Goal: Transaction & Acquisition: Purchase product/service

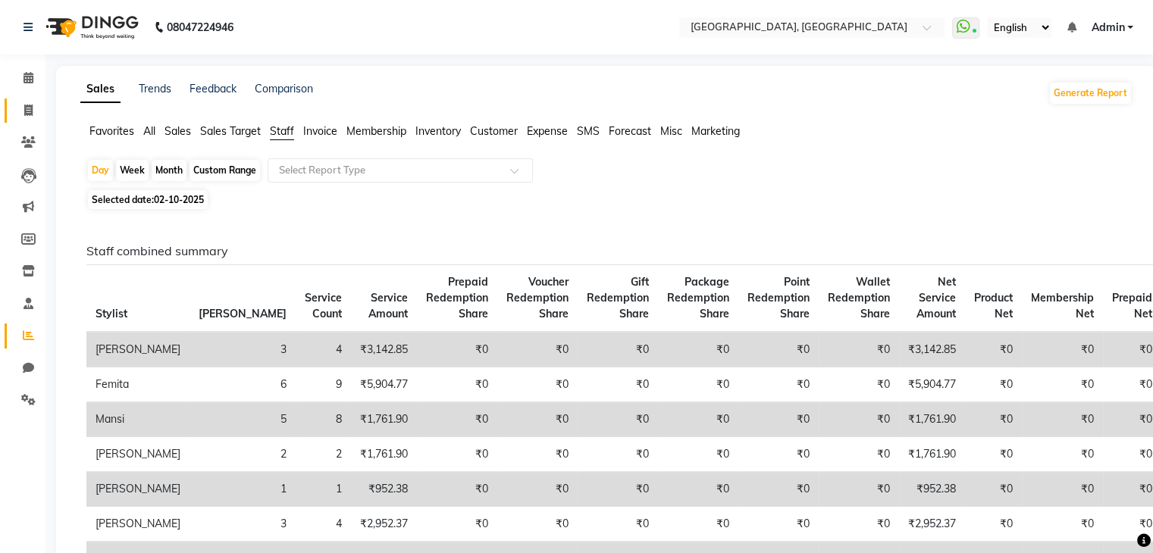
click at [10, 103] on link "Invoice" at bounding box center [23, 111] width 36 height 25
select select "6682"
select select "service"
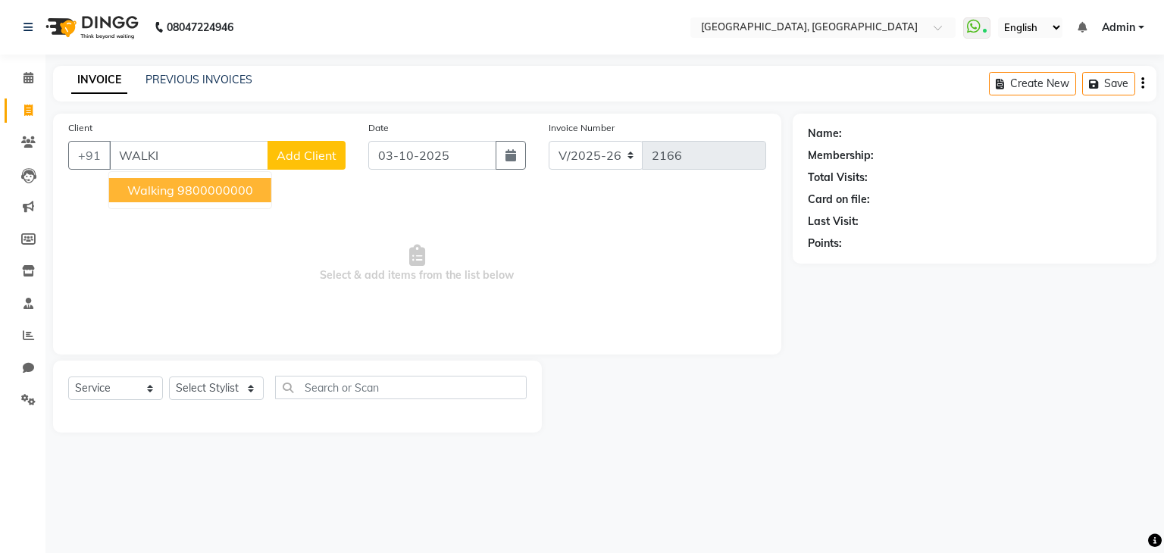
click at [146, 189] on span "walking" at bounding box center [150, 190] width 47 height 15
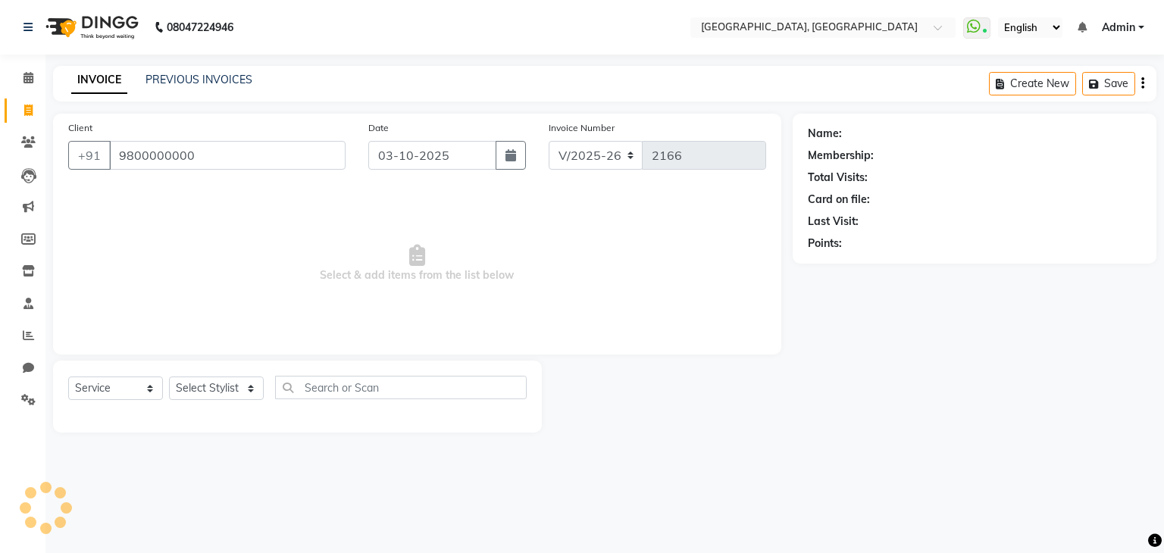
type input "9800000000"
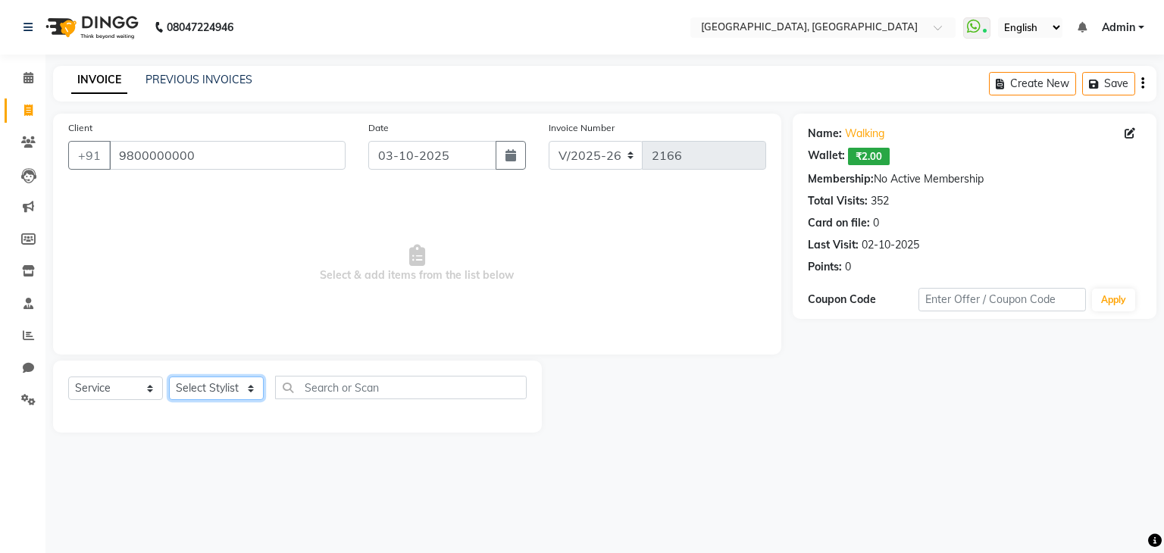
click at [192, 392] on select "Select Stylist Aarti paswan Ankit Arjun Athing Femita [PERSON_NAME] [PERSON_NAM…" at bounding box center [216, 388] width 95 height 23
click at [169, 377] on select "Select Stylist Aarti paswan Ankit Arjun Athing Femita [PERSON_NAME] [PERSON_NAM…" at bounding box center [216, 388] width 95 height 23
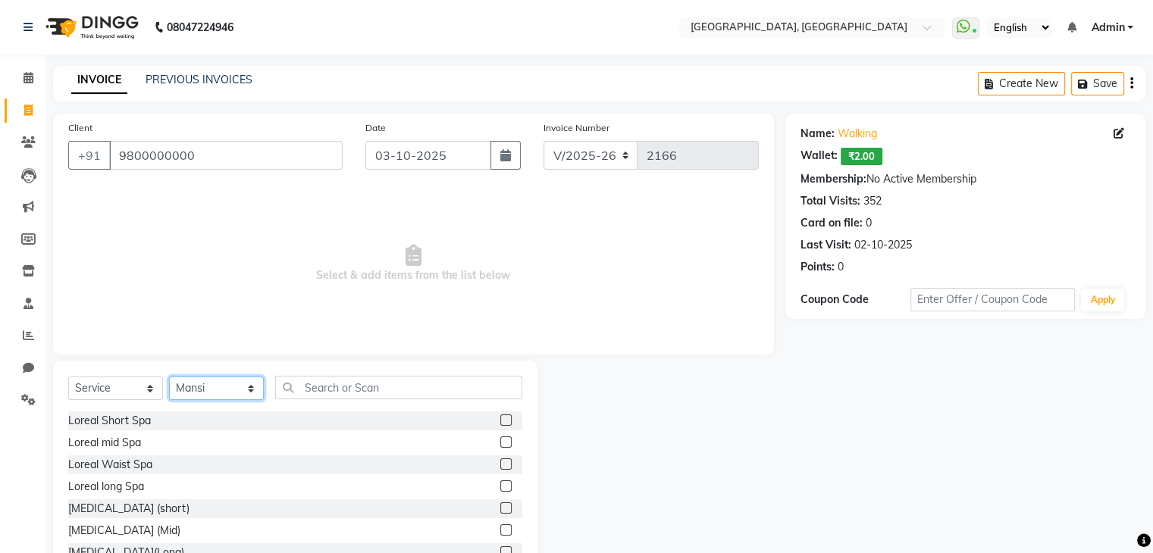
click at [173, 383] on select "Select Stylist Aarti paswan Ankit Arjun Athing Femita [PERSON_NAME] [PERSON_NAM…" at bounding box center [216, 388] width 95 height 23
select select "71762"
click at [169, 377] on select "Select Stylist Aarti paswan Ankit Arjun Athing Femita [PERSON_NAME] [PERSON_NAM…" at bounding box center [216, 388] width 95 height 23
click at [330, 392] on input "text" at bounding box center [398, 387] width 247 height 23
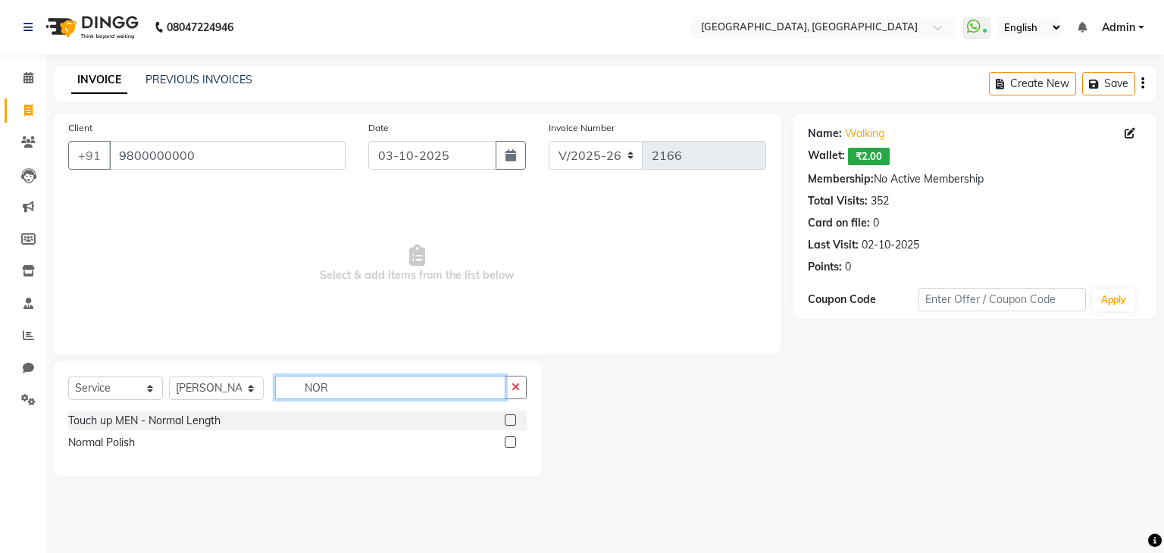
type input "NOR"
click at [509, 439] on label at bounding box center [510, 442] width 11 height 11
click at [509, 439] on input "checkbox" at bounding box center [510, 443] width 10 height 10
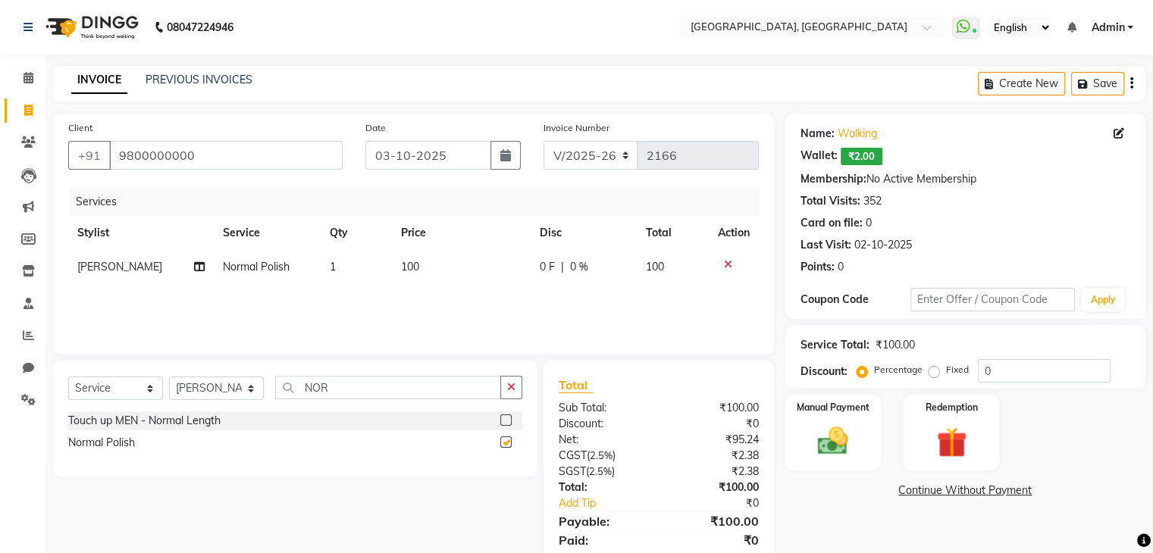
checkbox input "false"
click at [435, 256] on td "100" at bounding box center [461, 267] width 139 height 34
select select "71762"
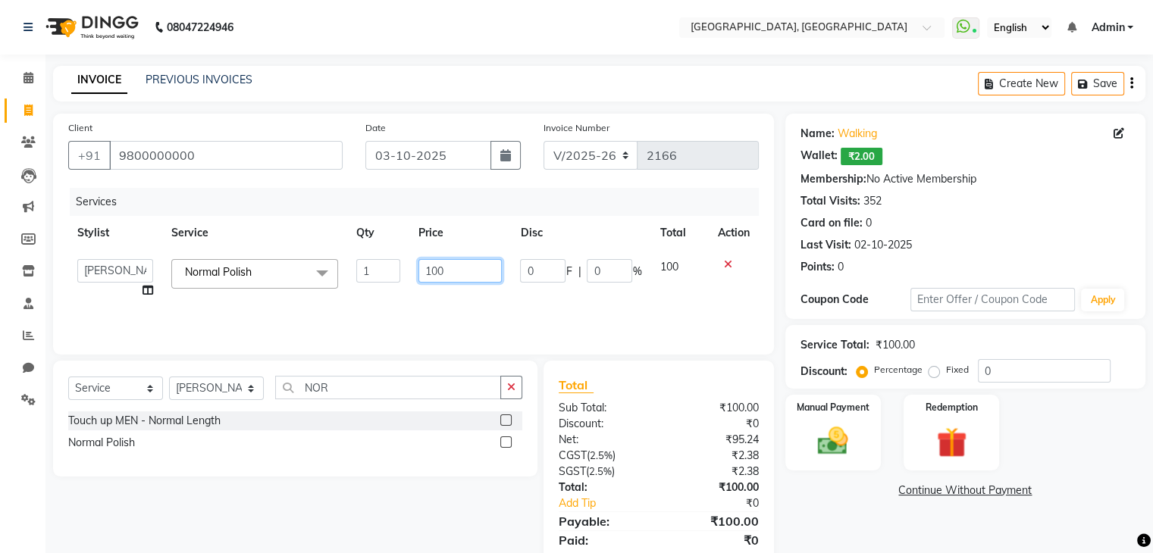
click at [434, 271] on input "100" at bounding box center [459, 270] width 83 height 23
type input "200"
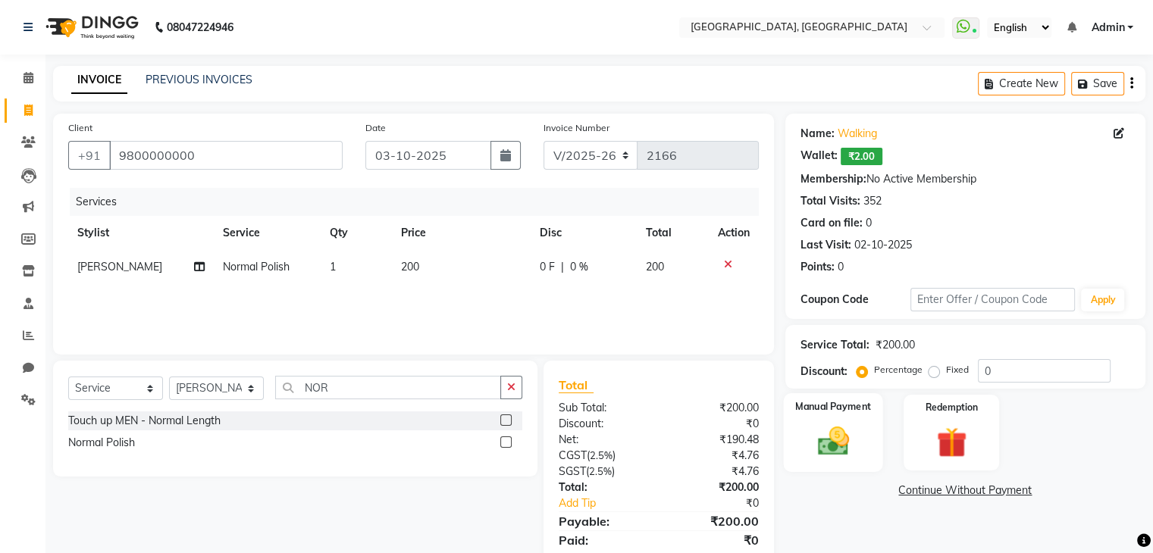
click at [865, 459] on div "Manual Payment" at bounding box center [832, 432] width 99 height 78
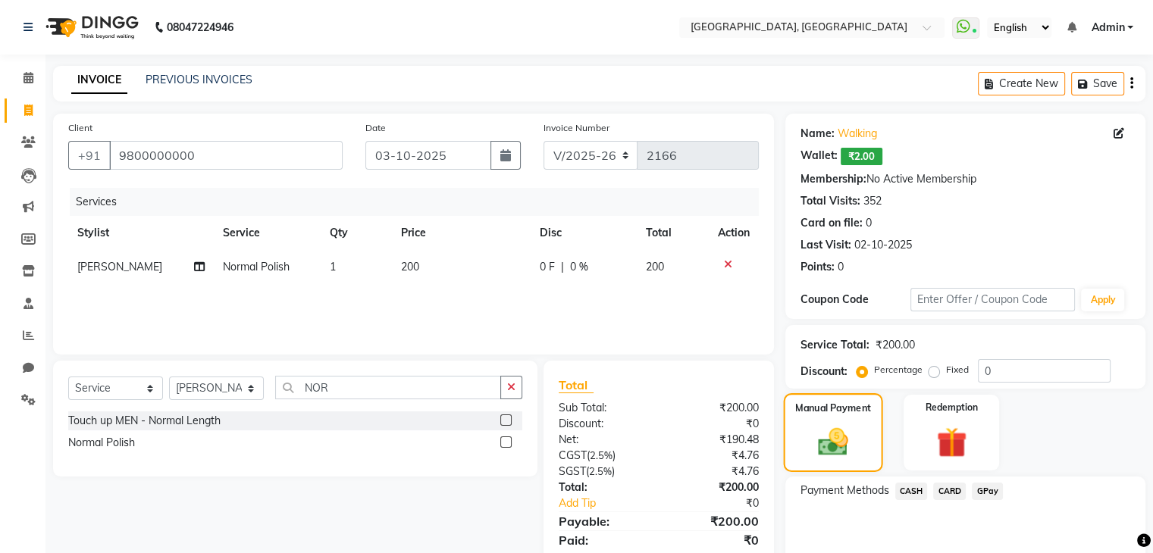
scroll to position [64, 0]
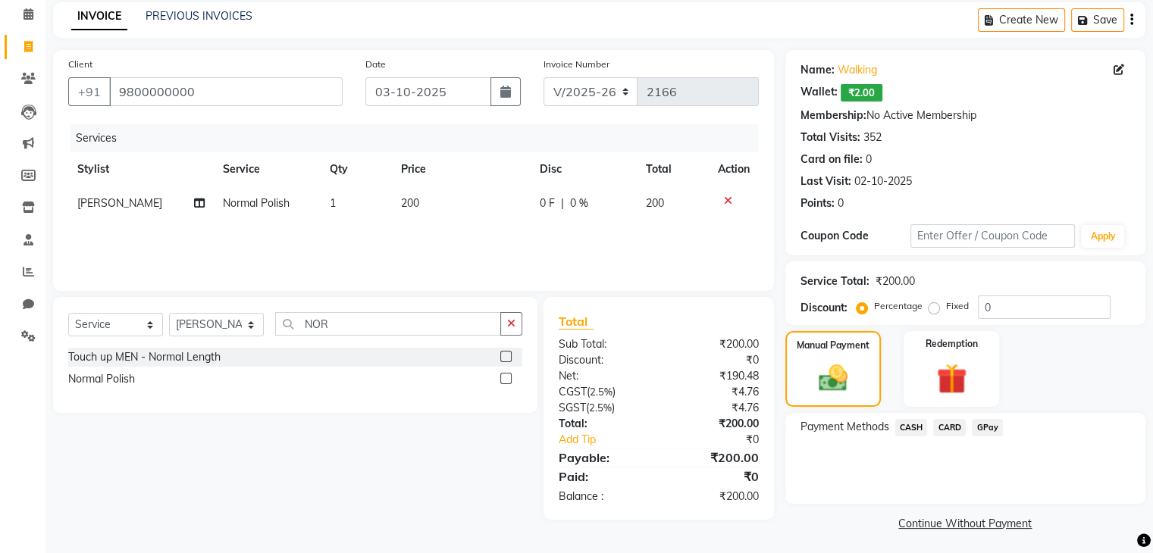
click at [983, 426] on span "GPay" at bounding box center [987, 427] width 31 height 17
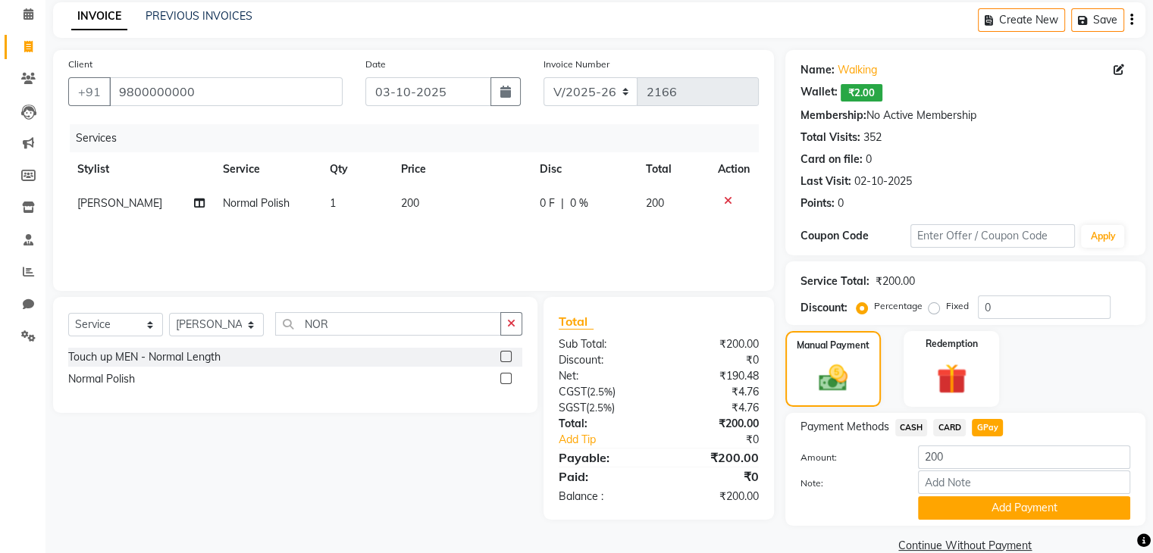
scroll to position [91, 0]
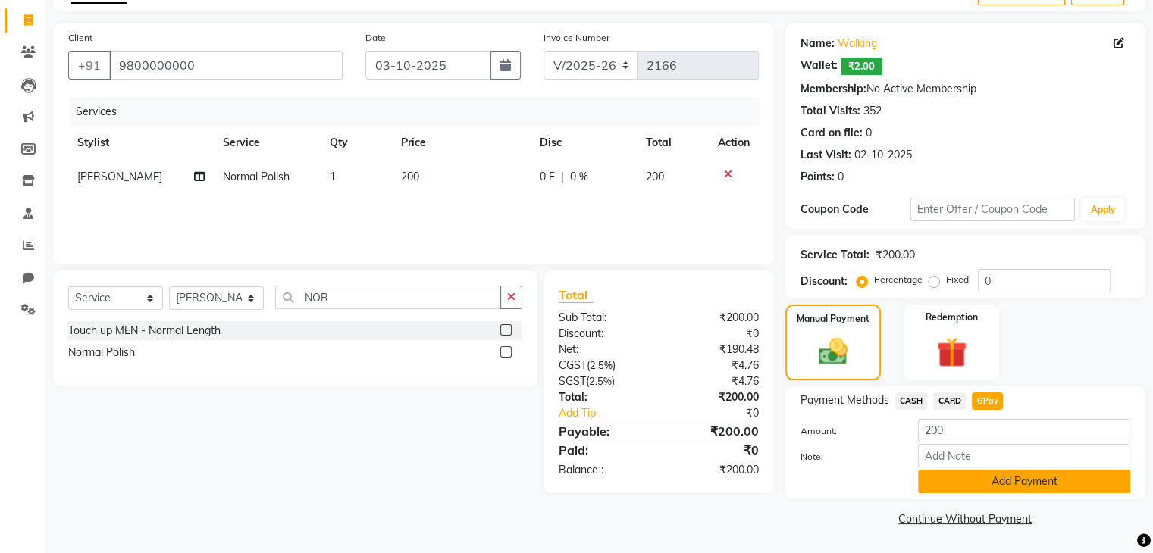
click at [972, 480] on button "Add Payment" at bounding box center [1024, 481] width 212 height 23
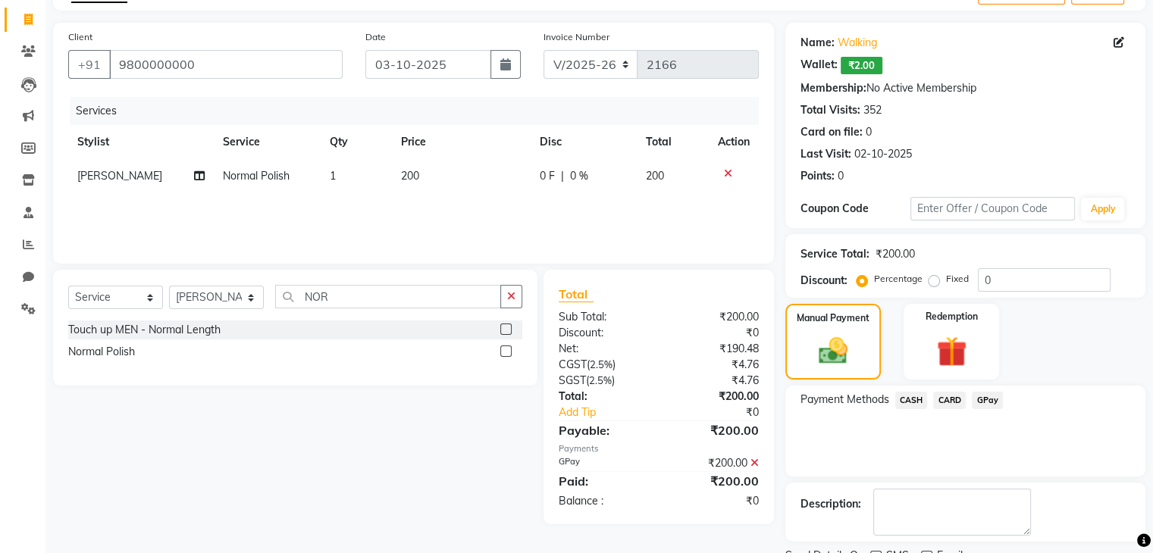
scroll to position [152, 0]
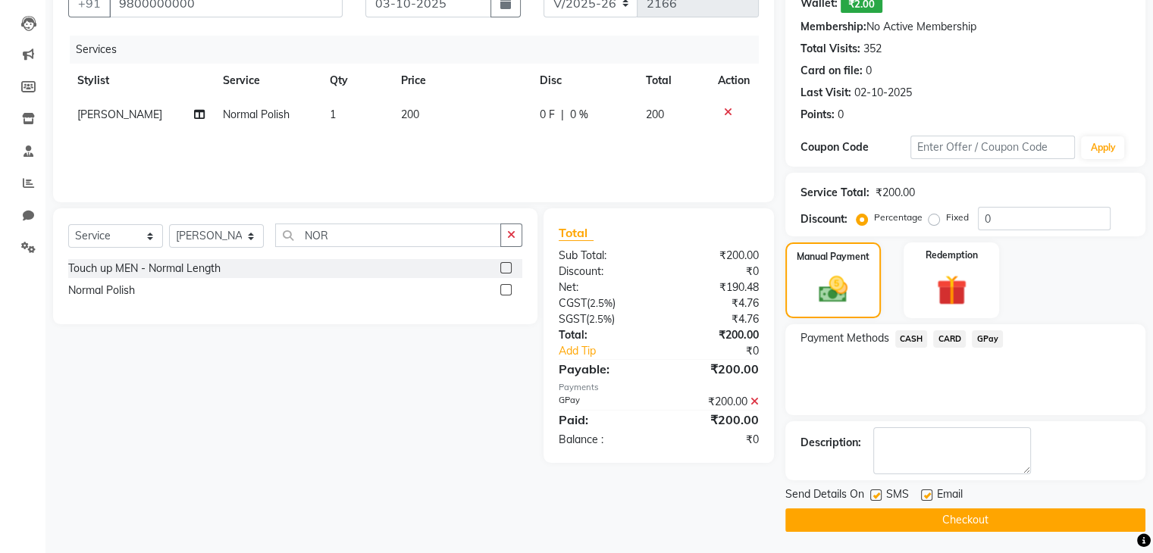
drag, startPoint x: 925, startPoint y: 533, endPoint x: 915, endPoint y: 517, distance: 18.7
click at [915, 517] on main "INVOICE PREVIOUS INVOICES Create New Save Client +91 9800000000 Date 03-10-2025…" at bounding box center [598, 234] width 1107 height 641
click at [915, 517] on button "Checkout" at bounding box center [965, 520] width 360 height 23
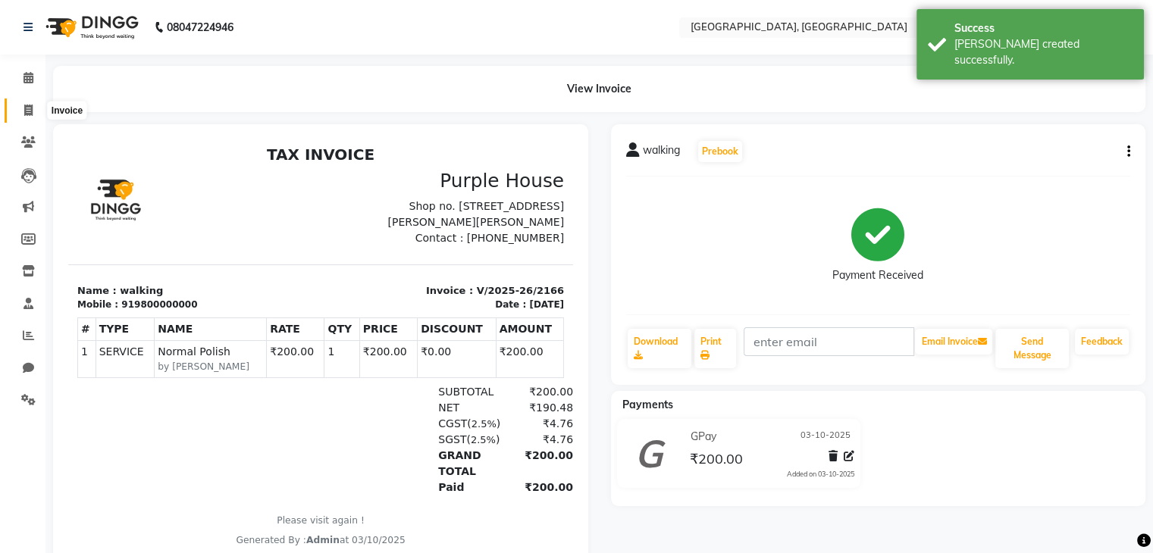
click at [22, 104] on span at bounding box center [28, 110] width 27 height 17
select select "service"
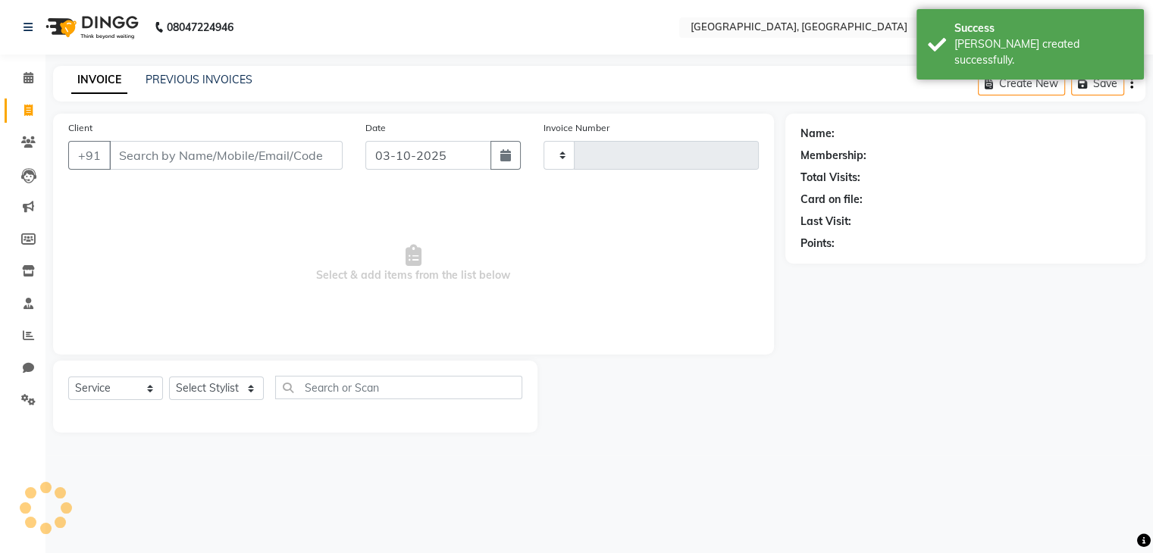
type input "2167"
select select "6682"
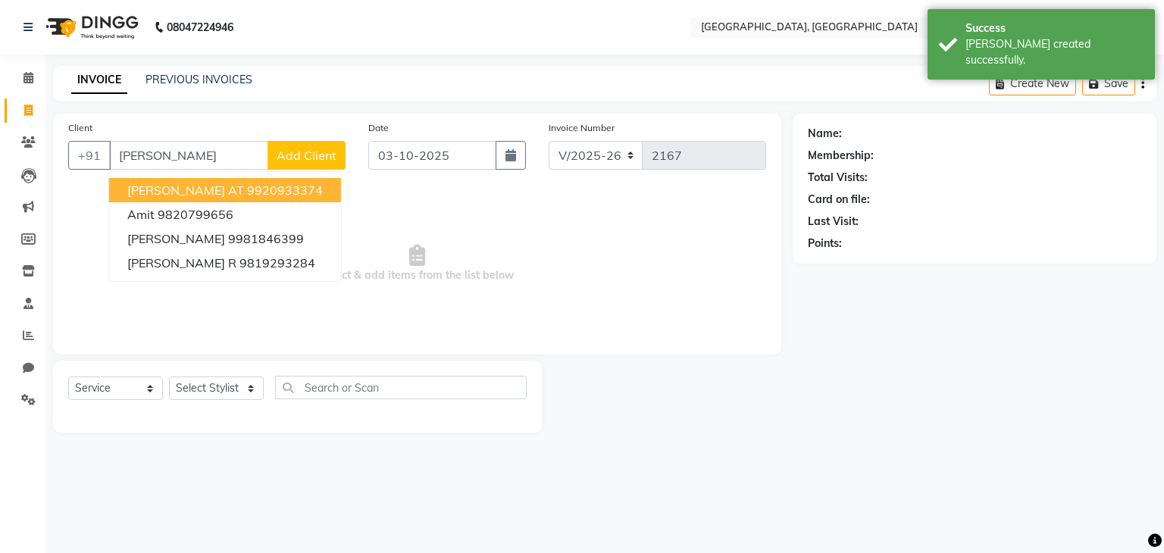
click at [133, 190] on span "Amita AT" at bounding box center [185, 190] width 117 height 15
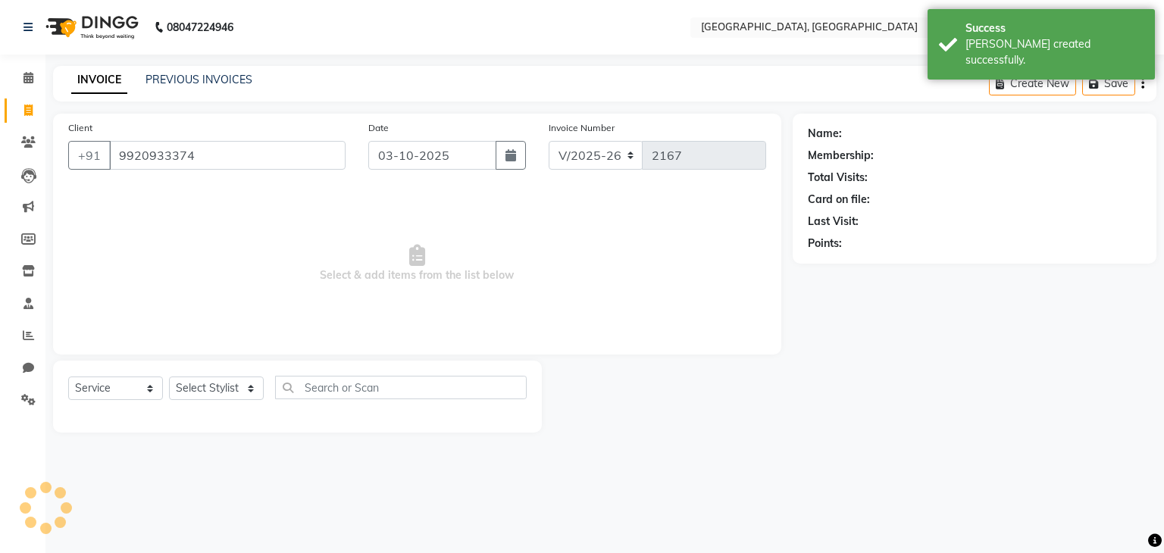
type input "9920933374"
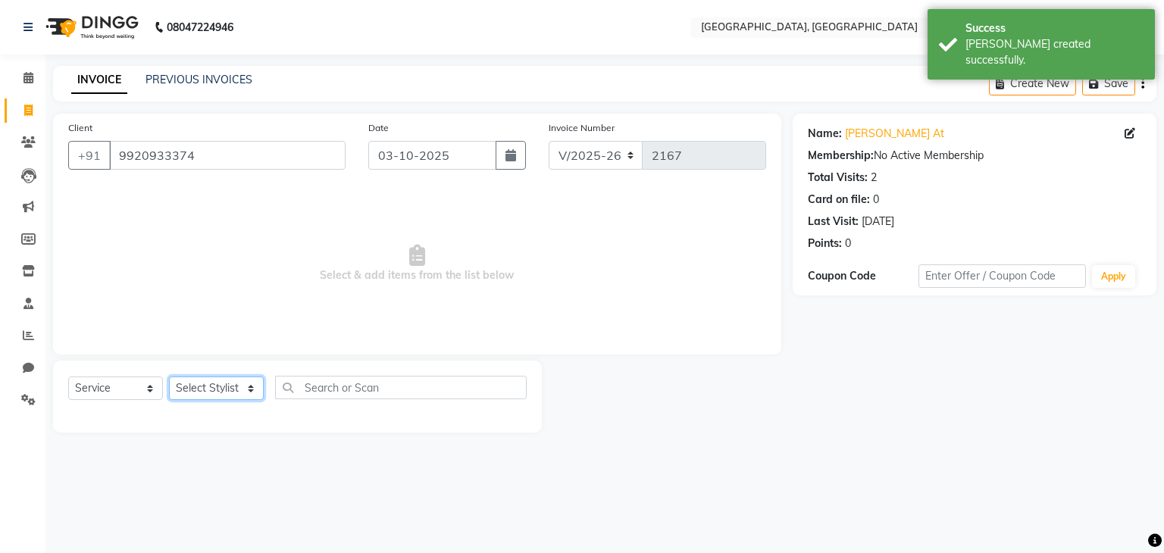
click at [196, 387] on select "Select Stylist Aarti paswan Ankit Arjun Athing Femita [PERSON_NAME] [PERSON_NAM…" at bounding box center [216, 388] width 95 height 23
select select "52150"
click at [169, 377] on select "Select Stylist Aarti paswan Ankit Arjun Athing Femita [PERSON_NAME] [PERSON_NAM…" at bounding box center [216, 388] width 95 height 23
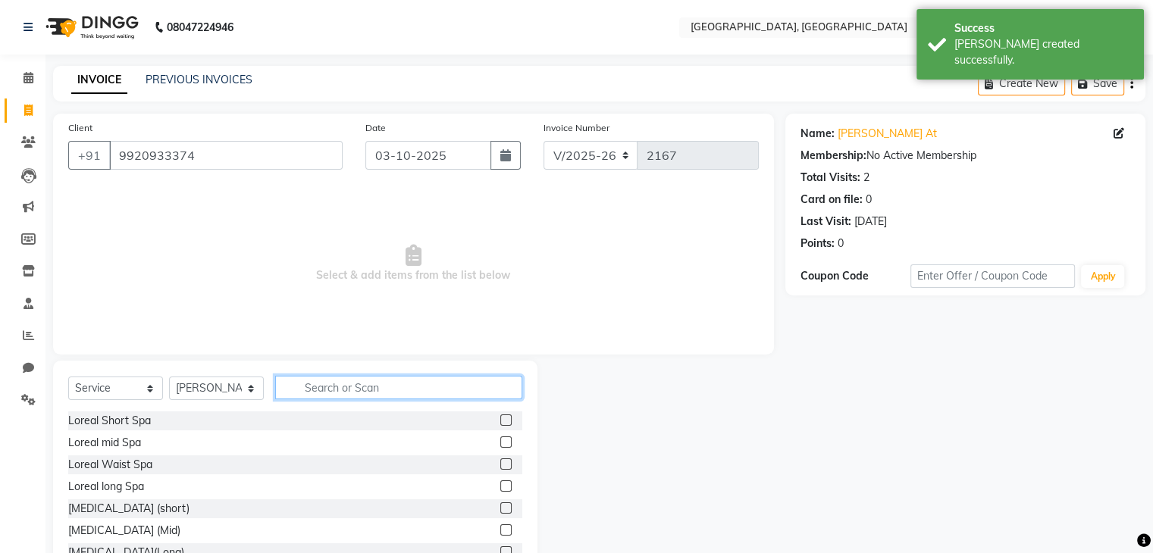
click at [315, 386] on input "text" at bounding box center [398, 387] width 247 height 23
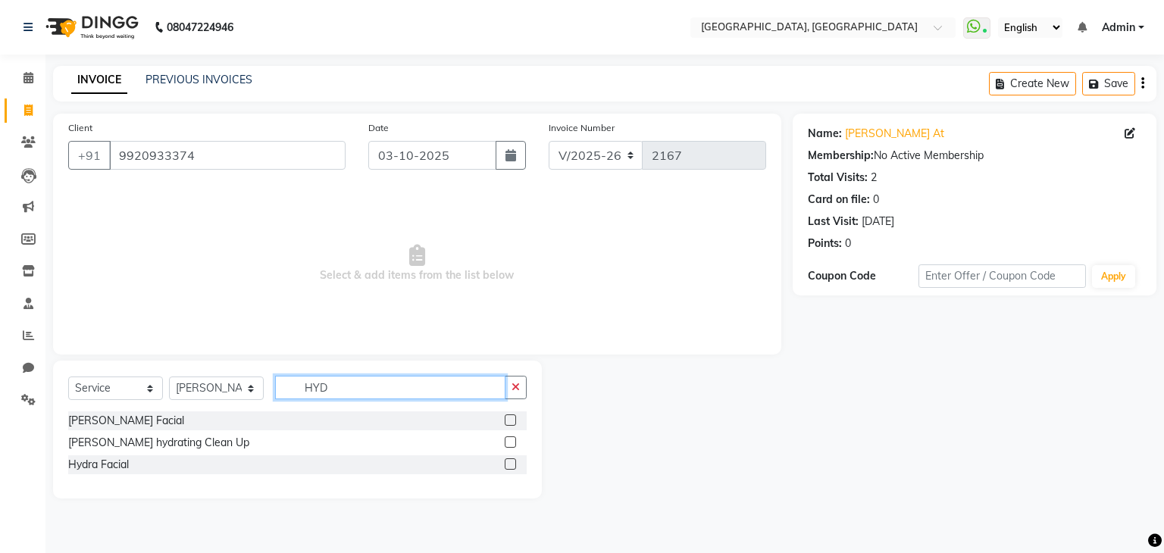
type input "HYD"
click at [512, 461] on label at bounding box center [510, 464] width 11 height 11
click at [512, 461] on input "checkbox" at bounding box center [510, 465] width 10 height 10
checkbox input "true"
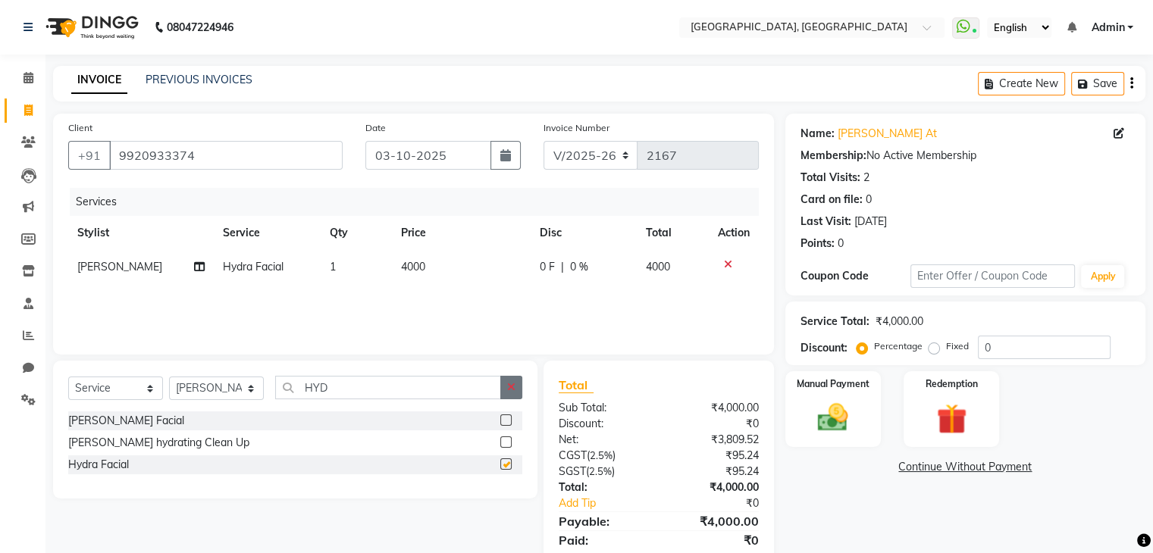
click at [519, 397] on button "button" at bounding box center [511, 387] width 22 height 23
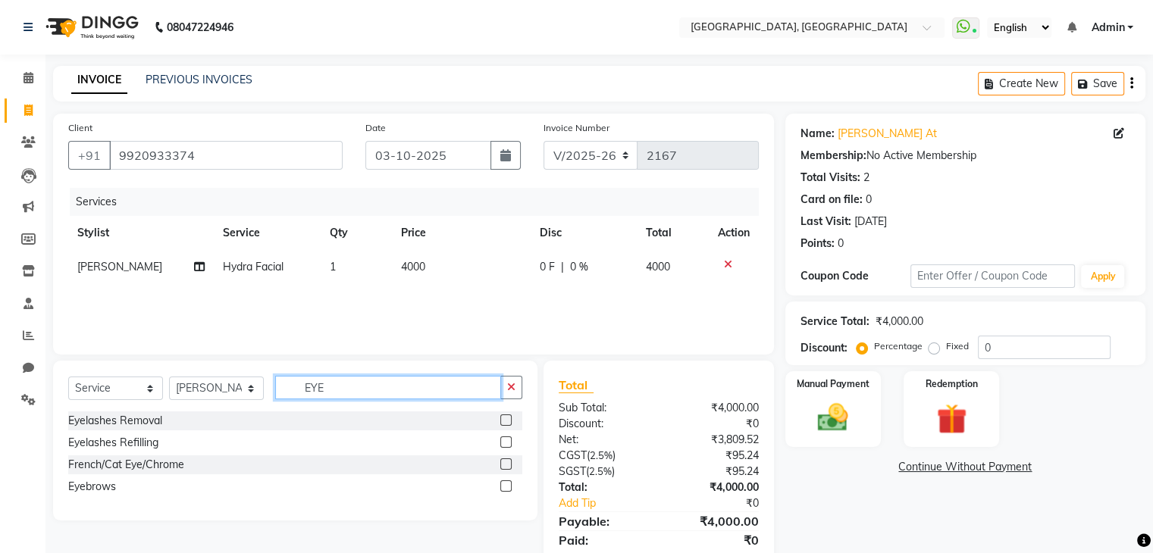
type input "EYE"
click at [506, 487] on label at bounding box center [505, 485] width 11 height 11
click at [506, 487] on input "checkbox" at bounding box center [505, 487] width 10 height 10
checkbox input "true"
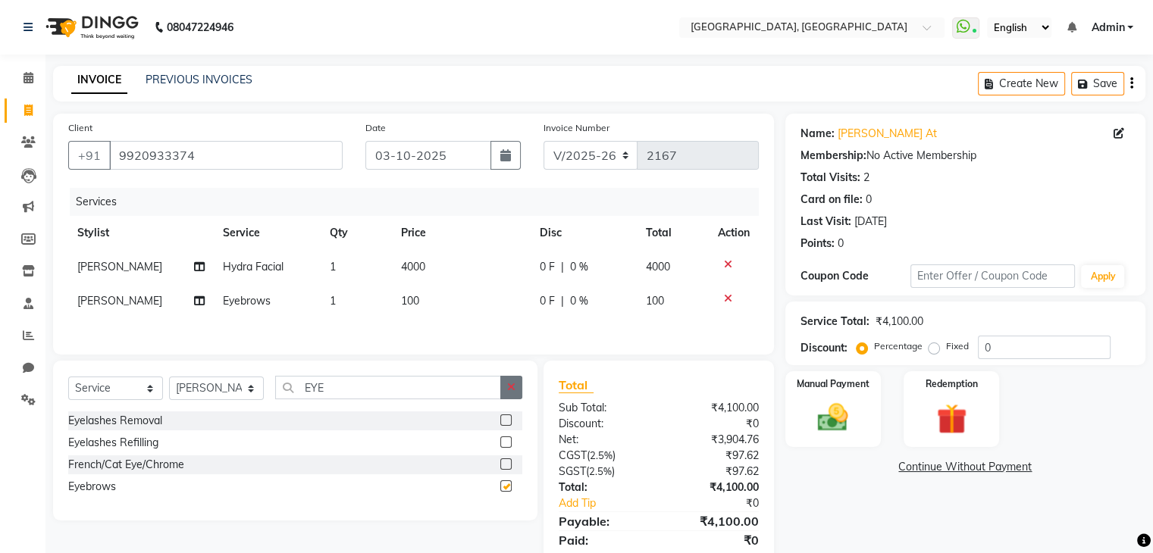
click at [511, 393] on icon "button" at bounding box center [511, 387] width 8 height 11
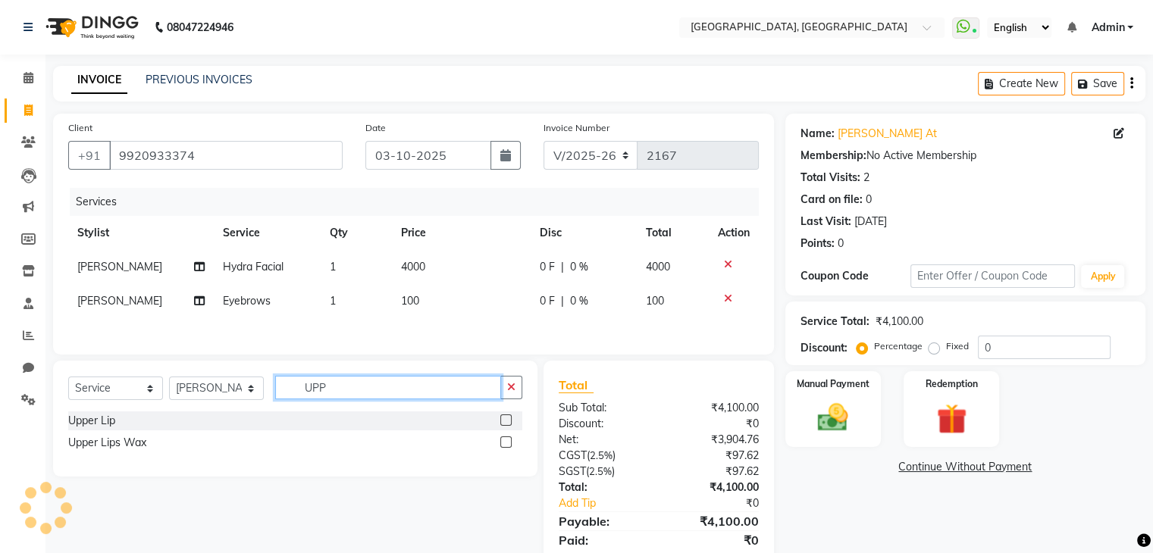
type input "UPP"
click at [507, 418] on label at bounding box center [505, 420] width 11 height 11
click at [507, 418] on input "checkbox" at bounding box center [505, 421] width 10 height 10
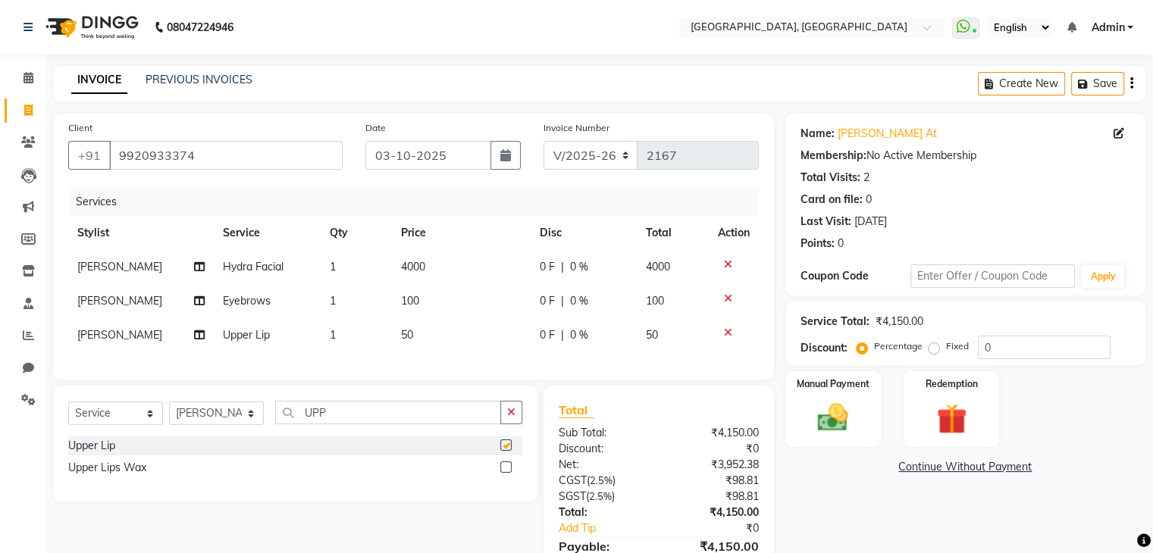
click at [437, 280] on td "4000" at bounding box center [461, 267] width 139 height 34
checkbox input "false"
select select "52150"
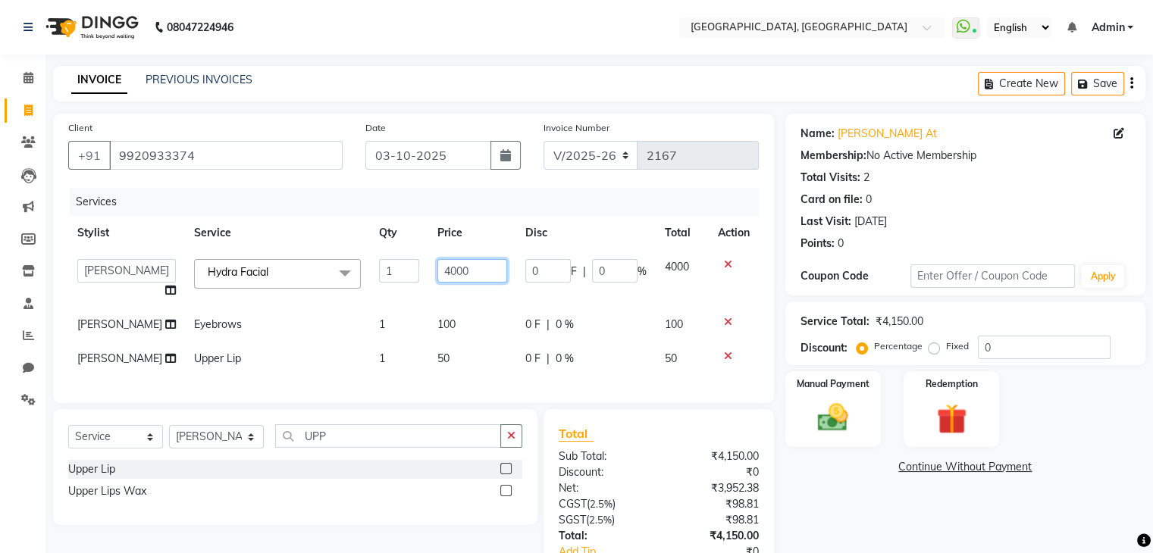
click at [445, 268] on input "4000" at bounding box center [472, 270] width 70 height 23
type input "3500"
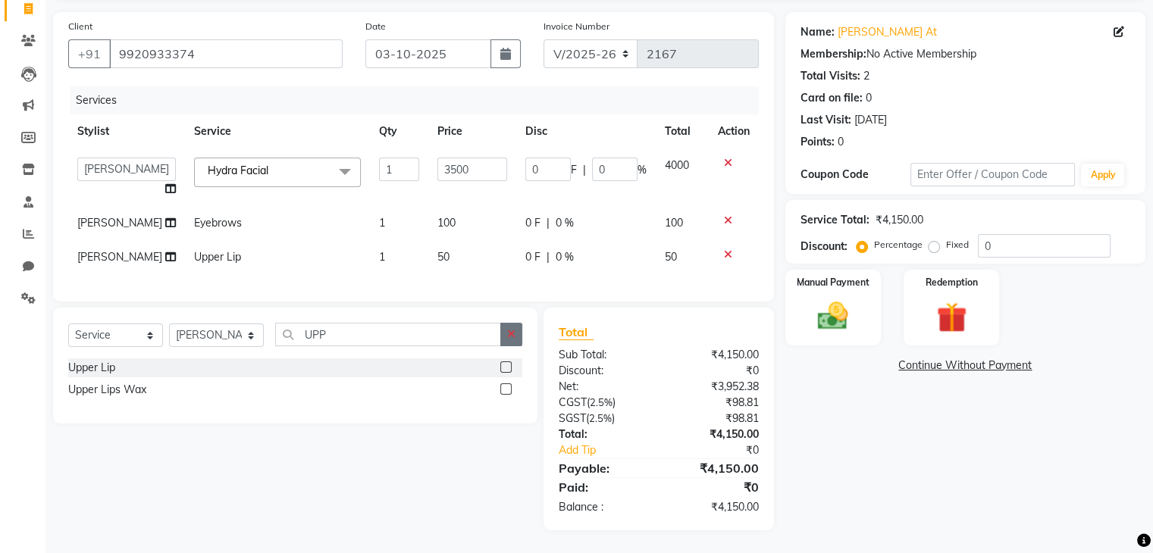
click at [512, 340] on icon "button" at bounding box center [511, 334] width 8 height 11
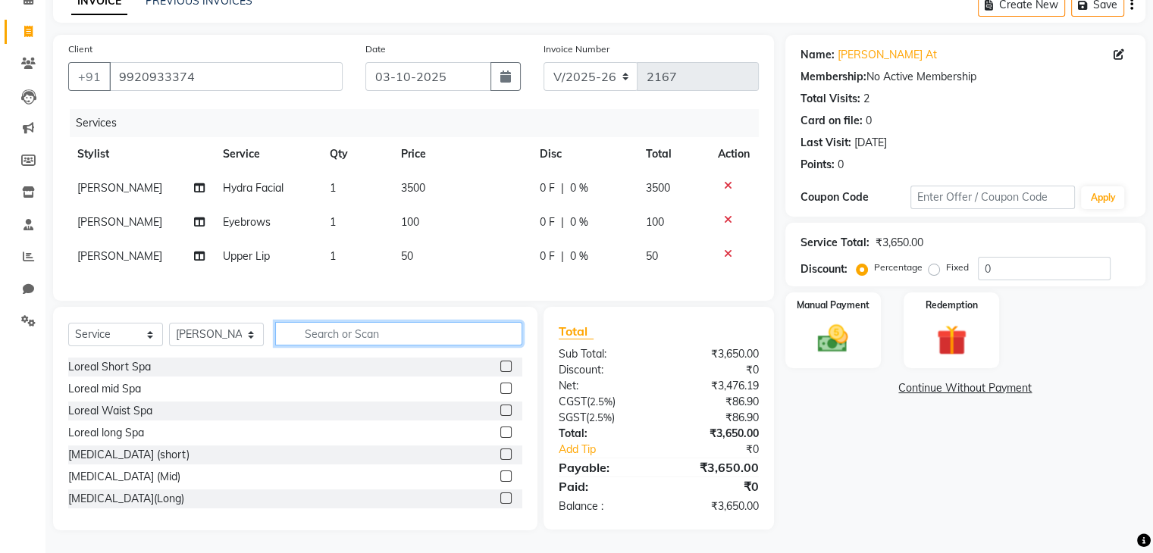
scroll to position [90, 0]
click at [251, 338] on select "Select Stylist Aarti paswan Ankit Arjun Athing Femita [PERSON_NAME] [PERSON_NAM…" at bounding box center [216, 334] width 95 height 23
select select "71762"
click at [169, 324] on select "Select Stylist Aarti paswan Ankit Arjun Athing Femita [PERSON_NAME] [PERSON_NAM…" at bounding box center [216, 334] width 95 height 23
click at [381, 338] on input "text" at bounding box center [398, 333] width 247 height 23
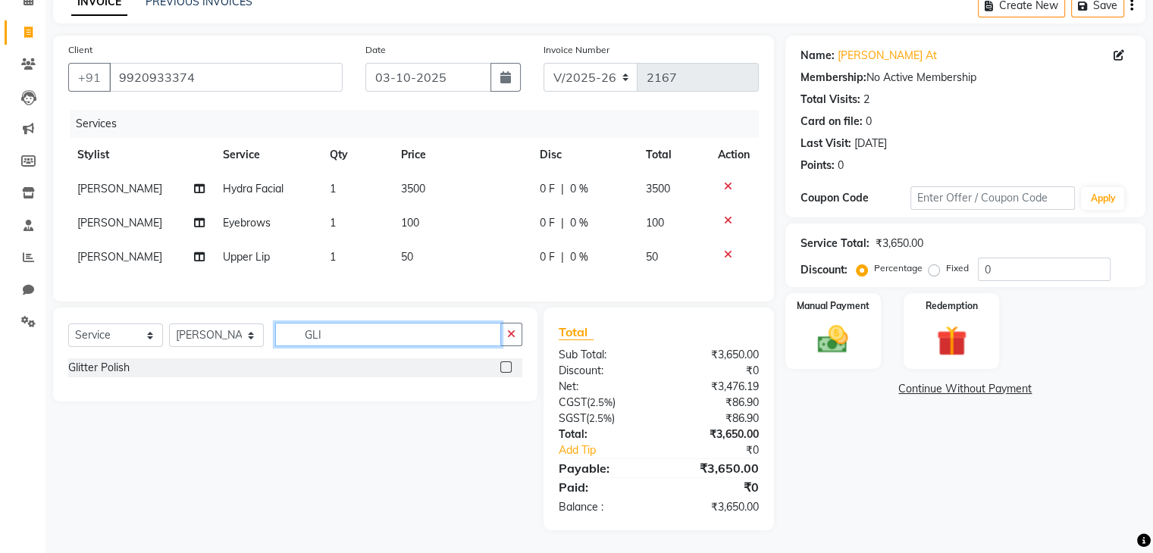
type input "GLI"
click at [506, 367] on label at bounding box center [505, 366] width 11 height 11
click at [506, 367] on input "checkbox" at bounding box center [505, 368] width 10 height 10
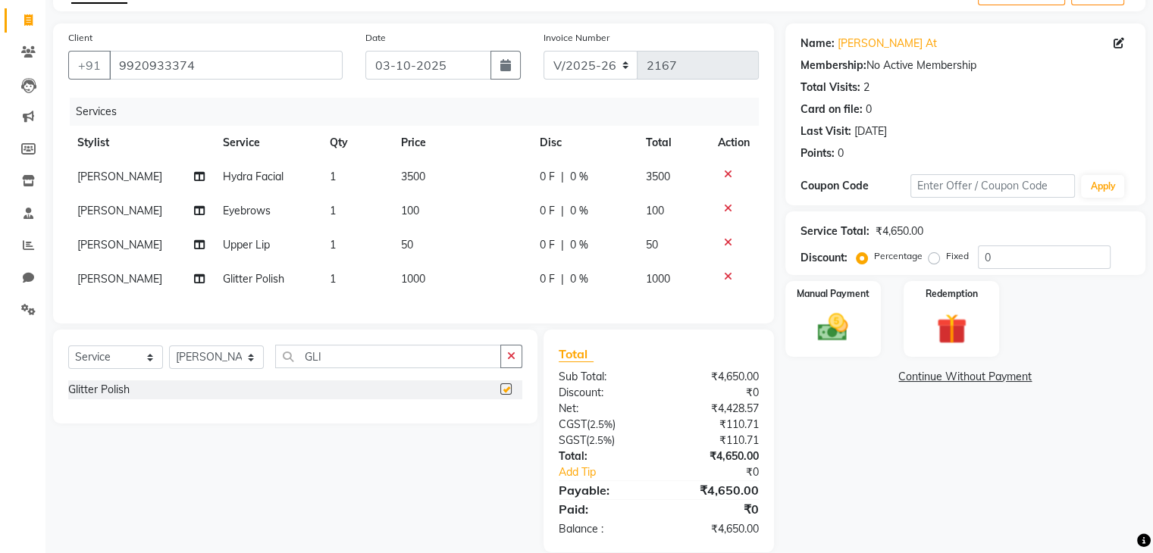
click at [840, 333] on img at bounding box center [832, 327] width 49 height 35
checkbox input "false"
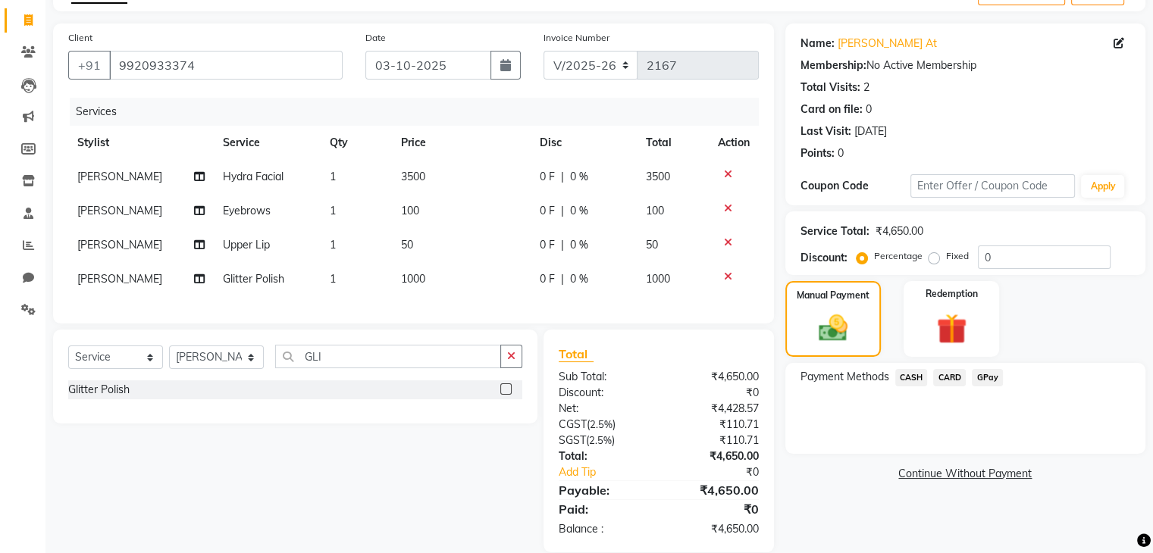
click at [947, 384] on span "CARD" at bounding box center [949, 377] width 33 height 17
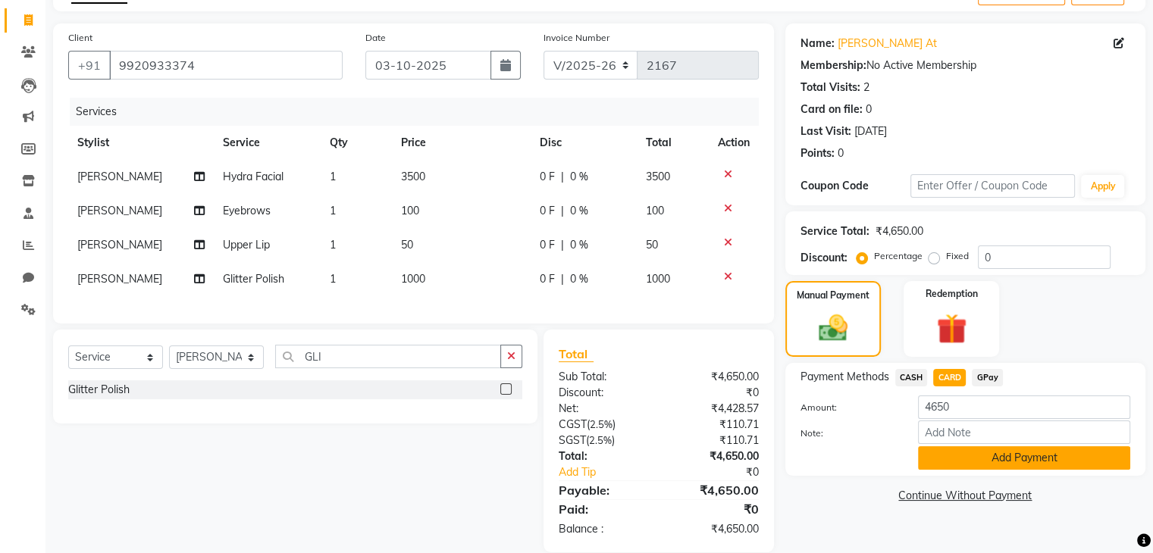
click at [982, 459] on button "Add Payment" at bounding box center [1024, 457] width 212 height 23
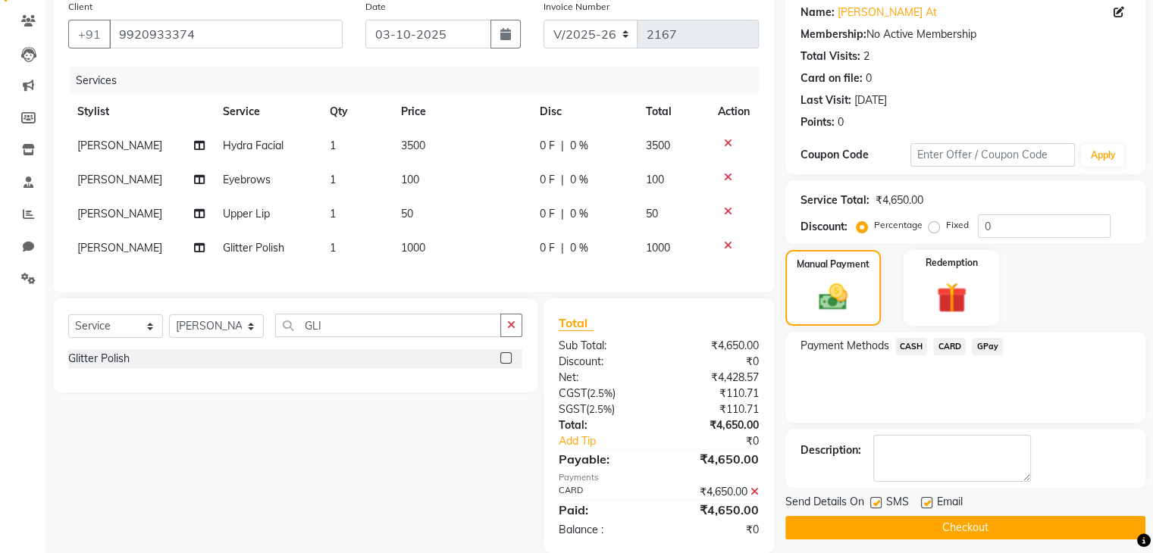
scroll to position [156, 0]
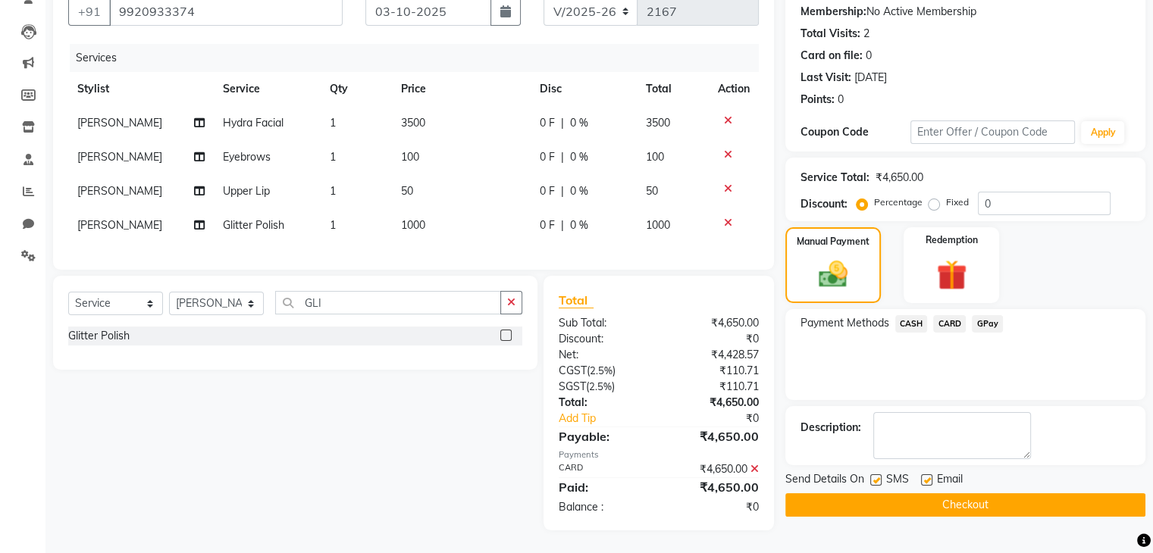
click at [1028, 496] on button "Checkout" at bounding box center [965, 504] width 360 height 23
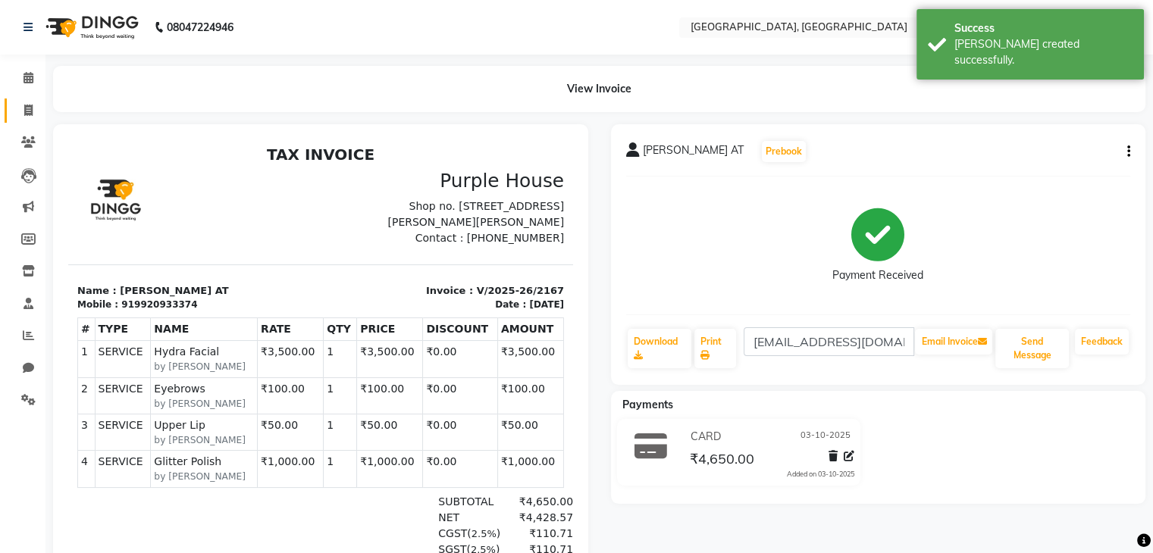
click at [12, 112] on link "Invoice" at bounding box center [23, 111] width 36 height 25
select select "service"
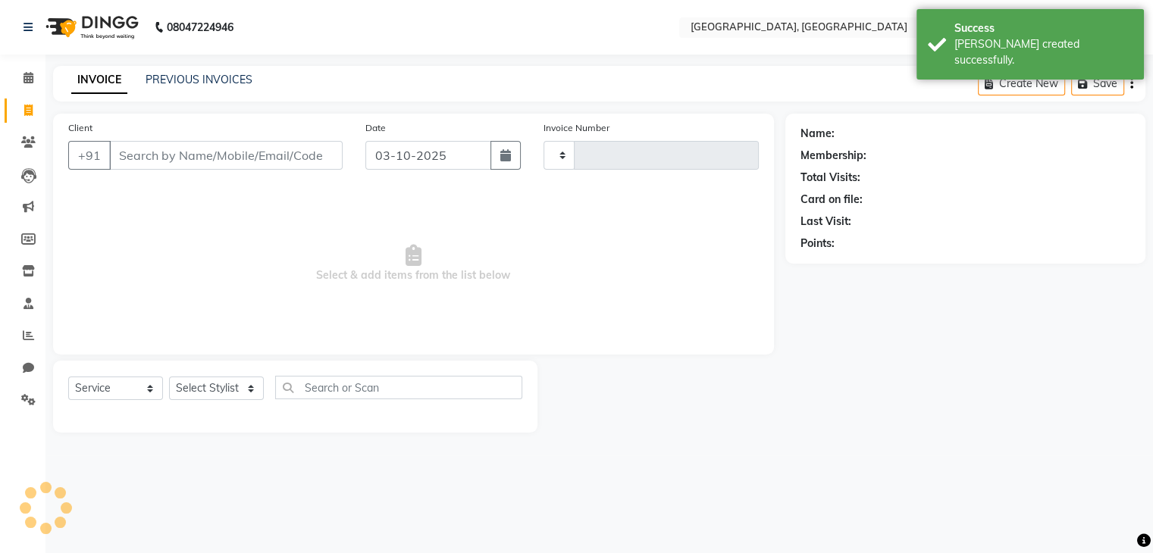
type input "2168"
select select "6682"
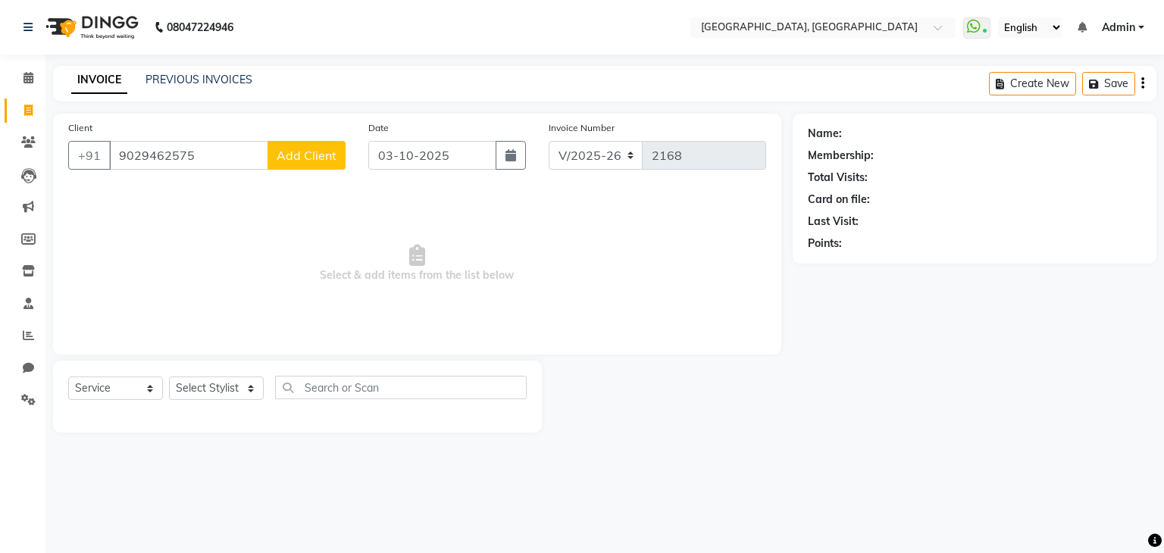
type input "9029462575"
click at [324, 162] on span "Add Client" at bounding box center [307, 155] width 60 height 15
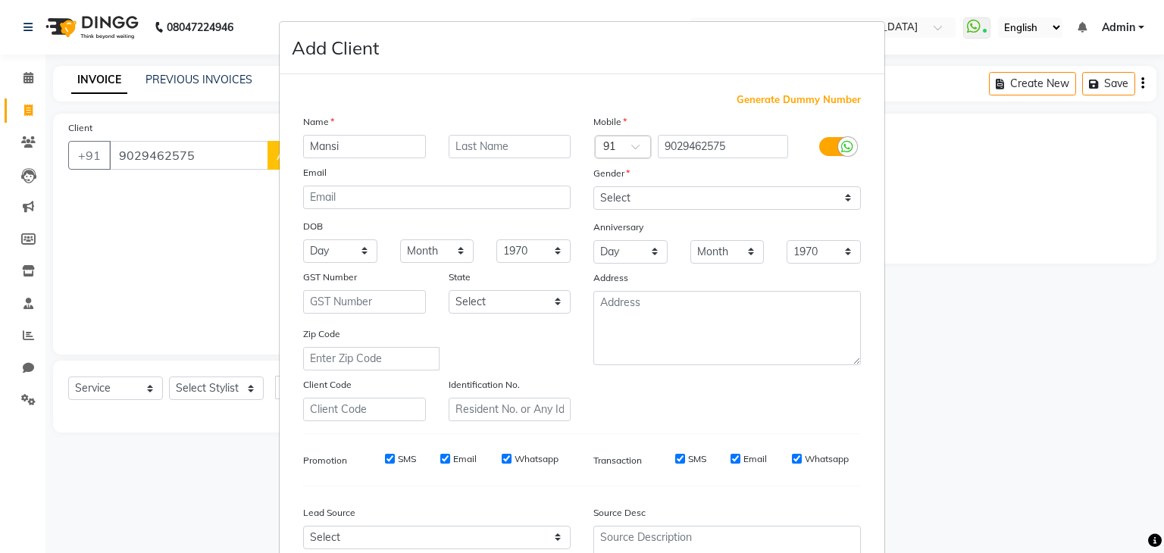
type input "Mansi"
click at [474, 141] on input "text" at bounding box center [510, 146] width 123 height 23
type input "JU"
click at [640, 205] on select "Select Male Female Other Prefer Not To Say" at bounding box center [727, 197] width 268 height 23
select select "female"
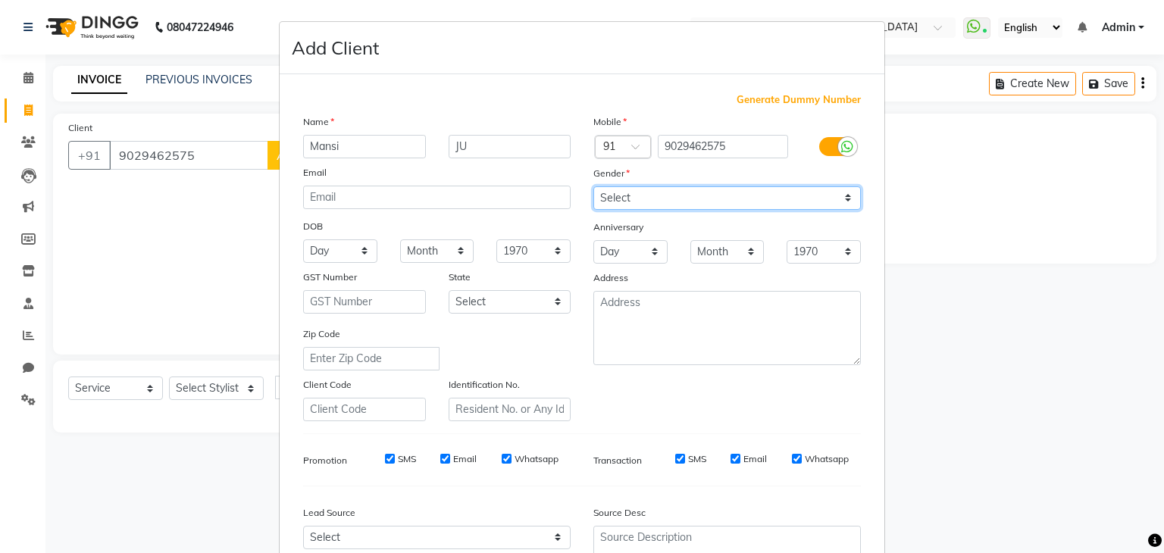
click at [593, 187] on select "Select Male Female Other Prefer Not To Say" at bounding box center [727, 197] width 268 height 23
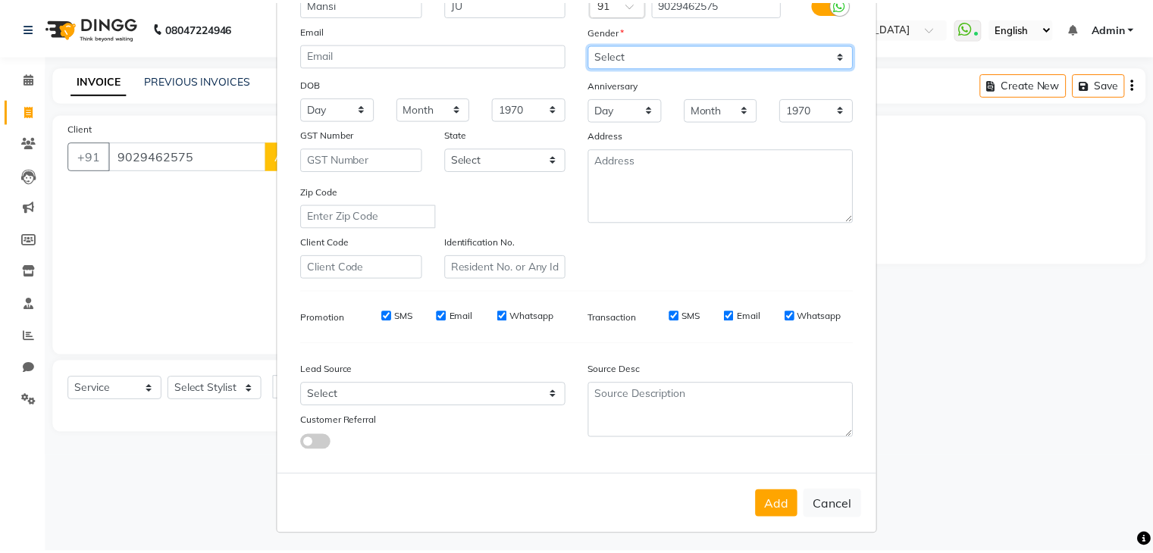
scroll to position [154, 0]
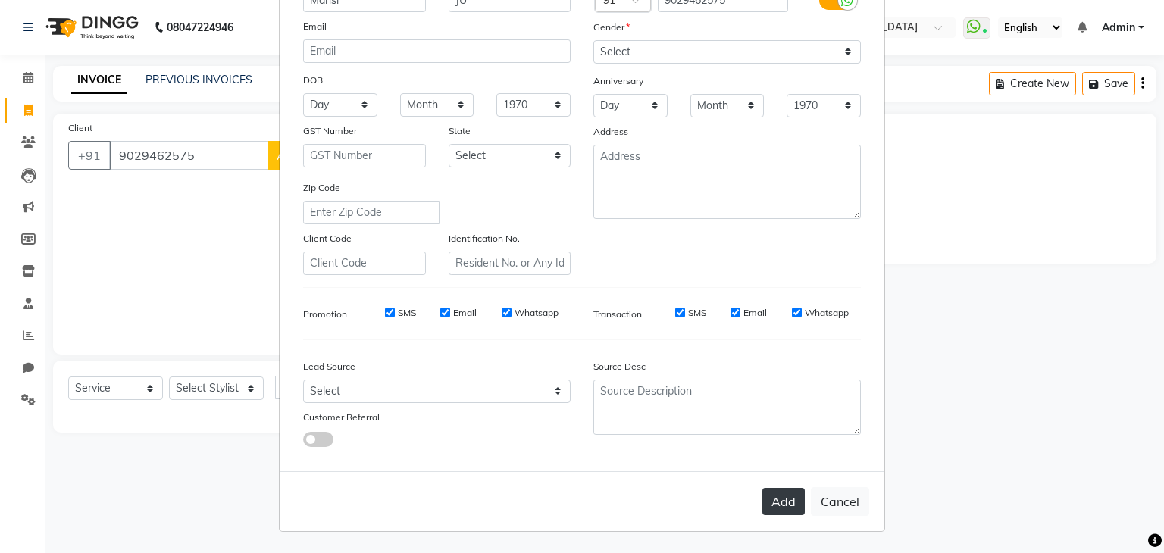
click at [776, 510] on button "Add" at bounding box center [783, 501] width 42 height 27
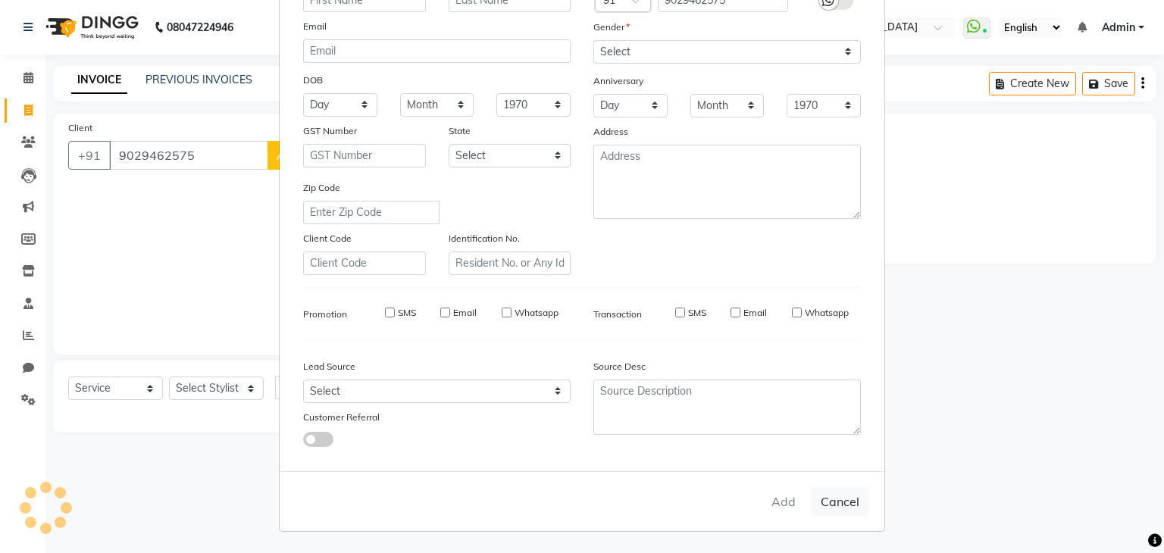
select select
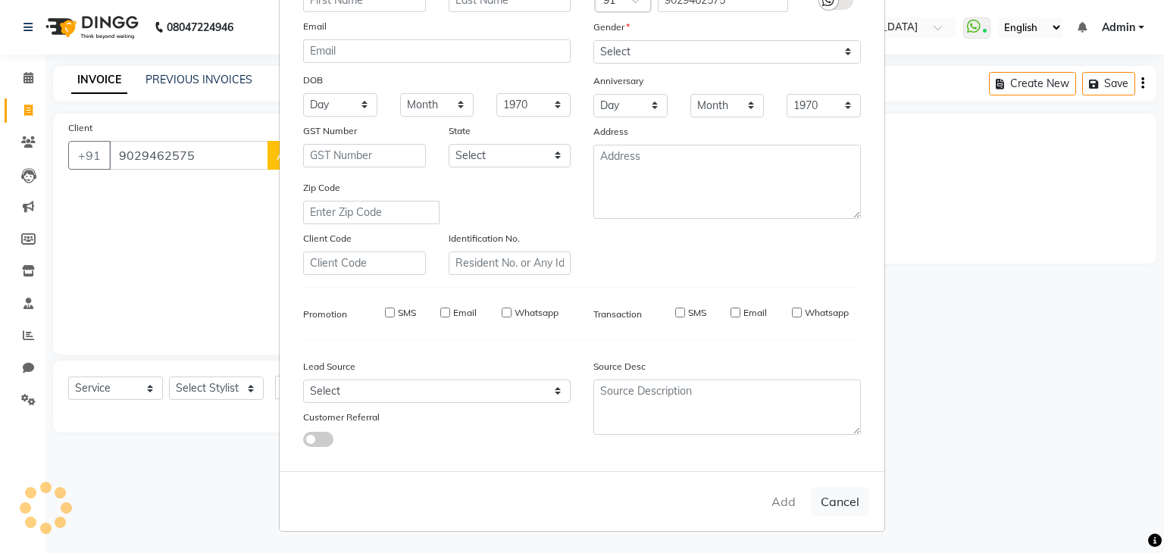
select select
checkbox input "false"
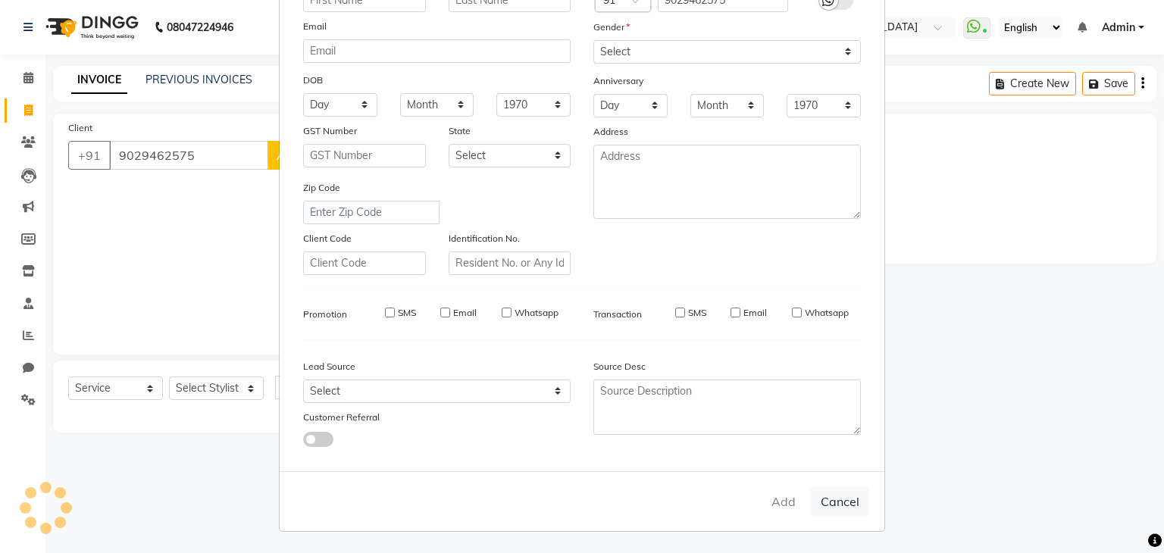
checkbox input "false"
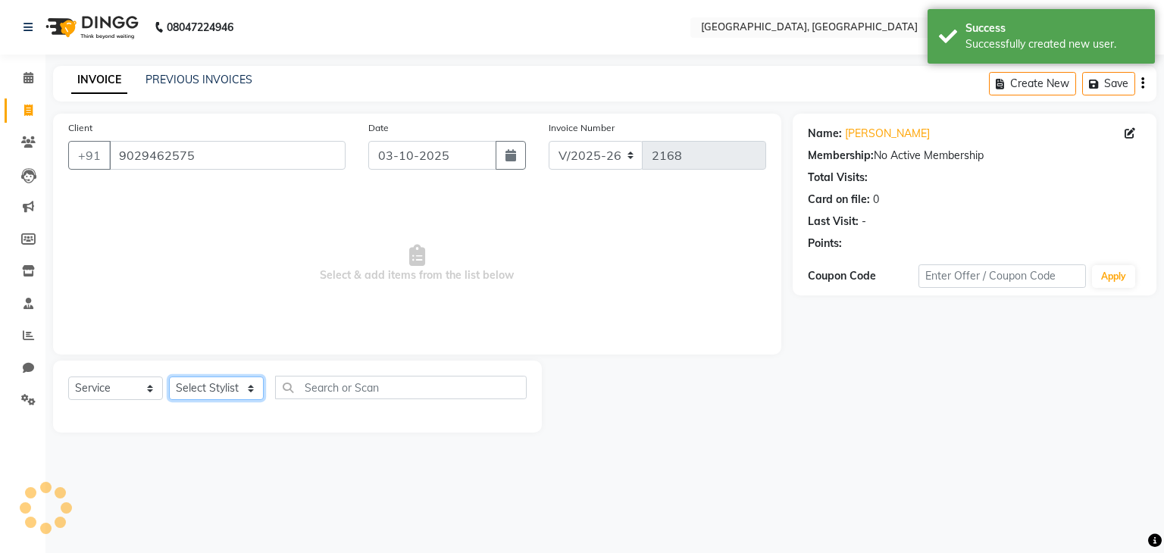
click at [236, 397] on select "Select Stylist Aarti paswan Ankit Arjun Athing Femita [PERSON_NAME] [PERSON_NAM…" at bounding box center [216, 388] width 95 height 23
select select "71762"
click at [169, 377] on select "Select Stylist Aarti paswan Ankit Arjun Athing Femita [PERSON_NAME] [PERSON_NAM…" at bounding box center [216, 388] width 95 height 23
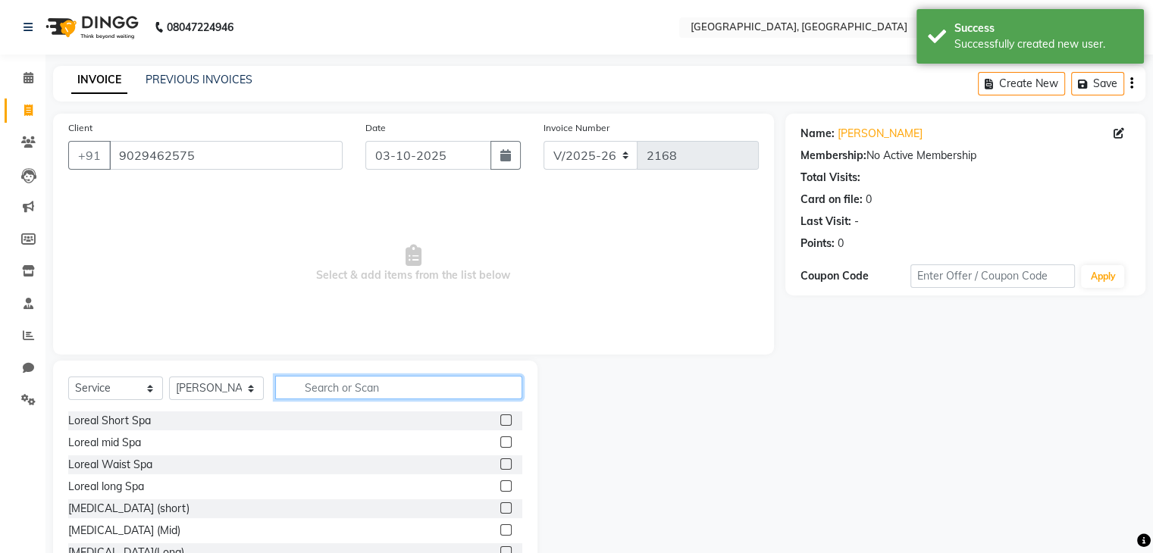
click at [337, 397] on input "text" at bounding box center [398, 387] width 247 height 23
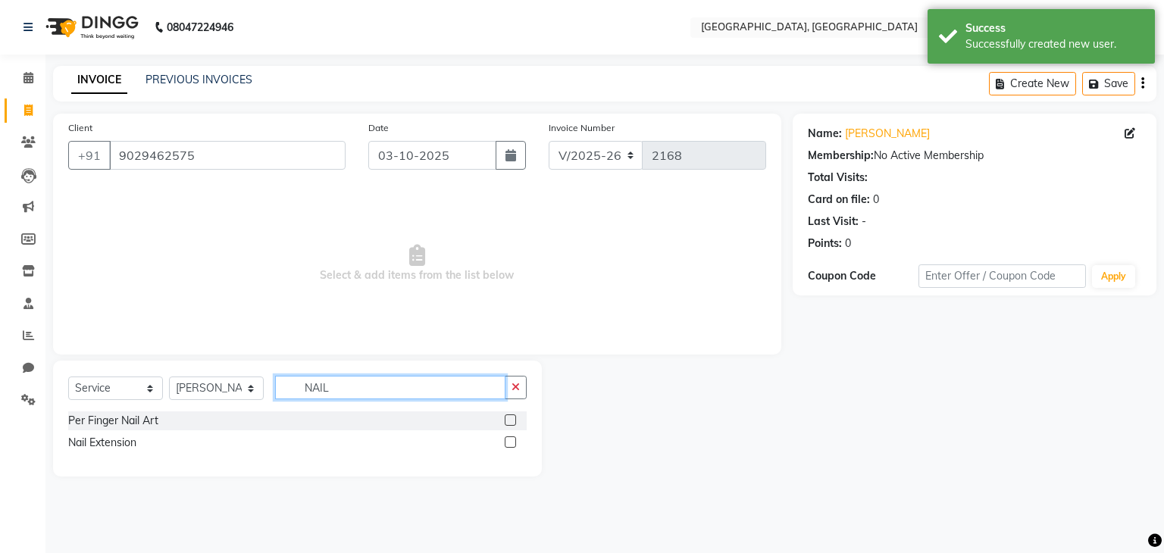
type input "NAIL"
click at [512, 443] on label at bounding box center [510, 442] width 11 height 11
click at [512, 443] on input "checkbox" at bounding box center [510, 443] width 10 height 10
checkbox input "true"
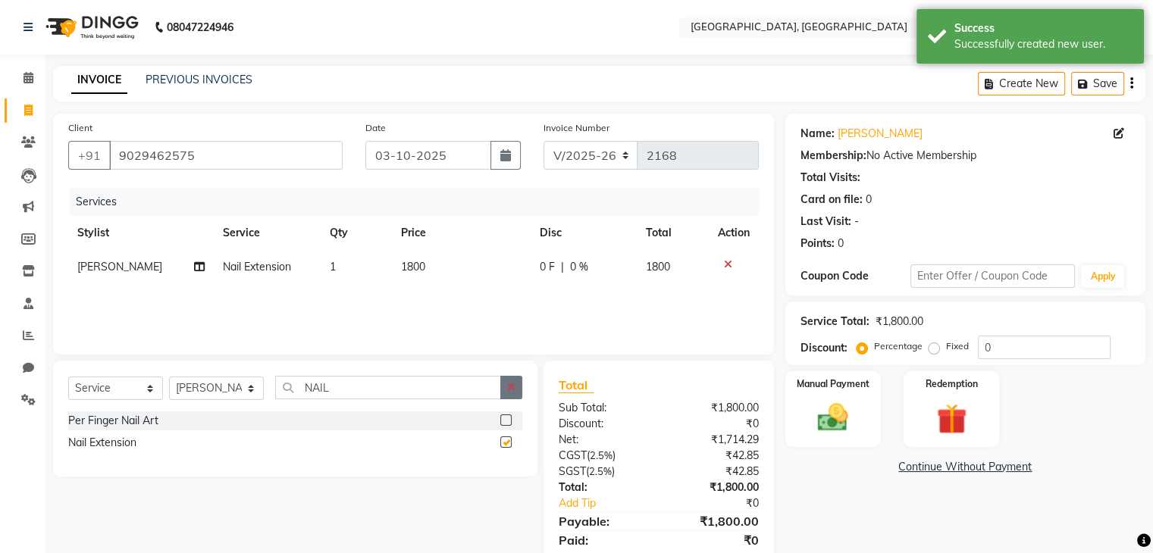
click at [520, 382] on button "button" at bounding box center [511, 387] width 22 height 23
type input "CHR"
click at [503, 424] on label at bounding box center [505, 420] width 11 height 11
click at [503, 424] on input "checkbox" at bounding box center [505, 421] width 10 height 10
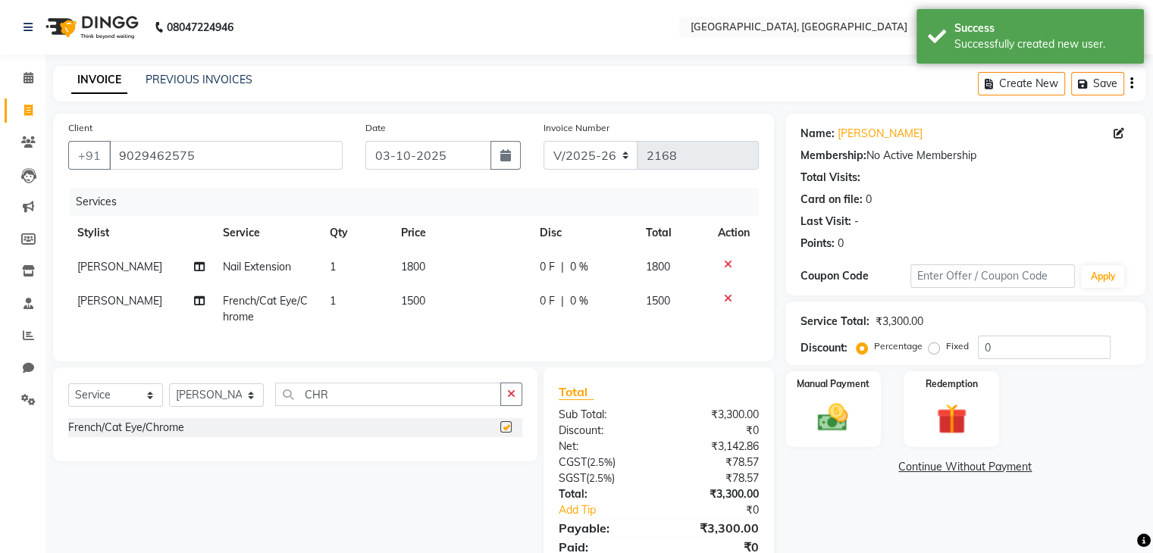
scroll to position [72, 0]
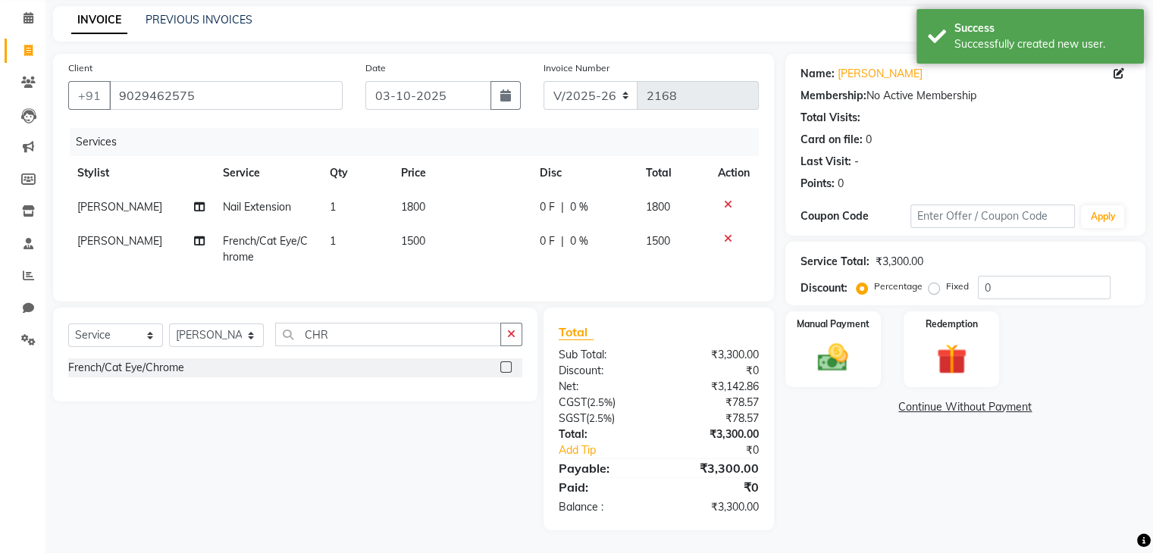
checkbox input "false"
click at [472, 209] on td "1800" at bounding box center [461, 207] width 139 height 34
select select "71762"
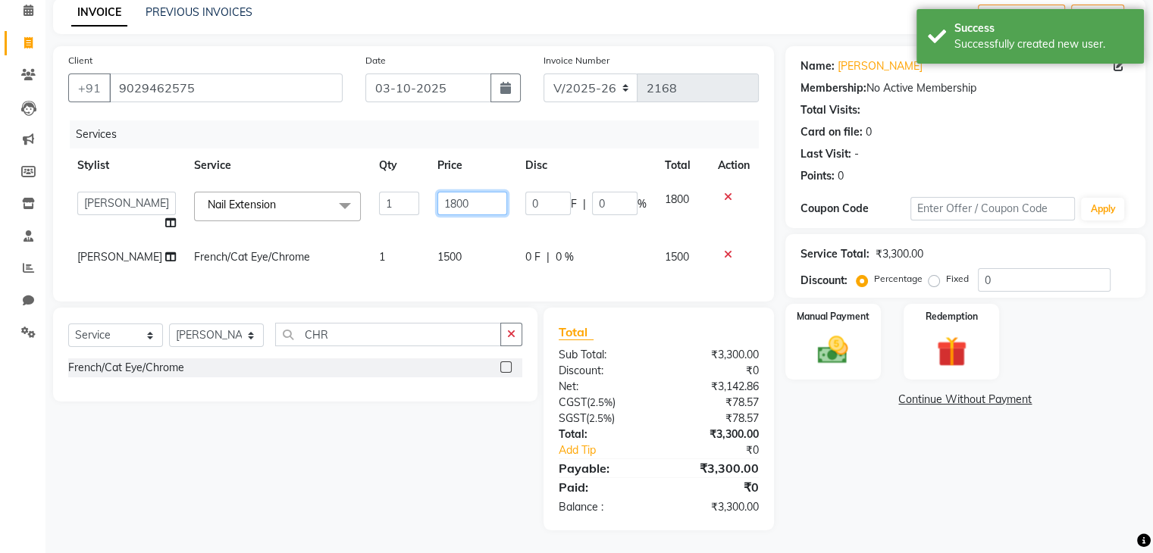
click at [467, 195] on input "1800" at bounding box center [472, 203] width 70 height 23
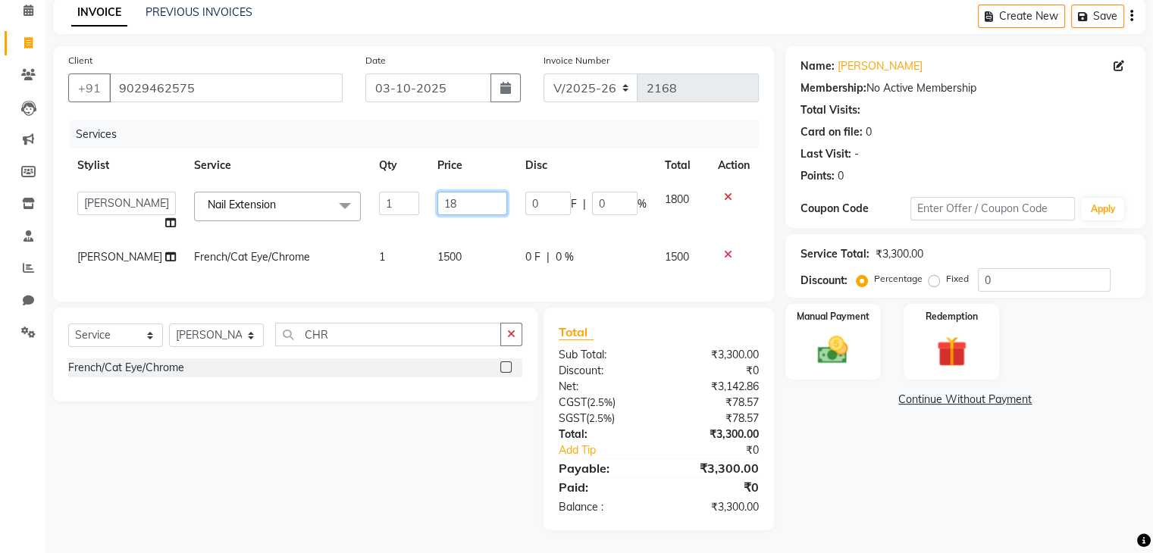
type input "1"
type input "2000"
click at [862, 455] on div "Name: Mansi Ju Membership: No Active Membership Total Visits: Card on file: 0 L…" at bounding box center [970, 288] width 371 height 484
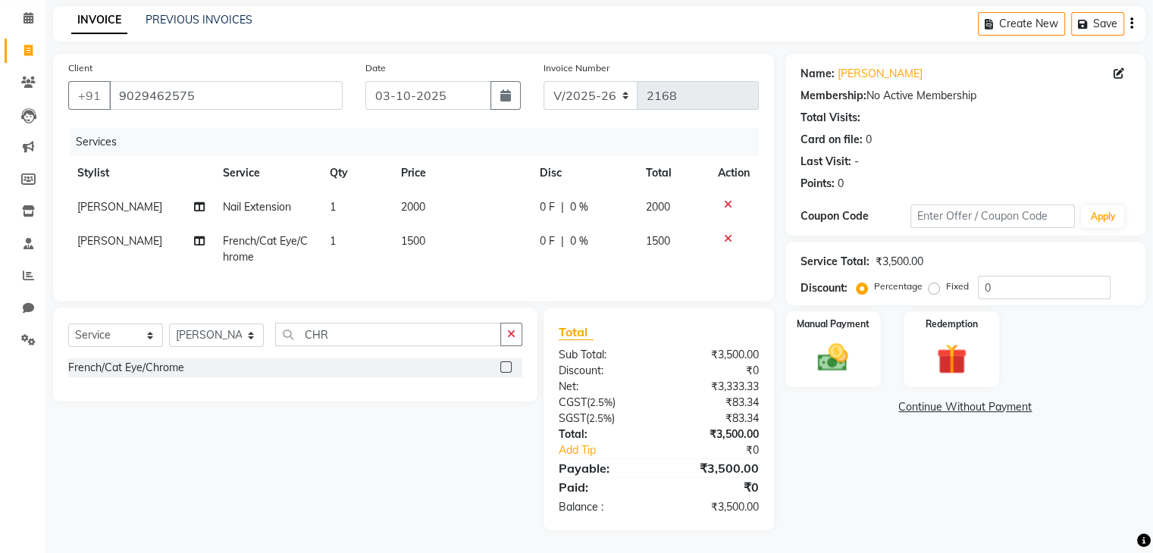
click at [491, 254] on td "1500" at bounding box center [461, 249] width 139 height 50
select select "71762"
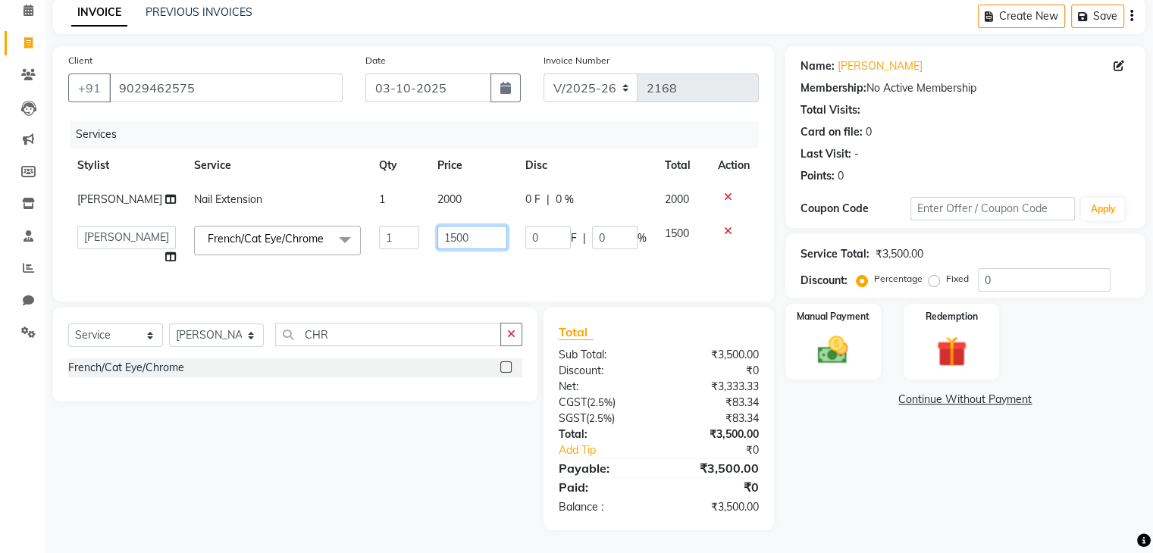
click at [463, 229] on input "1500" at bounding box center [472, 237] width 70 height 23
type input "1700"
click at [878, 460] on div "Name: Mansi Ju Membership: No Active Membership Total Visits: Card on file: 0 L…" at bounding box center [970, 288] width 371 height 484
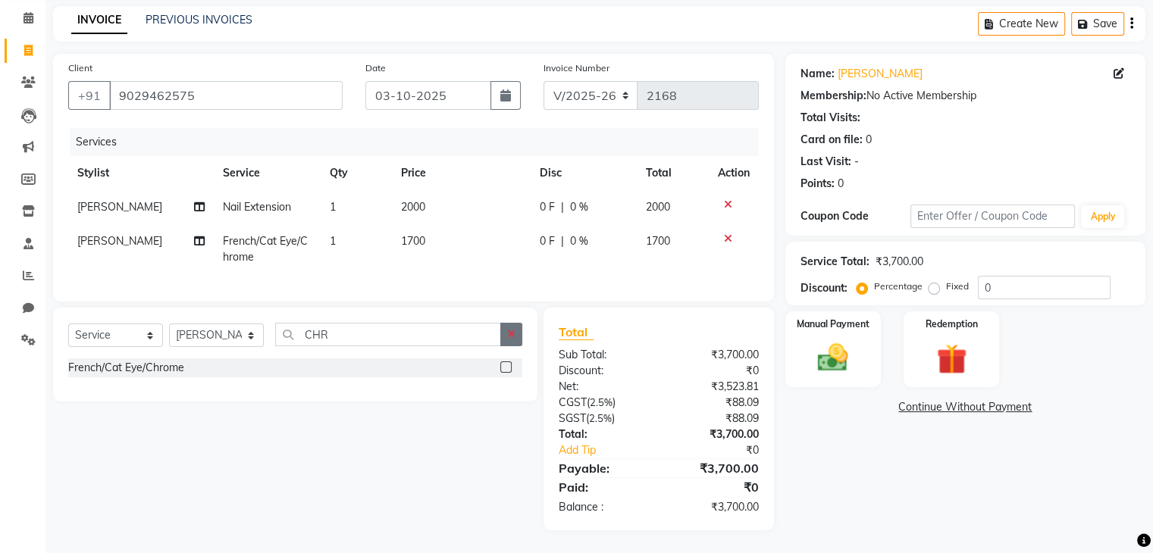
click at [519, 344] on button "button" at bounding box center [511, 334] width 22 height 23
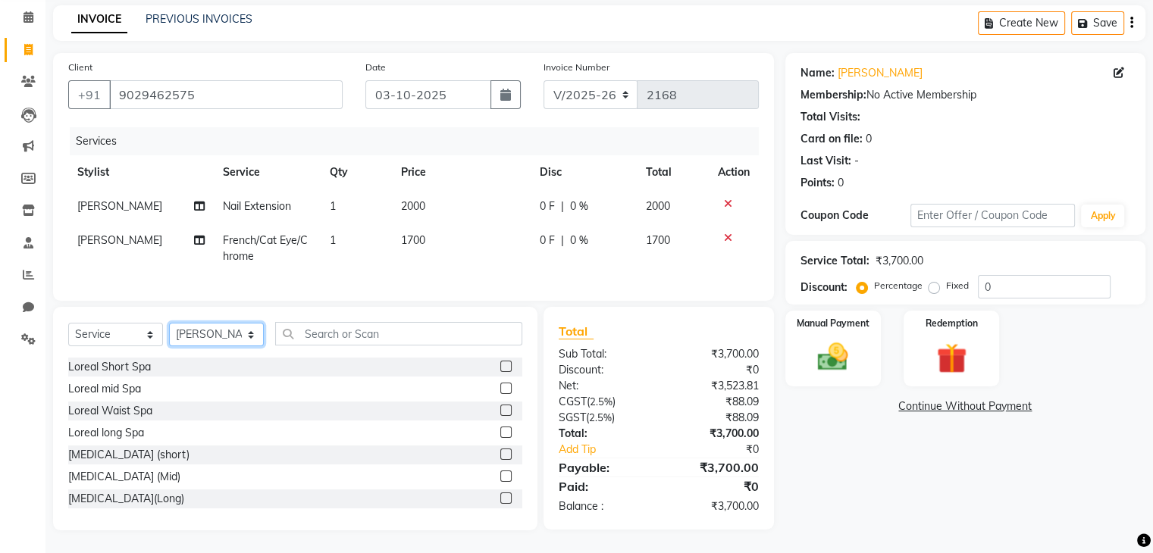
click at [255, 333] on select "Select Stylist Aarti paswan Ankit Arjun Athing Femita [PERSON_NAME] [PERSON_NAM…" at bounding box center [216, 334] width 95 height 23
select select "75784"
click at [169, 324] on select "Select Stylist Aarti paswan Ankit Arjun Athing Femita [PERSON_NAME] [PERSON_NAM…" at bounding box center [216, 334] width 95 height 23
click at [364, 337] on input "text" at bounding box center [398, 333] width 247 height 23
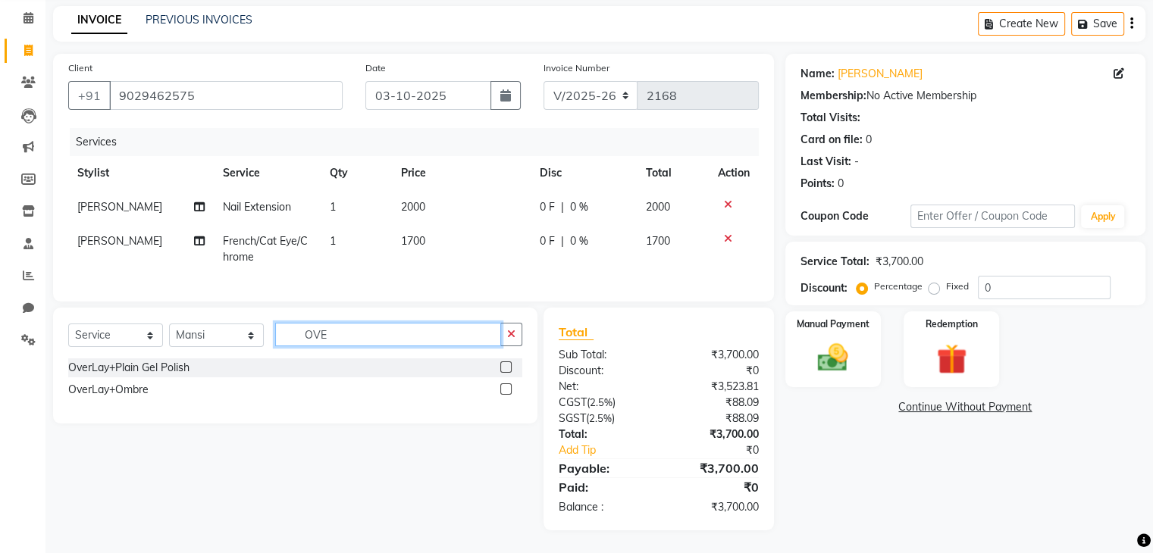
type input "OVE"
click at [509, 406] on div "OverLay+Plain Gel Polish OverLay+Ombre" at bounding box center [295, 383] width 454 height 50
click at [508, 364] on label at bounding box center [505, 366] width 11 height 11
click at [508, 364] on input "checkbox" at bounding box center [505, 368] width 10 height 10
checkbox input "true"
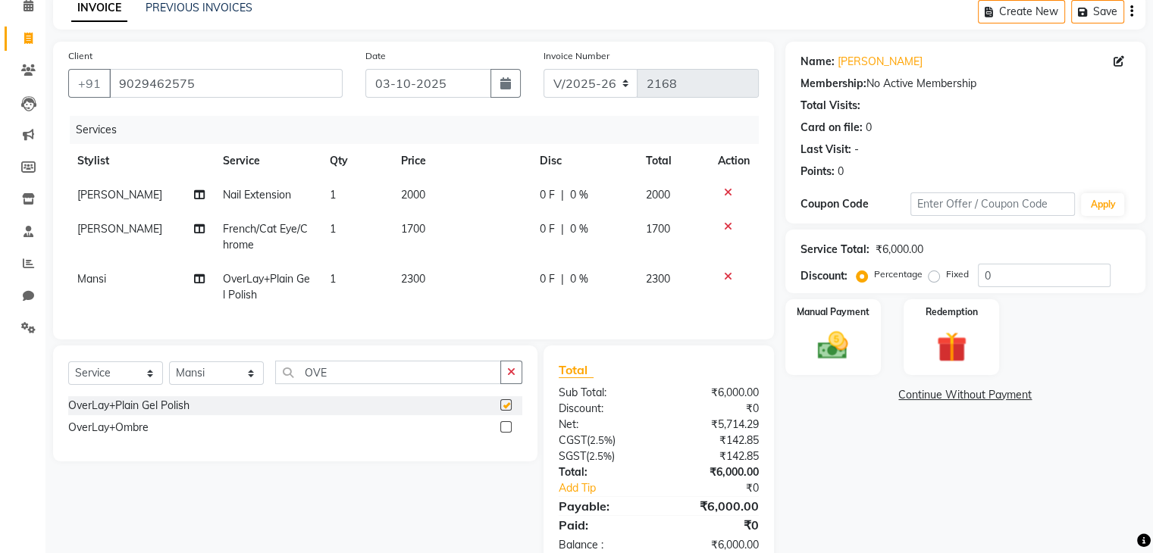
click at [467, 277] on td "2300" at bounding box center [461, 287] width 139 height 50
select select "75784"
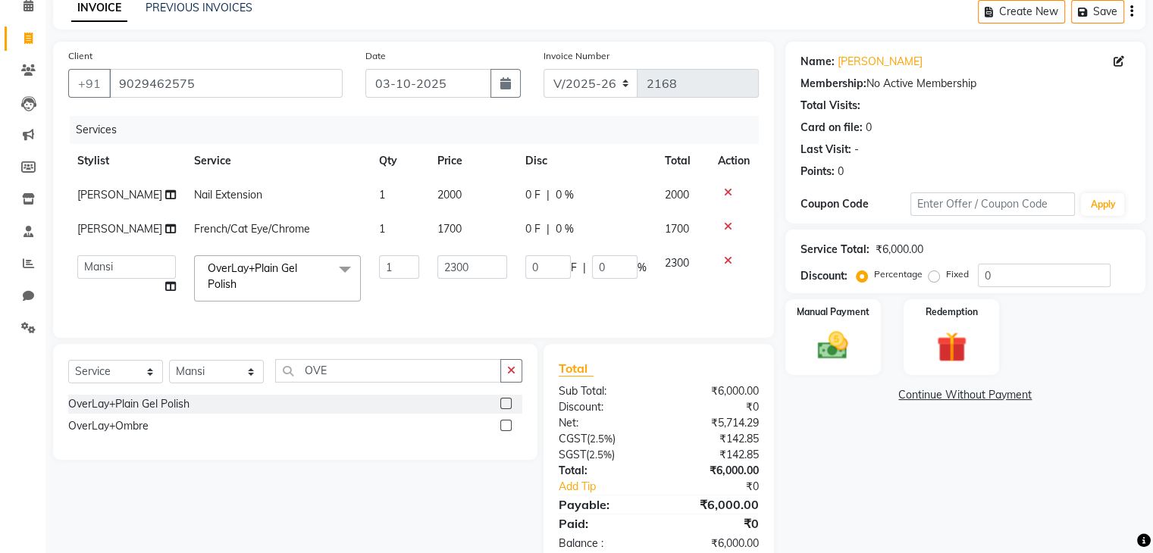
checkbox input "false"
click at [466, 272] on input "2300" at bounding box center [472, 266] width 70 height 23
type input "2"
type input "1500"
click at [518, 377] on button "button" at bounding box center [511, 370] width 22 height 23
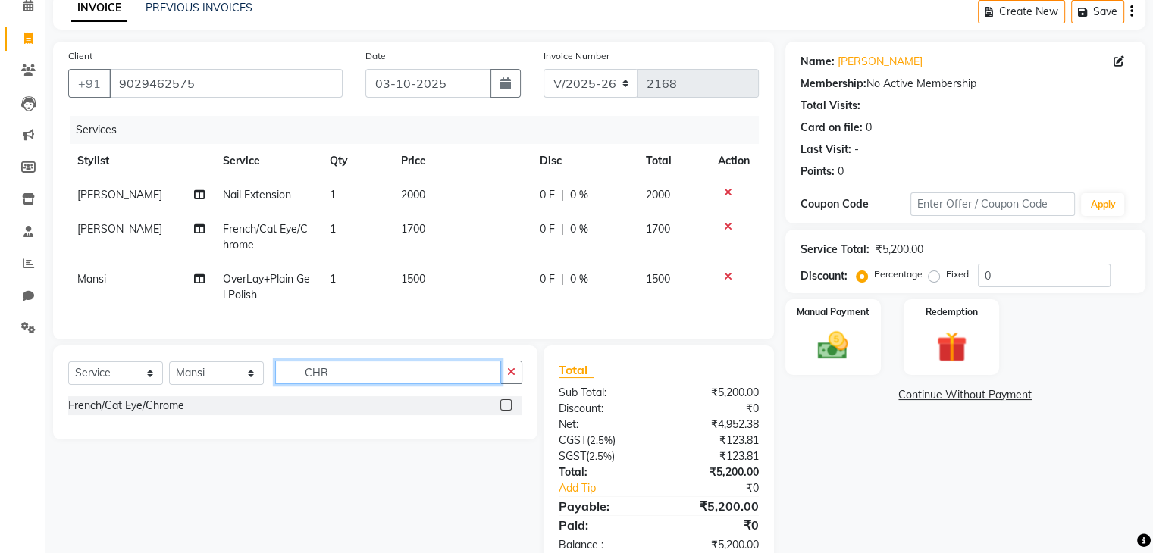
type input "CHR"
click at [506, 411] on label at bounding box center [505, 404] width 11 height 11
click at [506, 411] on input "checkbox" at bounding box center [505, 406] width 10 height 10
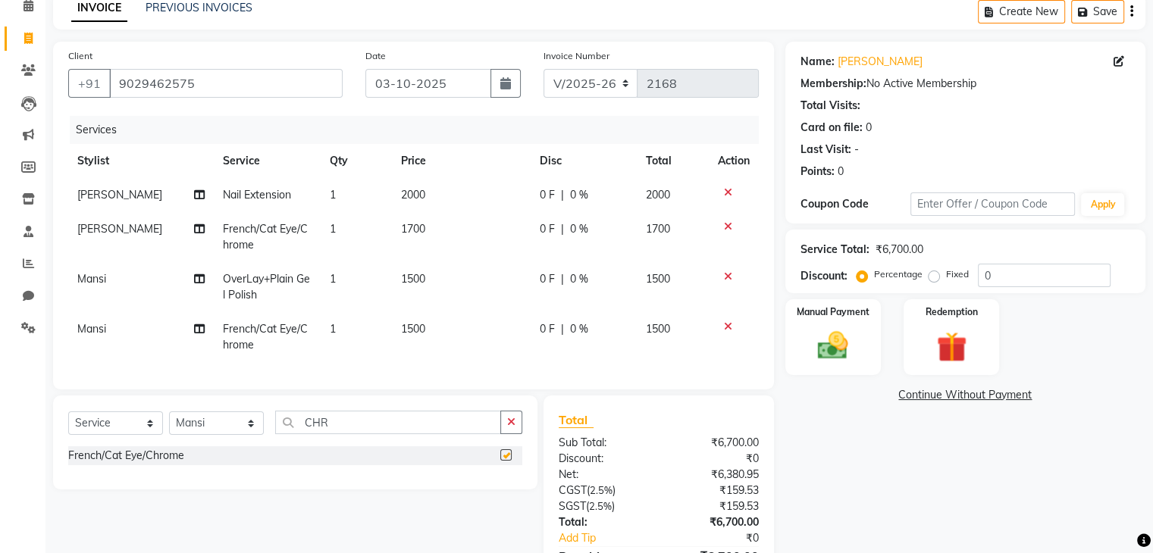
checkbox input "false"
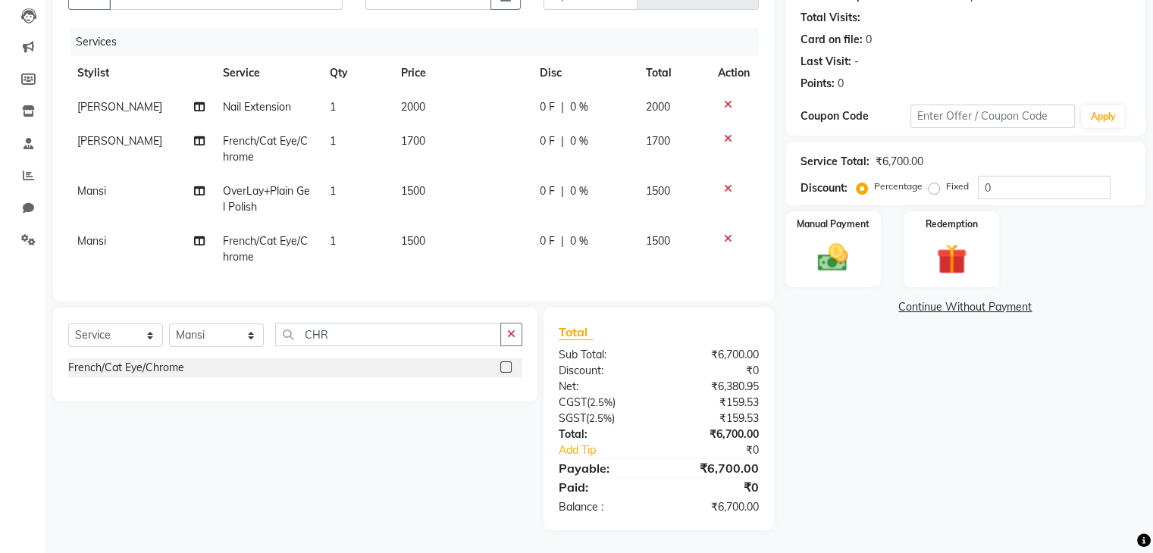
scroll to position [172, 0]
click at [262, 342] on select "Select Stylist Aarti paswan Ankit Arjun Athing Femita [PERSON_NAME] [PERSON_NAM…" at bounding box center [216, 335] width 95 height 23
select select "67961"
click at [169, 324] on select "Select Stylist Aarti paswan Ankit Arjun Athing Femita [PERSON_NAME] [PERSON_NAM…" at bounding box center [216, 335] width 95 height 23
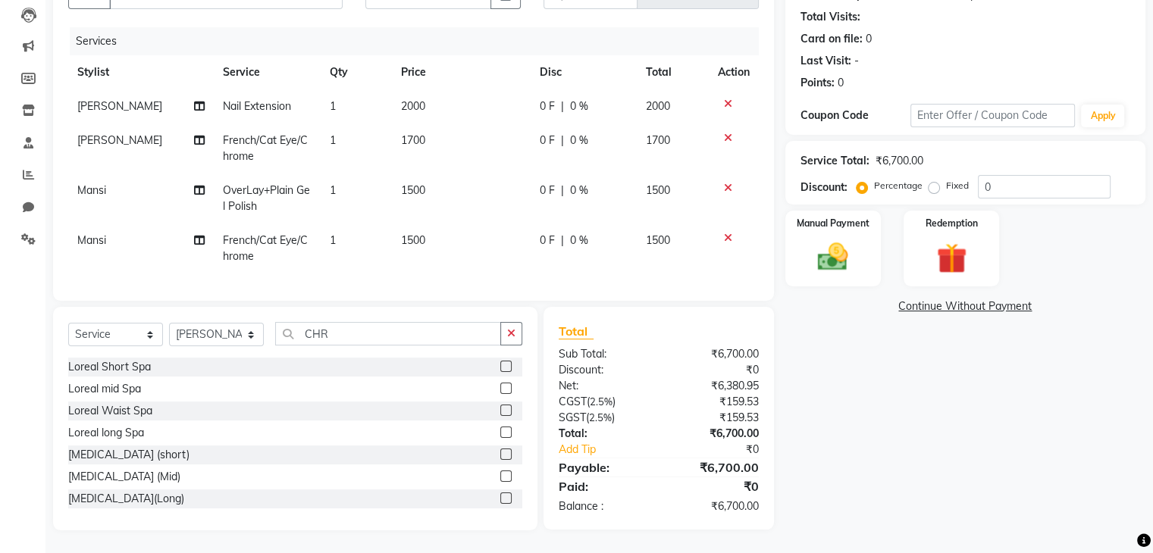
click at [531, 333] on div "Select Service Product Membership Package Voucher Prepaid Gift Card Select Styl…" at bounding box center [295, 419] width 484 height 224
click at [510, 343] on button "button" at bounding box center [511, 333] width 22 height 23
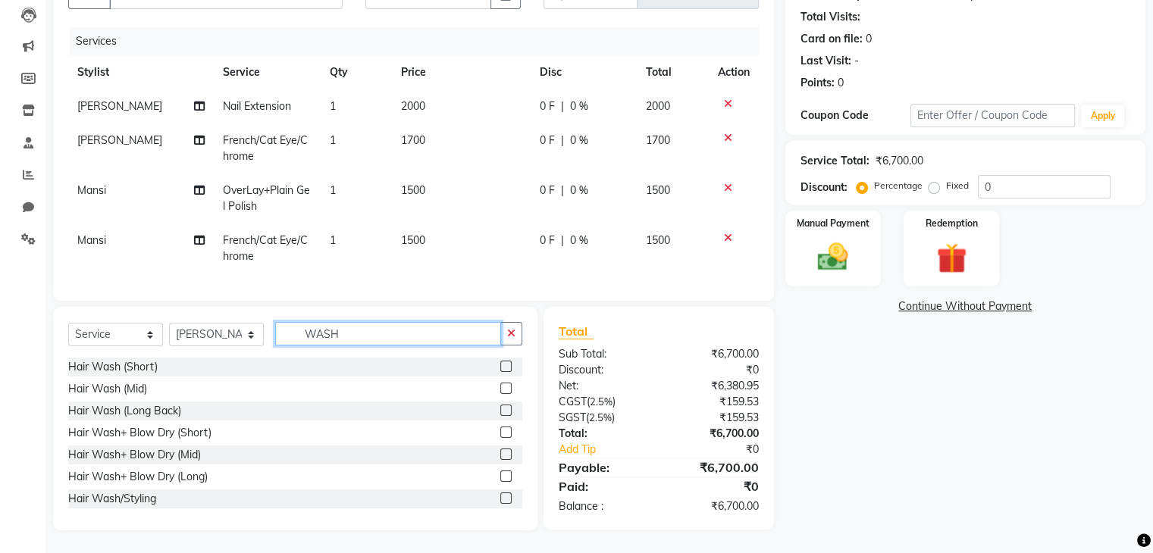
type input "WASH"
click at [500, 365] on label at bounding box center [505, 366] width 11 height 11
click at [500, 365] on input "checkbox" at bounding box center [505, 367] width 10 height 10
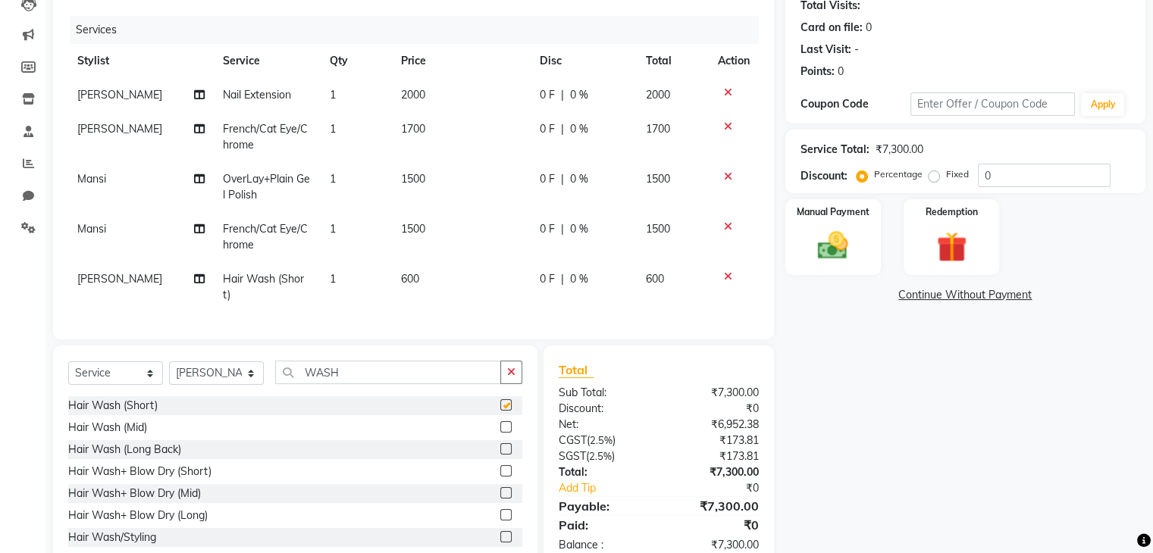
click at [465, 291] on td "600" at bounding box center [461, 287] width 139 height 50
checkbox input "false"
click at [465, 281] on div "Services Stylist Service Qty Price Disc Total Action Junu Nail Extension 1 2000…" at bounding box center [413, 170] width 690 height 308
select select "67961"
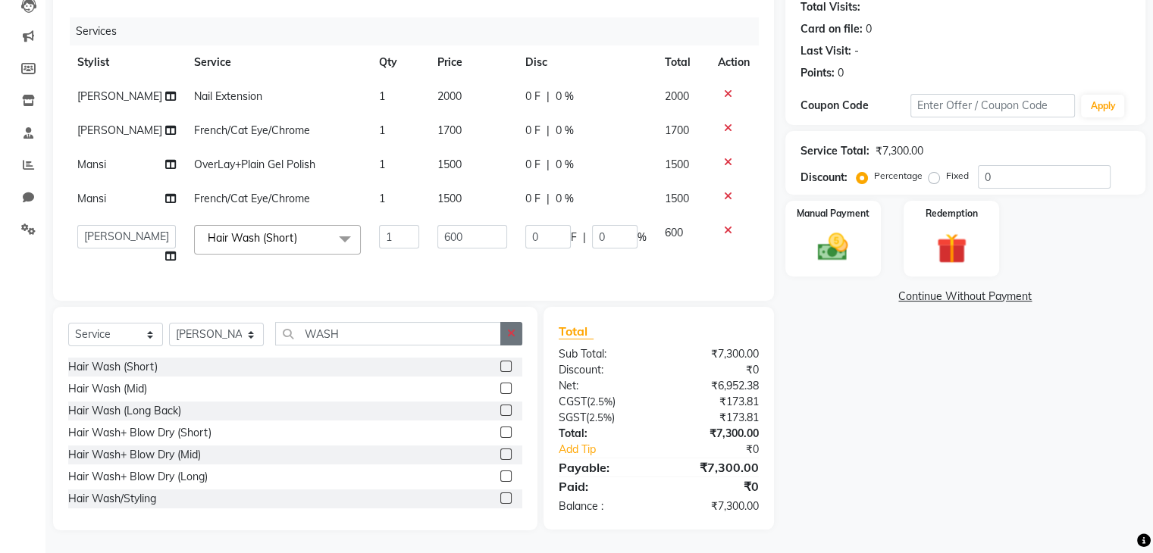
click at [512, 339] on icon "button" at bounding box center [511, 333] width 8 height 11
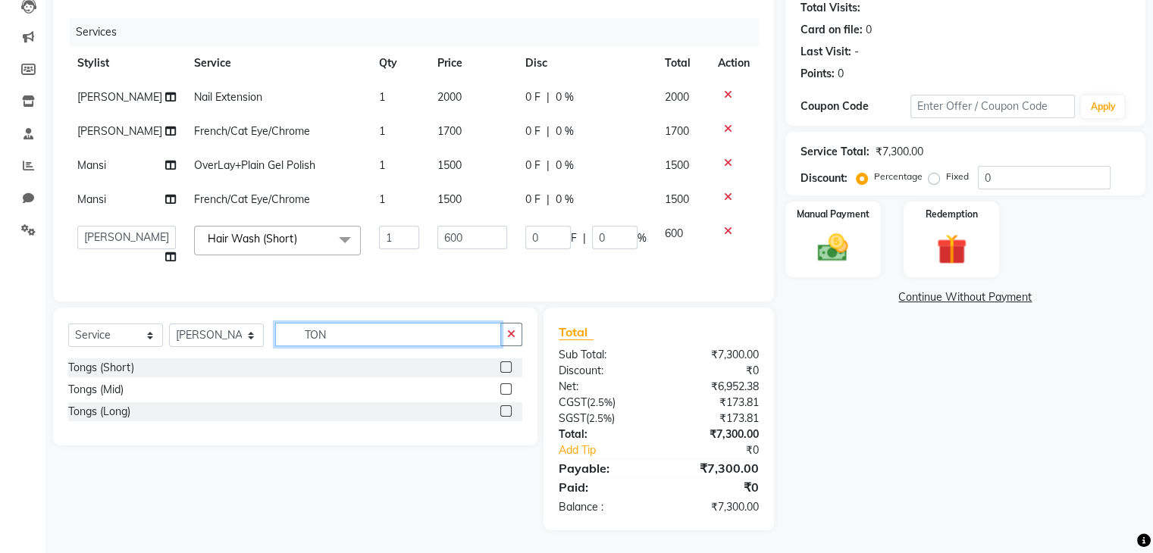
type input "TON"
click at [506, 373] on label at bounding box center [505, 366] width 11 height 11
click at [506, 373] on input "checkbox" at bounding box center [505, 368] width 10 height 10
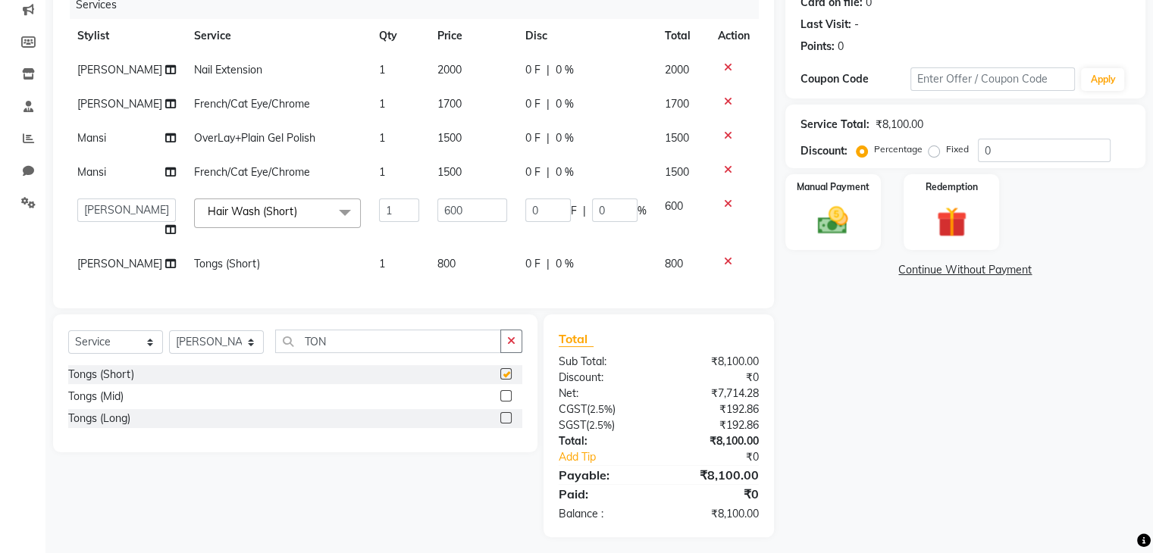
scroll to position [216, 0]
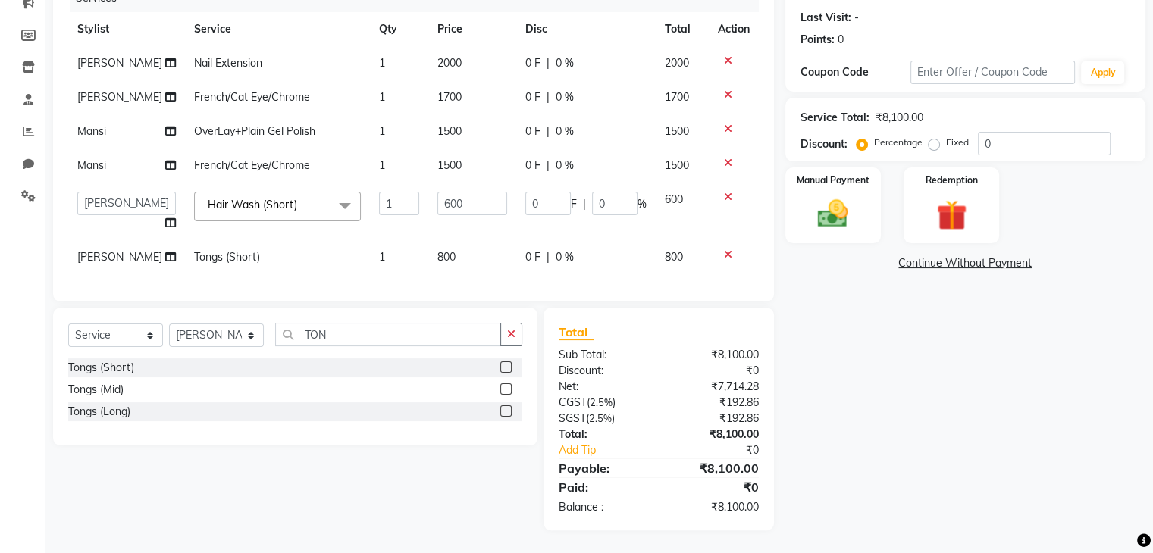
checkbox input "false"
click at [480, 258] on td "800" at bounding box center [472, 257] width 88 height 34
select select "67961"
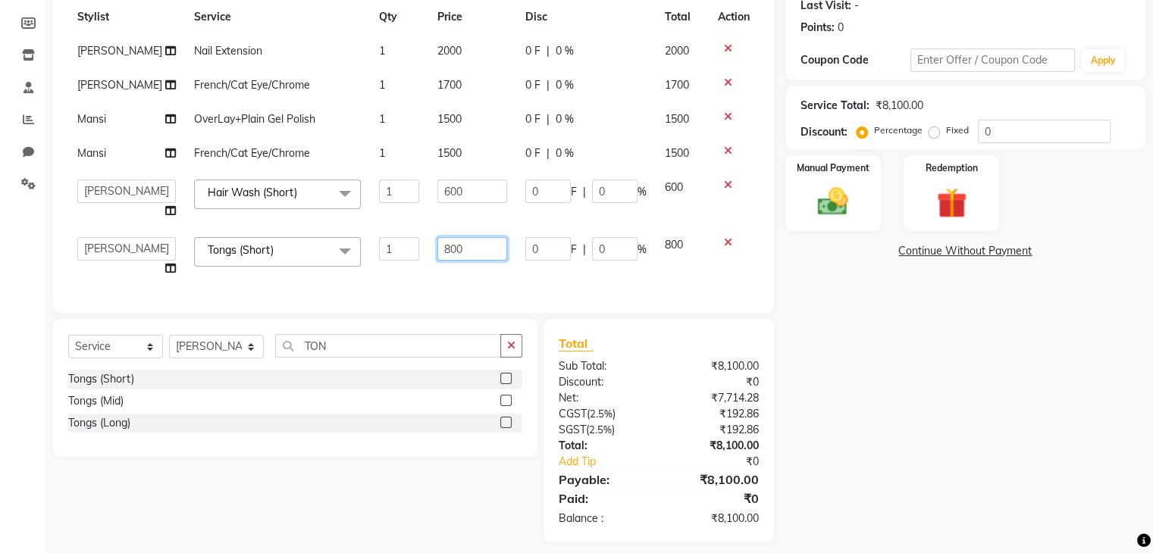
click at [476, 252] on input "800" at bounding box center [472, 248] width 70 height 23
type input "8"
type input "800"
click at [960, 445] on div "Name: Mansi Ju Membership: No Active Membership Total Visits: Card on file: 0 L…" at bounding box center [970, 220] width 371 height 644
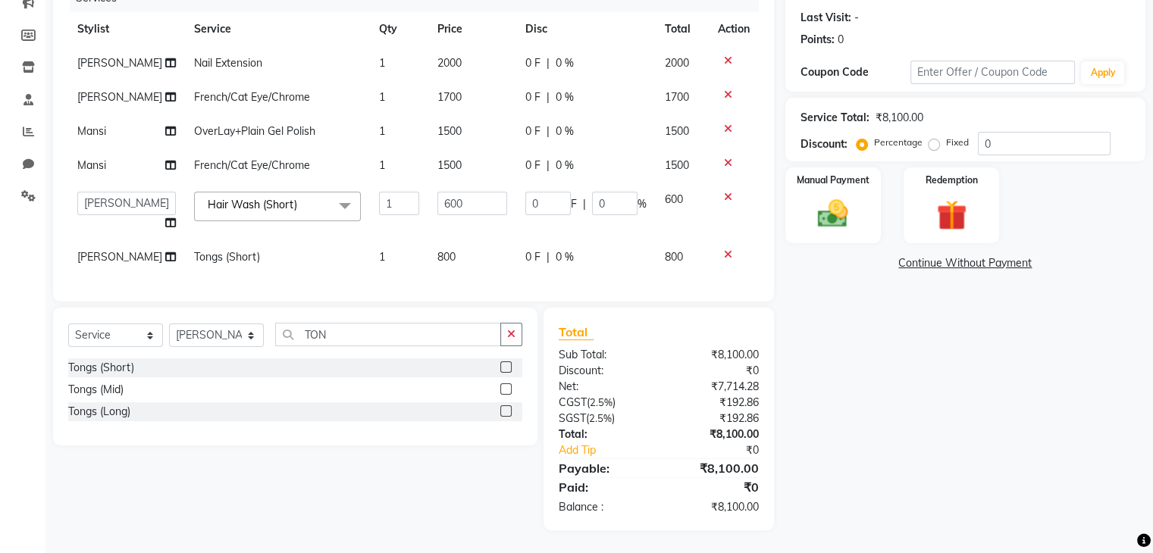
click at [477, 211] on td "600" at bounding box center [472, 212] width 88 height 58
click at [480, 192] on input "600" at bounding box center [472, 203] width 70 height 23
type input "6"
type input "4"
type input "500"
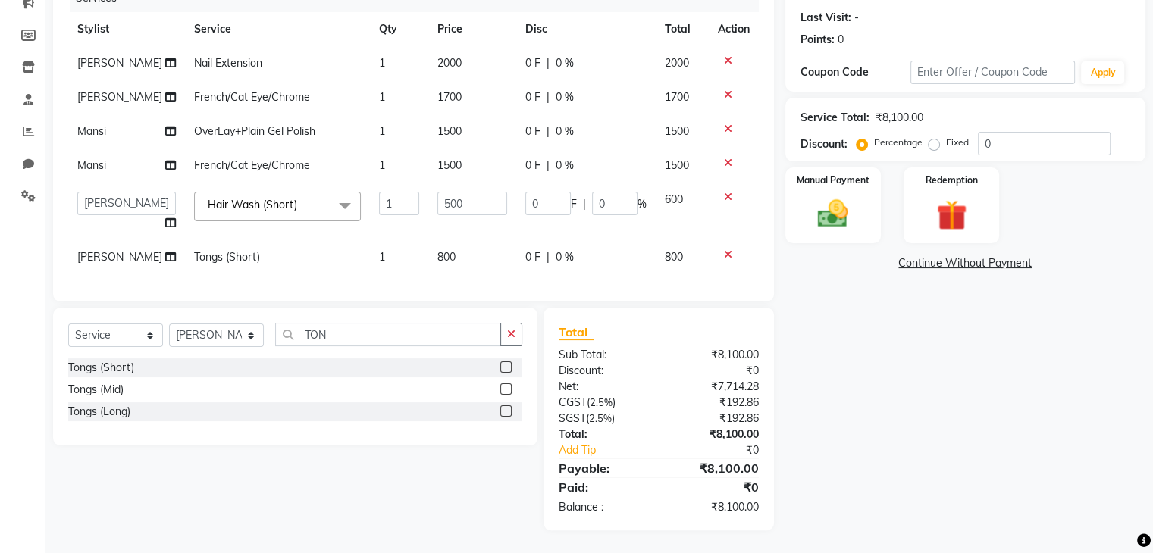
click at [472, 252] on tbody "Junu Nail Extension 1 2000 0 F | 0 % 2000 Junu French/Cat Eye/Chrome 1 1700 0 F…" at bounding box center [413, 160] width 690 height 228
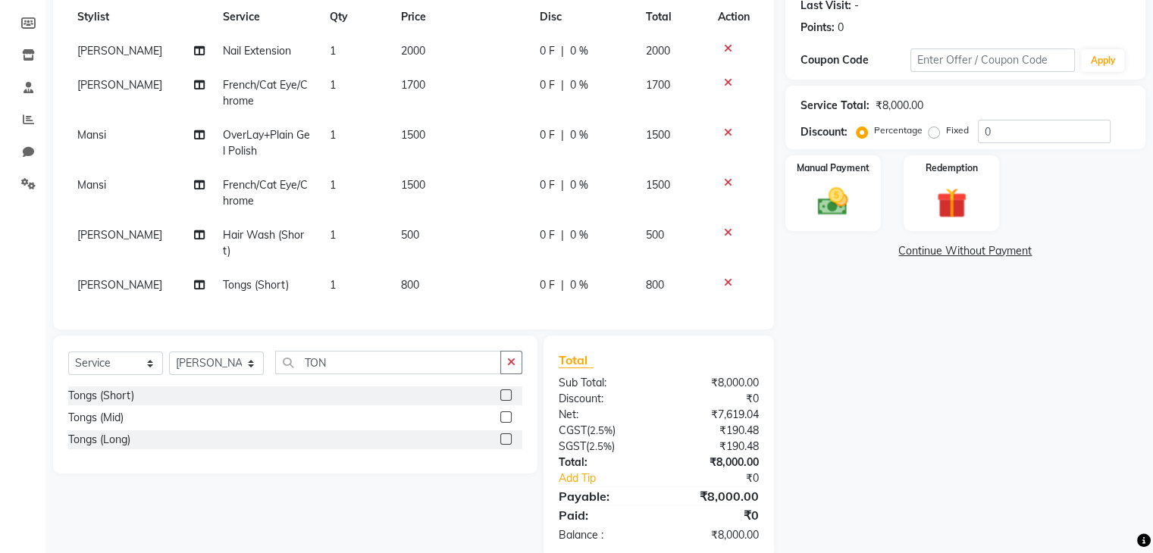
click at [452, 246] on td "500" at bounding box center [461, 243] width 139 height 50
select select "67961"
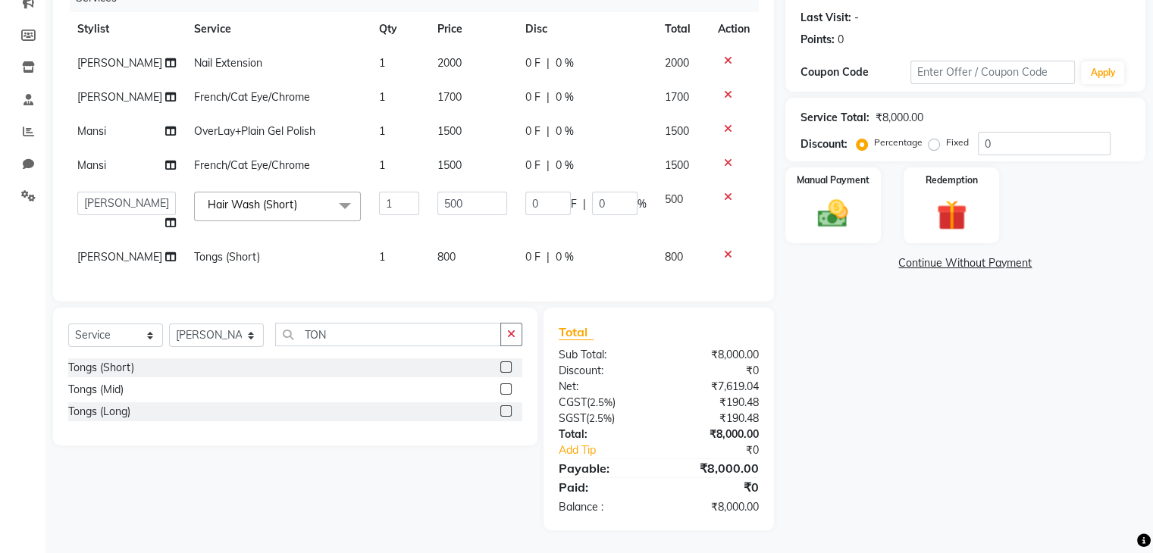
click at [471, 249] on td "800" at bounding box center [472, 257] width 88 height 34
select select "67961"
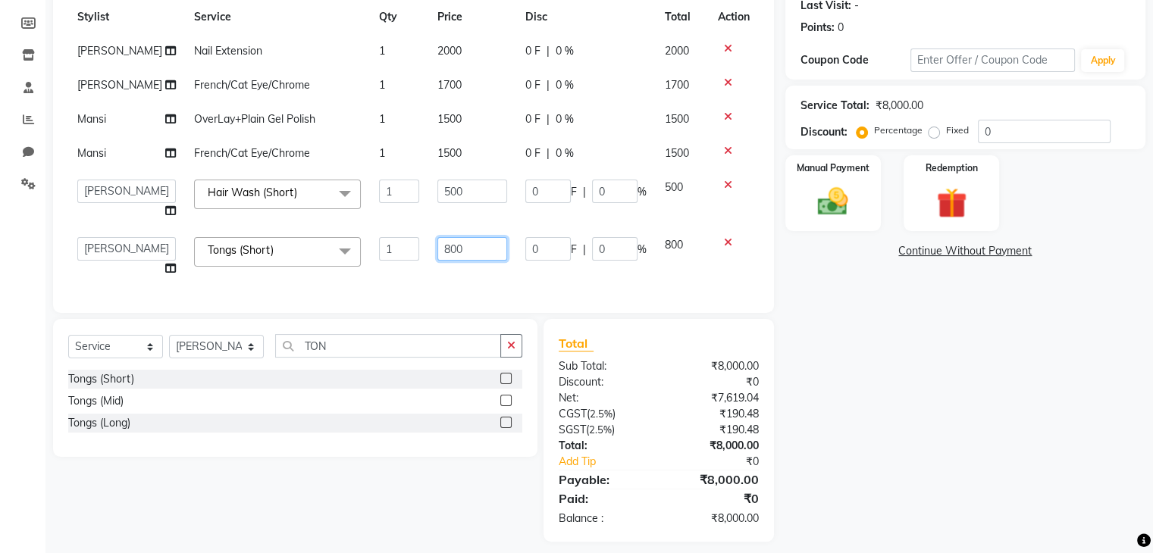
click at [488, 246] on input "800" at bounding box center [472, 248] width 70 height 23
type input "8"
type input "700"
click at [964, 378] on div "Name: Mansi Ju Membership: No Active Membership Total Visits: Card on file: 0 L…" at bounding box center [970, 220] width 371 height 644
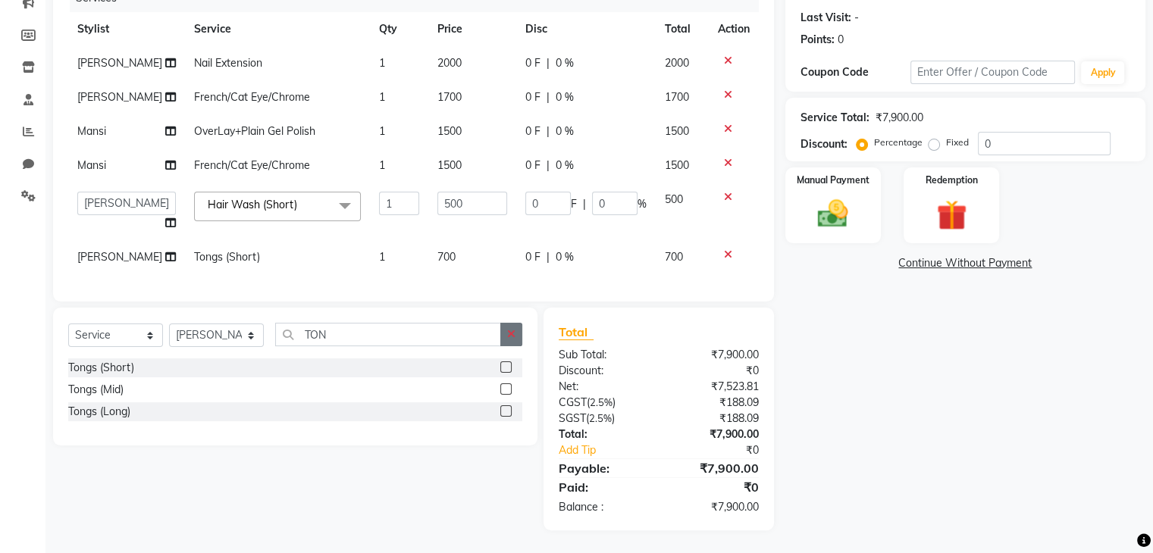
click at [509, 329] on icon "button" at bounding box center [511, 334] width 8 height 11
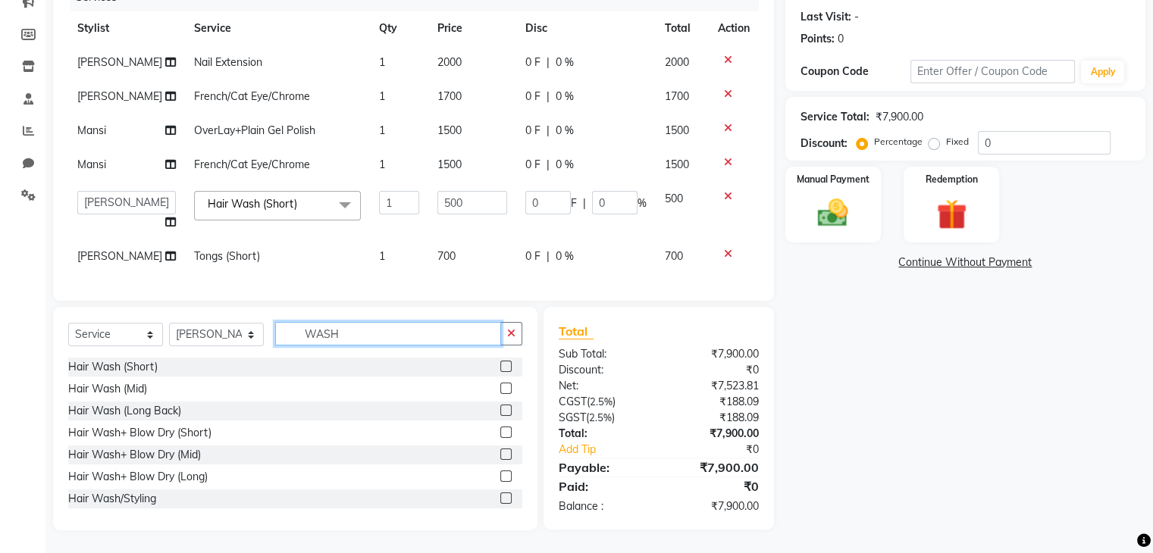
type input "WASH"
click at [500, 370] on label at bounding box center [505, 366] width 11 height 11
click at [500, 370] on input "checkbox" at bounding box center [505, 367] width 10 height 10
checkbox input "true"
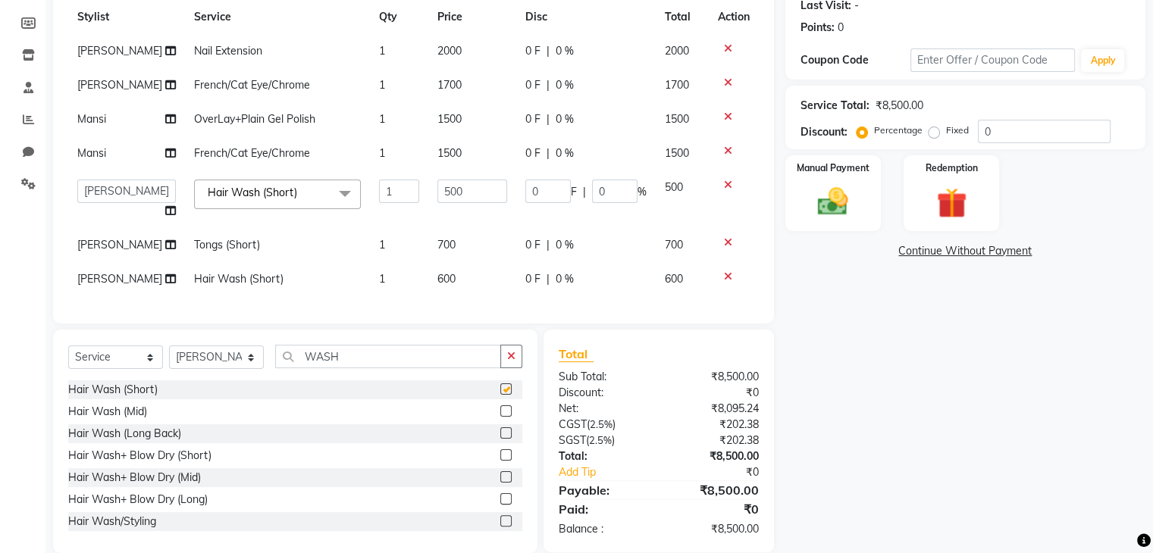
click at [464, 282] on td "600" at bounding box center [472, 279] width 88 height 34
select select "67961"
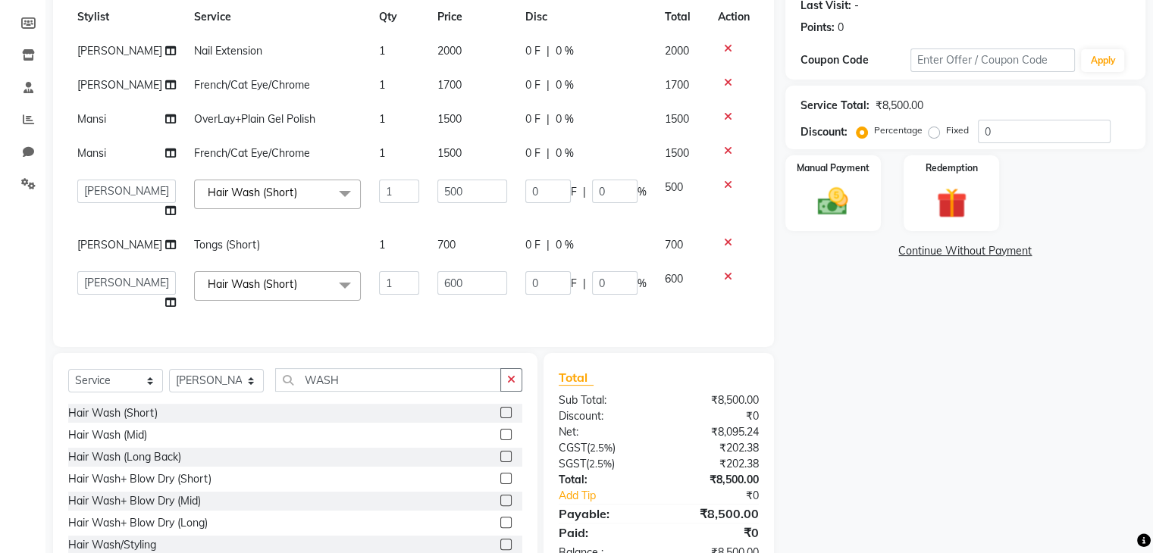
checkbox input "false"
type input "6"
type input "400"
click at [1013, 384] on div "Name: Mansi Ju Membership: No Active Membership Total Visits: Card on file: 0 L…" at bounding box center [970, 237] width 371 height 679
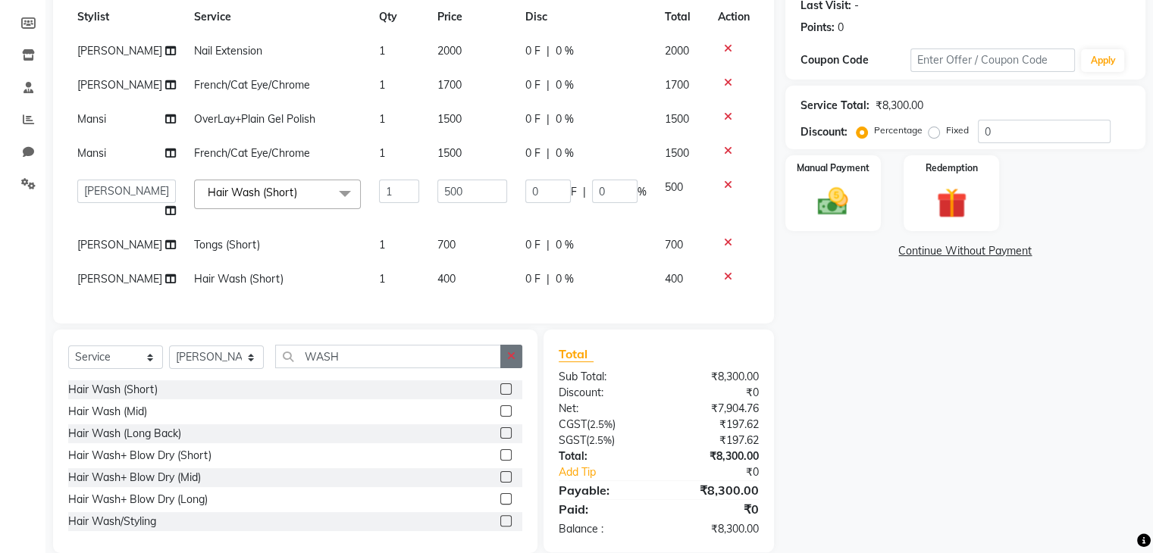
click at [518, 368] on button "button" at bounding box center [511, 356] width 22 height 23
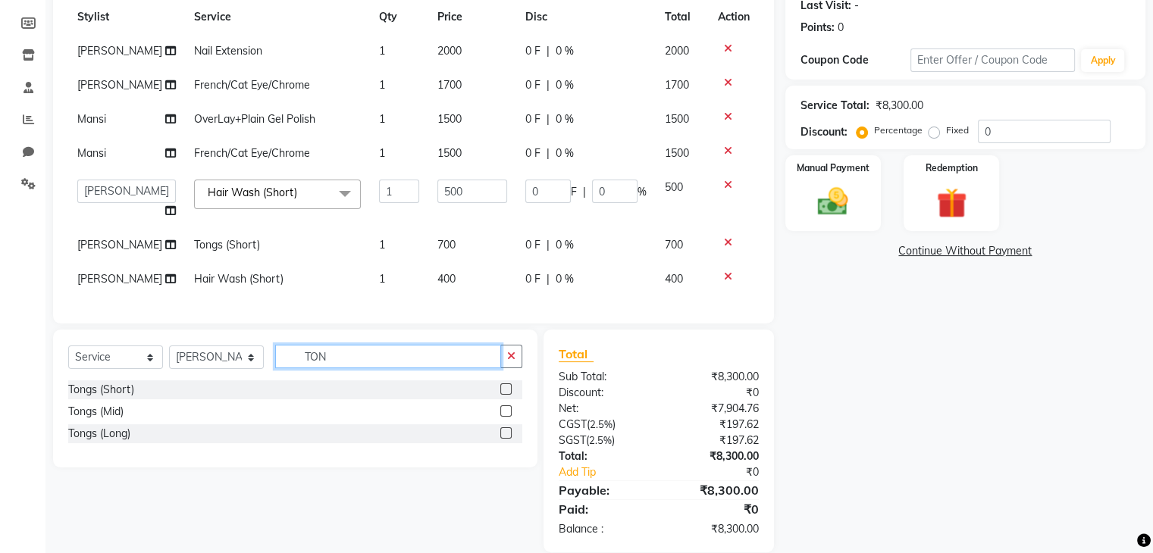
type input "TON"
click at [506, 395] on label at bounding box center [505, 388] width 11 height 11
click at [506, 395] on input "checkbox" at bounding box center [505, 390] width 10 height 10
checkbox input "true"
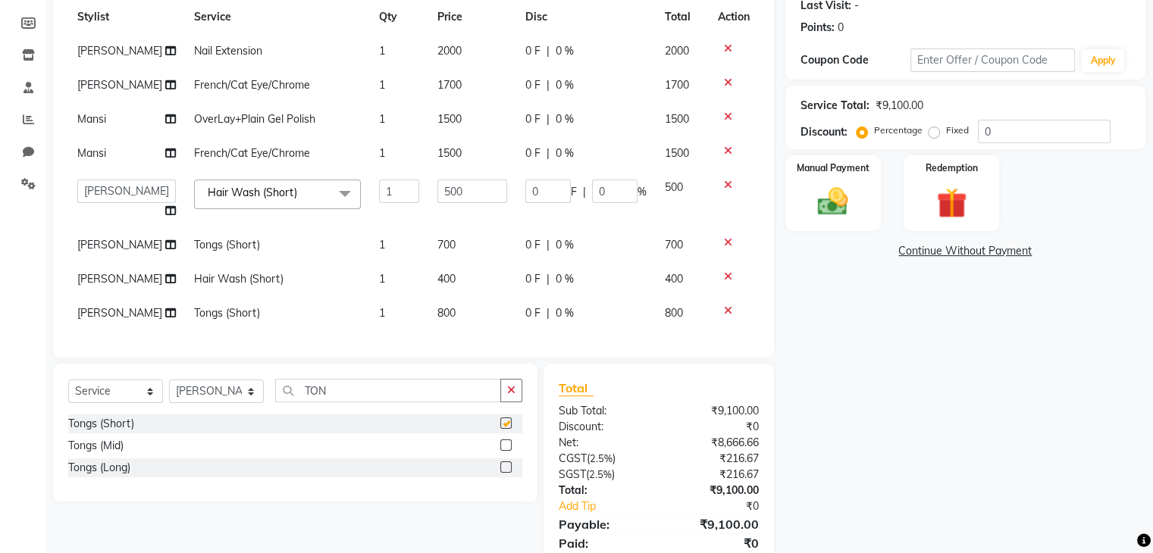
click at [485, 329] on td "800" at bounding box center [472, 313] width 88 height 34
select select "67961"
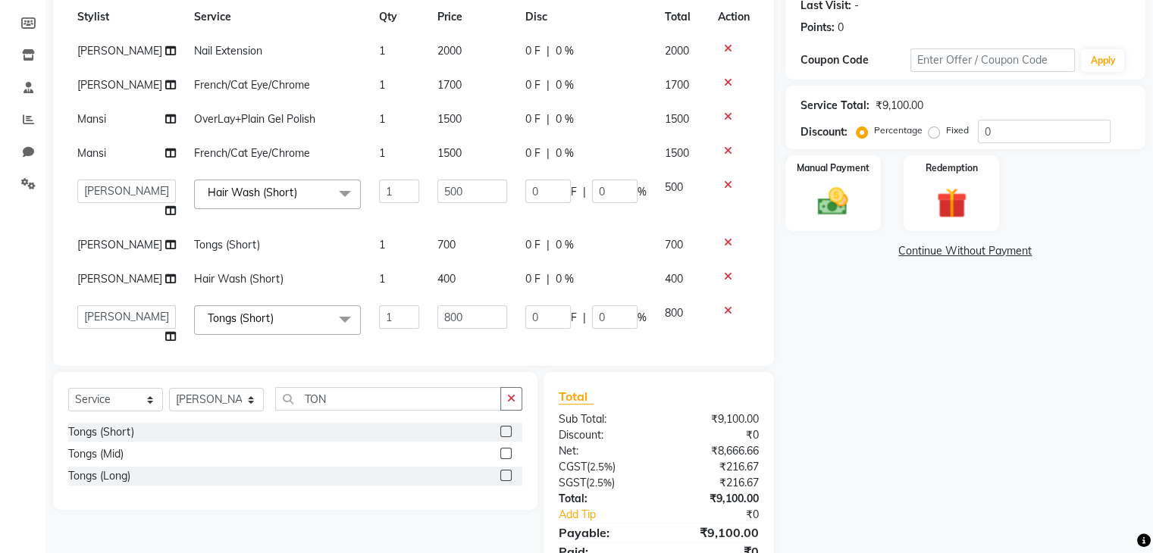
checkbox input "false"
type input "8"
type input "600"
click at [925, 405] on div "Name: Mansi Ju Membership: No Active Membership Total Visits: Card on file: 0 L…" at bounding box center [970, 246] width 371 height 697
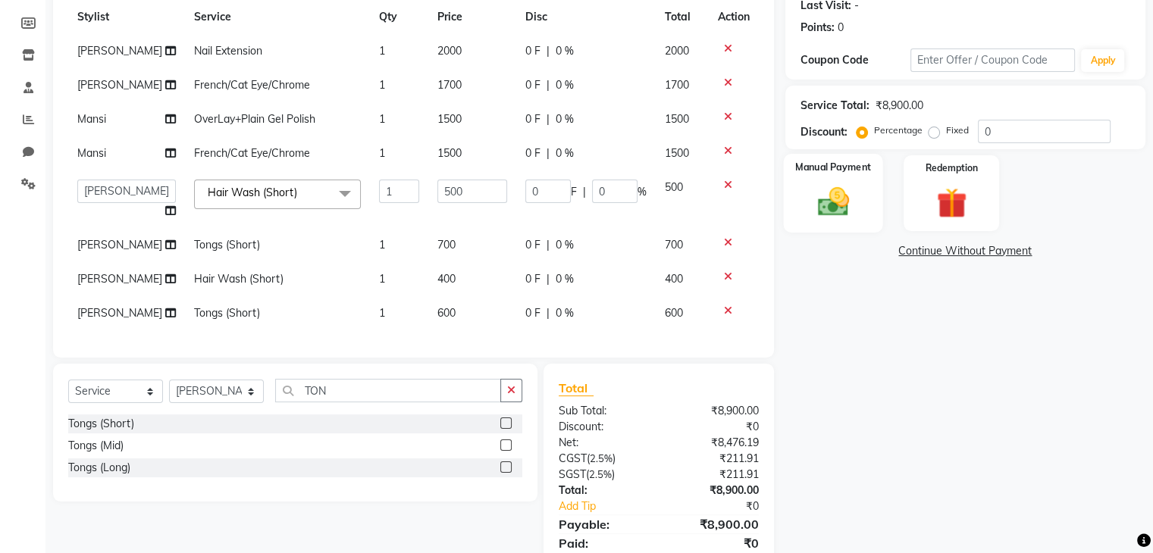
click at [849, 208] on img at bounding box center [832, 202] width 51 height 36
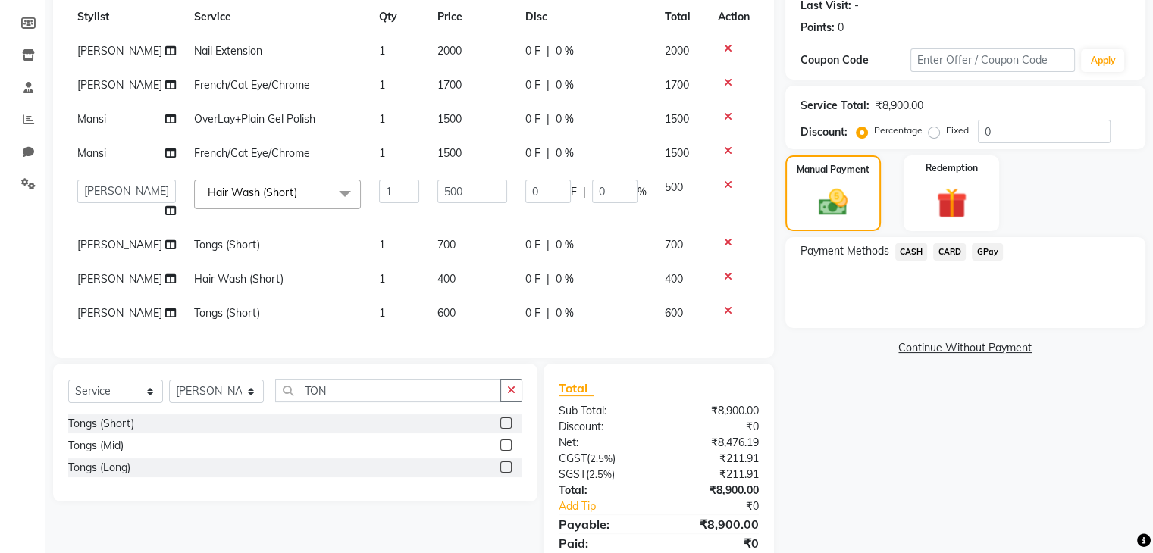
click at [999, 255] on span "GPay" at bounding box center [987, 251] width 31 height 17
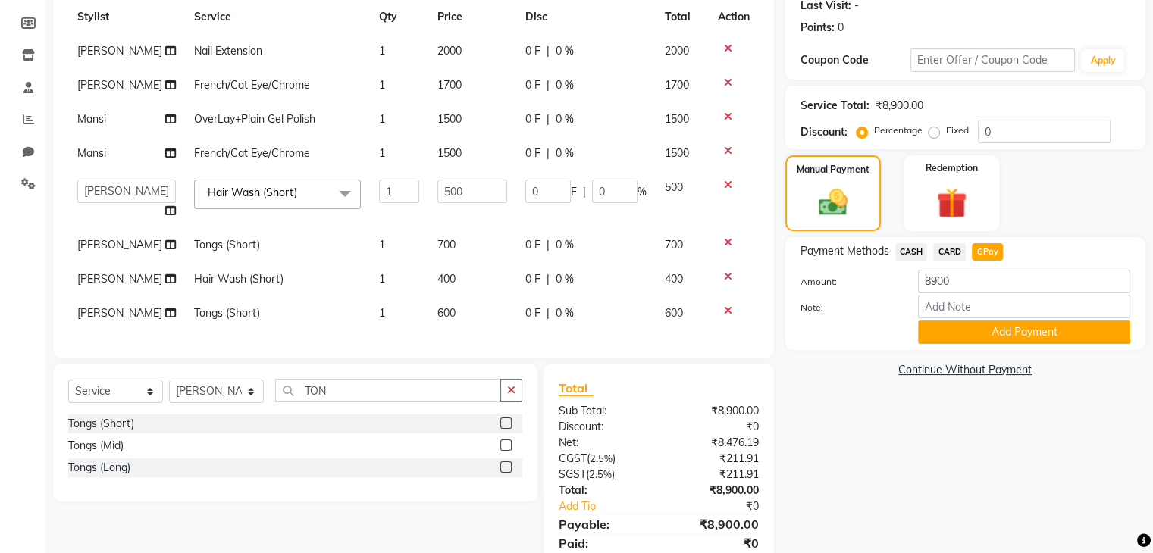
click at [994, 365] on link "Continue Without Payment" at bounding box center [965, 370] width 354 height 16
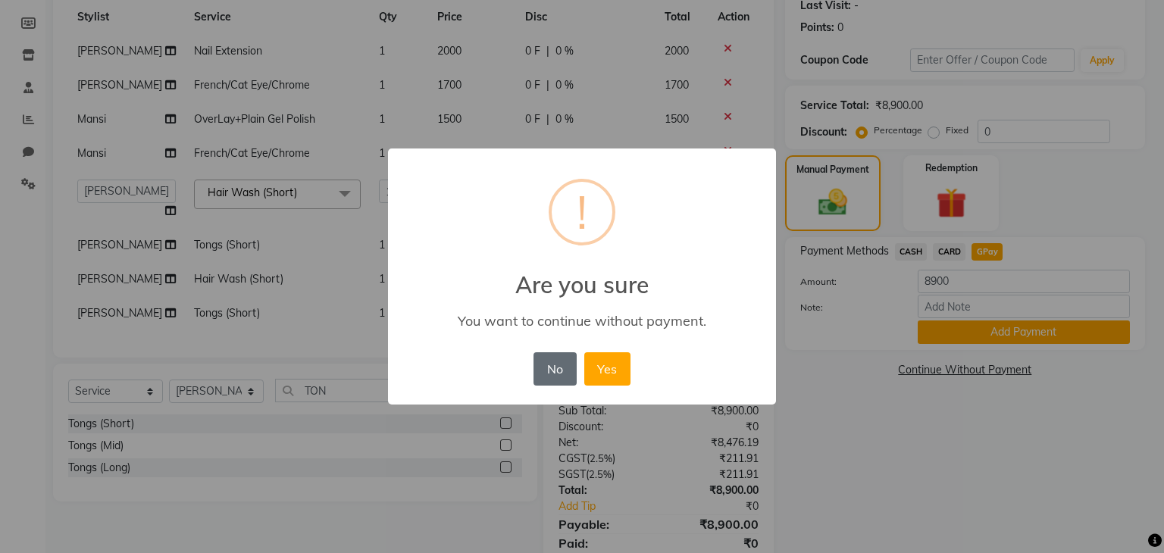
click at [550, 375] on button "No" at bounding box center [555, 368] width 42 height 33
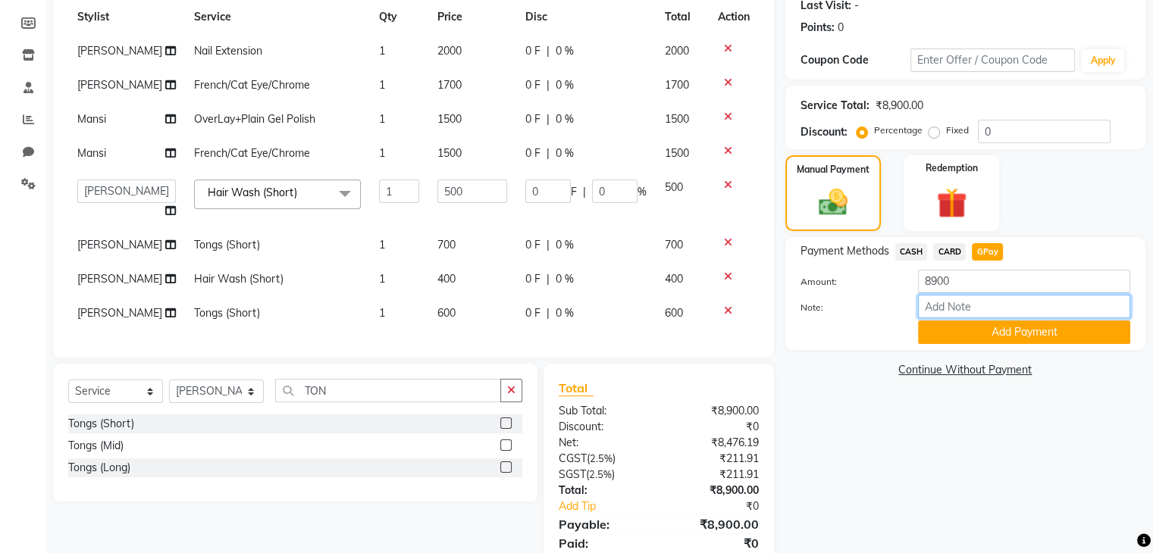
click at [925, 309] on input "Note:" at bounding box center [1024, 306] width 212 height 23
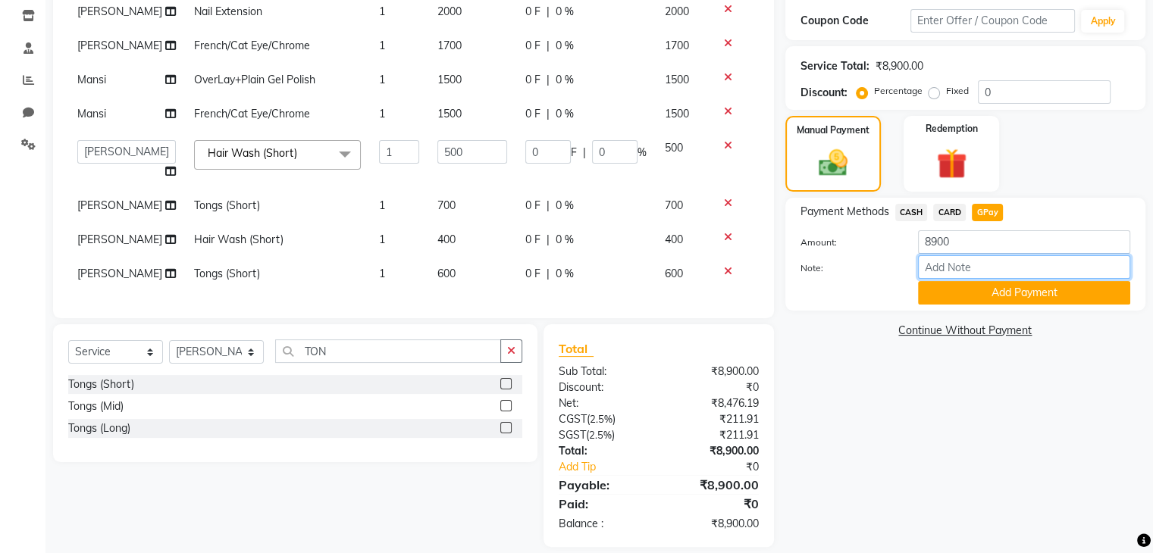
scroll to position [273, 0]
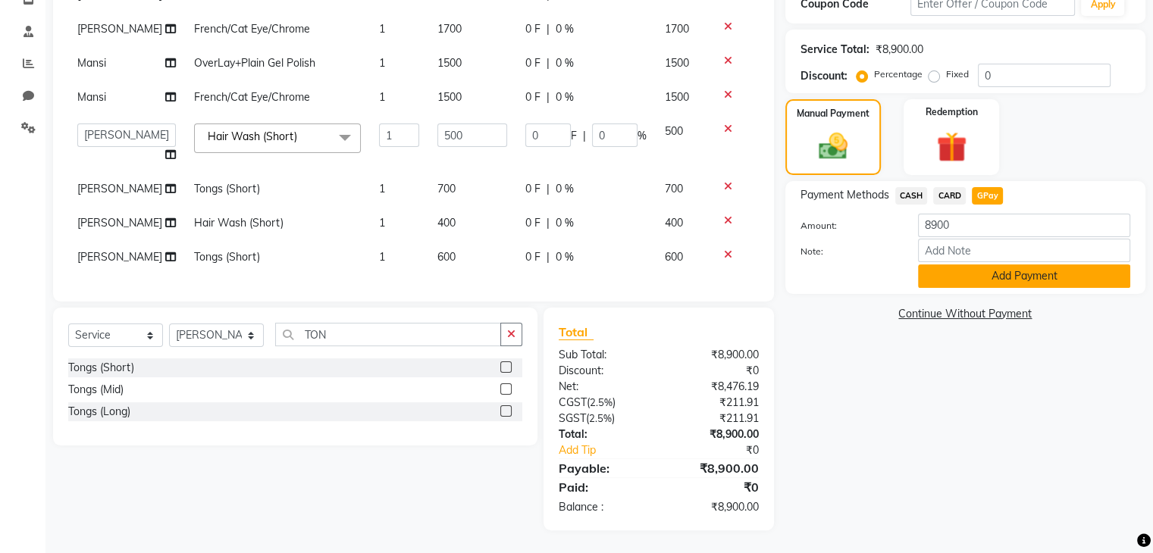
click at [975, 271] on button "Add Payment" at bounding box center [1024, 275] width 212 height 23
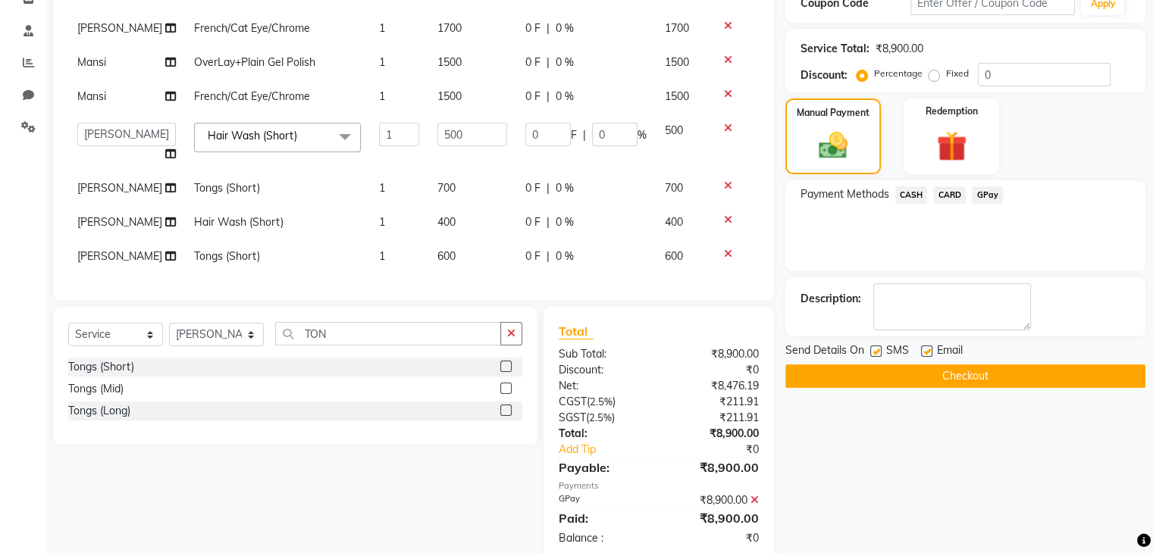
click at [931, 383] on button "Checkout" at bounding box center [965, 376] width 360 height 23
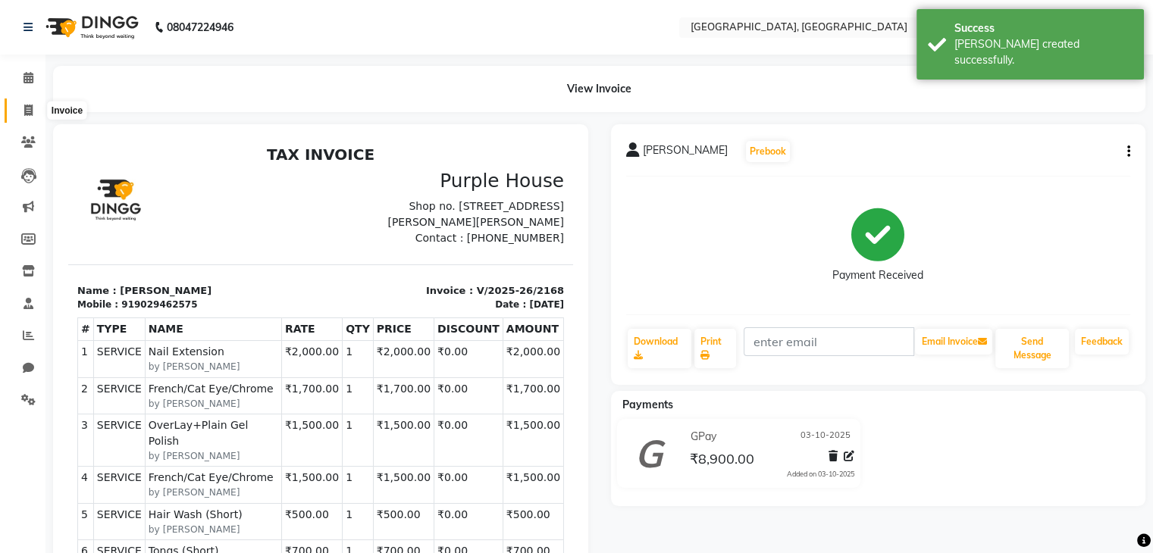
click at [17, 115] on span at bounding box center [28, 110] width 27 height 17
select select "service"
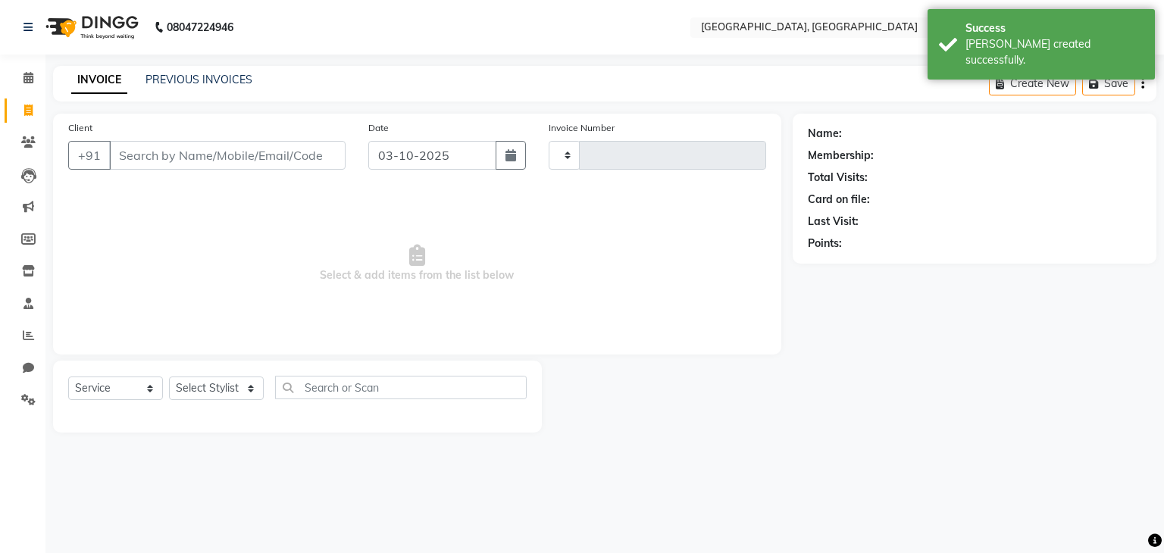
type input "2169"
select select "6682"
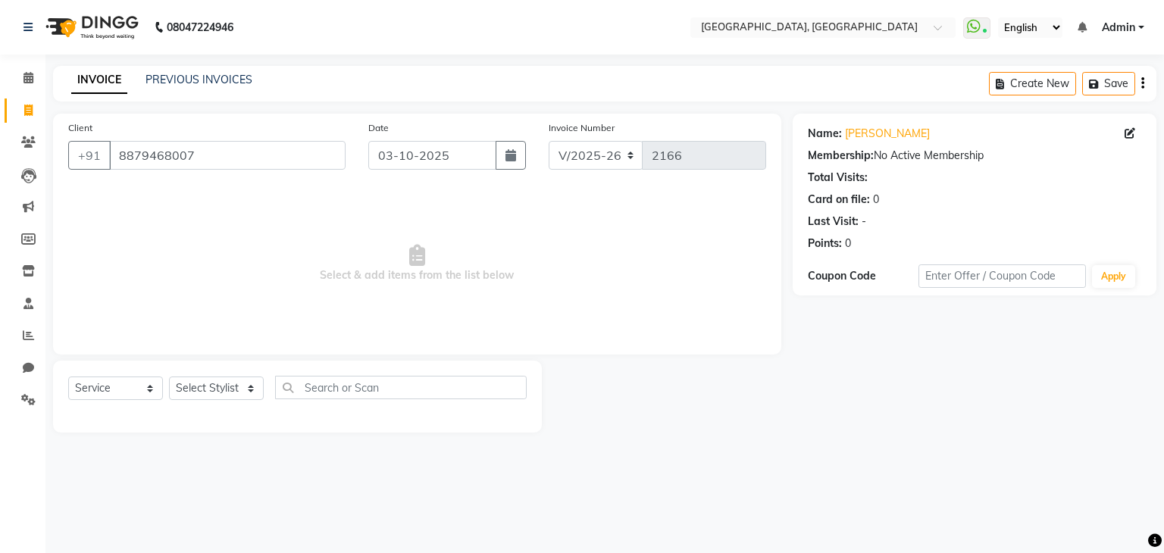
select select "6682"
select select "service"
click at [224, 402] on div "Select Service Product Membership Package Voucher Prepaid Gift Card Select Styl…" at bounding box center [297, 394] width 459 height 36
click at [221, 395] on select "Select Stylist Aarti paswan Ankit Arjun Athing Femita [PERSON_NAME] [PERSON_NAM…" at bounding box center [216, 388] width 95 height 23
select select "56705"
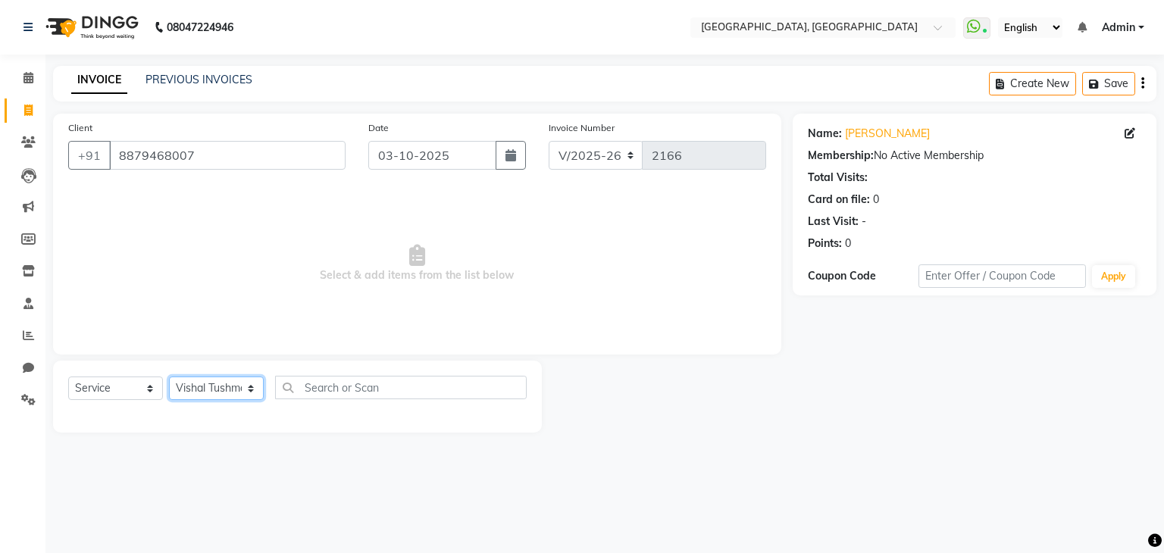
click at [169, 377] on select "Select Stylist Aarti paswan Ankit Arjun Athing Femita [PERSON_NAME] [PERSON_NAM…" at bounding box center [216, 388] width 95 height 23
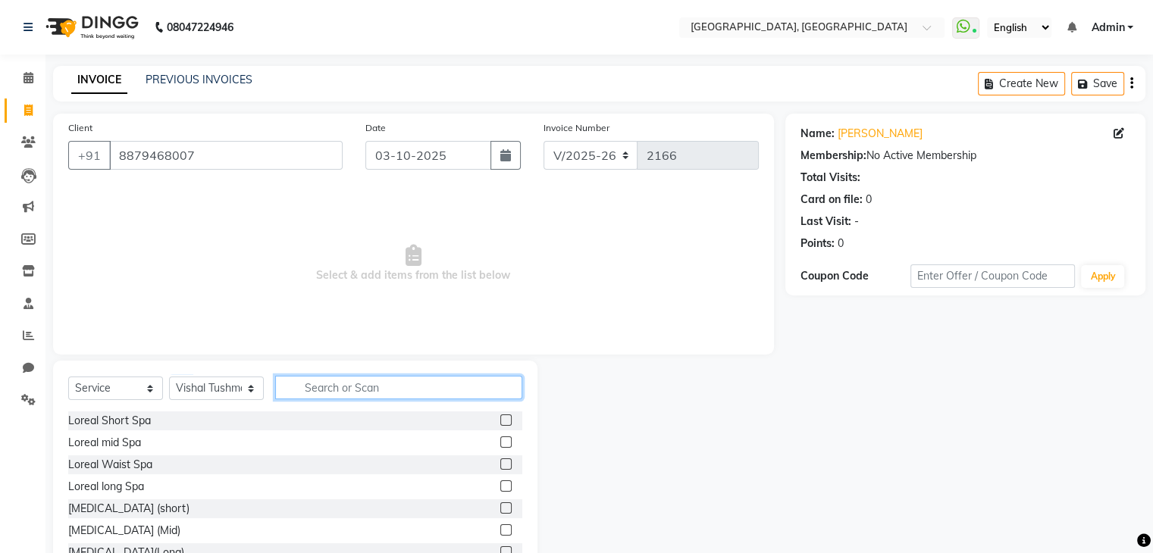
click at [347, 383] on input "text" at bounding box center [398, 387] width 247 height 23
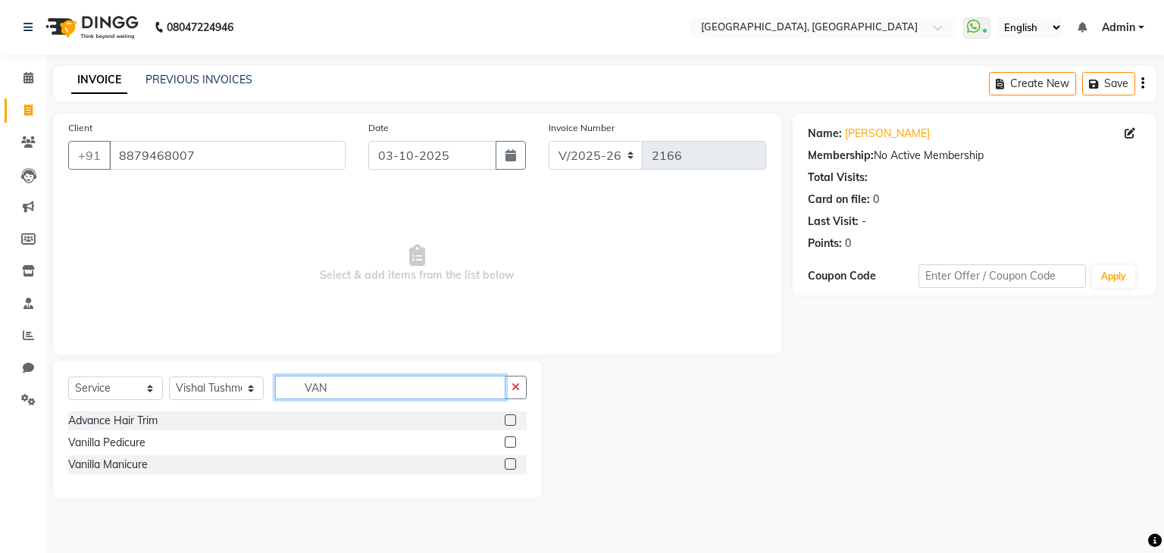
type input "VAN"
click at [512, 443] on label at bounding box center [510, 442] width 11 height 11
click at [512, 443] on input "checkbox" at bounding box center [510, 443] width 10 height 10
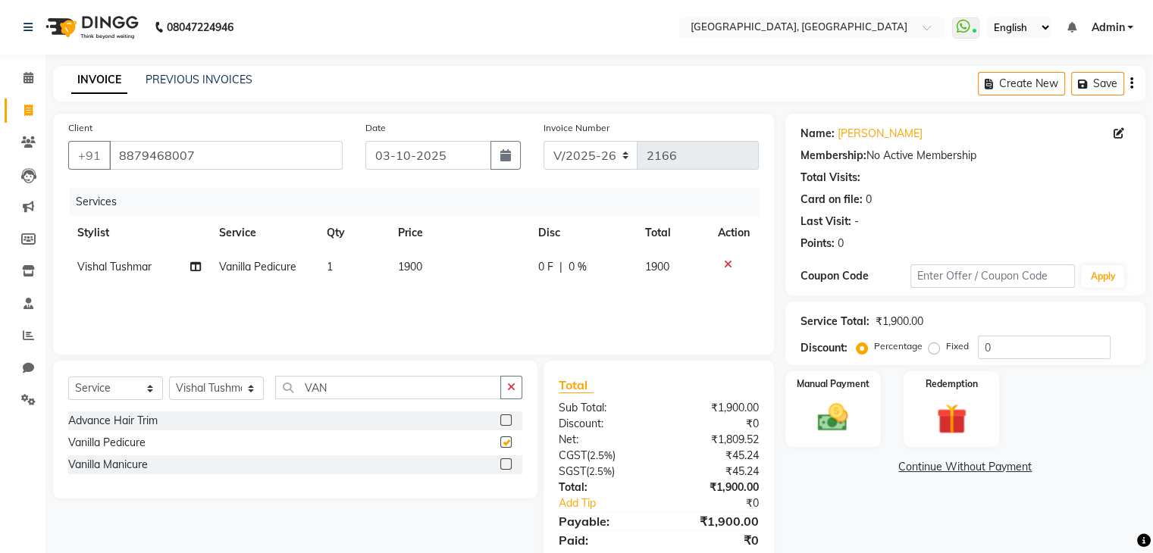
click at [475, 282] on td "1900" at bounding box center [459, 267] width 140 height 34
checkbox input "false"
select select "56705"
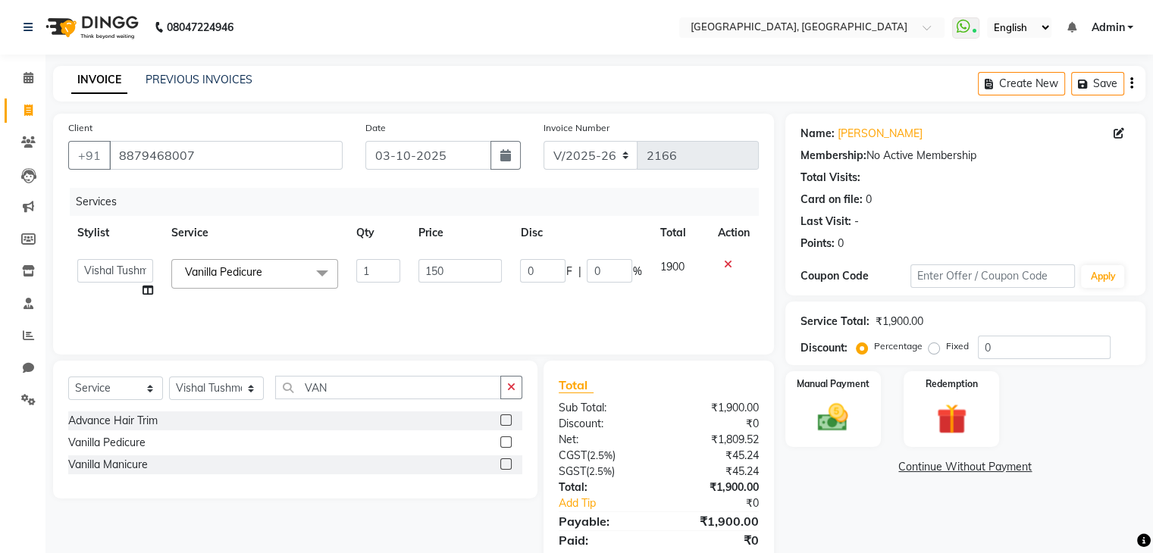
type input "1500"
click at [818, 363] on div "Service Total: ₹1,900.00 Discount: Percentage Fixed 0" at bounding box center [965, 334] width 360 height 64
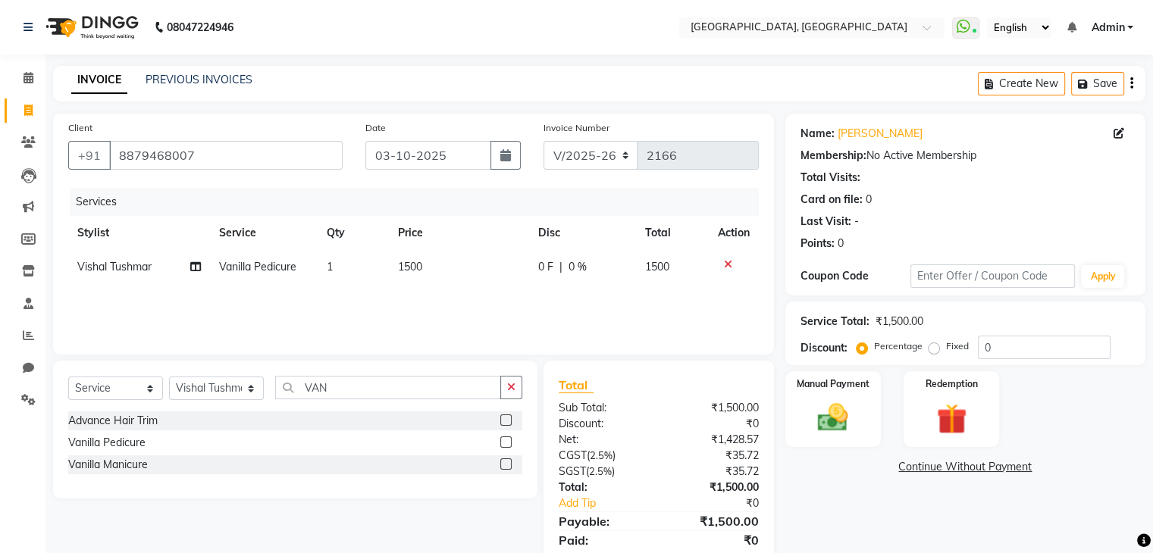
scroll to position [54, 0]
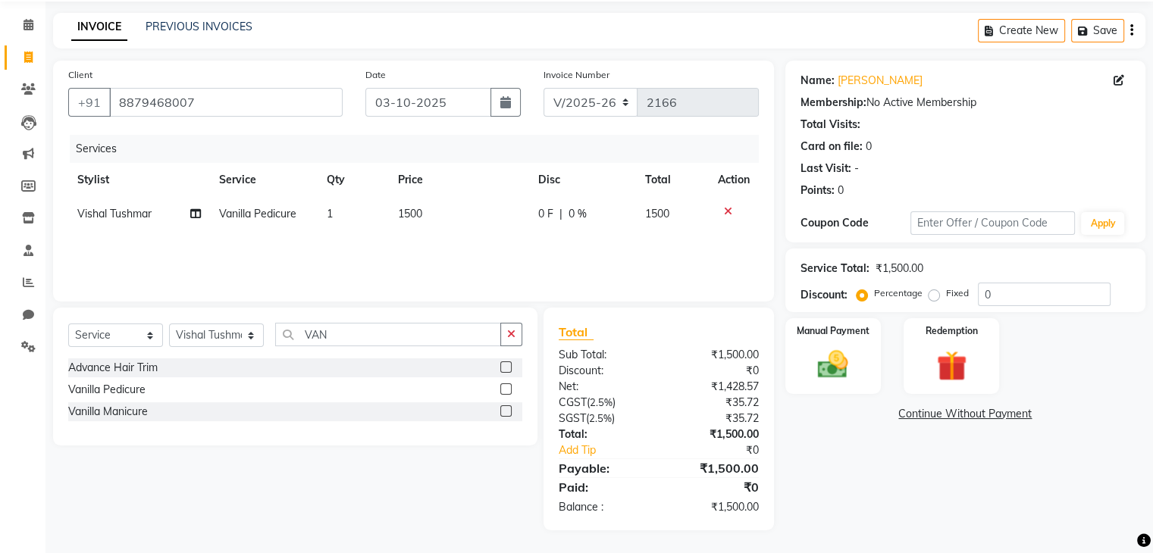
click at [828, 285] on div "Discount: Percentage Fixed 0" at bounding box center [965, 294] width 330 height 23
click at [831, 361] on img at bounding box center [832, 365] width 51 height 36
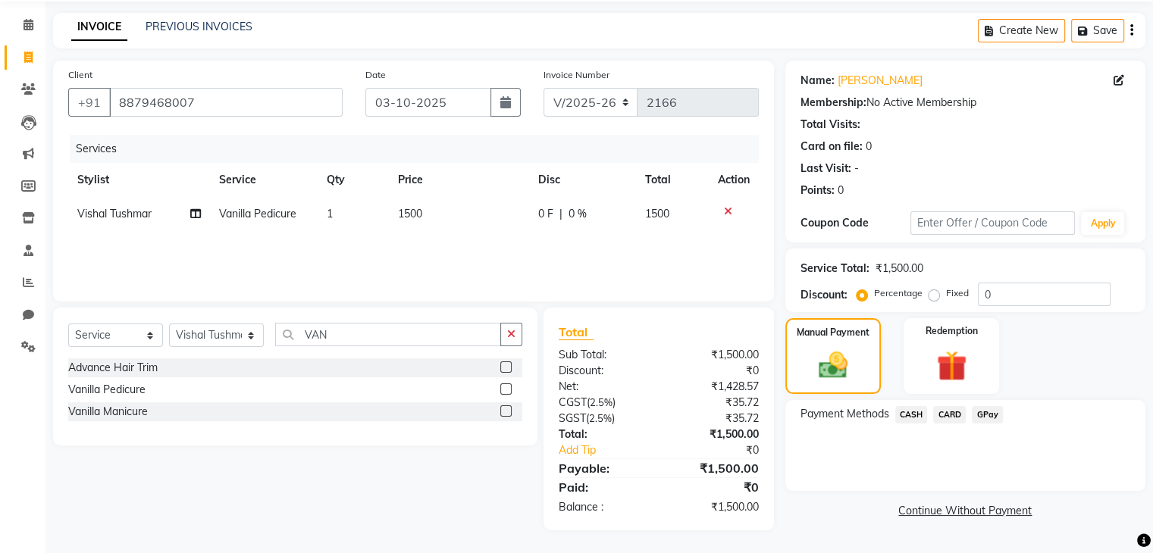
click at [903, 416] on span "CASH" at bounding box center [911, 414] width 33 height 17
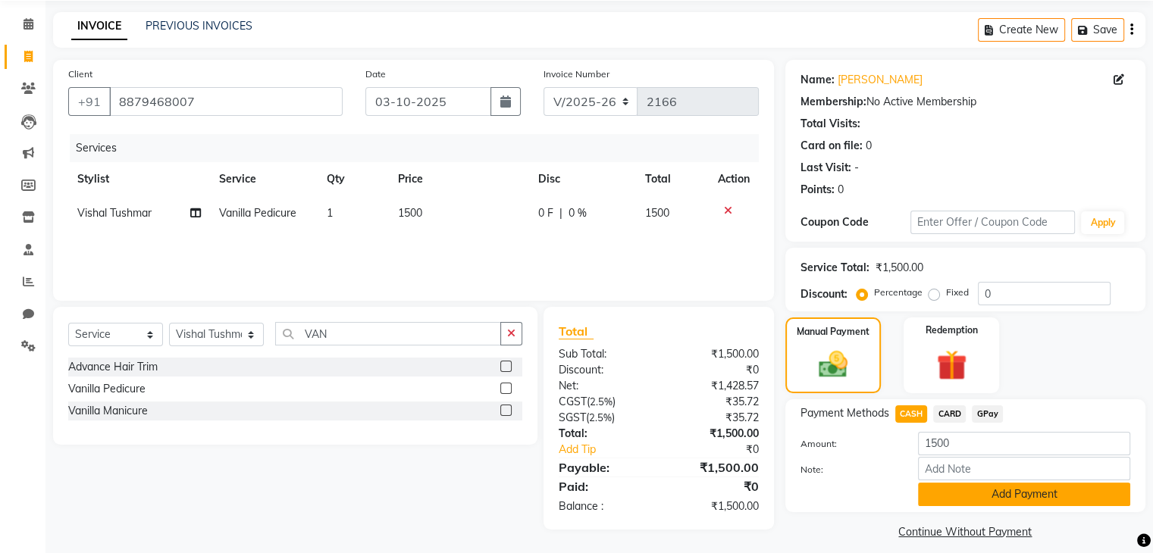
click at [944, 492] on button "Add Payment" at bounding box center [1024, 494] width 212 height 23
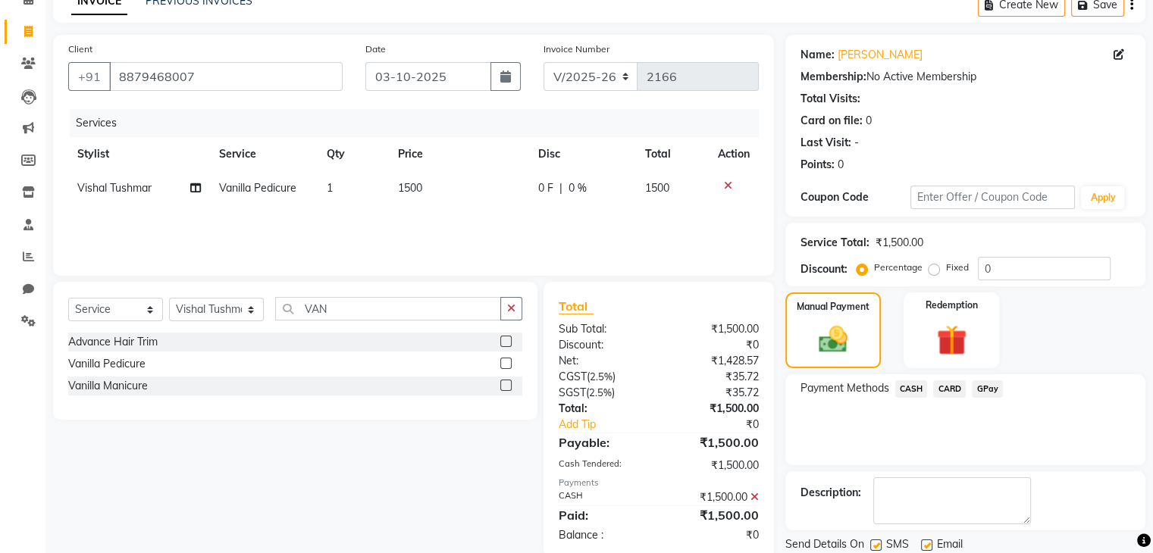
scroll to position [130, 0]
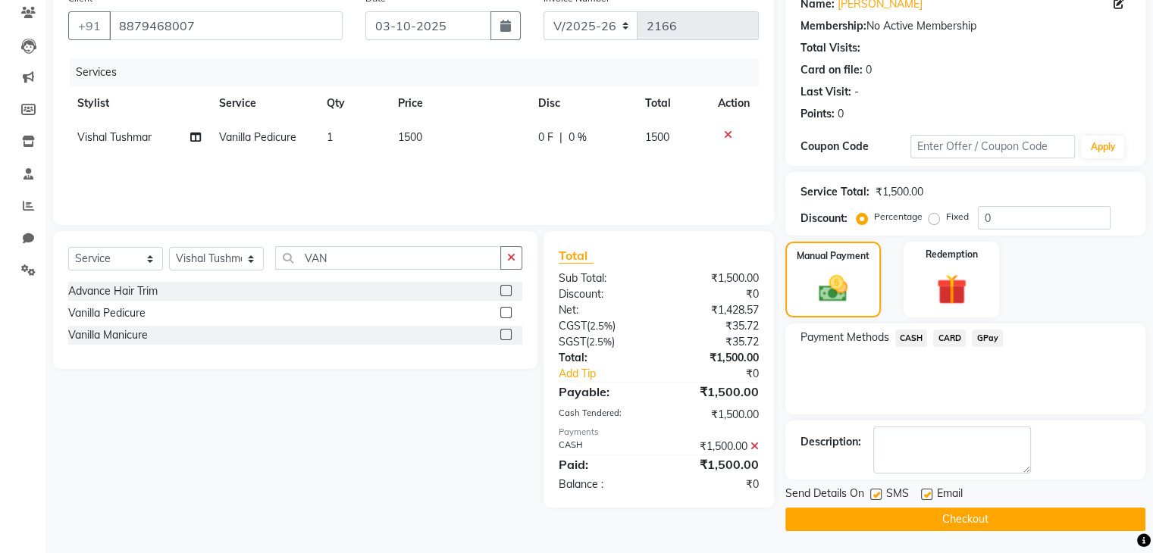
click at [1021, 518] on button "Checkout" at bounding box center [965, 519] width 360 height 23
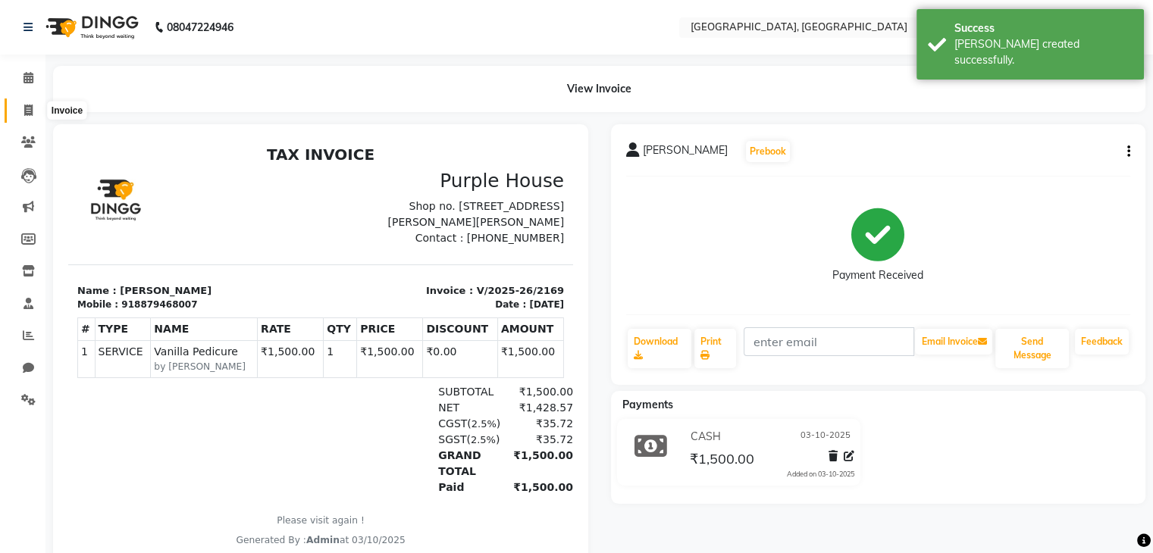
click at [17, 108] on span at bounding box center [28, 110] width 27 height 17
select select "service"
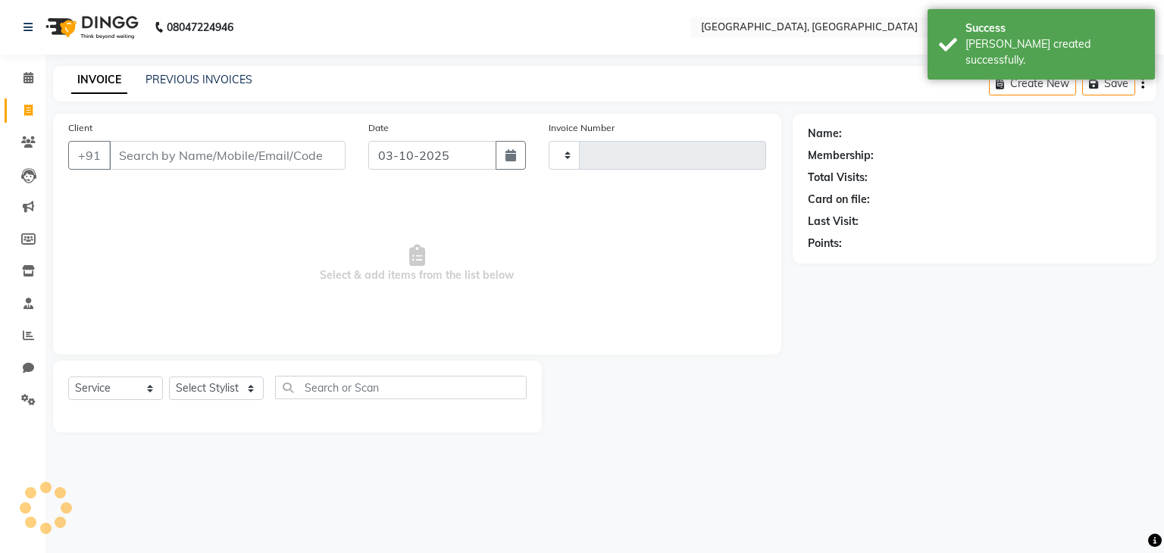
type input "2170"
select select "6682"
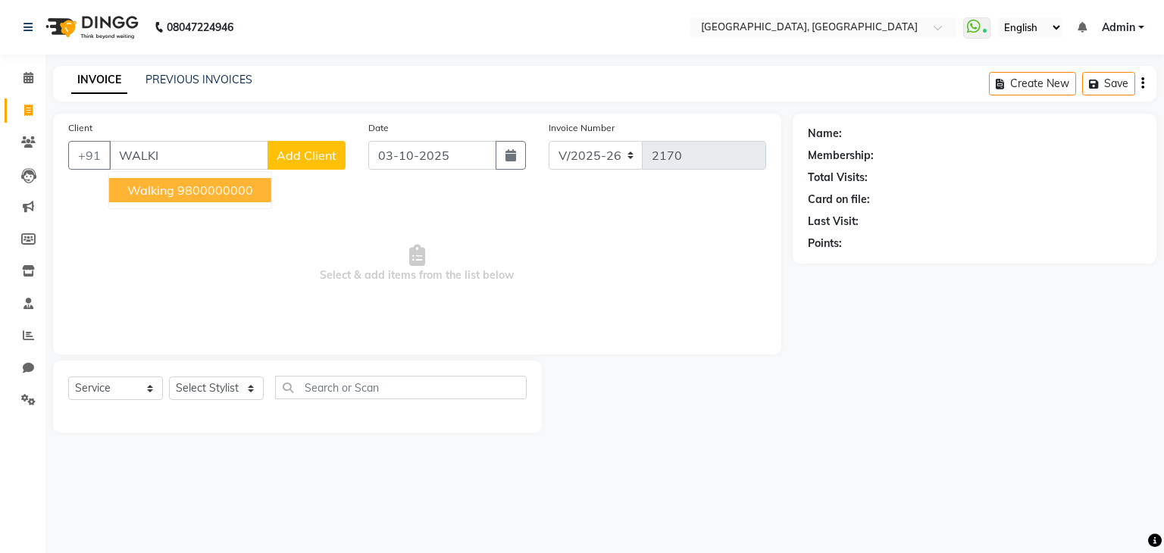
click at [236, 186] on ngb-highlight "9800000000" at bounding box center [215, 190] width 76 height 15
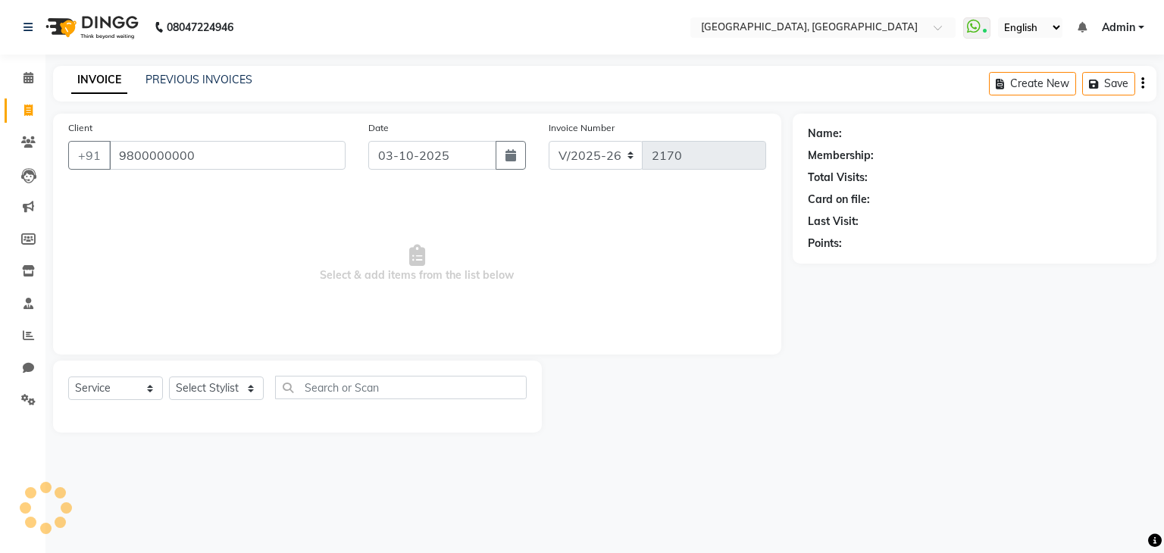
type input "9800000000"
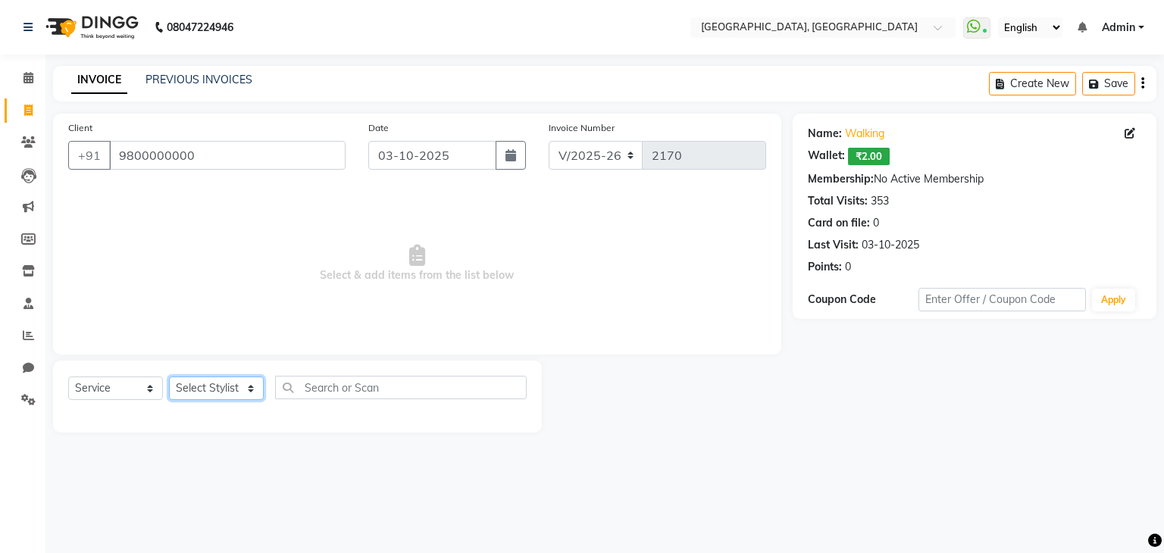
click at [208, 392] on select "Select Stylist Aarti paswan Ankit Arjun Athing Femita [PERSON_NAME] [PERSON_NAM…" at bounding box center [216, 388] width 95 height 23
select select "52158"
click at [169, 377] on select "Select Stylist Aarti paswan Ankit Arjun Athing Femita [PERSON_NAME] [PERSON_NAM…" at bounding box center [216, 388] width 95 height 23
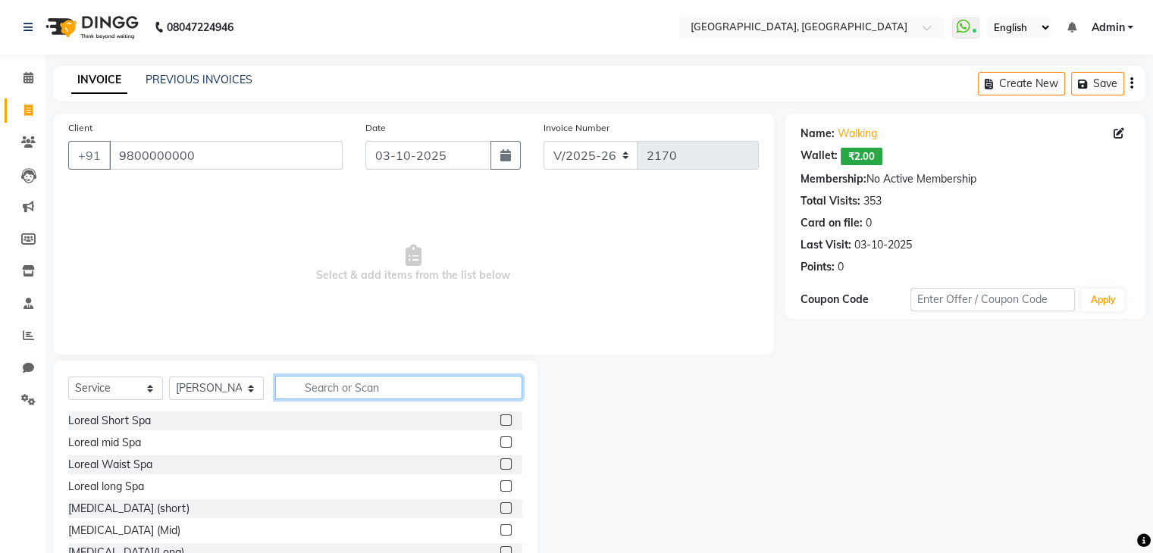
click at [318, 387] on input "text" at bounding box center [398, 387] width 247 height 23
type input "WAS"
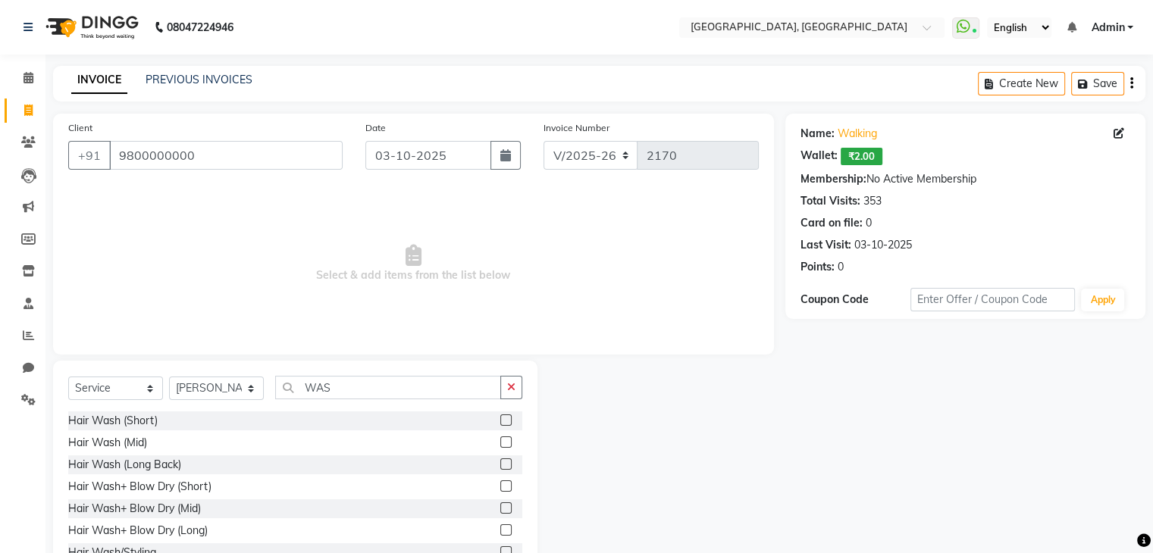
click at [500, 421] on label at bounding box center [505, 420] width 11 height 11
click at [500, 421] on input "checkbox" at bounding box center [505, 421] width 10 height 10
checkbox input "true"
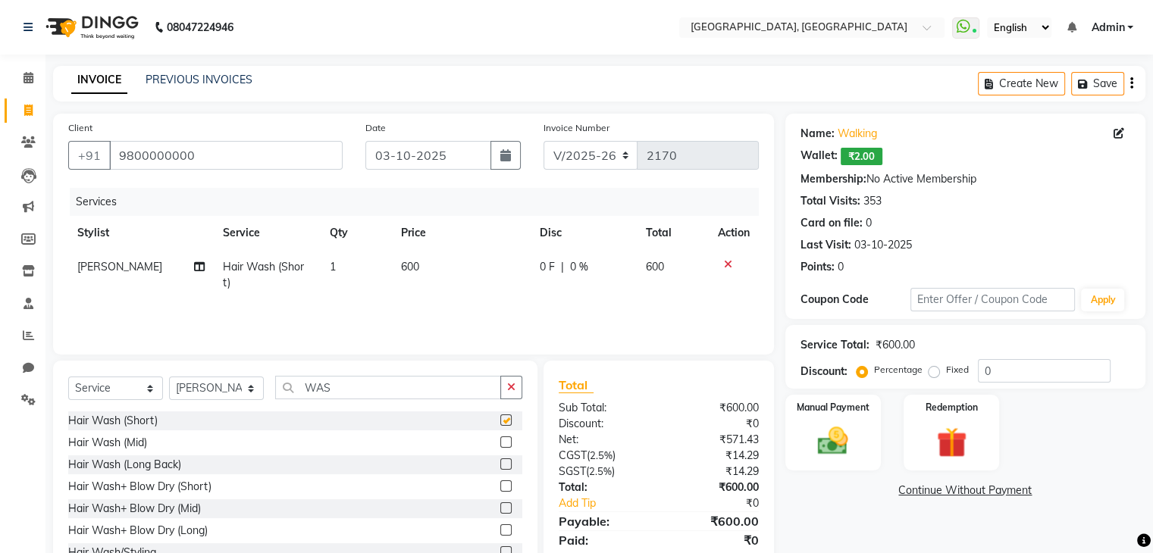
click at [450, 277] on td "600" at bounding box center [461, 275] width 139 height 50
select select "52158"
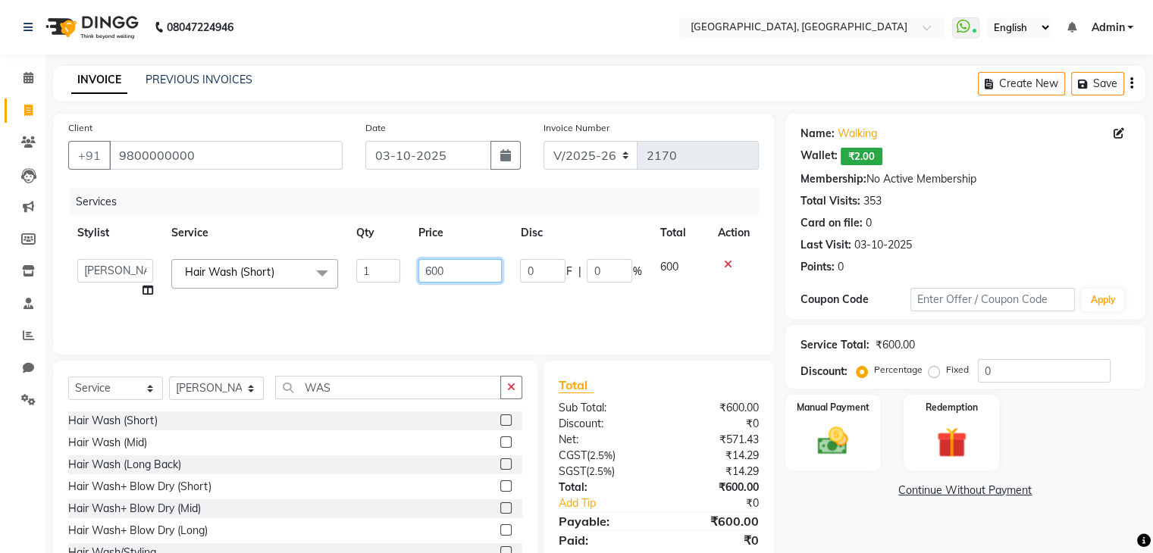
click at [458, 267] on input "600" at bounding box center [459, 270] width 83 height 23
checkbox input "false"
type input "6"
type input "400"
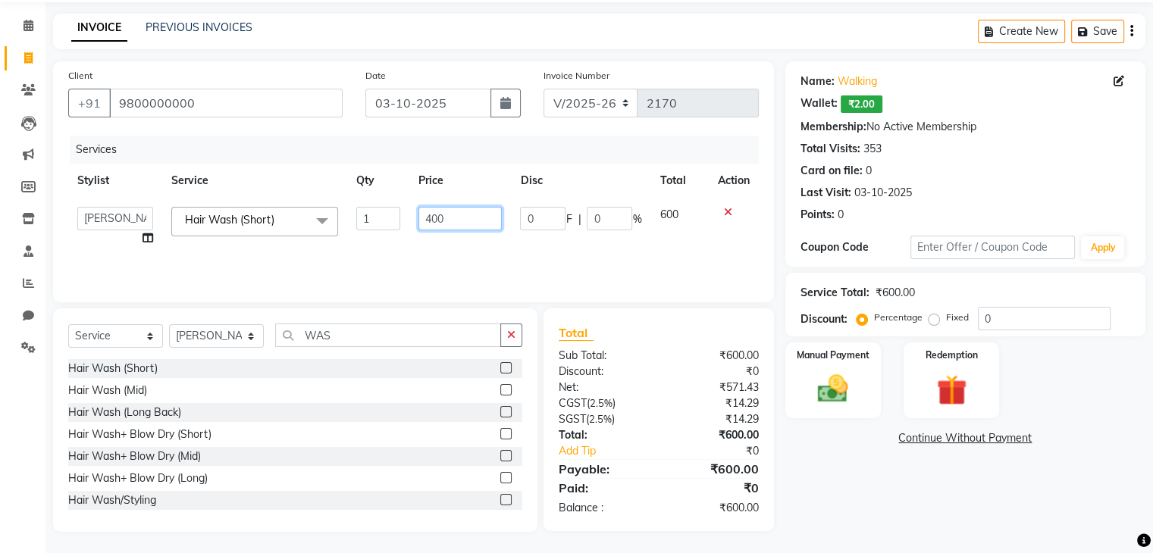
scroll to position [55, 0]
click at [846, 409] on div "Manual Payment" at bounding box center [832, 379] width 99 height 78
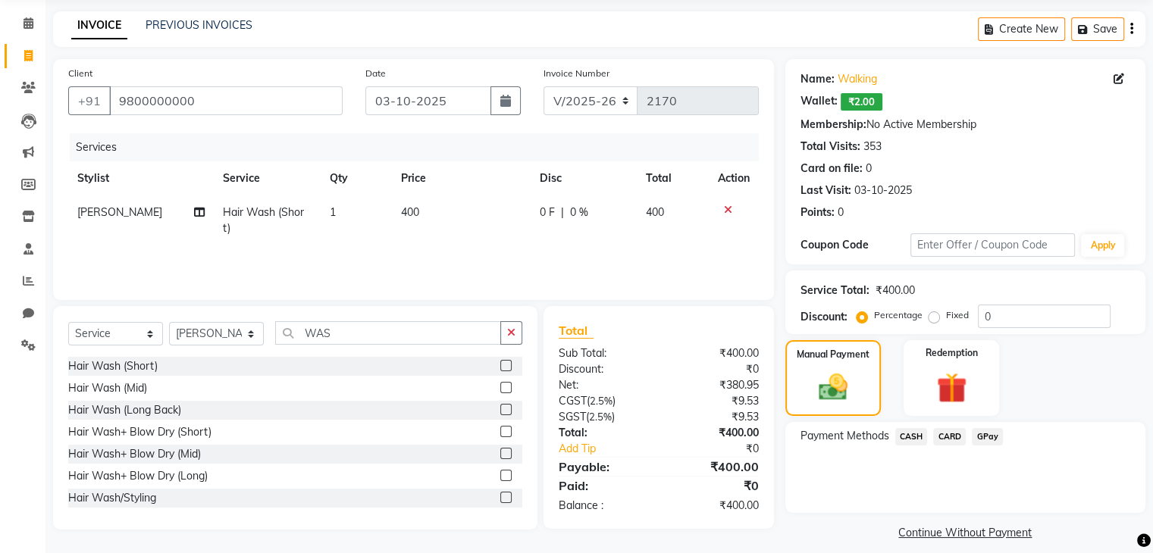
click at [906, 440] on span "CASH" at bounding box center [911, 436] width 33 height 17
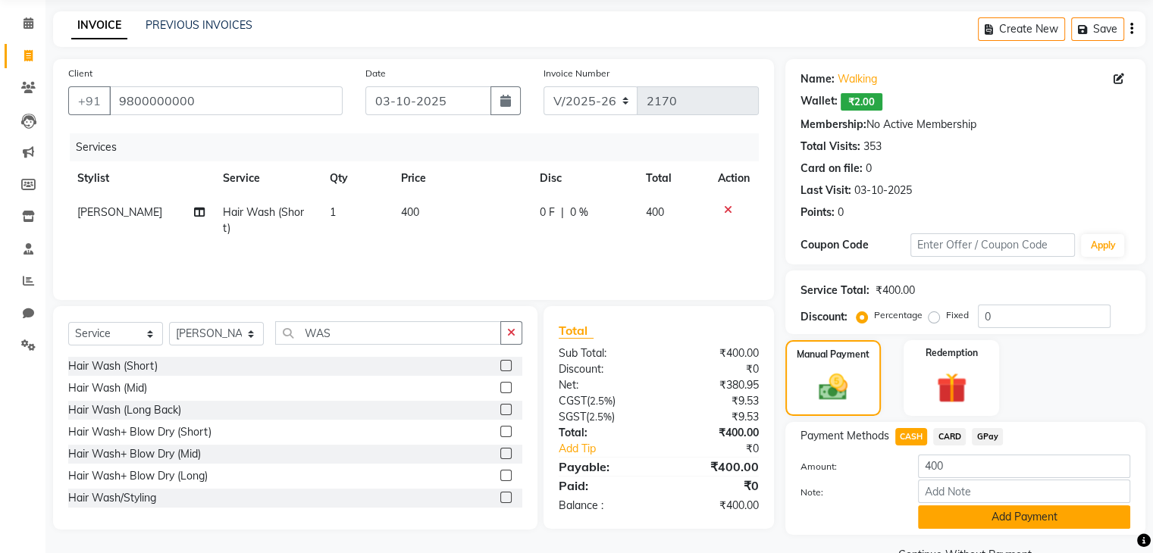
click at [940, 516] on button "Add Payment" at bounding box center [1024, 516] width 212 height 23
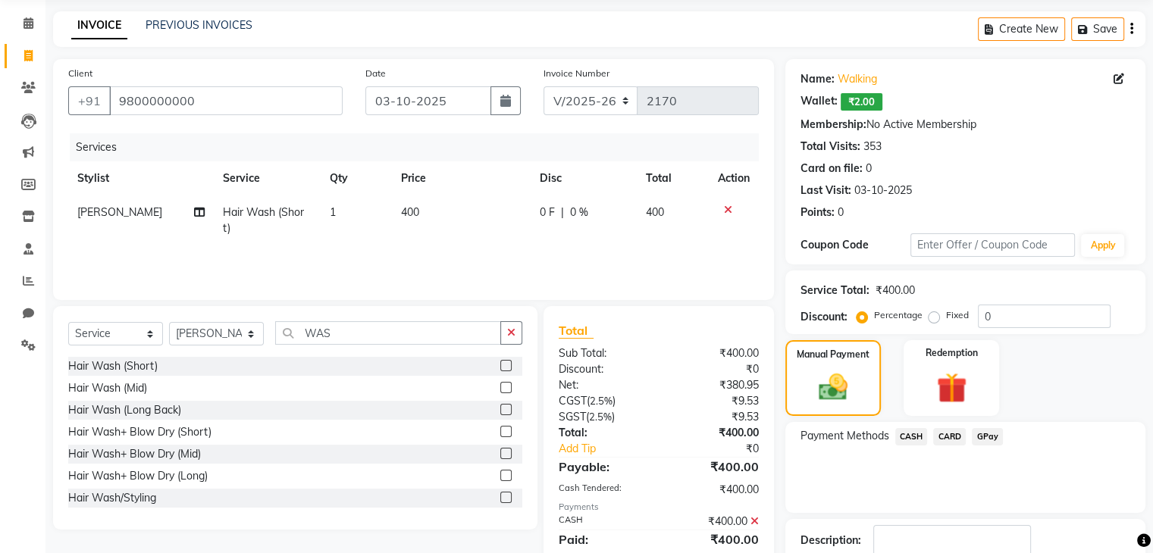
scroll to position [152, 0]
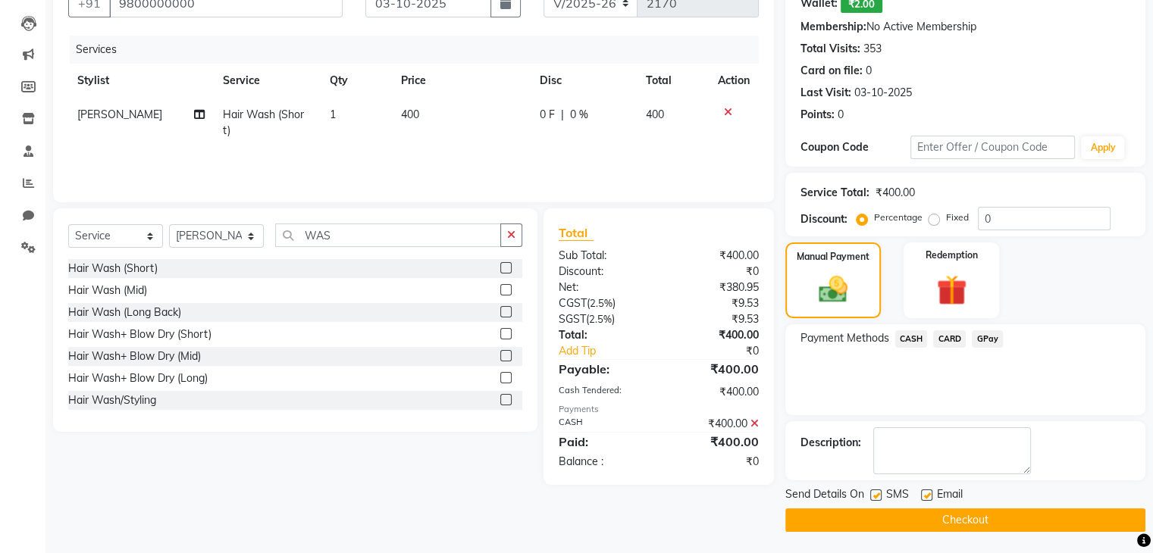
click at [941, 522] on button "Checkout" at bounding box center [965, 520] width 360 height 23
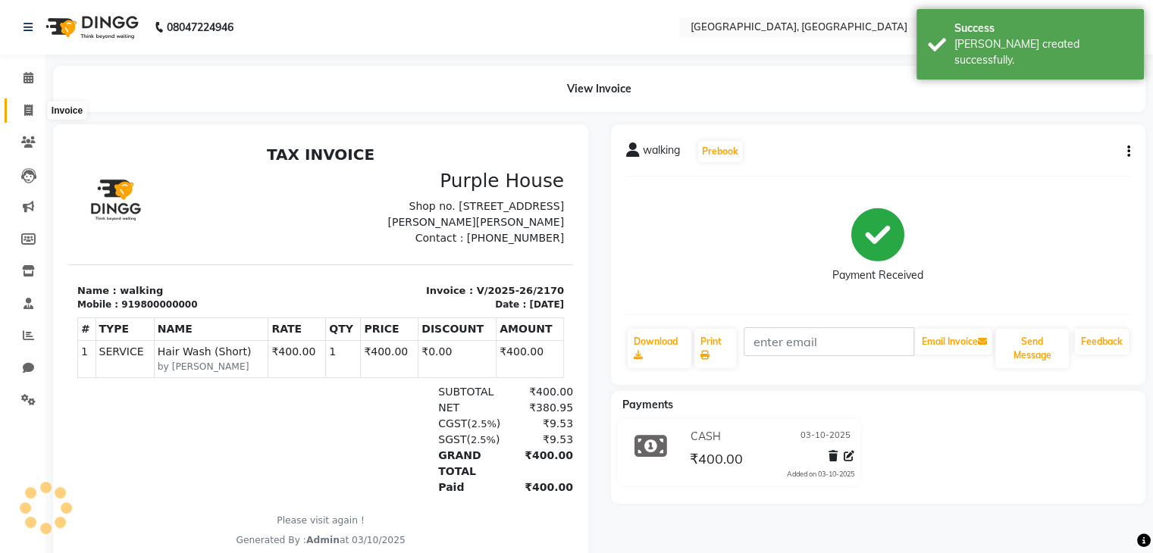
click at [17, 111] on span at bounding box center [28, 110] width 27 height 17
select select "6682"
select select "service"
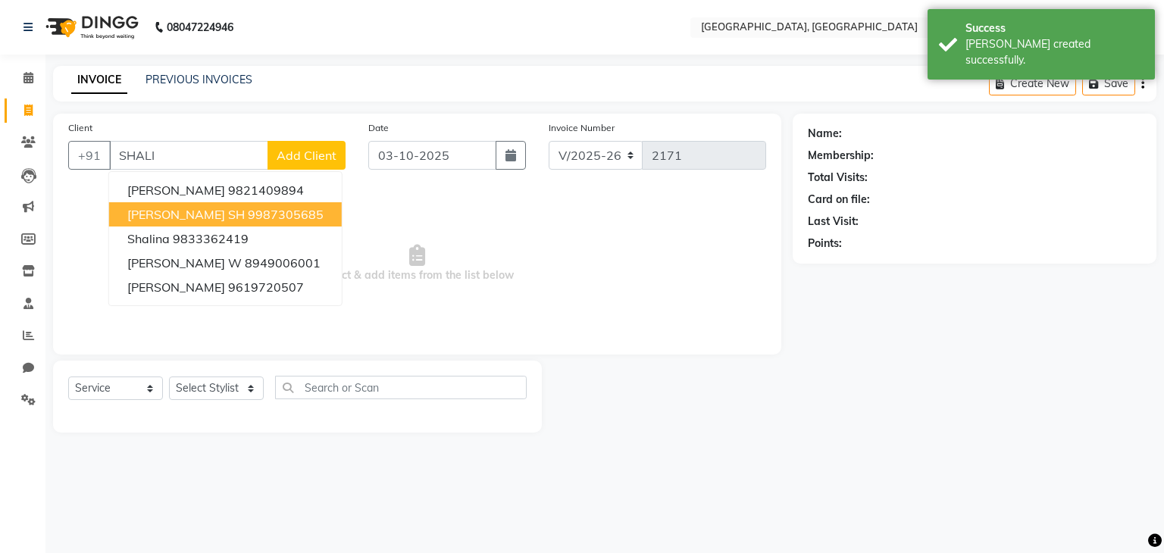
click at [164, 216] on span "[PERSON_NAME] SH" at bounding box center [185, 214] width 117 height 15
type input "9987305685"
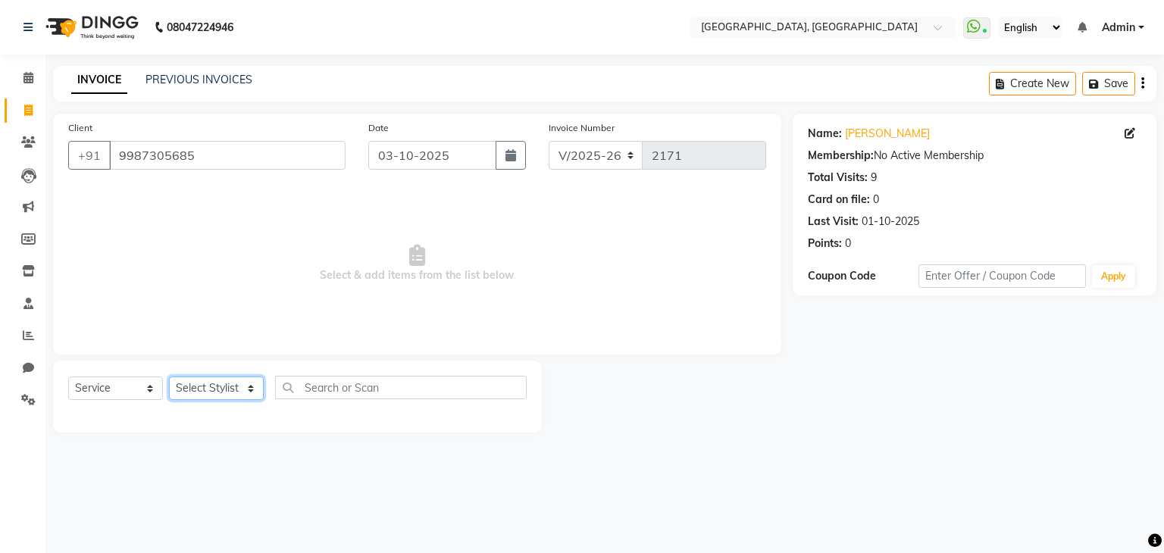
drag, startPoint x: 217, startPoint y: 391, endPoint x: 221, endPoint y: 202, distance: 188.8
click at [221, 202] on div "Client [PHONE_NUMBER] Date [DATE] Invoice Number V/2025 V/[PHONE_NUMBER] Select…" at bounding box center [417, 273] width 751 height 319
select select "52152"
click at [169, 377] on select "Select Stylist Aarti paswan Ankit Arjun Athing Femita [PERSON_NAME] [PERSON_NAM…" at bounding box center [216, 388] width 95 height 23
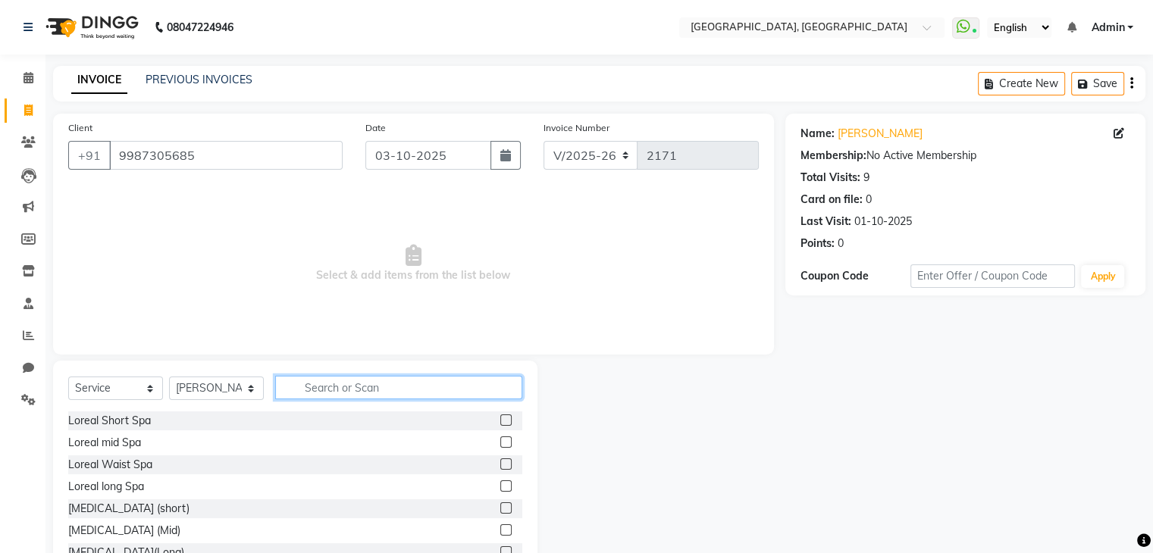
click at [311, 387] on input "text" at bounding box center [398, 387] width 247 height 23
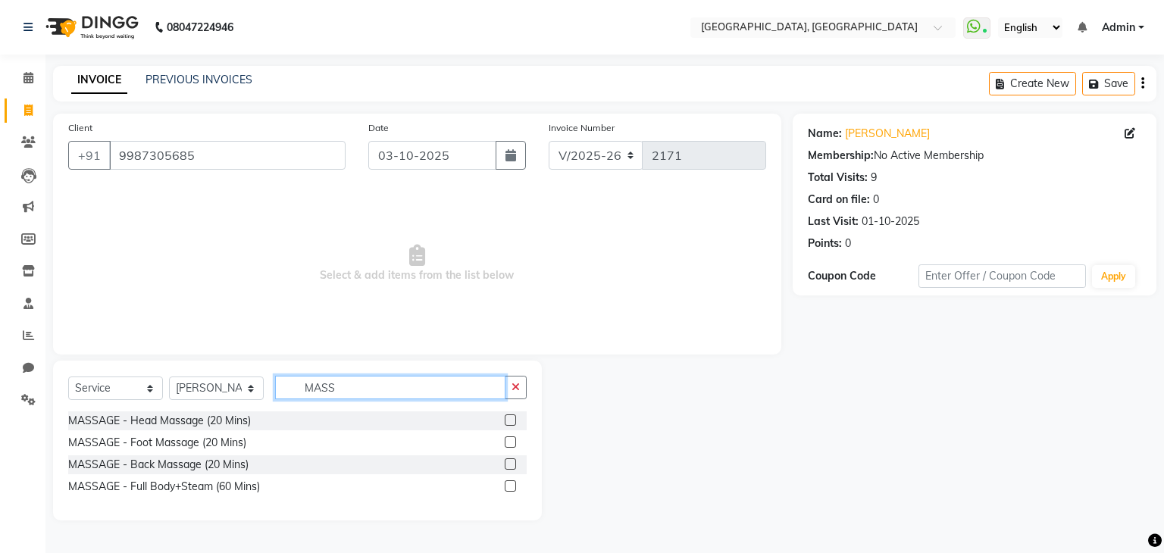
type input "MASS"
click at [512, 421] on label at bounding box center [510, 420] width 11 height 11
click at [512, 421] on input "checkbox" at bounding box center [510, 421] width 10 height 10
checkbox input "true"
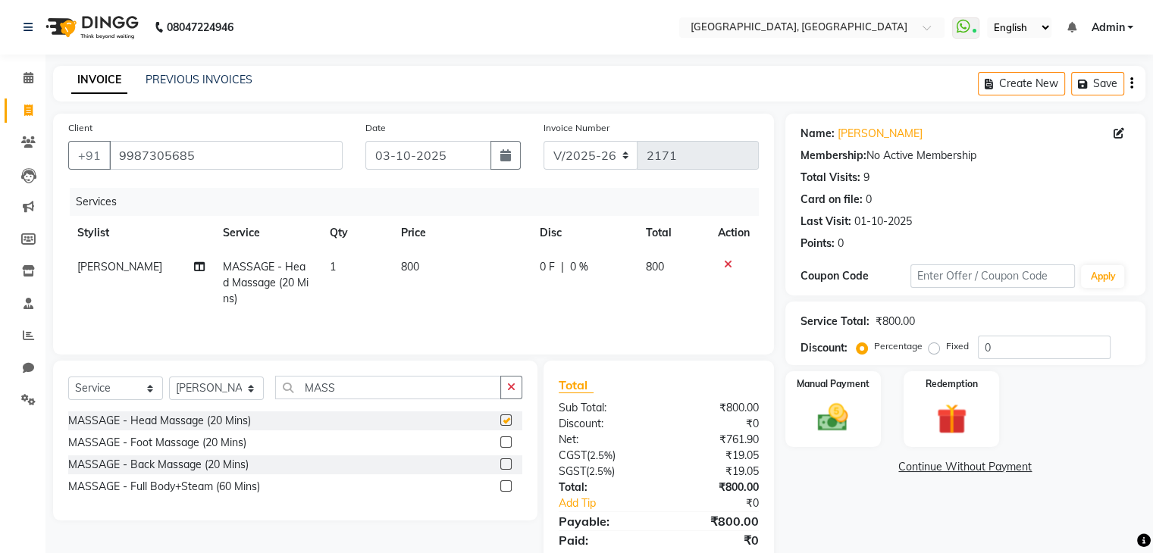
click at [464, 282] on td "800" at bounding box center [461, 283] width 139 height 66
select select "52152"
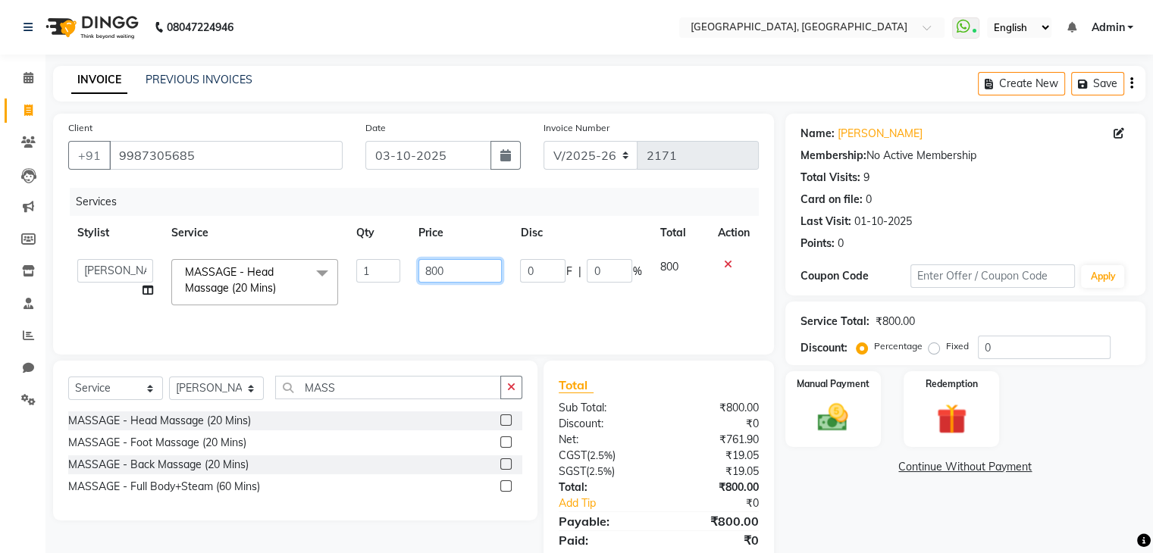
click at [468, 267] on input "800" at bounding box center [459, 270] width 83 height 23
checkbox input "false"
type input "8"
type input "600"
click at [530, 380] on div "Select Service Product Membership Package Voucher Prepaid Gift Card Select Styl…" at bounding box center [295, 441] width 484 height 160
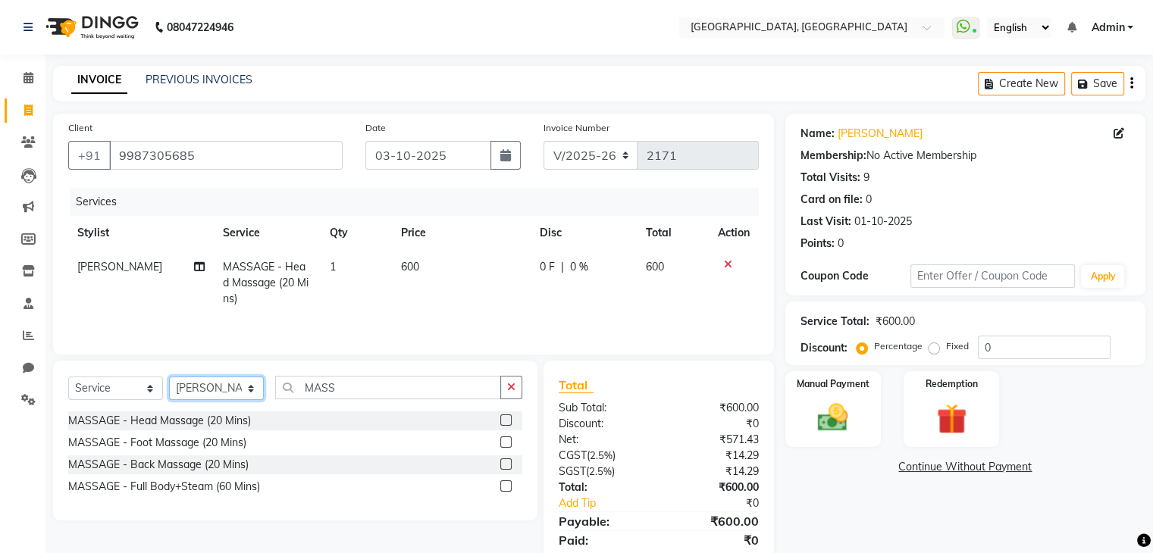
click at [250, 383] on select "Select Stylist Aarti paswan Ankit Arjun Athing Femita [PERSON_NAME] [PERSON_NAM…" at bounding box center [216, 388] width 95 height 23
select select "75784"
click at [169, 378] on select "Select Stylist Aarti paswan Ankit Arjun Athing Femita [PERSON_NAME] [PERSON_NAM…" at bounding box center [216, 388] width 95 height 23
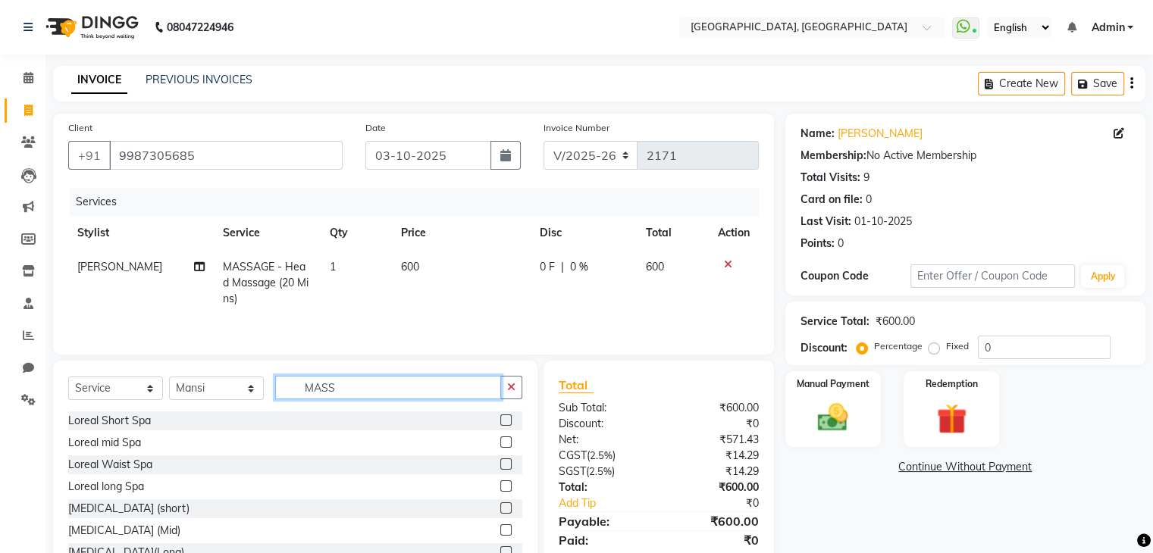
click at [412, 398] on input "MASS" at bounding box center [388, 387] width 226 height 23
click at [519, 382] on button "button" at bounding box center [511, 387] width 22 height 23
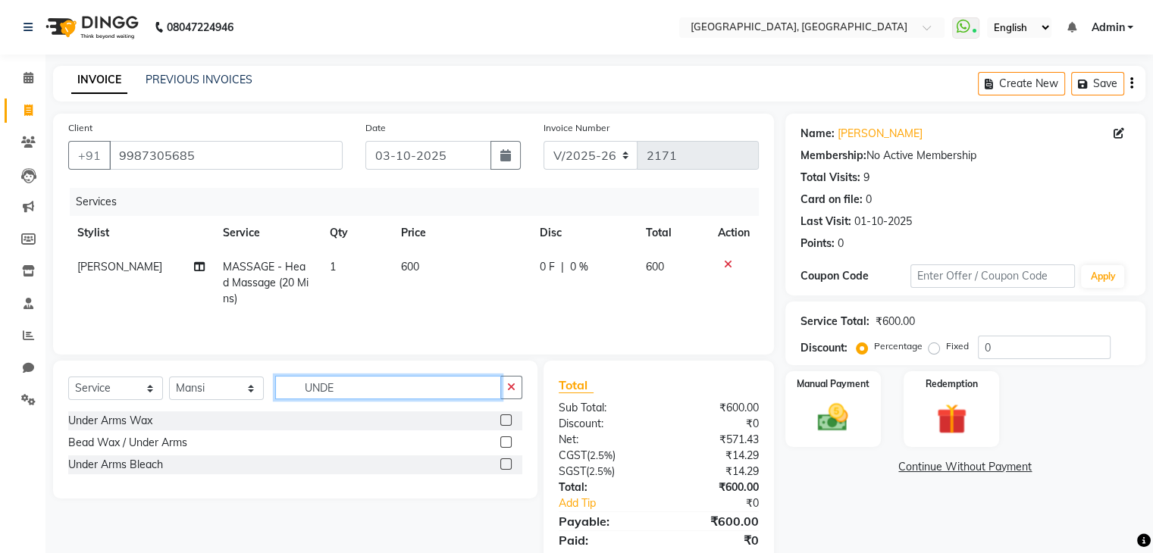
type input "UNDE"
click at [506, 418] on label at bounding box center [505, 420] width 11 height 11
click at [506, 418] on input "checkbox" at bounding box center [505, 421] width 10 height 10
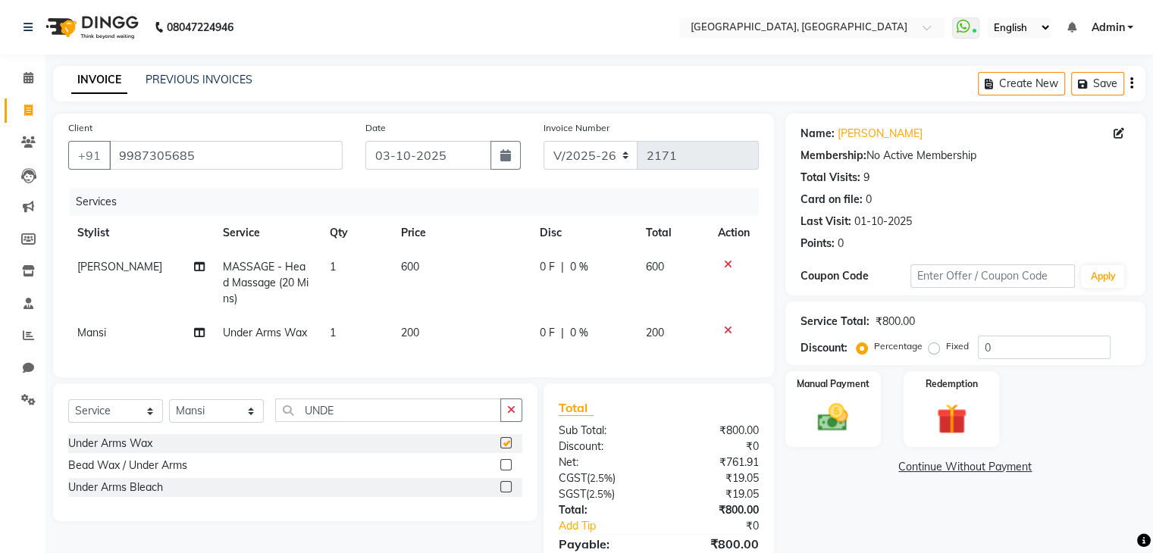
click at [472, 327] on td "200" at bounding box center [461, 333] width 139 height 34
checkbox input "false"
select select "75784"
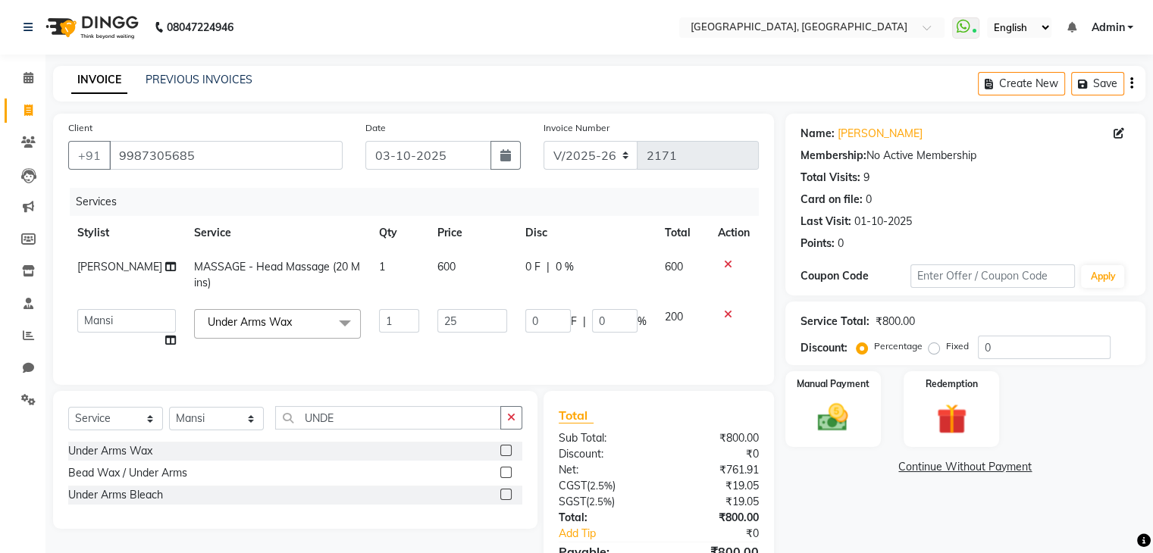
type input "250"
click at [831, 443] on div "Manual Payment" at bounding box center [832, 409] width 99 height 78
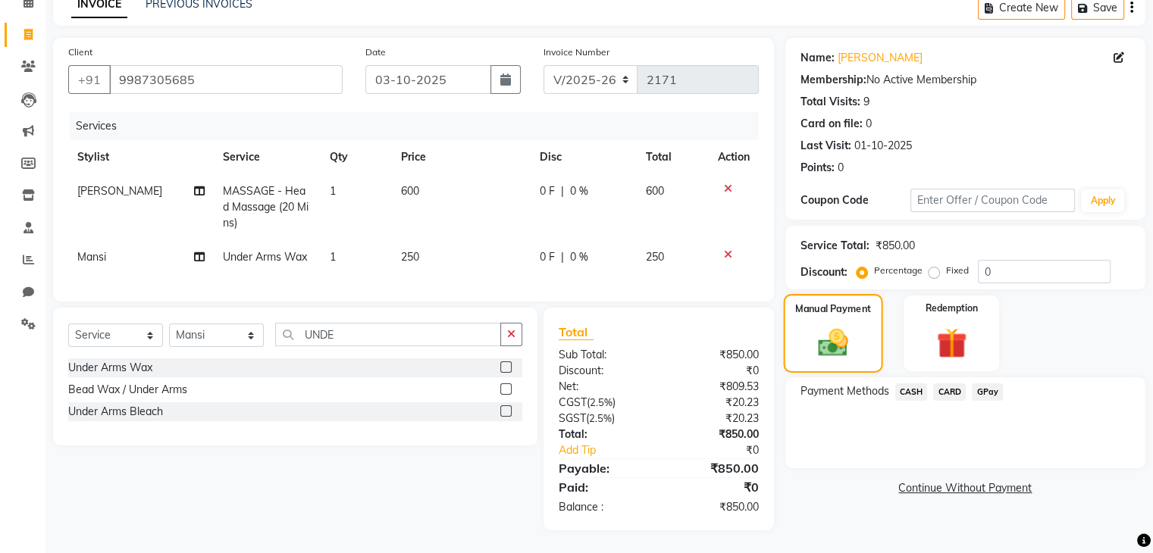
scroll to position [88, 0]
click at [981, 385] on span "GPay" at bounding box center [987, 391] width 31 height 17
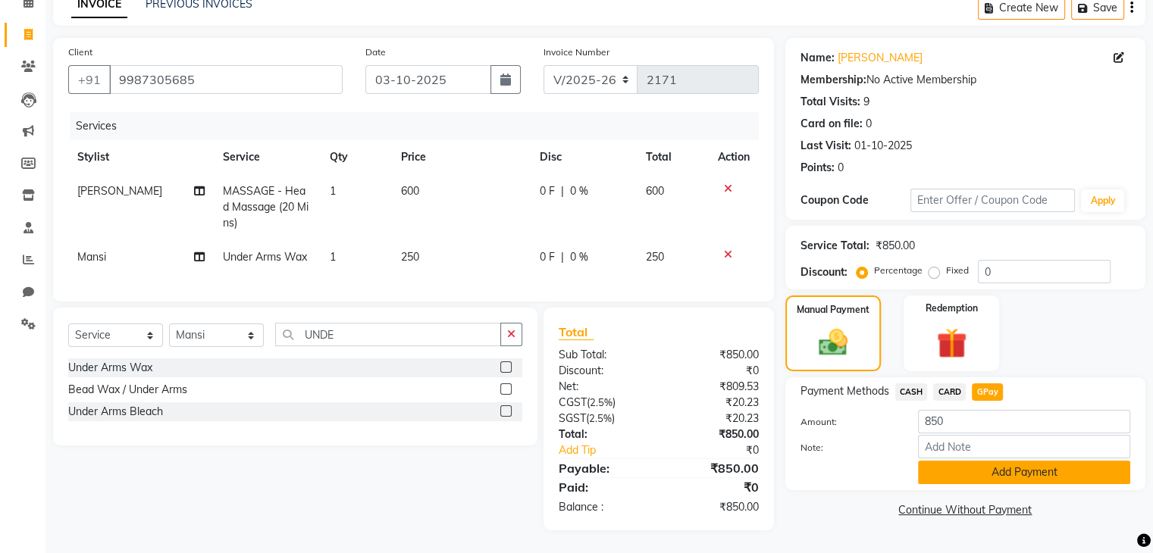
click at [1012, 468] on button "Add Payment" at bounding box center [1024, 472] width 212 height 23
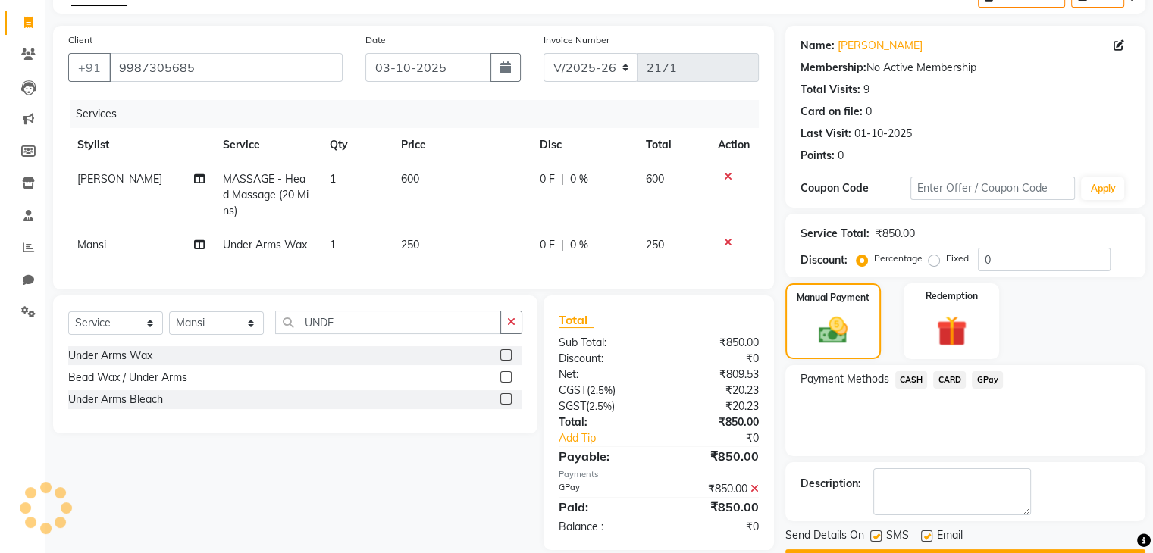
scroll to position [130, 0]
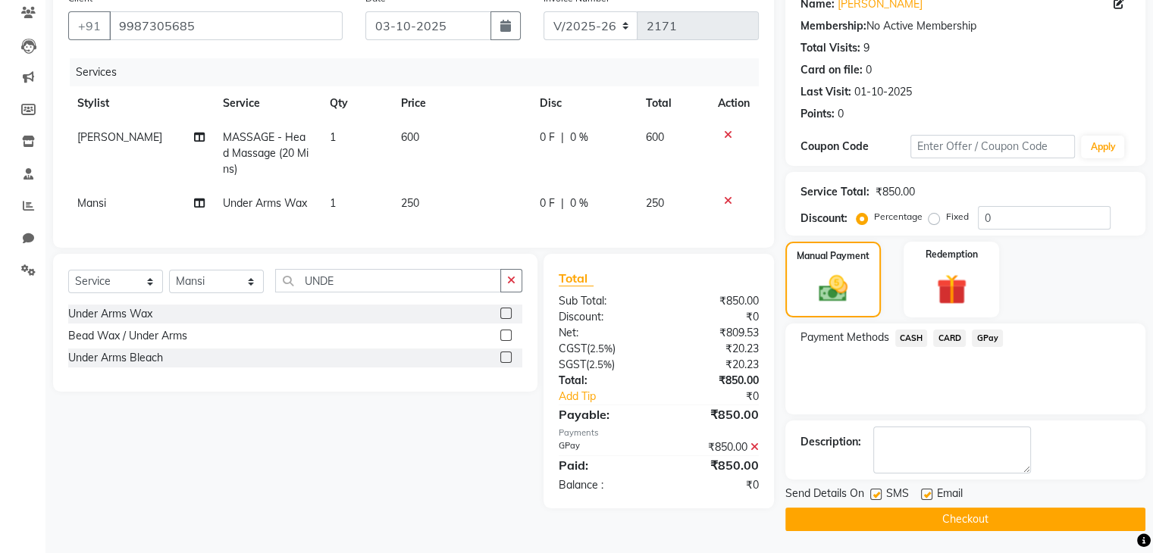
click at [1028, 527] on button "Checkout" at bounding box center [965, 519] width 360 height 23
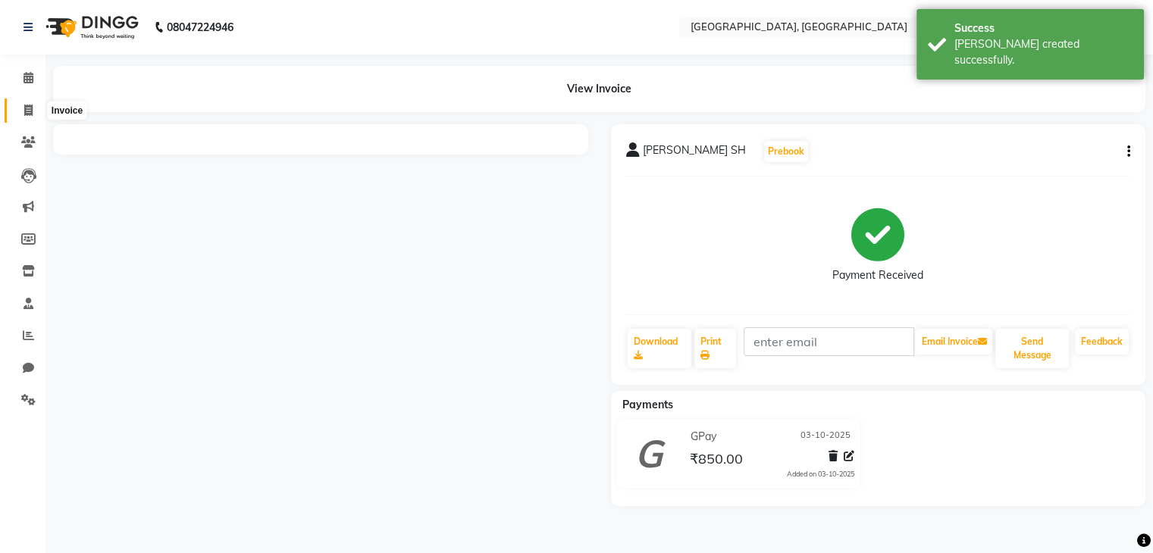
click at [20, 108] on span at bounding box center [28, 110] width 27 height 17
select select "service"
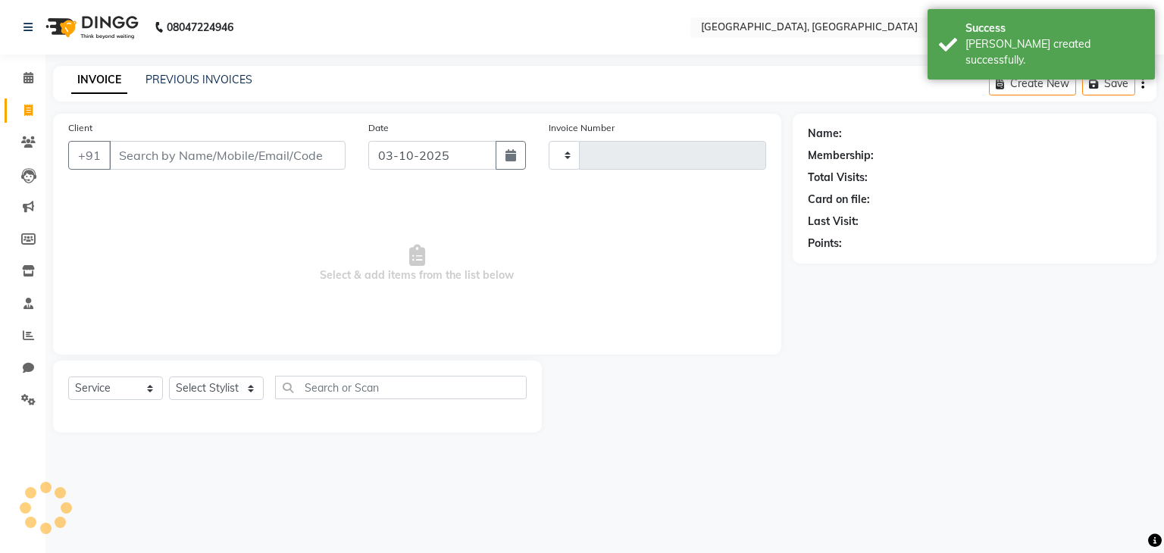
type input "2172"
select select "6682"
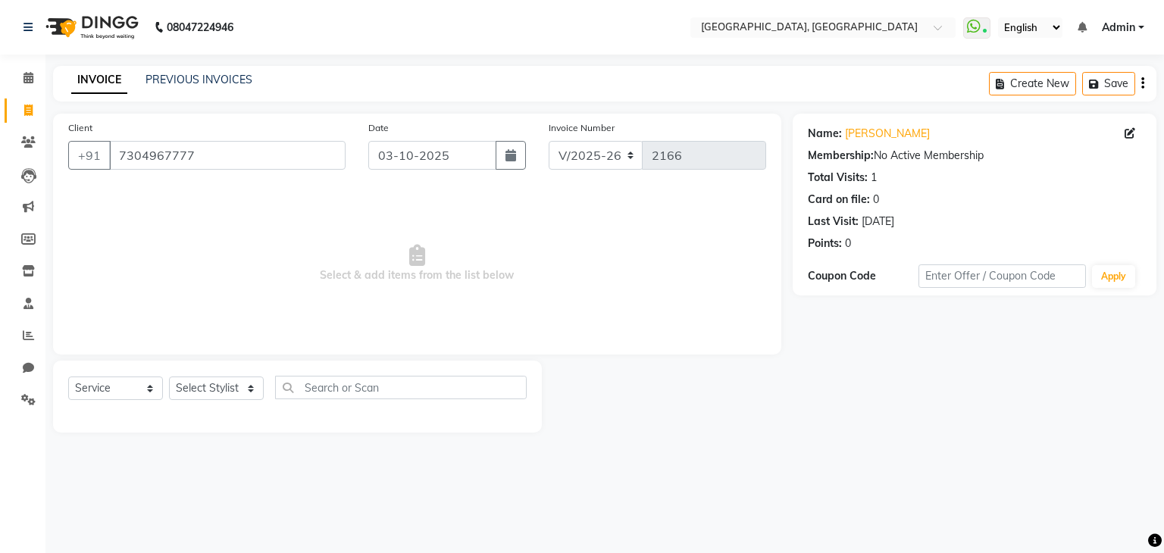
select select "6682"
select select "service"
drag, startPoint x: 197, startPoint y: 386, endPoint x: 211, endPoint y: 128, distance: 258.0
click at [211, 128] on div "Client +91 7304967777 Date 03-10-2025 Invoice Number V/2025 V/2025-26 2166 Sele…" at bounding box center [417, 273] width 751 height 319
select select "71762"
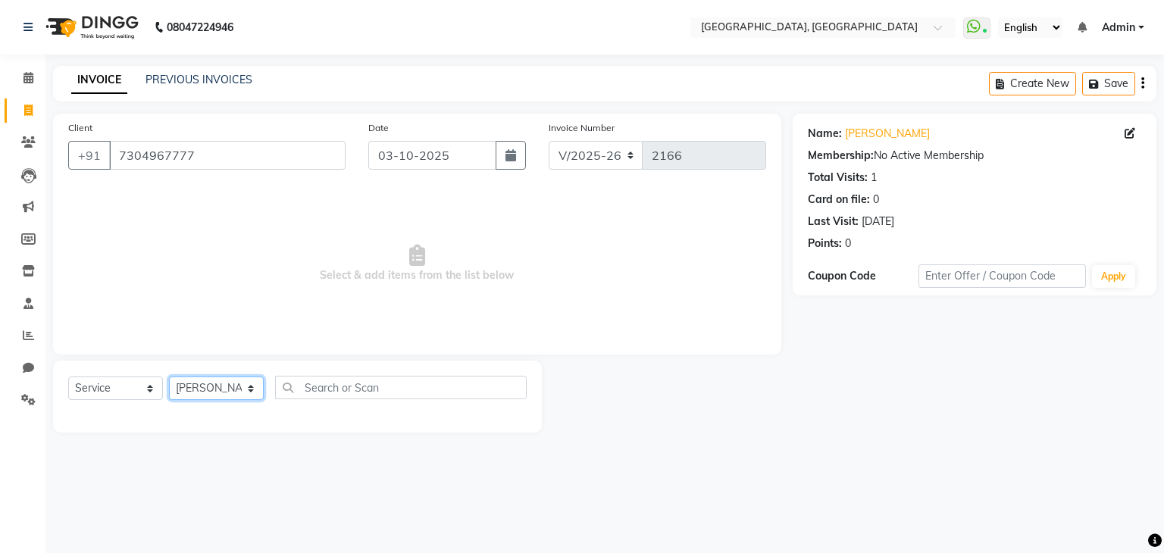
click at [169, 377] on select "Select Stylist Aarti paswan Ankit Arjun Athing Femita [PERSON_NAME] [PERSON_NAM…" at bounding box center [216, 388] width 95 height 23
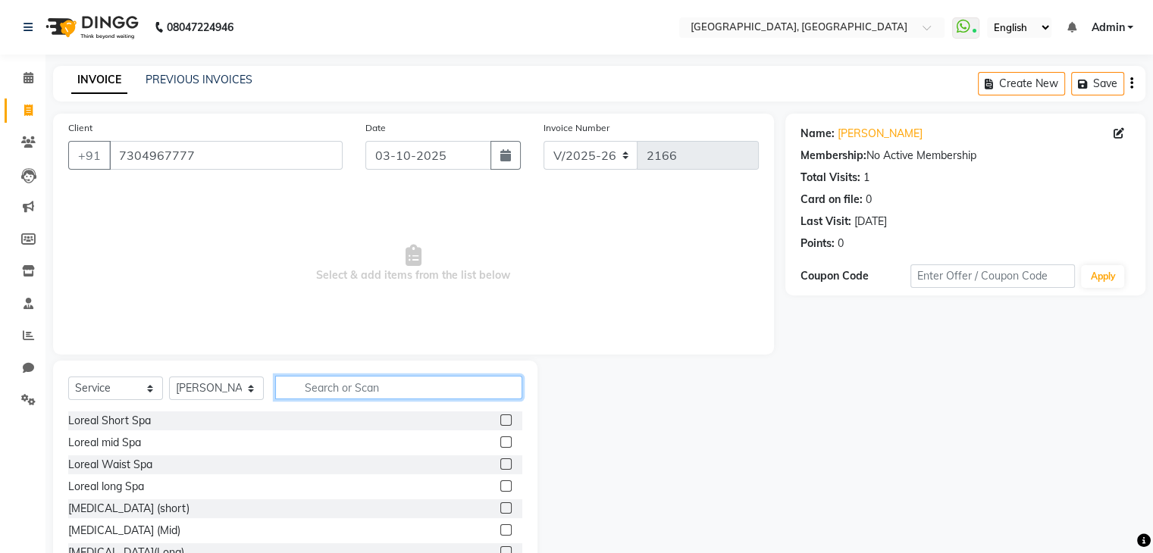
click at [309, 395] on input "text" at bounding box center [398, 387] width 247 height 23
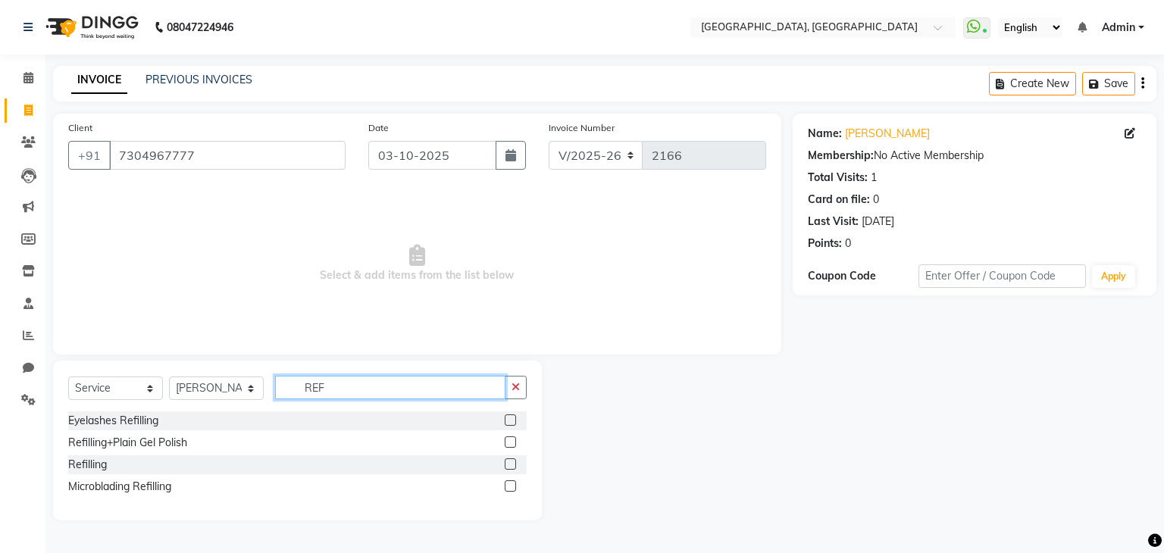
type input "REF"
click at [512, 465] on label at bounding box center [510, 464] width 11 height 11
click at [512, 465] on input "checkbox" at bounding box center [510, 465] width 10 height 10
checkbox input "true"
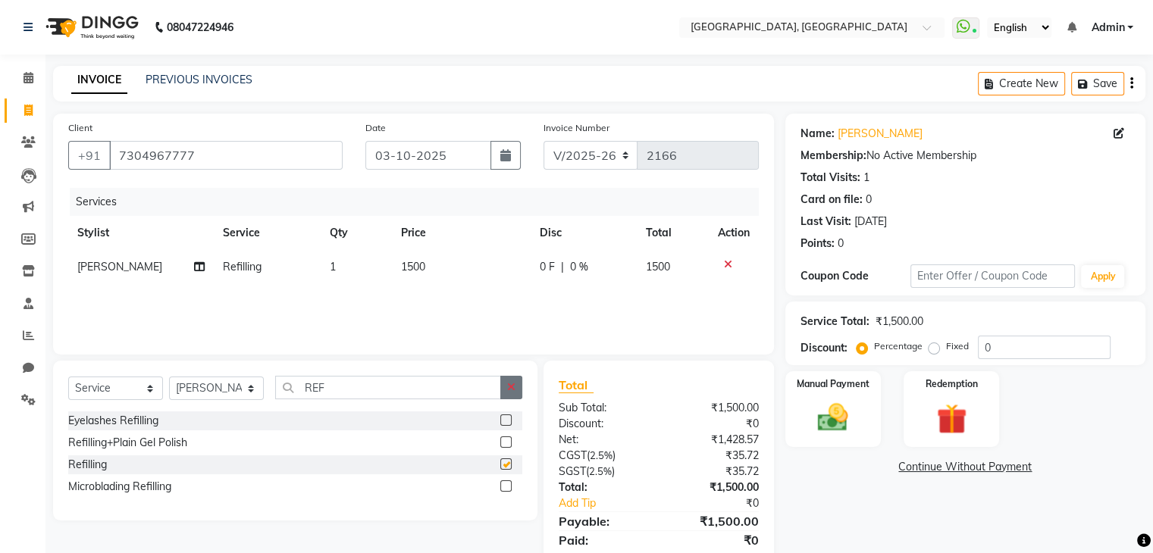
click at [515, 393] on button "button" at bounding box center [511, 387] width 22 height 23
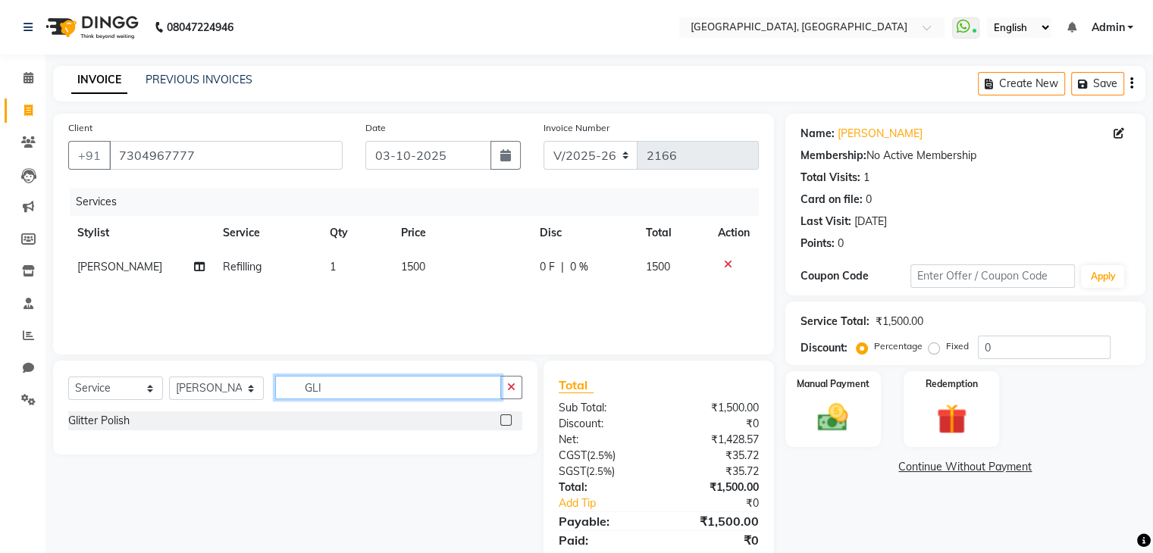
type input "GLI"
click at [506, 421] on label at bounding box center [505, 420] width 11 height 11
click at [506, 421] on input "checkbox" at bounding box center [505, 421] width 10 height 10
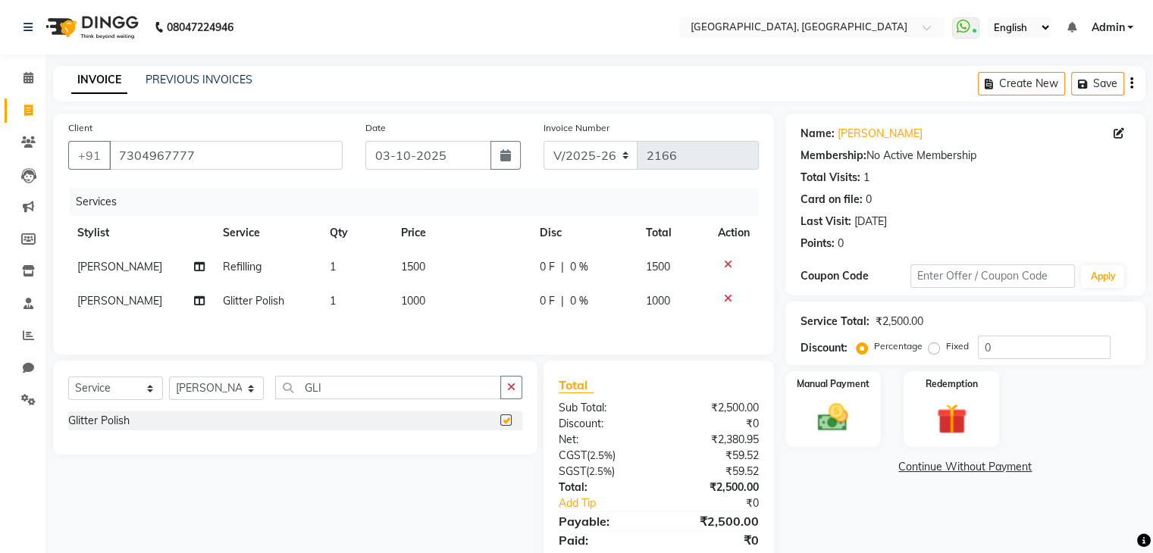
checkbox input "false"
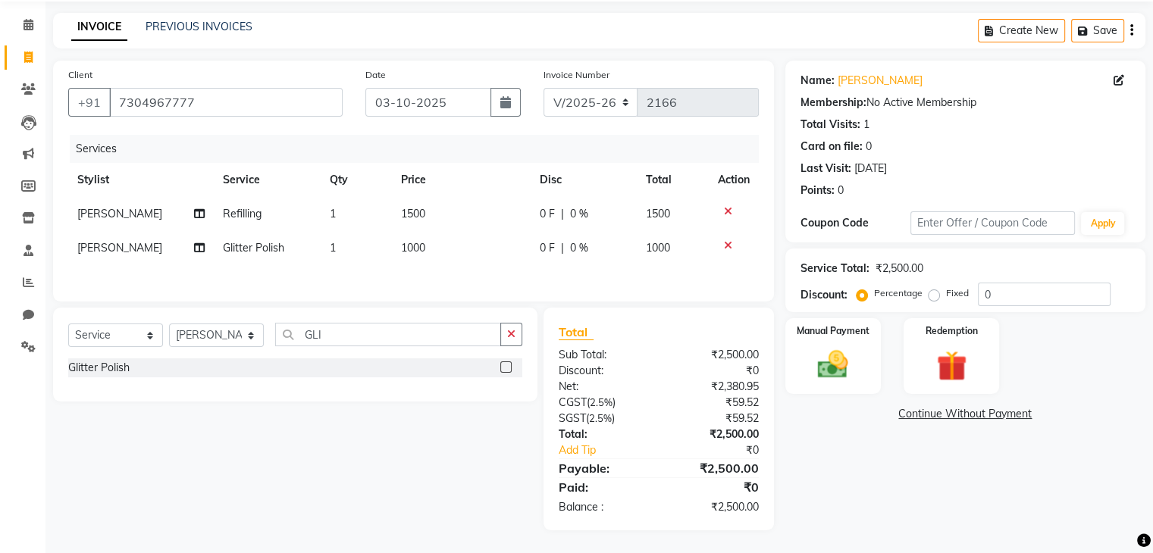
scroll to position [56, 0]
click at [477, 252] on td "1000" at bounding box center [461, 248] width 139 height 34
select select "71762"
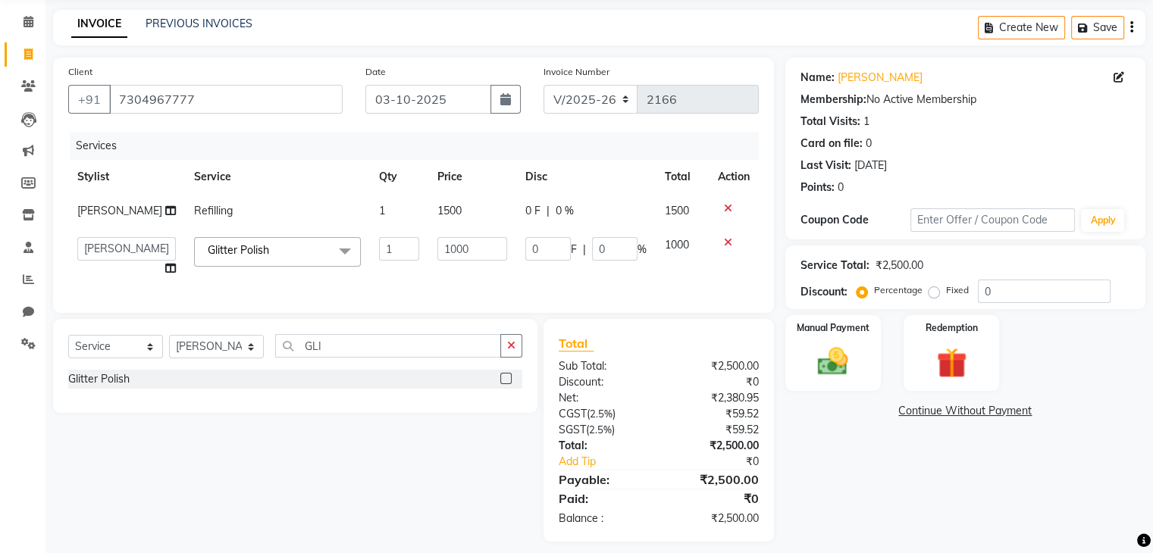
click at [470, 215] on td "1500" at bounding box center [472, 211] width 88 height 34
select select "71762"
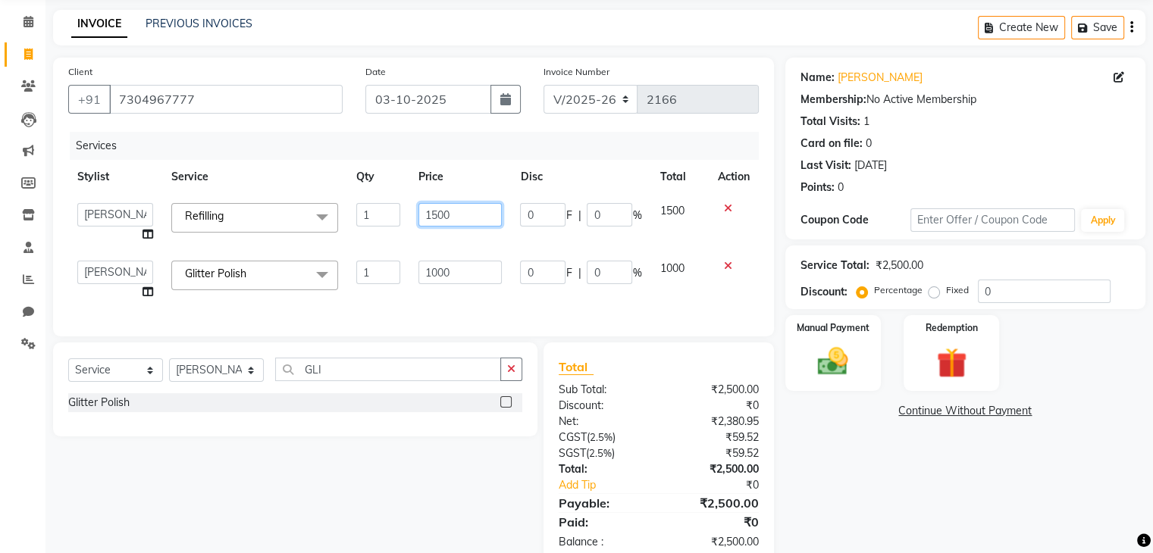
click at [477, 214] on input "1500" at bounding box center [459, 214] width 83 height 23
type input "1500"
click at [484, 275] on td "1000" at bounding box center [460, 281] width 102 height 58
click at [483, 261] on input "1000" at bounding box center [459, 272] width 83 height 23
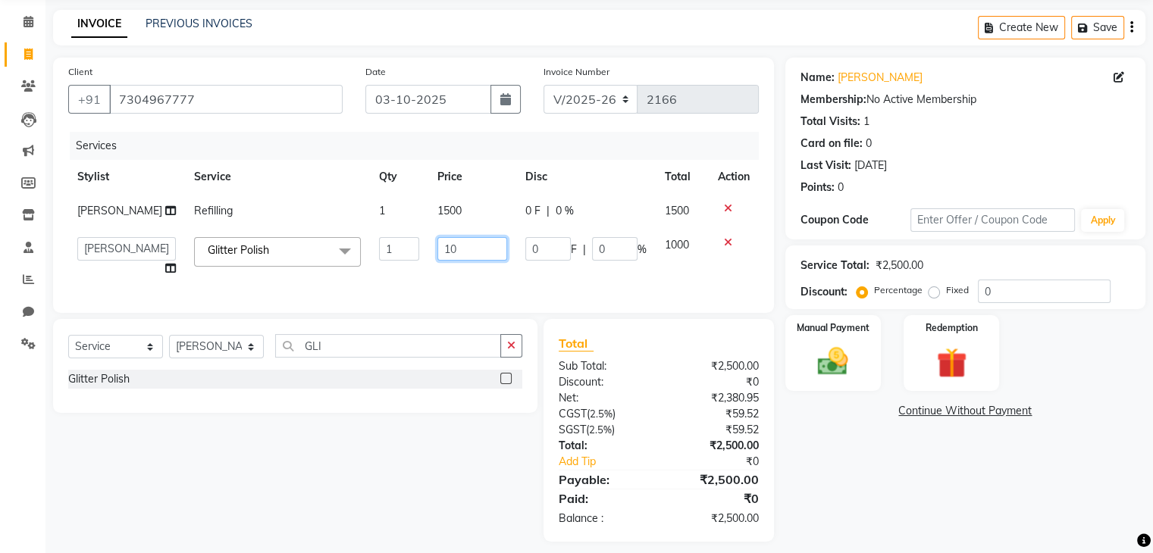
type input "1"
type input "8"
type input "800"
click at [872, 459] on div "Name: Anjali Ww Membership: No Active Membership Total Visits: 1 Card on file: …" at bounding box center [970, 300] width 371 height 484
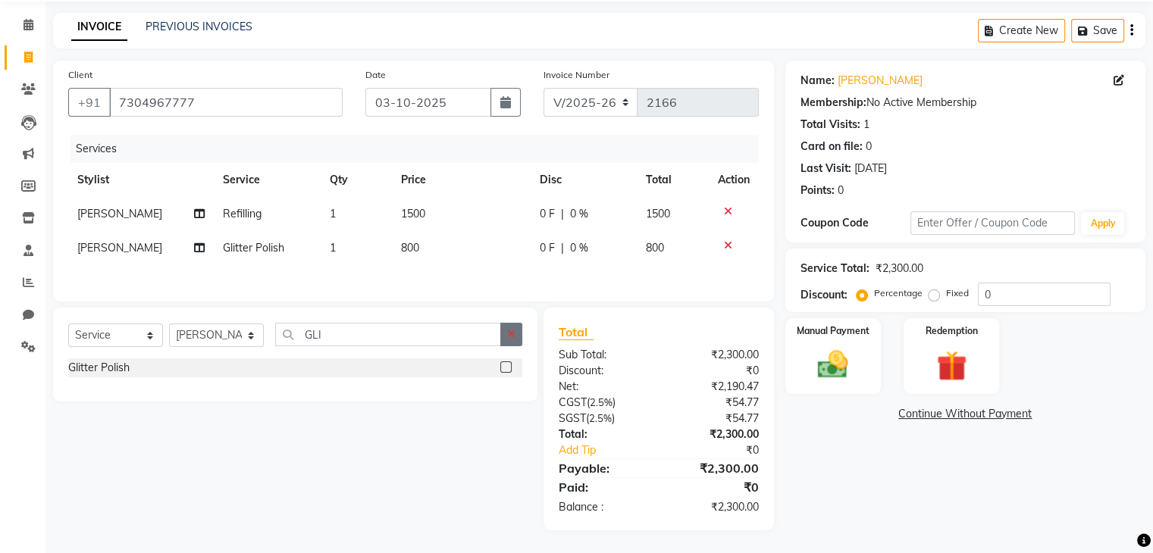
click at [518, 340] on button "button" at bounding box center [511, 334] width 22 height 23
type input "ART"
click at [506, 367] on label at bounding box center [505, 366] width 11 height 11
click at [506, 367] on input "checkbox" at bounding box center [505, 368] width 10 height 10
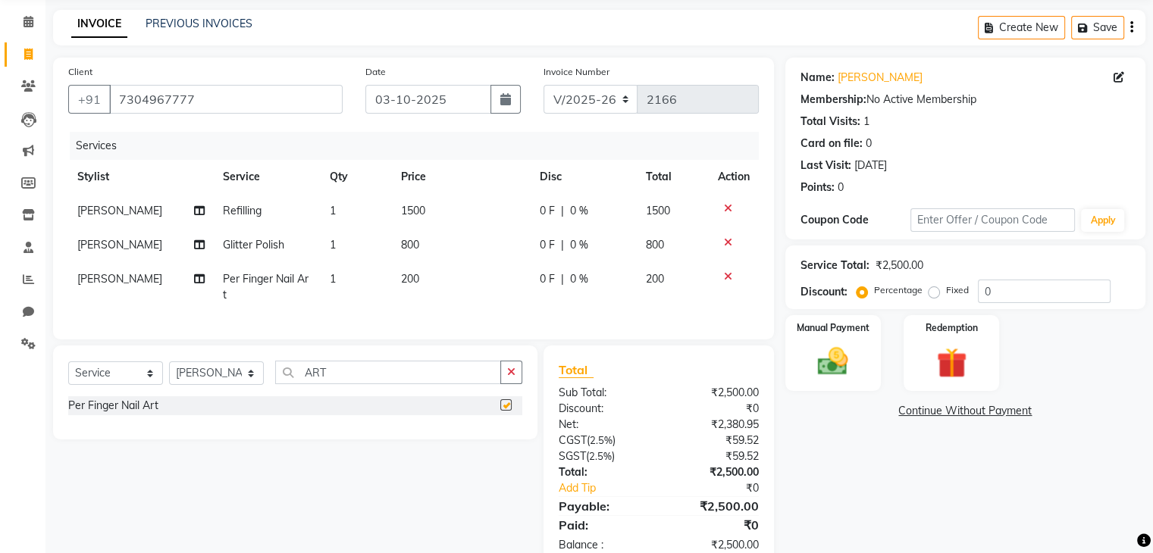
checkbox input "false"
click at [471, 293] on td "200" at bounding box center [461, 287] width 139 height 50
select select "71762"
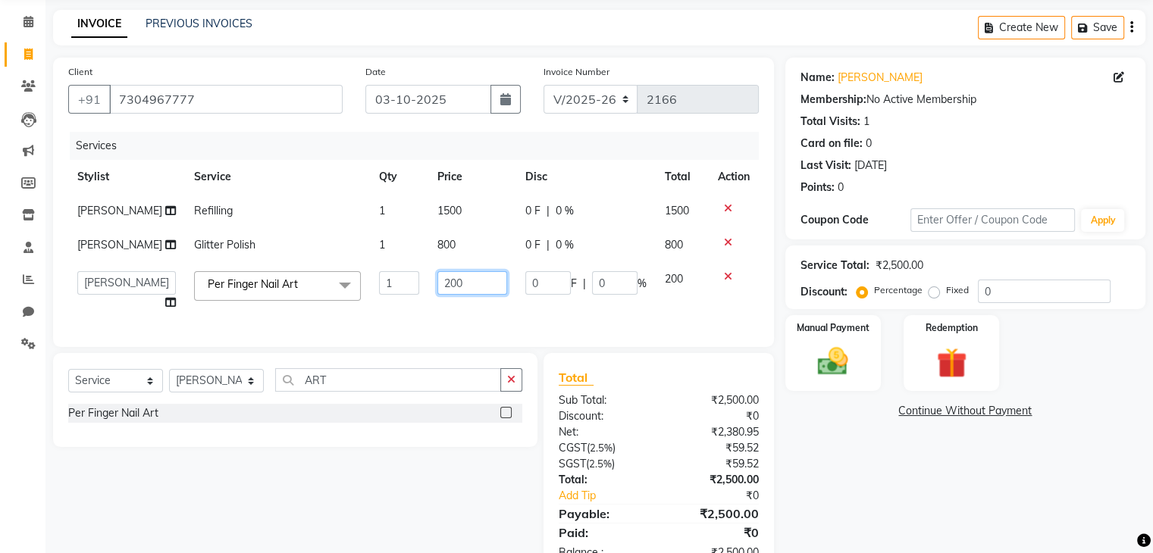
click at [476, 286] on input "200" at bounding box center [472, 282] width 70 height 23
type input "2"
type input "100"
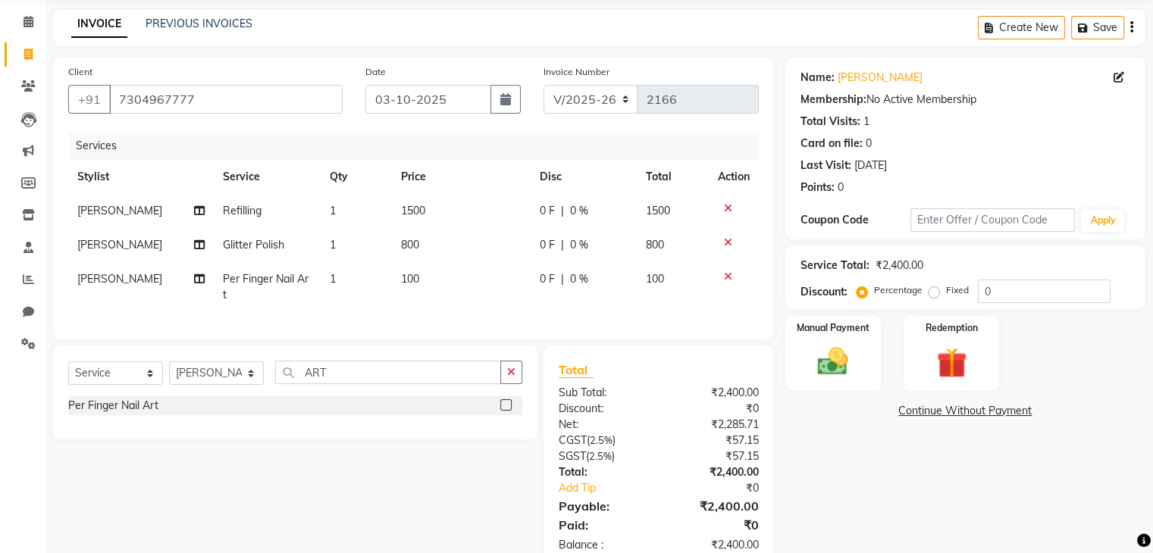
click at [395, 268] on tr "Junu Per Finger Nail Art 1 100 0 F | 0 % 100" at bounding box center [413, 287] width 690 height 50
click at [381, 274] on td "1" at bounding box center [356, 287] width 71 height 50
select select "71762"
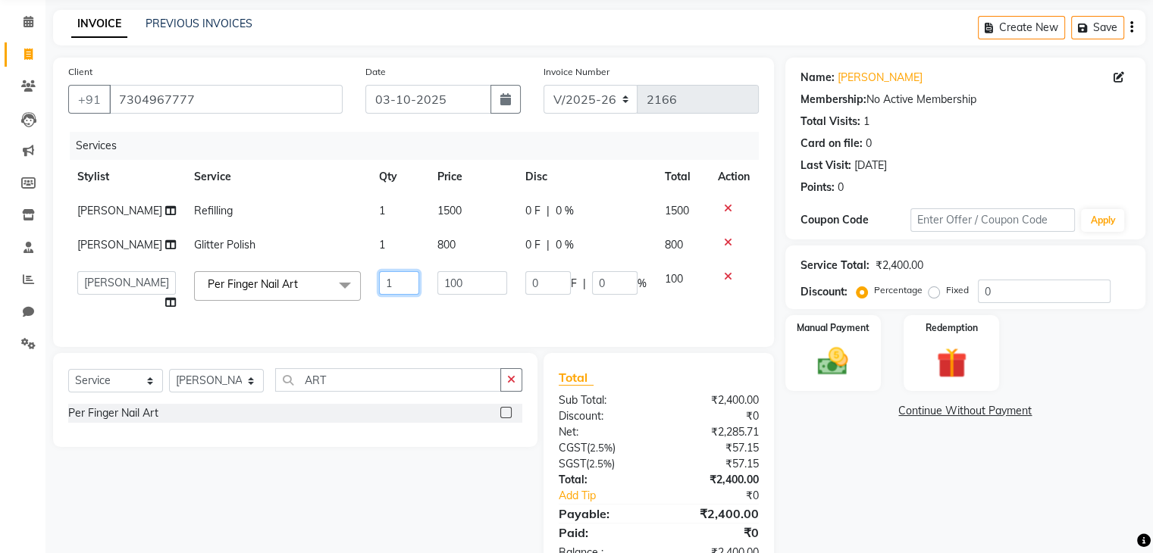
click at [381, 274] on input "1" at bounding box center [399, 282] width 41 height 23
type input "4"
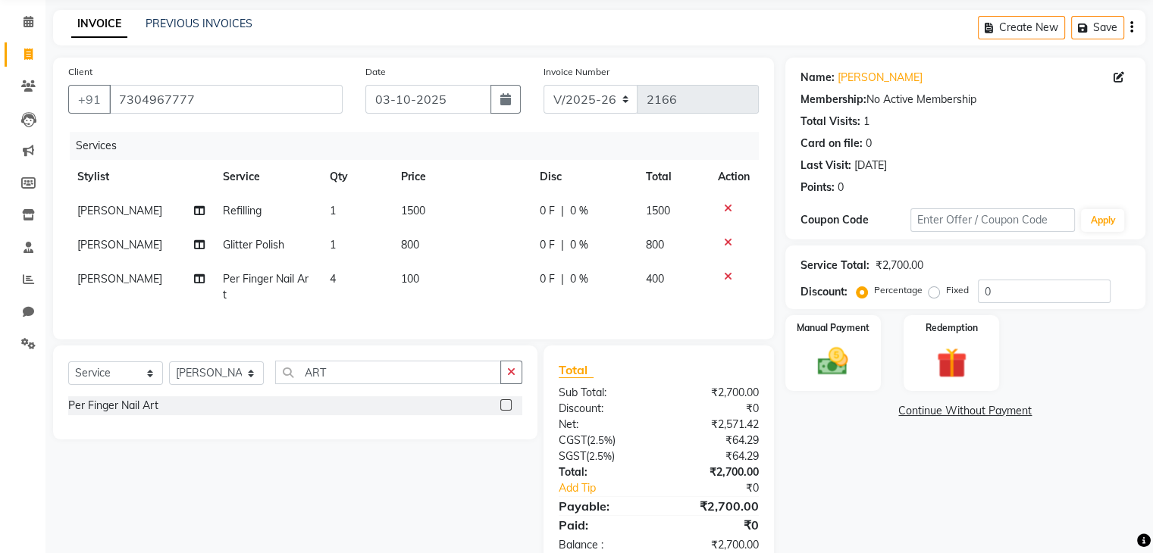
click at [812, 455] on div "Name: Anjali Ww Membership: No Active Membership Total Visits: 1 Card on file: …" at bounding box center [970, 313] width 371 height 511
click at [246, 380] on select "Select Stylist Aarti paswan Ankit Arjun Athing Femita [PERSON_NAME] [PERSON_NAM…" at bounding box center [216, 372] width 95 height 23
select select "68292"
click at [169, 374] on select "Select Stylist Aarti paswan Ankit Arjun Athing Femita [PERSON_NAME] [PERSON_NAM…" at bounding box center [216, 372] width 95 height 23
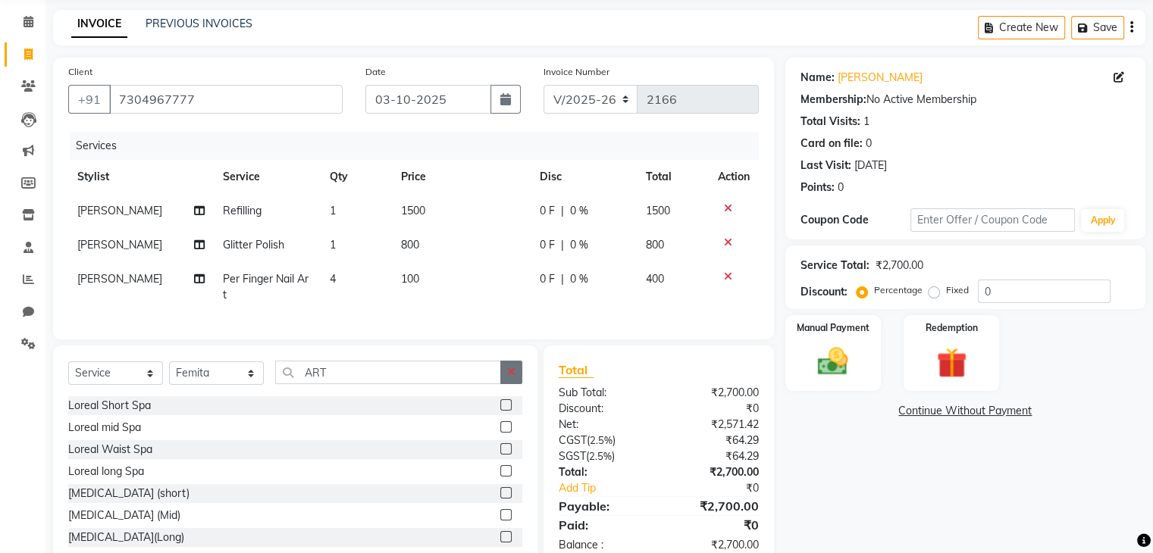
click at [509, 377] on icon "button" at bounding box center [511, 372] width 8 height 11
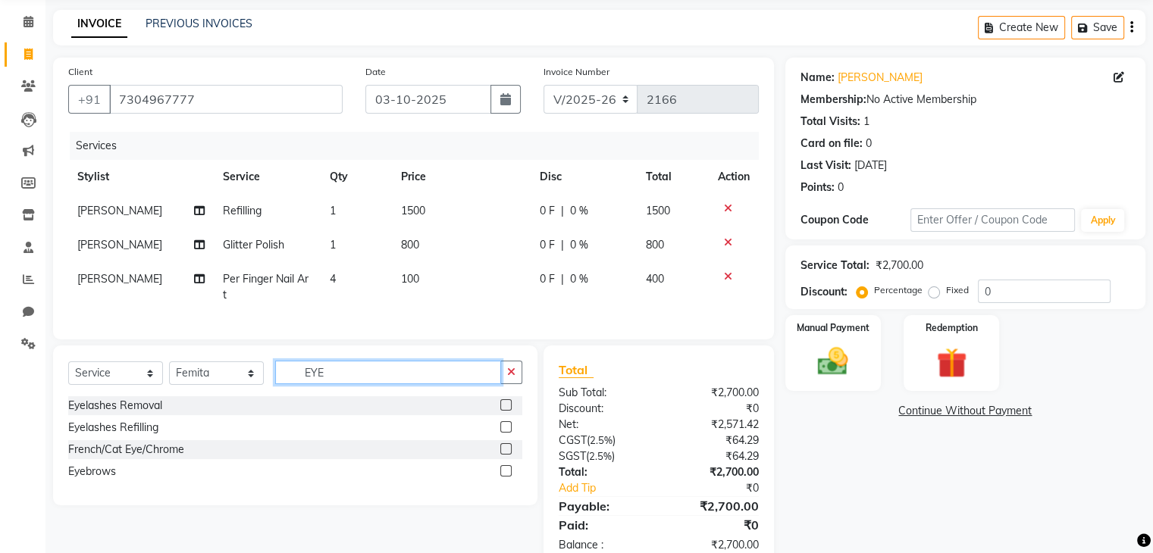
type input "EYE"
click at [506, 477] on label at bounding box center [505, 470] width 11 height 11
click at [506, 477] on input "checkbox" at bounding box center [505, 472] width 10 height 10
checkbox input "true"
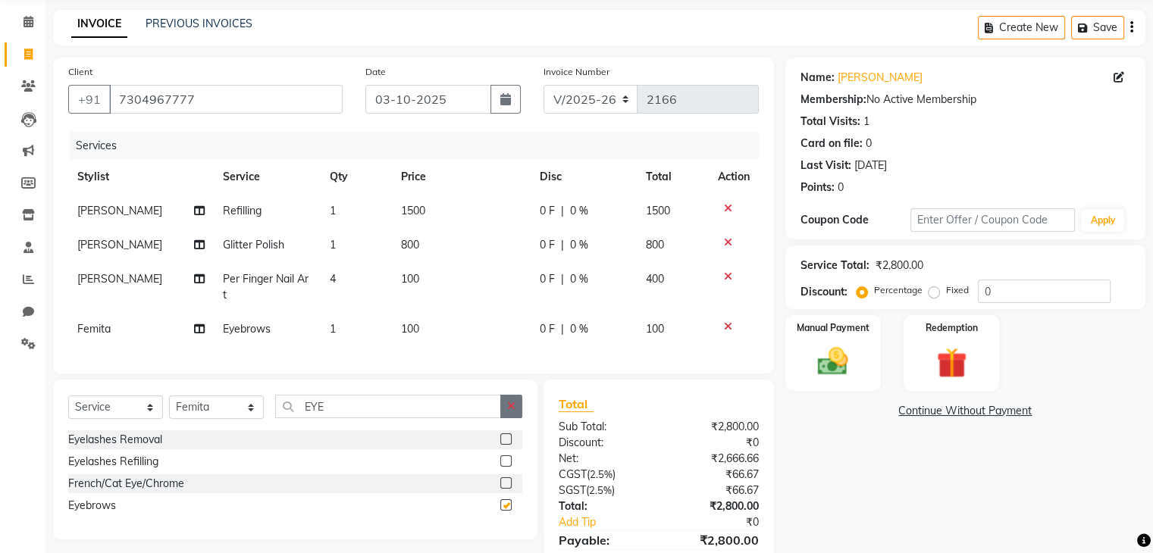
click at [518, 409] on button "button" at bounding box center [511, 406] width 22 height 23
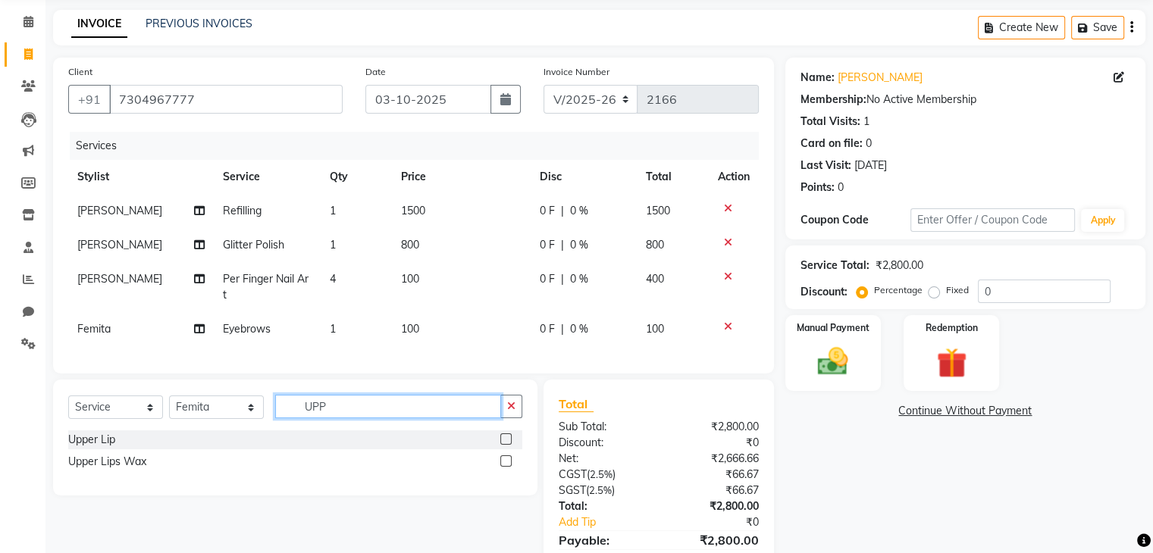
type input "UPP"
click at [502, 445] on label at bounding box center [505, 438] width 11 height 11
click at [502, 445] on input "checkbox" at bounding box center [505, 440] width 10 height 10
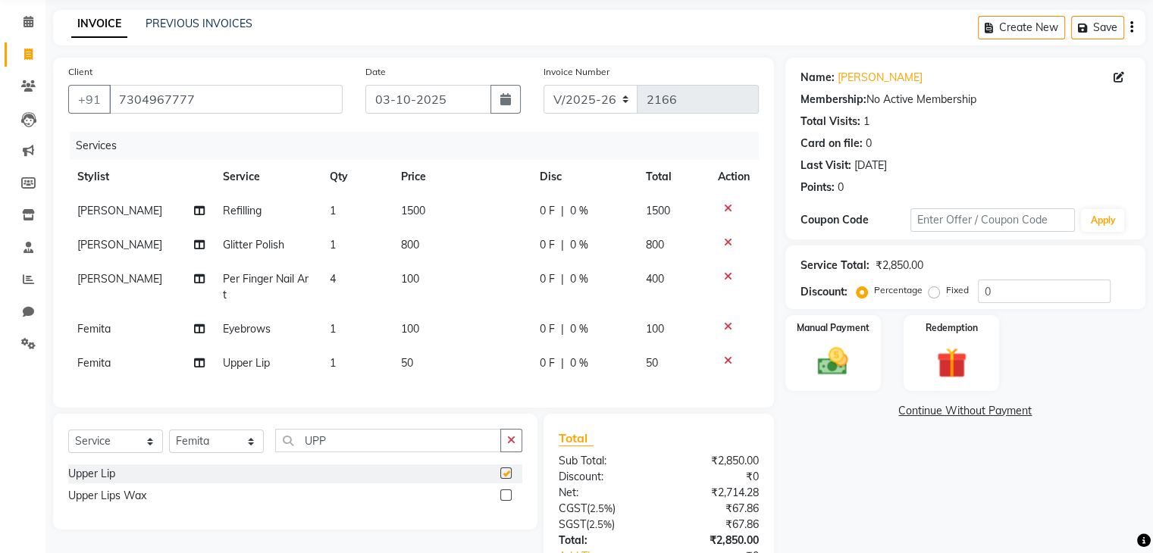
checkbox input "false"
click at [853, 353] on img at bounding box center [832, 362] width 51 height 36
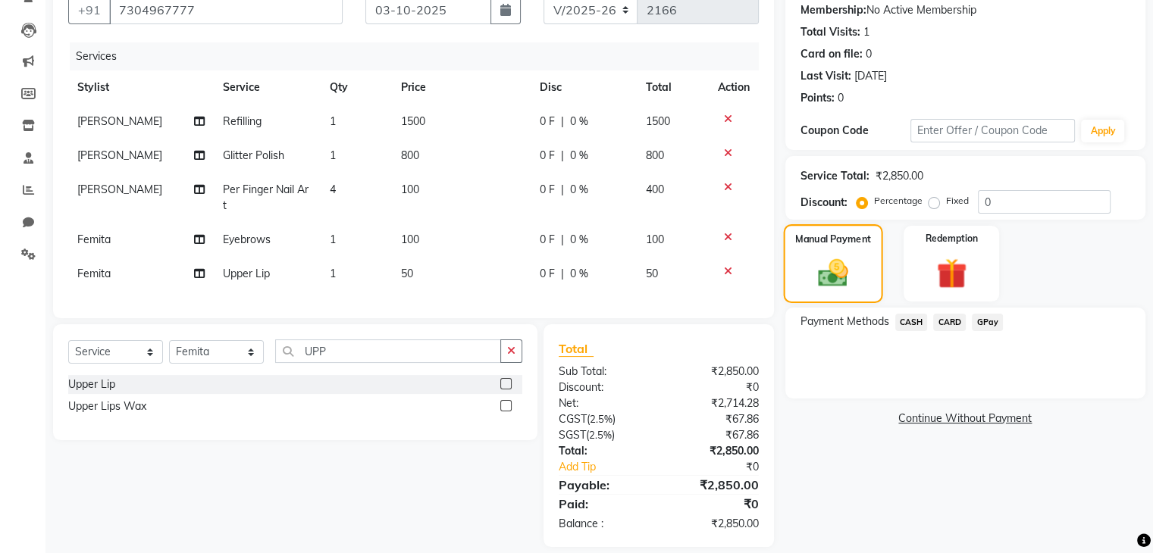
scroll to position [174, 0]
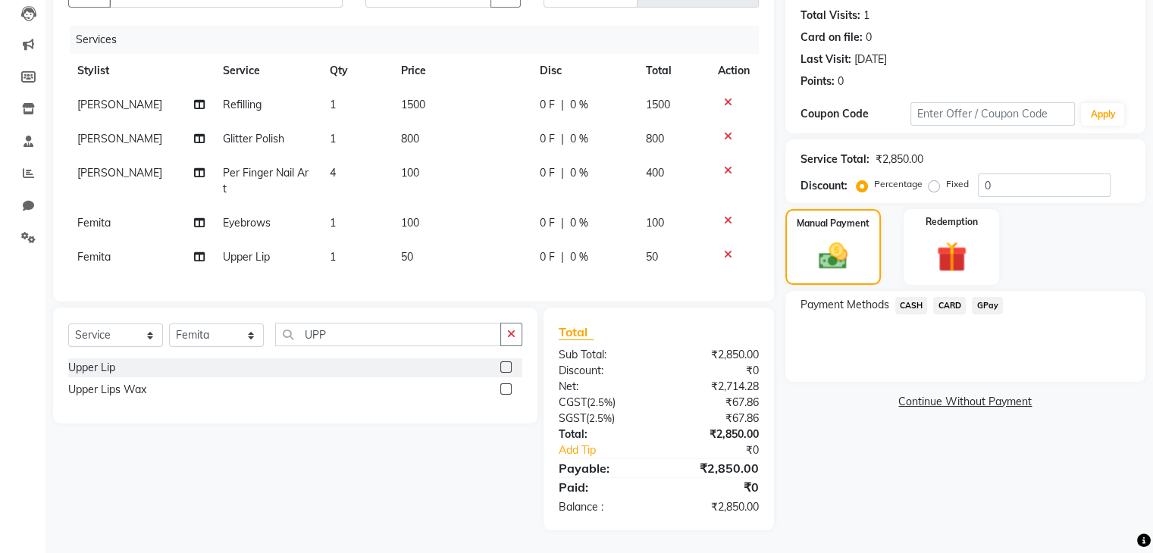
click at [917, 297] on span "CASH" at bounding box center [911, 305] width 33 height 17
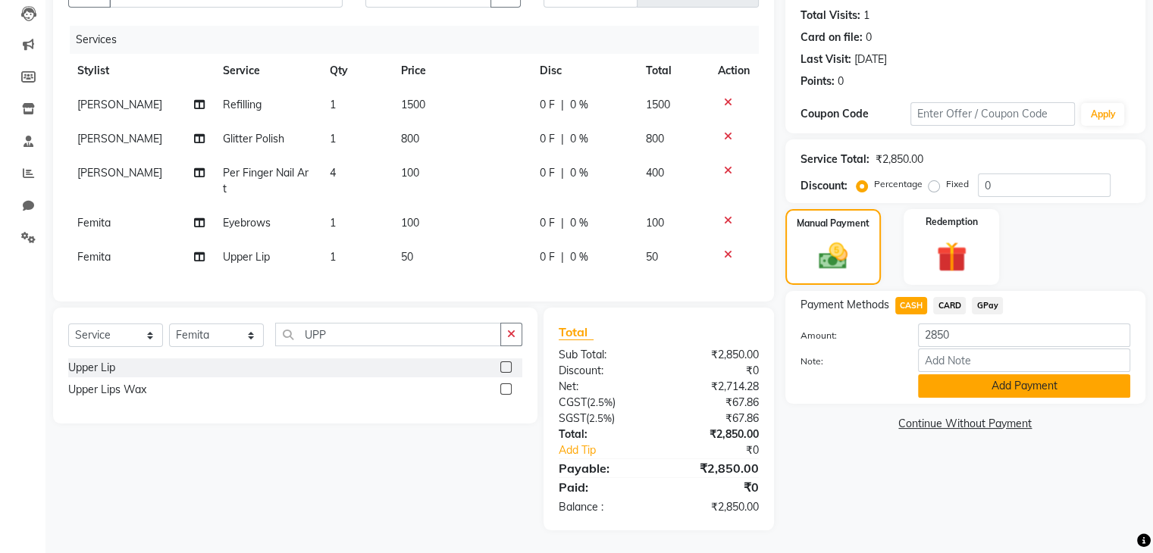
click at [984, 385] on button "Add Payment" at bounding box center [1024, 385] width 212 height 23
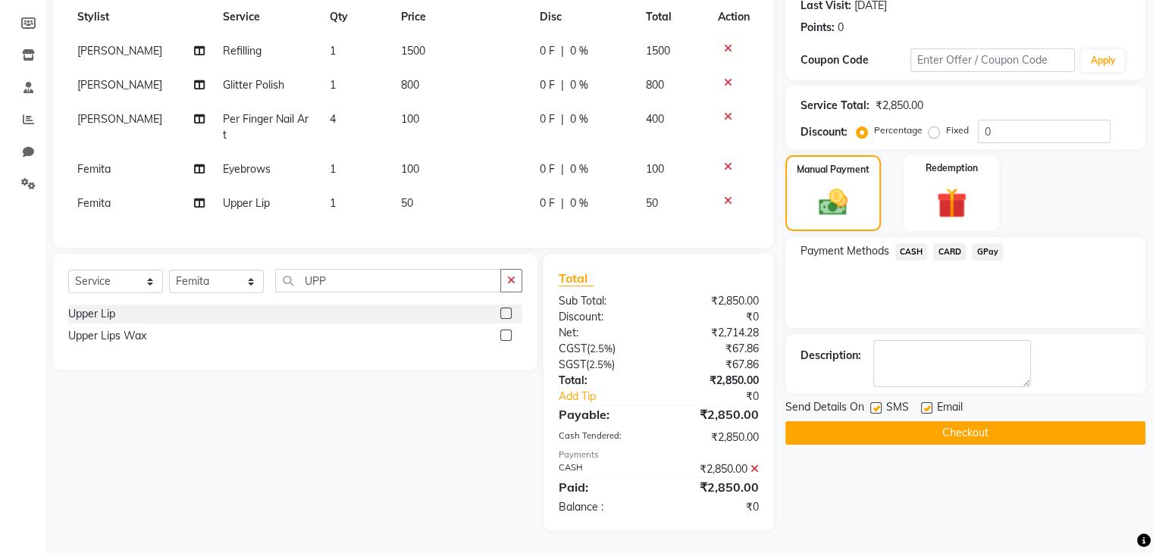
scroll to position [227, 0]
click at [1031, 430] on button "Checkout" at bounding box center [965, 432] width 360 height 23
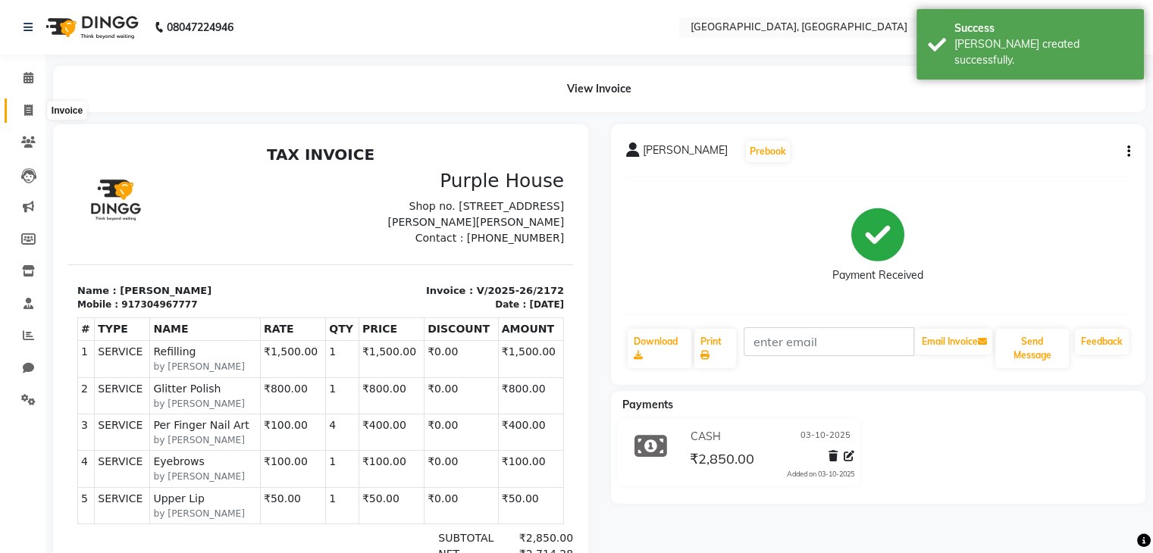
click at [20, 115] on span at bounding box center [28, 110] width 27 height 17
select select "service"
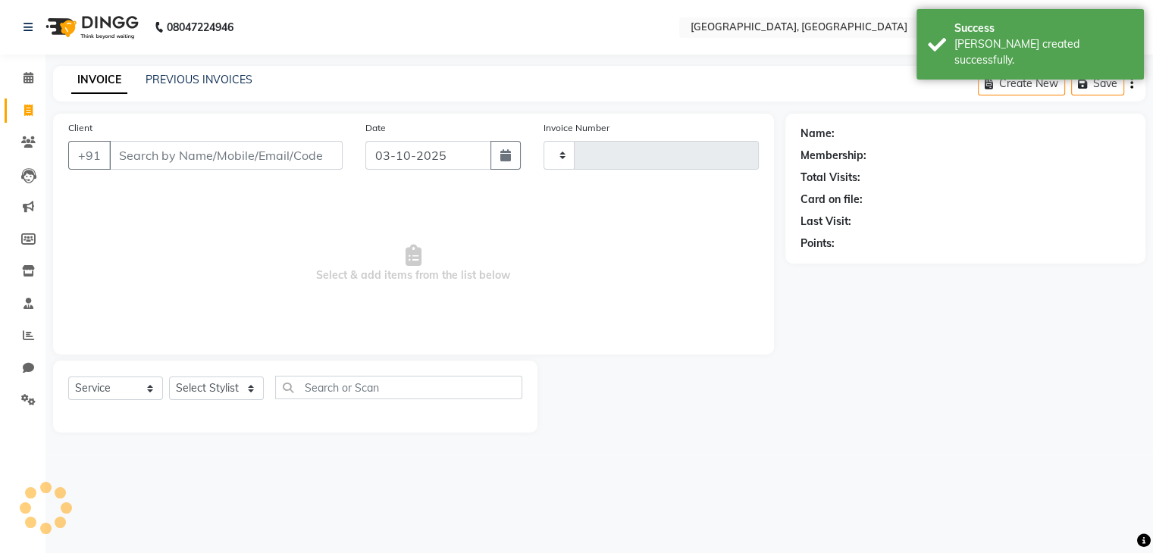
type input "2173"
select select "6682"
type input "W"
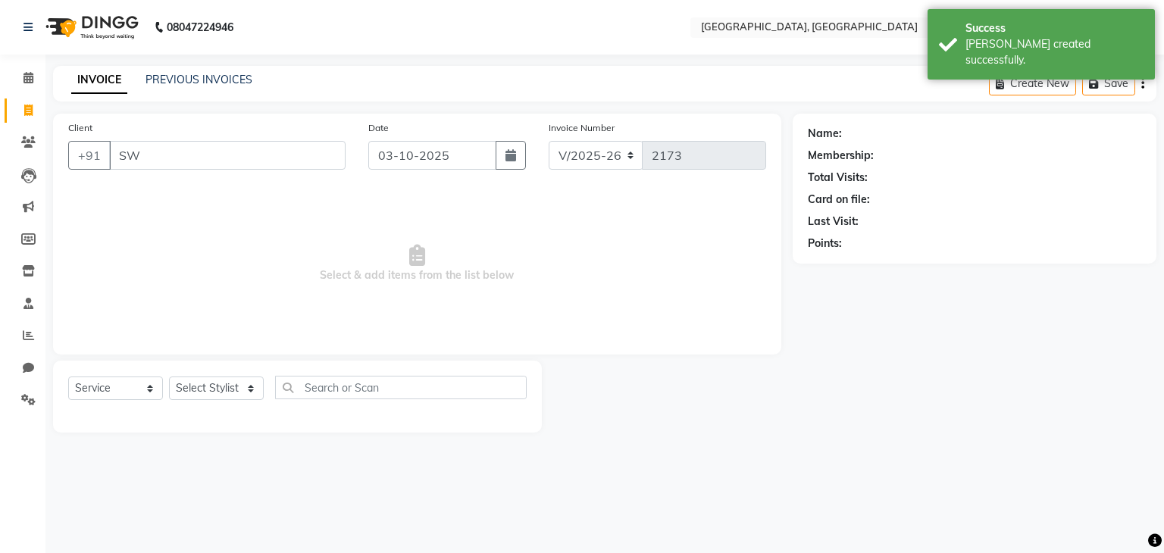
type input "S"
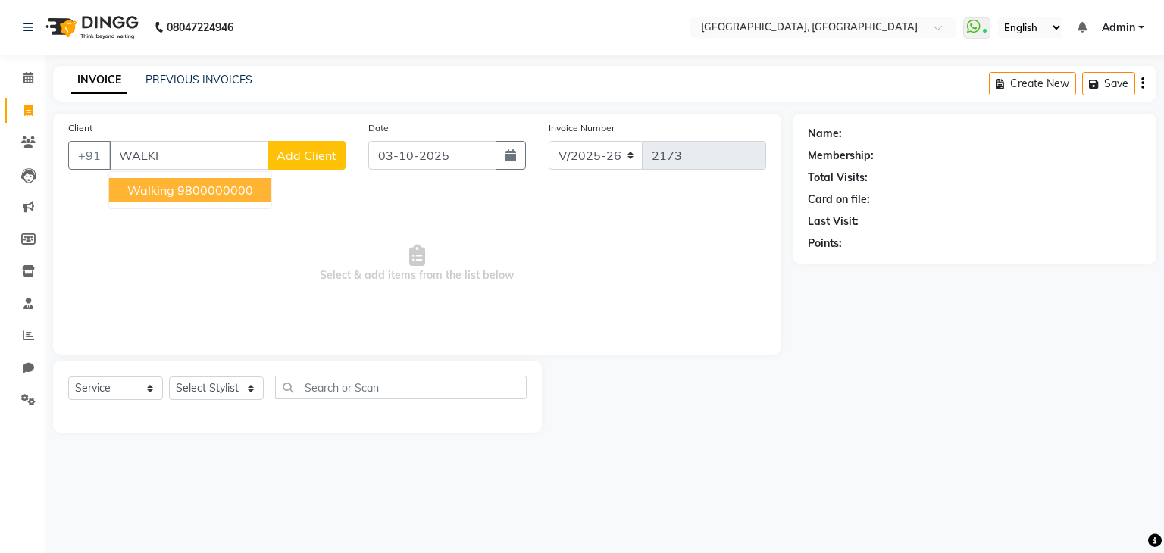
click at [188, 186] on ngb-highlight "9800000000" at bounding box center [215, 190] width 76 height 15
type input "9800000000"
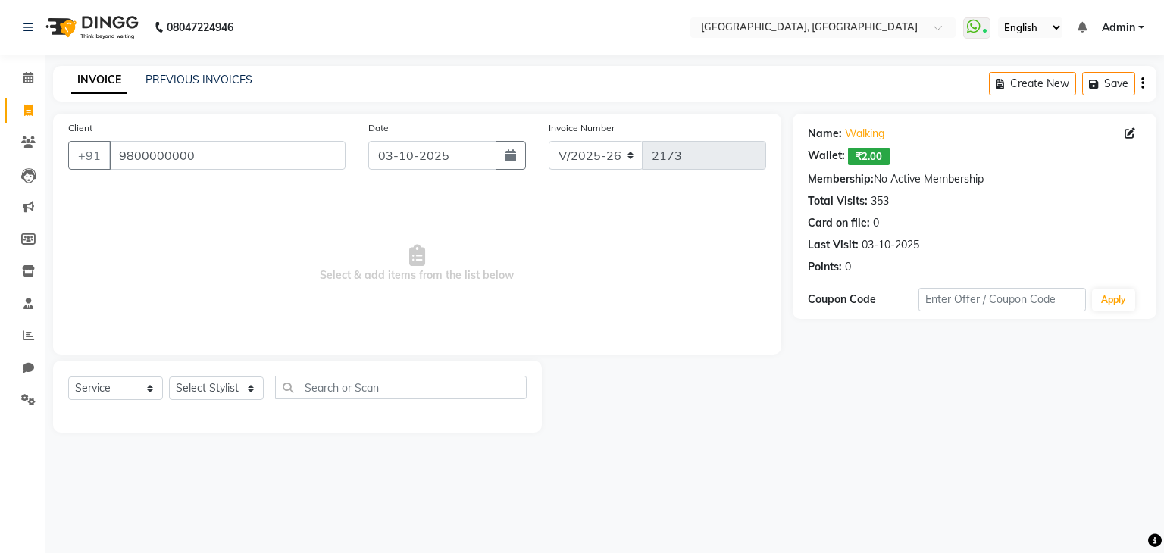
click at [218, 405] on div "Select Service Product Membership Package Voucher Prepaid Gift Card Select Styl…" at bounding box center [297, 394] width 459 height 36
click at [243, 400] on select "Select Stylist Aarti paswan Ankit Arjun Athing Femita [PERSON_NAME] [PERSON_NAM…" at bounding box center [216, 388] width 95 height 23
select select "52150"
click at [169, 377] on select "Select Stylist Aarti paswan Ankit Arjun Athing Femita [PERSON_NAME] [PERSON_NAM…" at bounding box center [216, 388] width 95 height 23
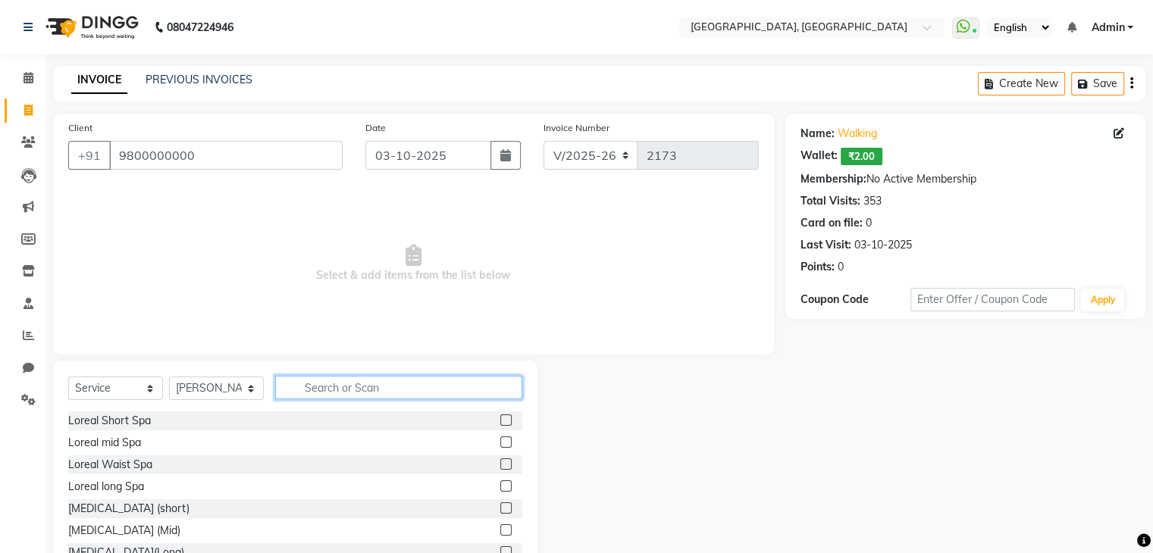
click at [317, 391] on input "text" at bounding box center [398, 387] width 247 height 23
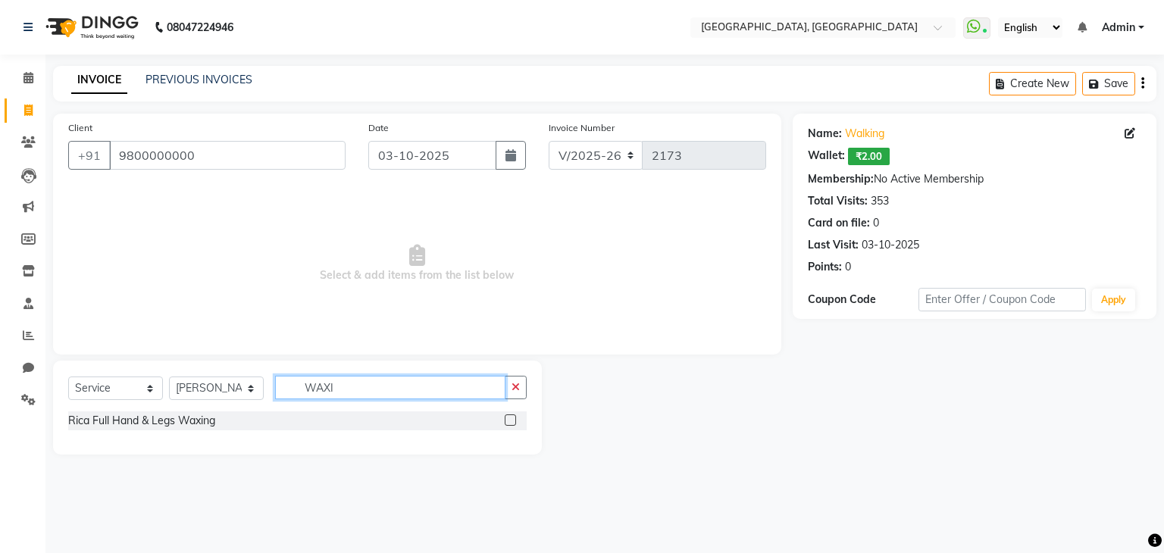
type input "WAXI"
click at [512, 421] on label at bounding box center [510, 420] width 11 height 11
click at [512, 421] on input "checkbox" at bounding box center [510, 421] width 10 height 10
checkbox input "true"
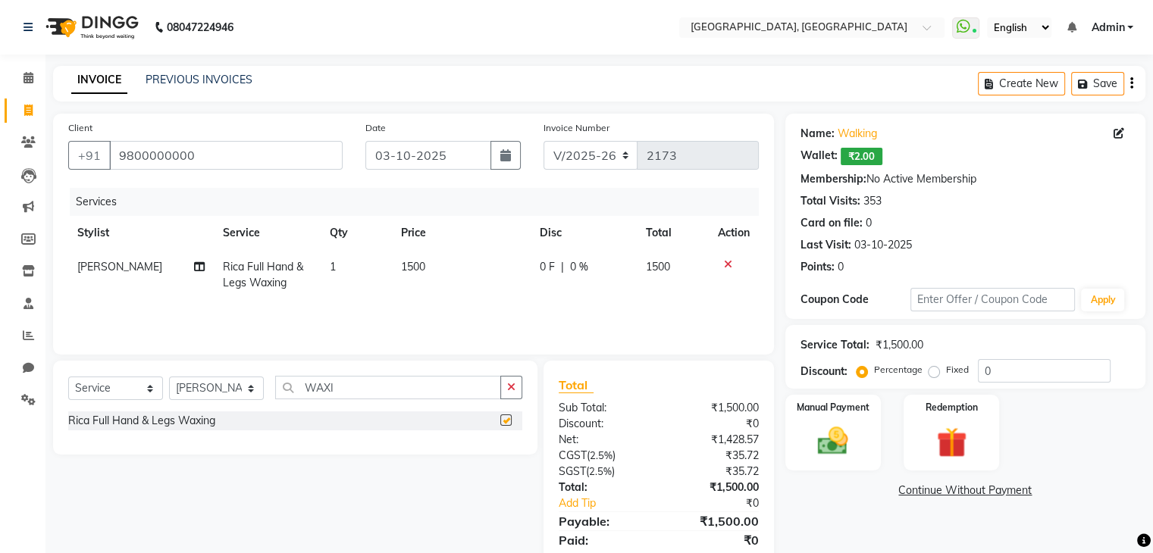
click at [491, 299] on td "1500" at bounding box center [461, 275] width 139 height 50
select select "52150"
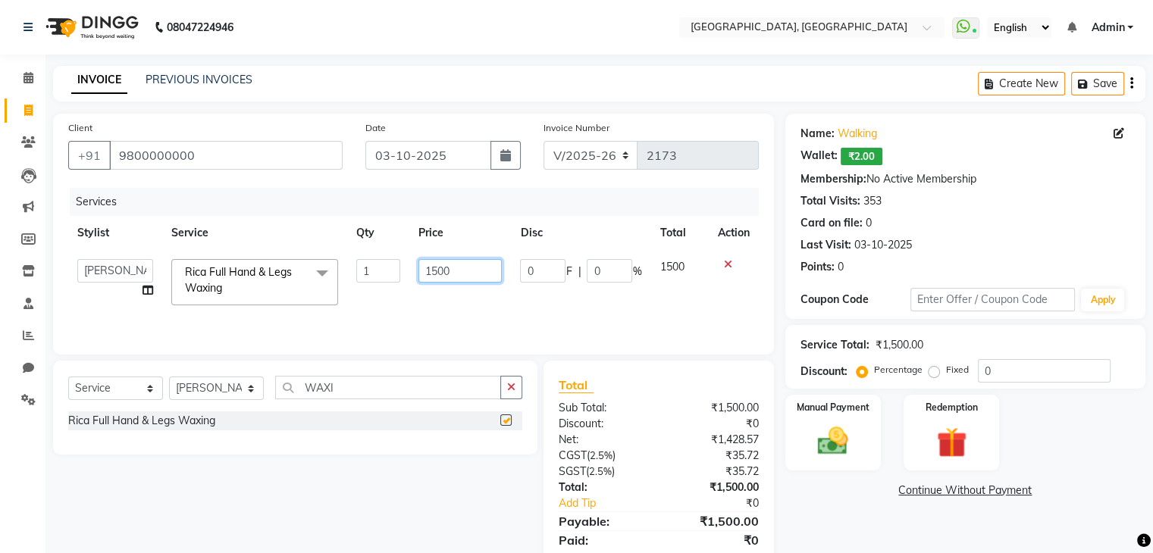
click at [485, 277] on input "1500" at bounding box center [459, 270] width 83 height 23
checkbox input "false"
type input "1"
type input "3"
type input "2550"
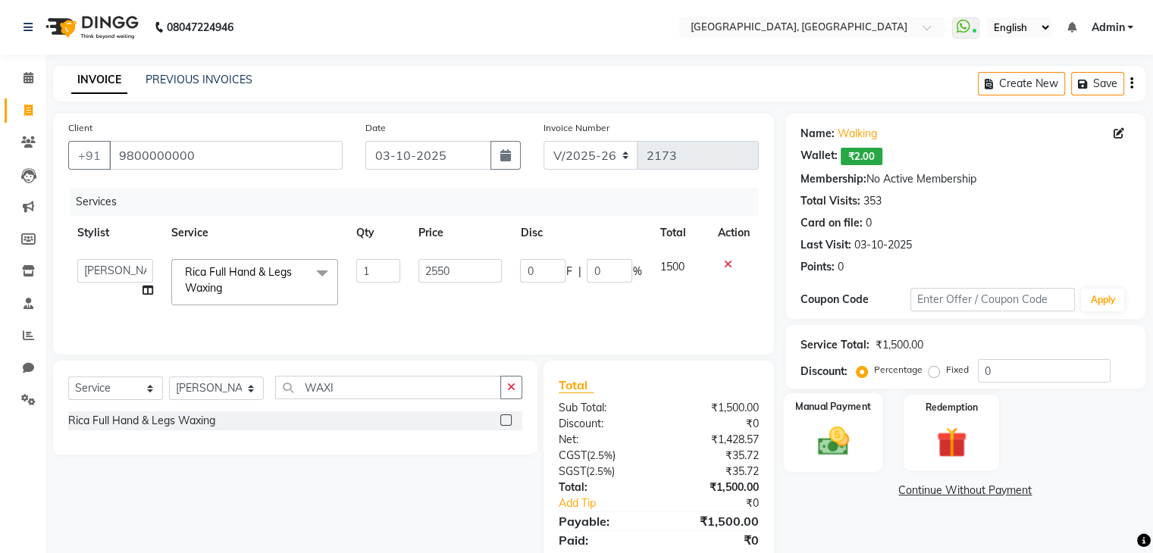
click at [855, 443] on img at bounding box center [832, 442] width 51 height 36
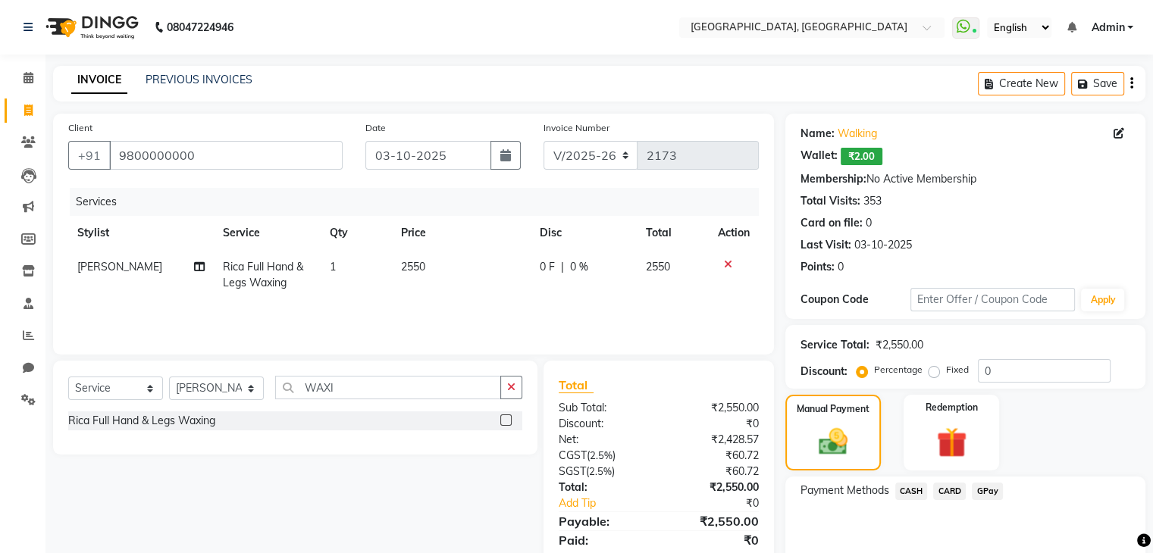
click at [961, 497] on span "CARD" at bounding box center [949, 491] width 33 height 17
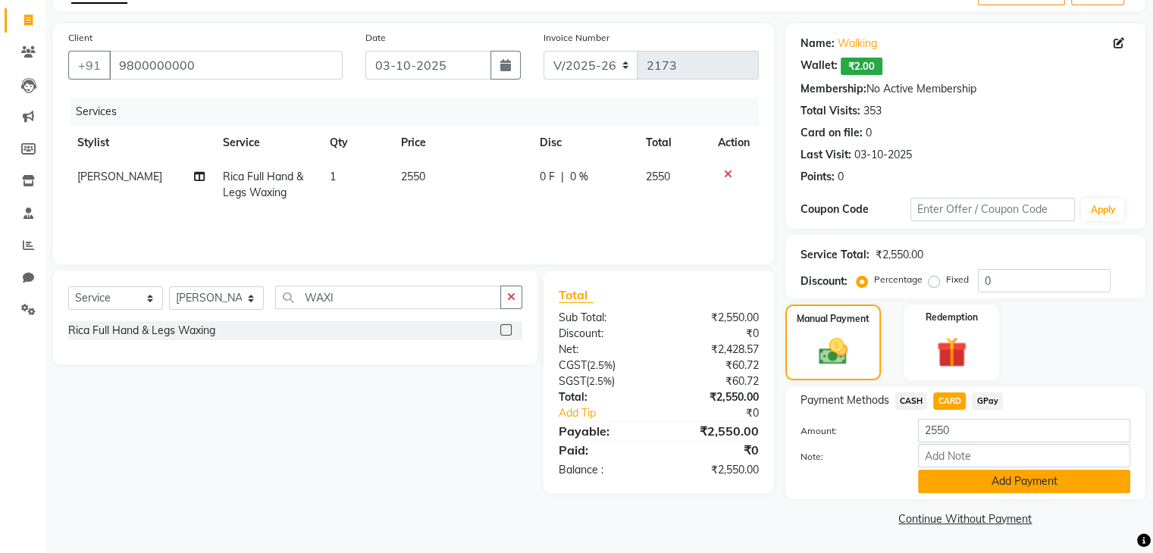
click at [962, 489] on button "Add Payment" at bounding box center [1024, 481] width 212 height 23
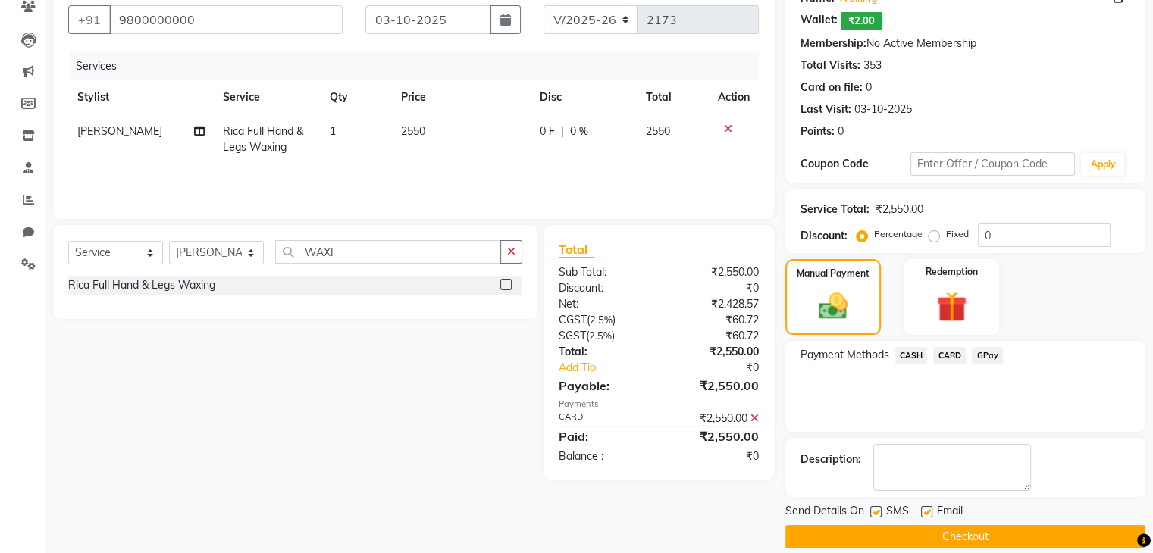
scroll to position [152, 0]
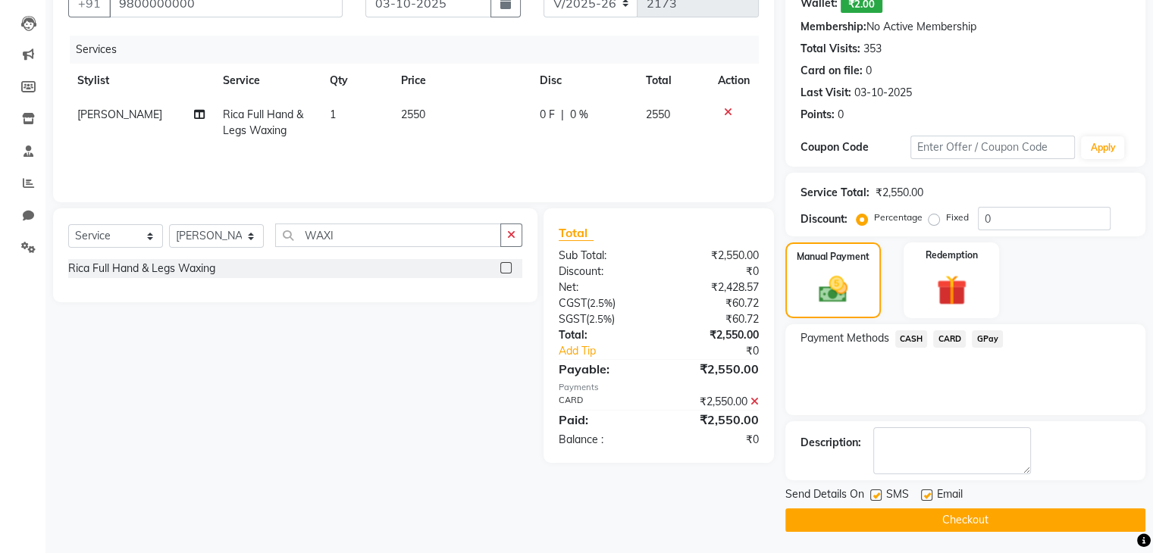
click at [898, 522] on button "Checkout" at bounding box center [965, 520] width 360 height 23
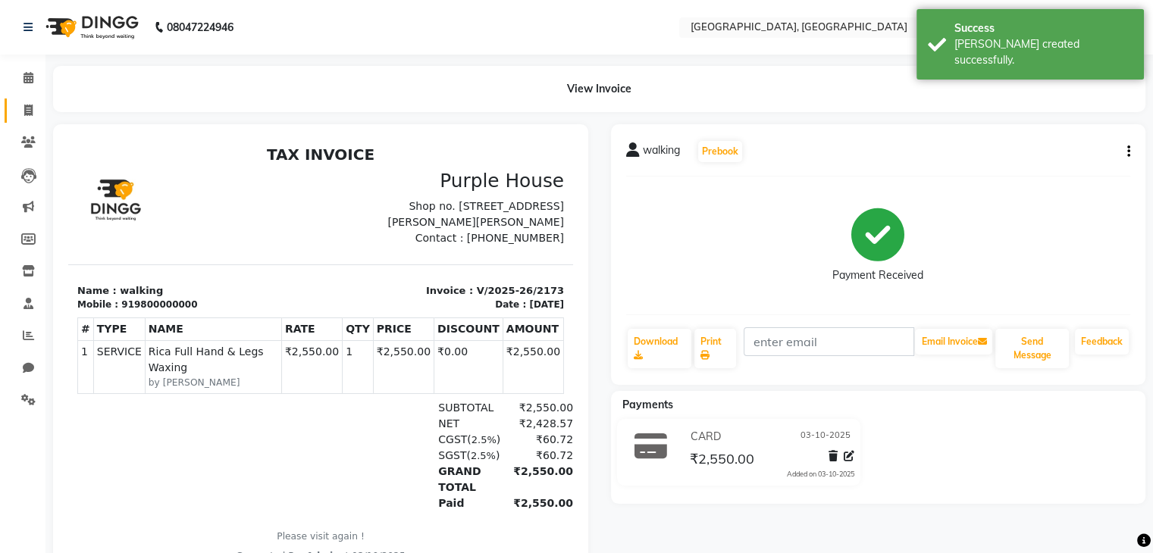
click at [38, 115] on span at bounding box center [28, 110] width 27 height 17
select select "service"
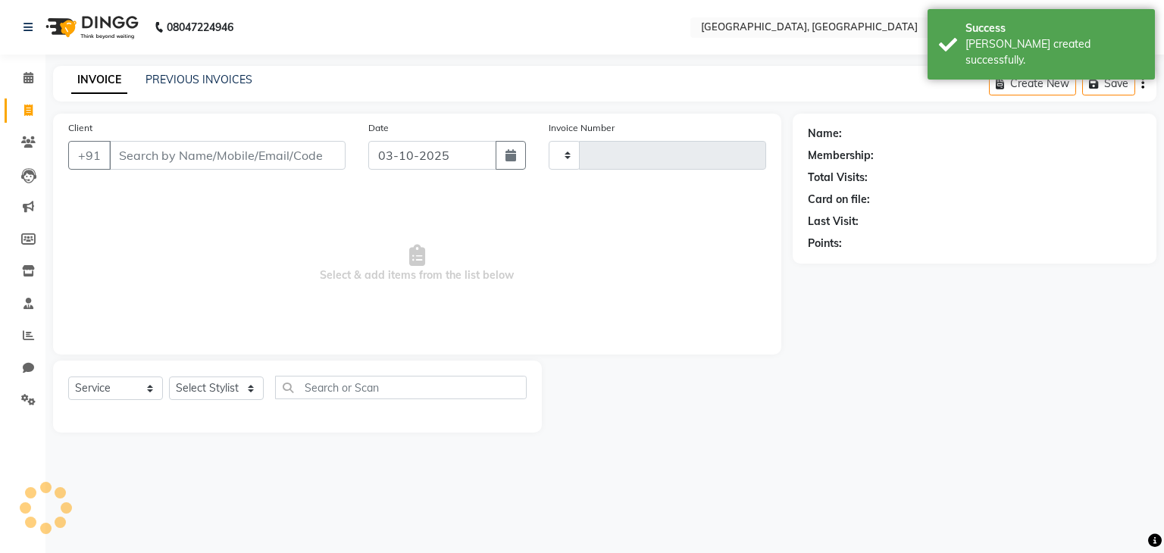
type input "2174"
select select "6682"
type input "S"
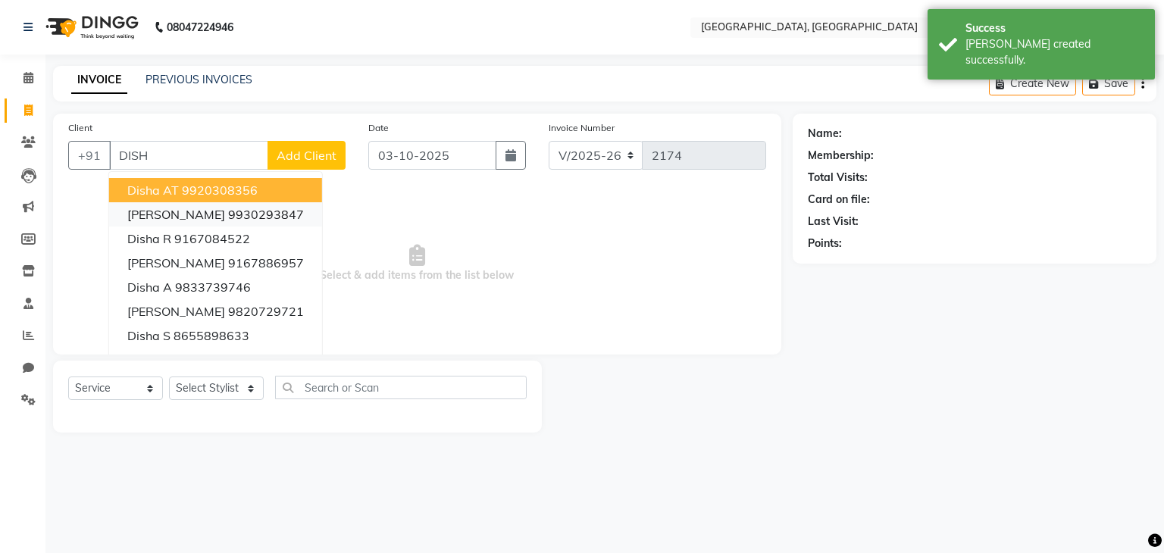
click at [258, 211] on ngb-highlight "9930293847" at bounding box center [266, 214] width 76 height 15
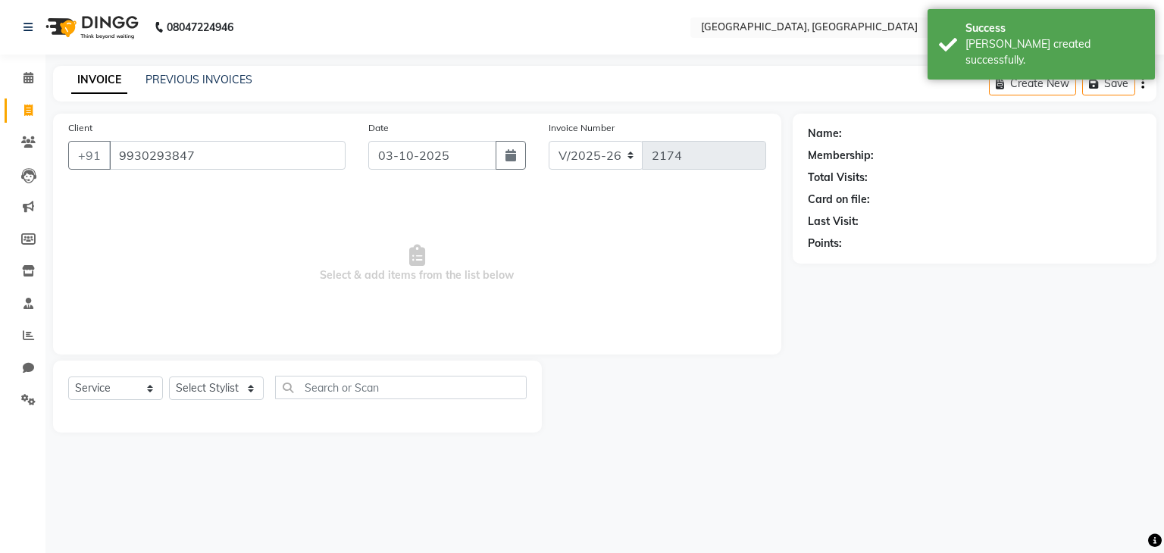
type input "9930293847"
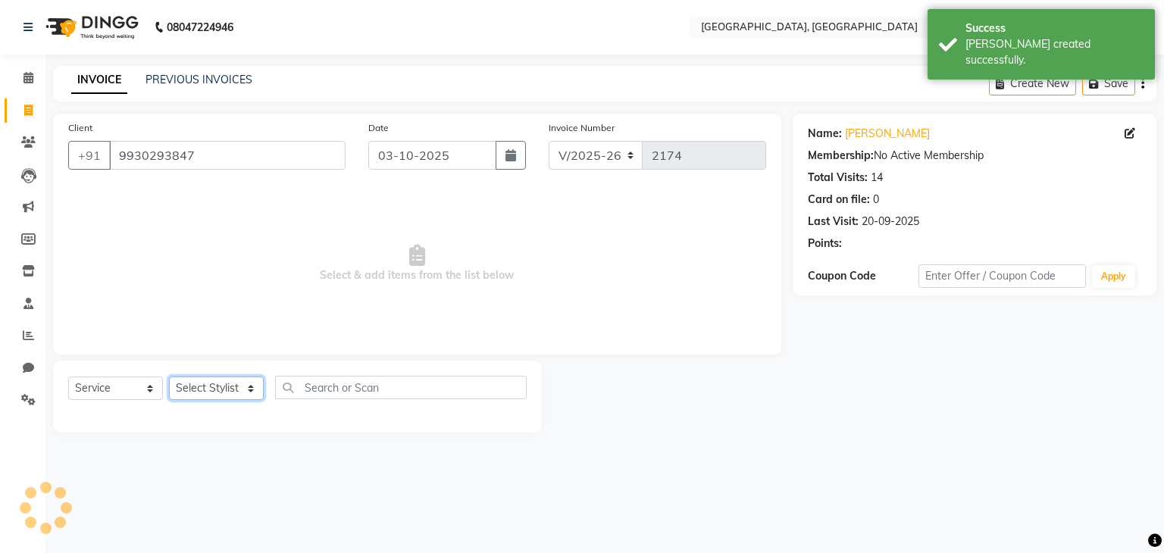
click at [221, 390] on select "Select Stylist Aarti paswan Ankit Arjun Athing Femita [PERSON_NAME] [PERSON_NAM…" at bounding box center [216, 388] width 95 height 23
select select "52151"
click at [169, 377] on select "Select Stylist Aarti paswan Ankit Arjun Athing Femita [PERSON_NAME] [PERSON_NAM…" at bounding box center [216, 388] width 95 height 23
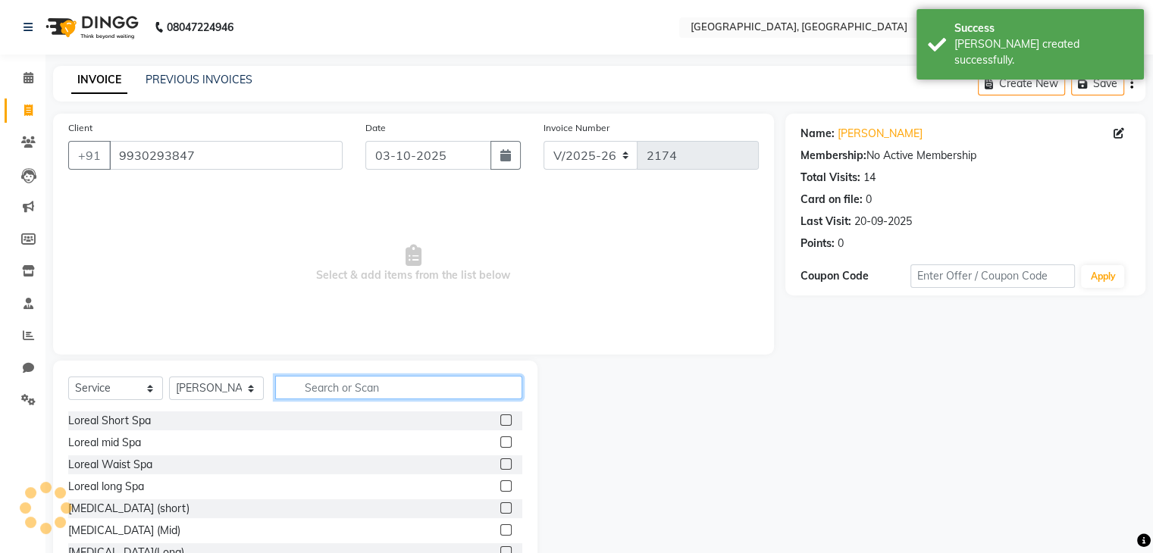
click at [335, 387] on input "text" at bounding box center [398, 387] width 247 height 23
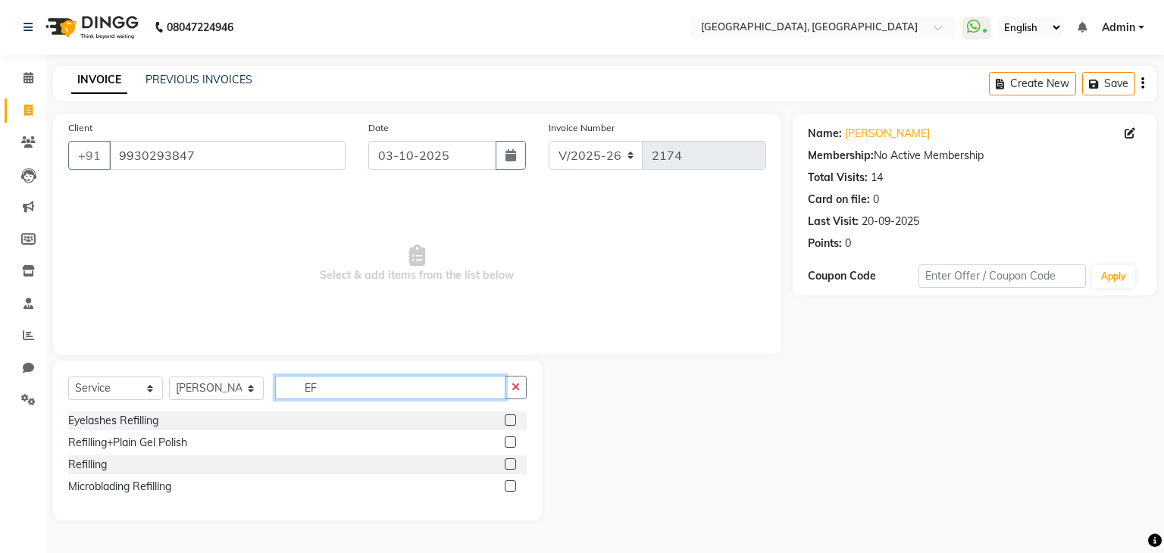
type input "EF"
click at [510, 461] on label at bounding box center [510, 464] width 11 height 11
click at [510, 461] on input "checkbox" at bounding box center [510, 465] width 10 height 10
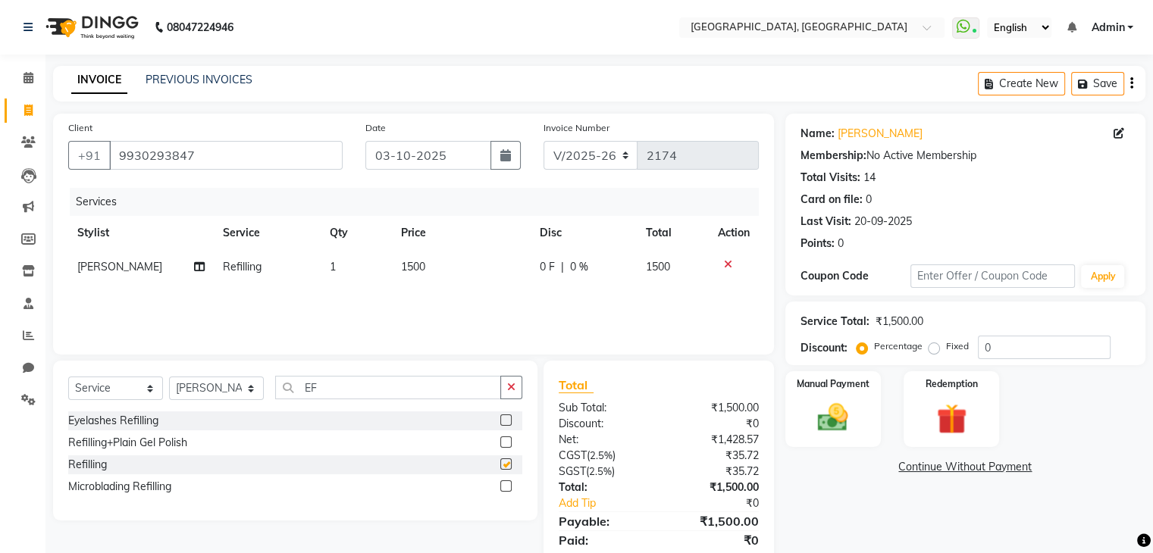
click at [535, 388] on div "Select Service Product Membership Package Voucher Prepaid Gift Card Select Styl…" at bounding box center [295, 441] width 484 height 160
checkbox input "false"
click at [512, 379] on button "button" at bounding box center [511, 387] width 22 height 23
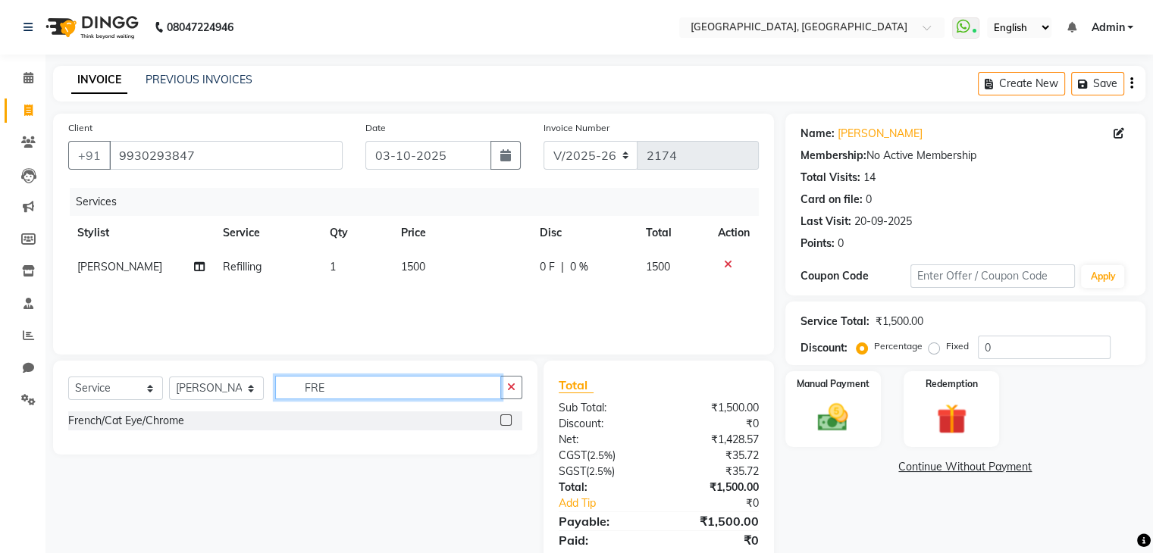
type input "FRE"
click at [506, 421] on label at bounding box center [505, 420] width 11 height 11
click at [506, 421] on input "checkbox" at bounding box center [505, 421] width 10 height 10
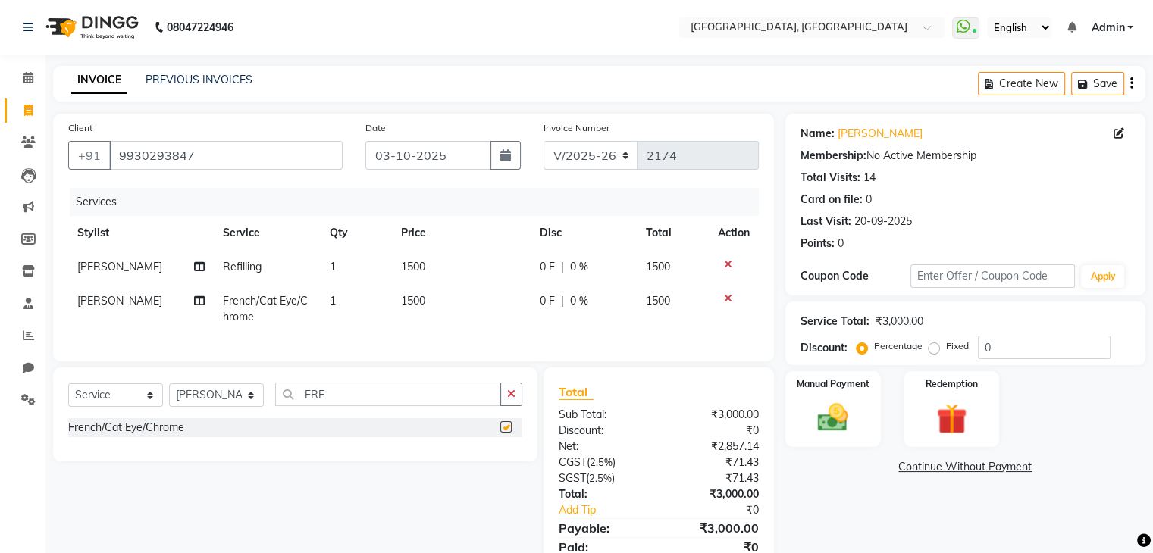
click at [466, 318] on td "1500" at bounding box center [461, 309] width 139 height 50
checkbox input "false"
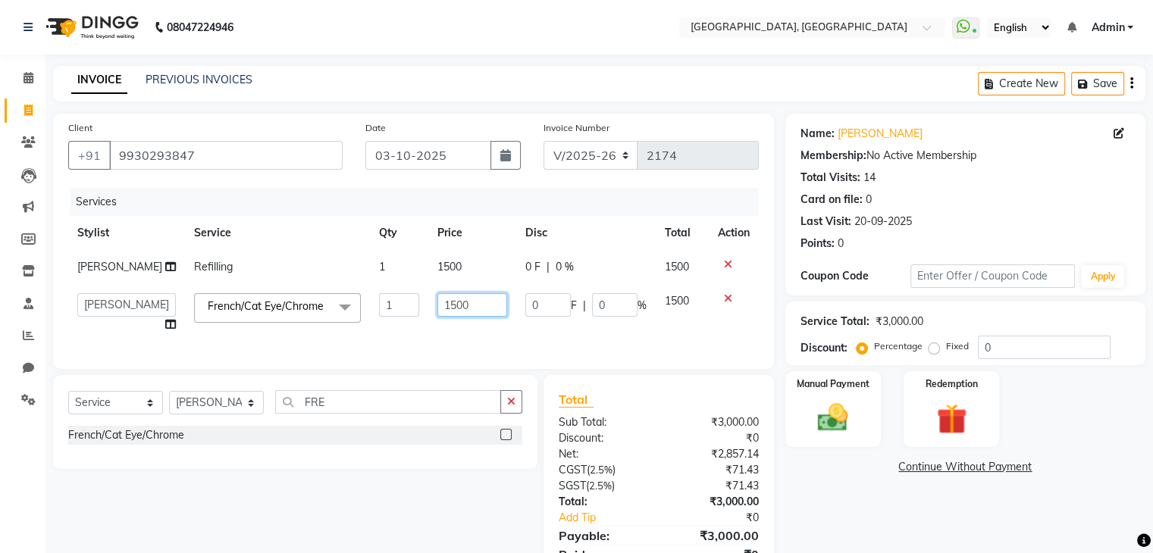
click at [484, 310] on input "1500" at bounding box center [472, 304] width 70 height 23
type input "1300"
click at [862, 511] on div "Name: Disha Parmar Membership: No Active Membership Total Visits: 14 Card on fi…" at bounding box center [970, 356] width 371 height 484
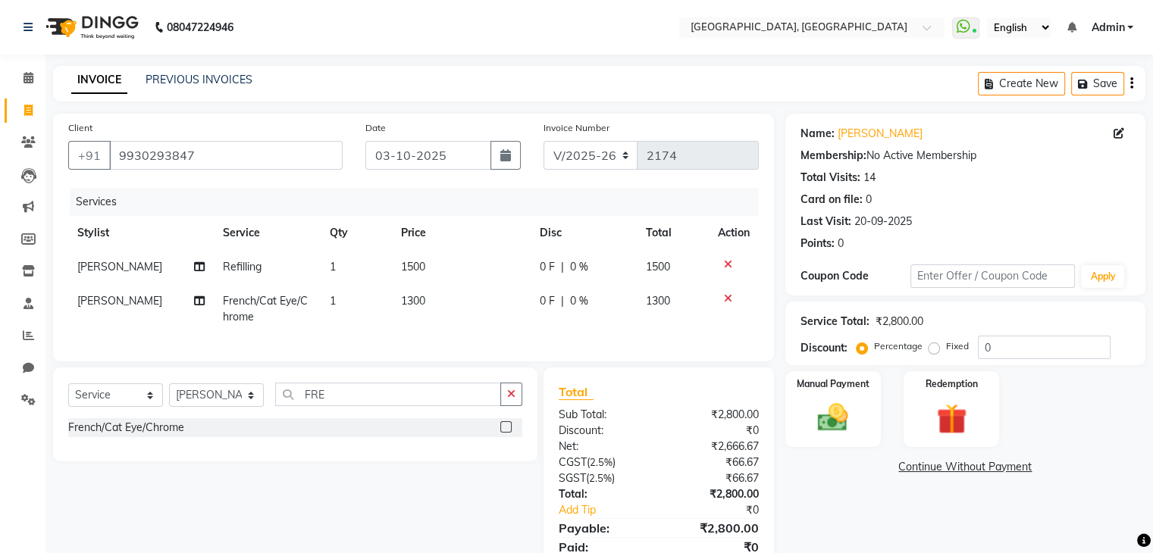
scroll to position [72, 0]
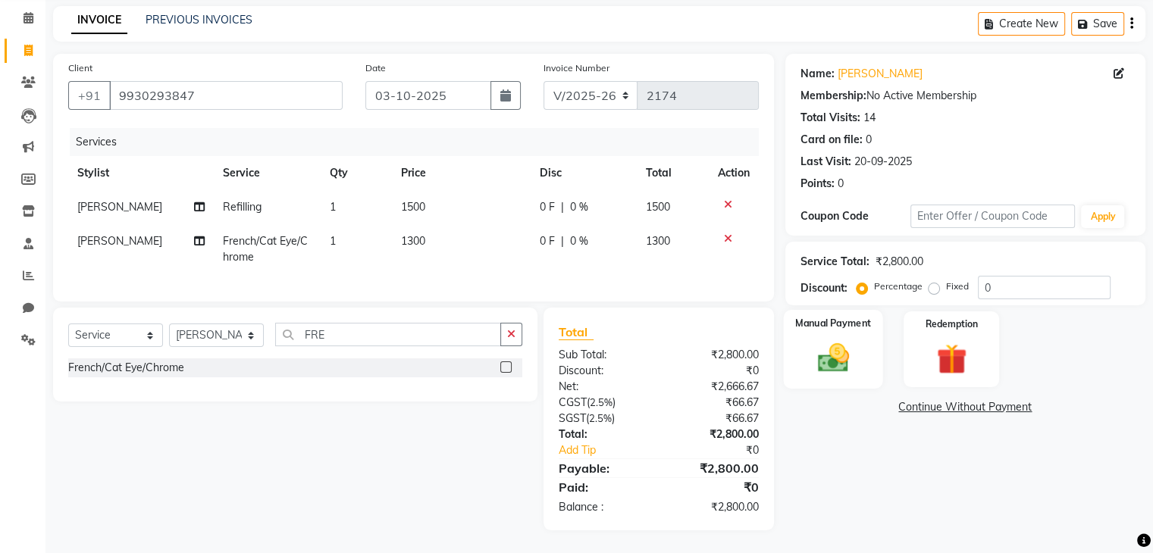
click at [863, 358] on div "Manual Payment" at bounding box center [832, 349] width 99 height 78
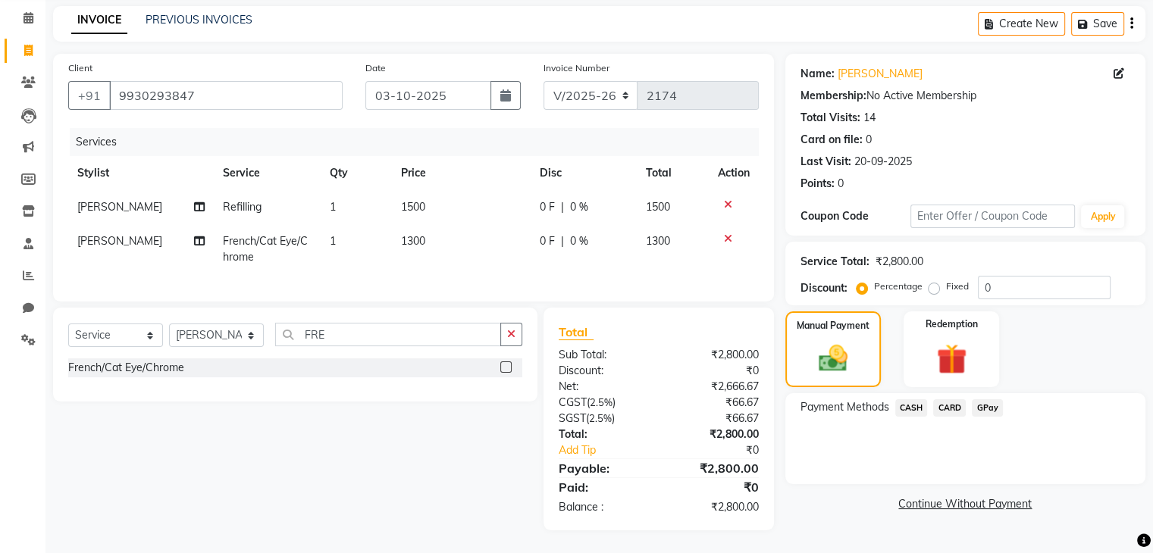
click at [940, 399] on span "CARD" at bounding box center [949, 407] width 33 height 17
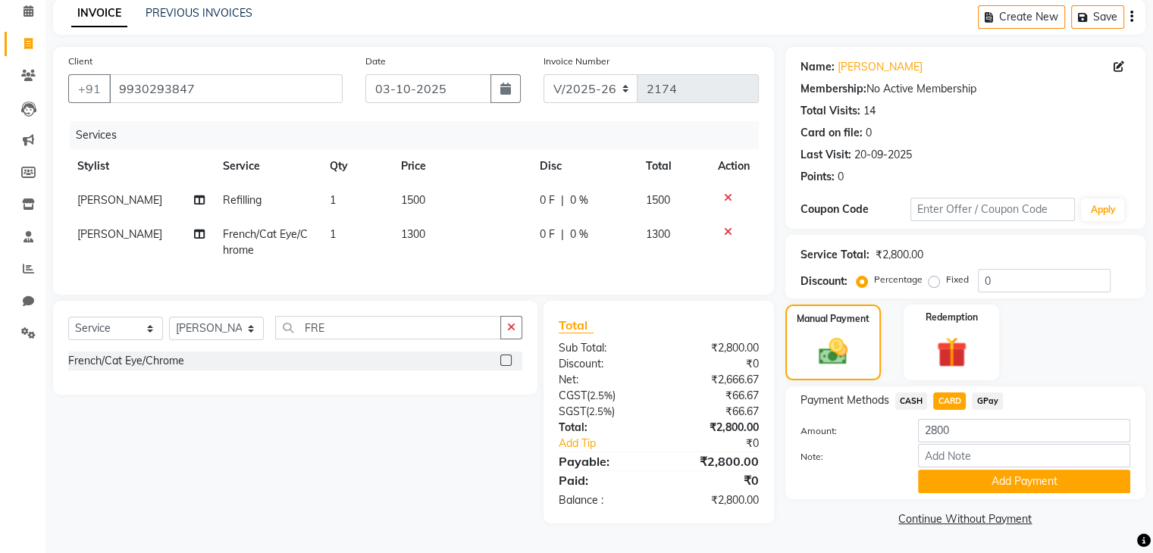
click at [988, 399] on span "GPay" at bounding box center [987, 401] width 31 height 17
click at [994, 487] on button "Add Payment" at bounding box center [1024, 481] width 212 height 23
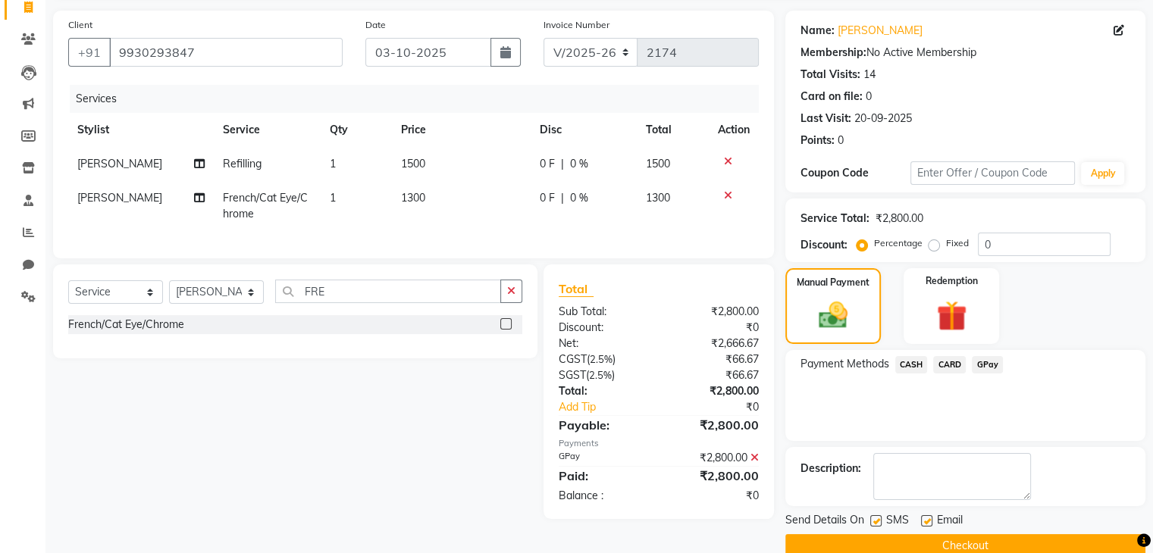
scroll to position [130, 0]
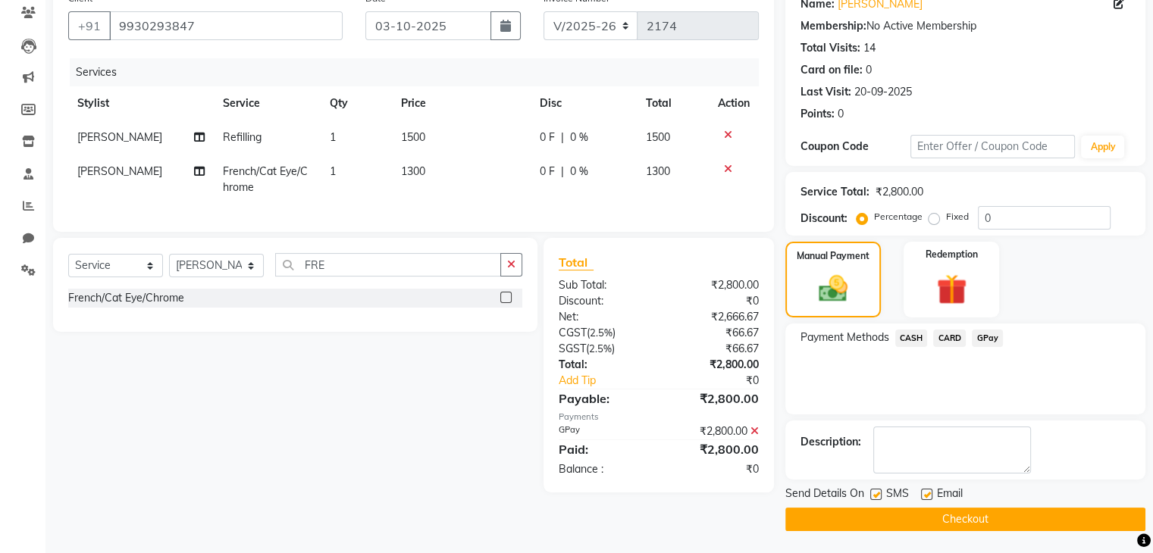
click at [876, 493] on label at bounding box center [875, 494] width 11 height 11
click at [876, 493] on input "checkbox" at bounding box center [875, 495] width 10 height 10
checkbox input "false"
click at [888, 512] on button "Checkout" at bounding box center [965, 519] width 360 height 23
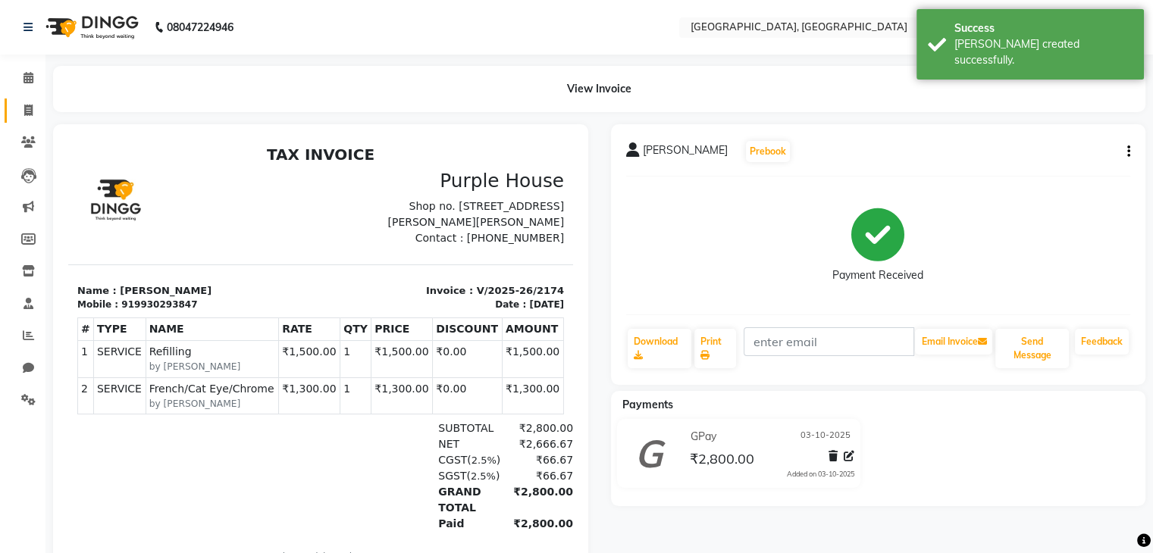
click at [37, 101] on link "Invoice" at bounding box center [23, 111] width 36 height 25
select select "service"
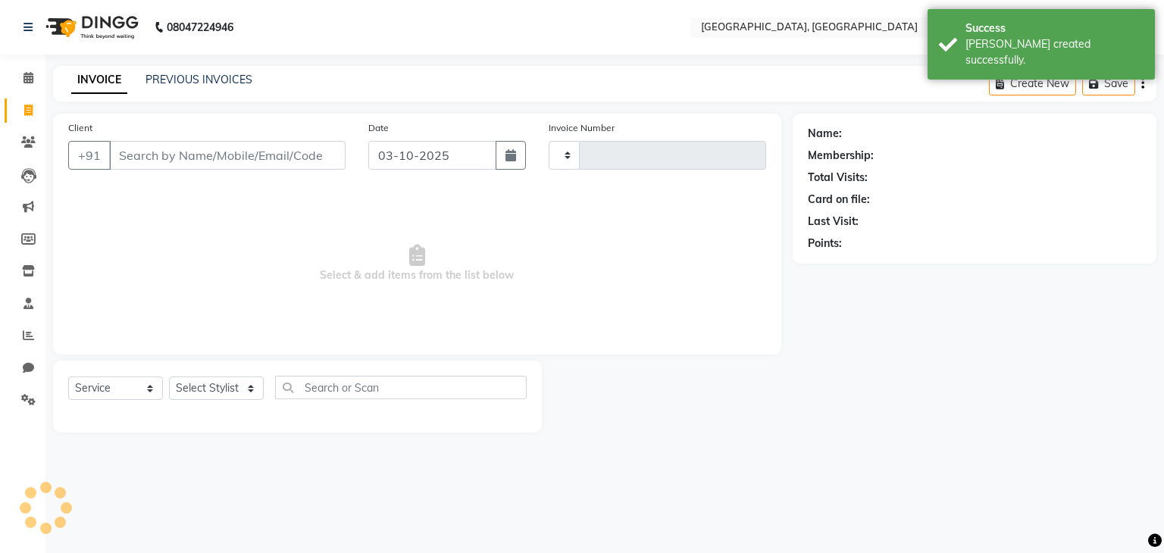
type input "2175"
select select "6682"
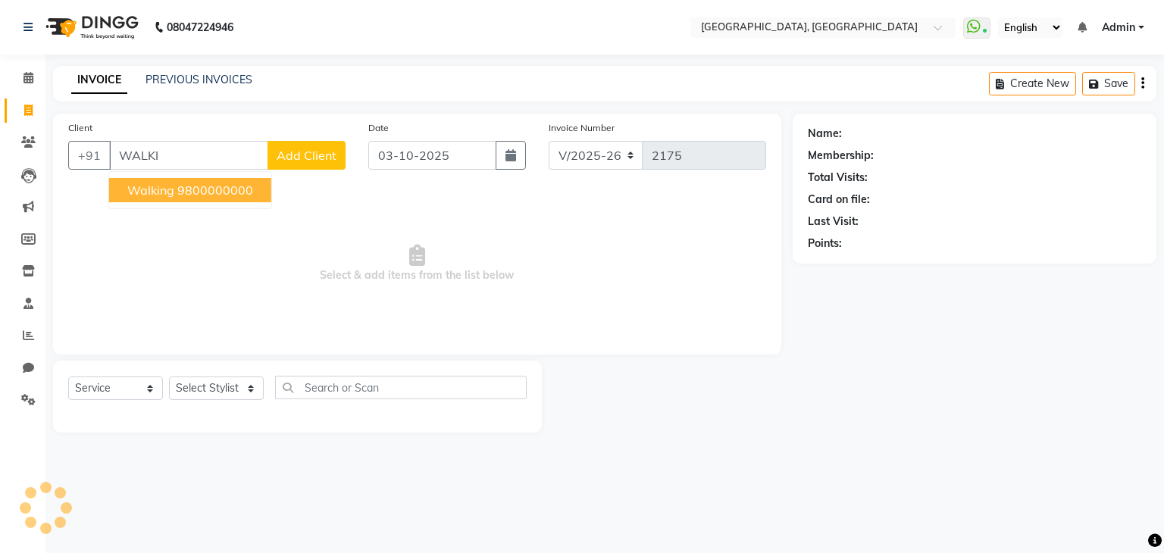
click at [209, 194] on ngb-highlight "9800000000" at bounding box center [215, 190] width 76 height 15
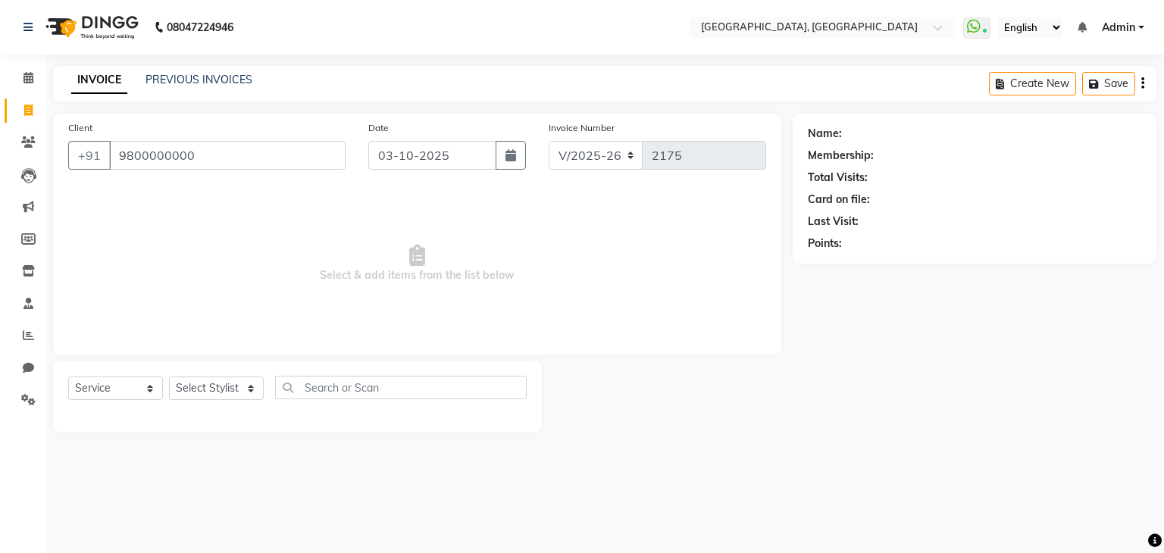
type input "9800000000"
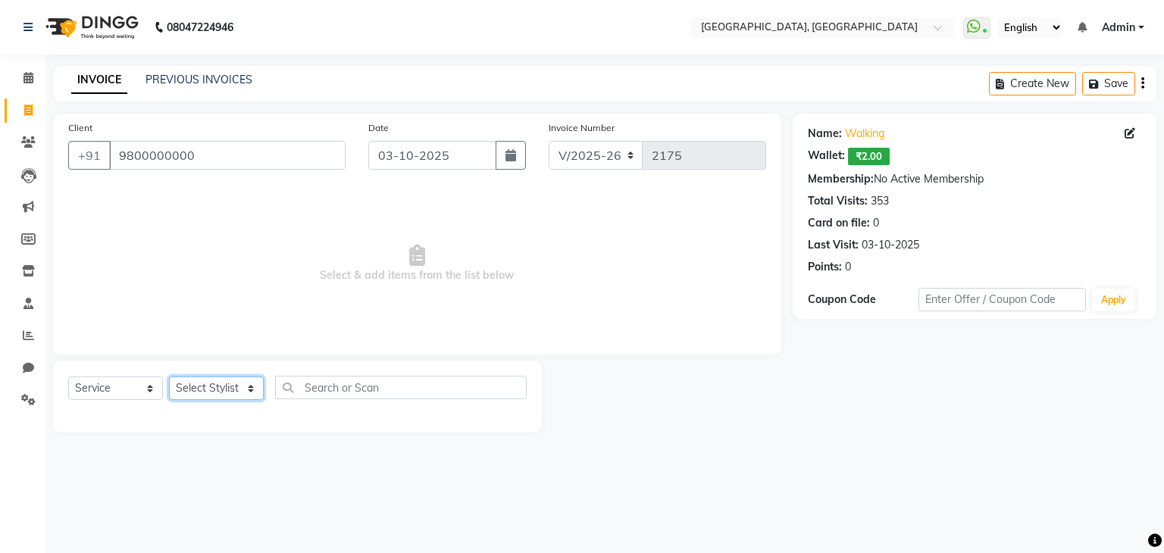
click at [197, 379] on select "Select Stylist Aarti paswan Ankit Arjun Athing Femita [PERSON_NAME] [PERSON_NAM…" at bounding box center [216, 388] width 95 height 23
click at [169, 377] on select "Select Stylist Aarti paswan Ankit Arjun Athing Femita [PERSON_NAME] [PERSON_NAM…" at bounding box center [216, 388] width 95 height 23
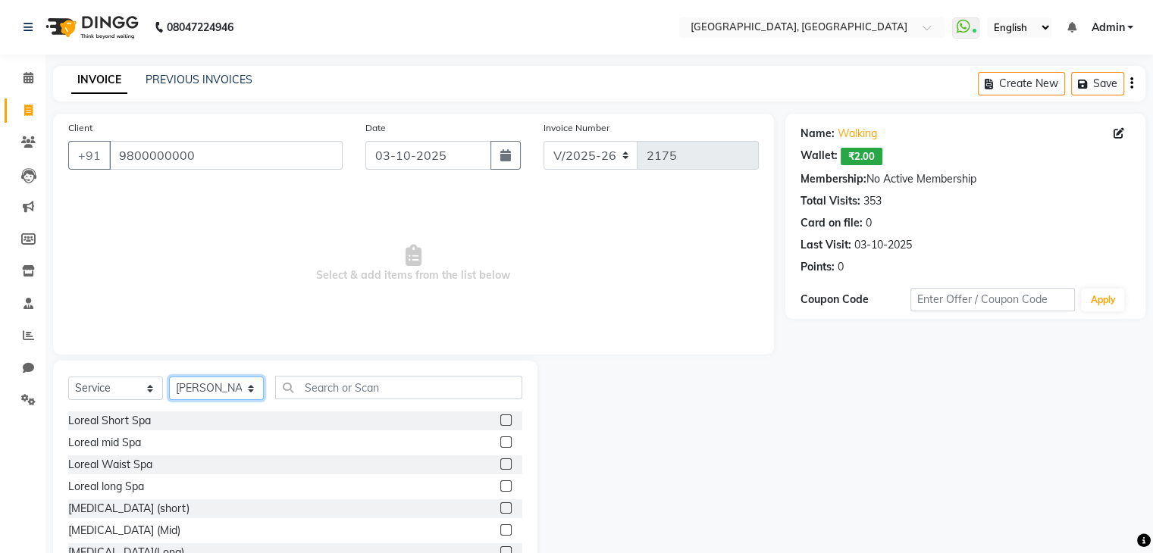
click at [248, 382] on select "Select Stylist Aarti paswan Ankit Arjun Athing Femita [PERSON_NAME] [PERSON_NAM…" at bounding box center [216, 388] width 95 height 23
select select "68292"
click at [169, 377] on select "Select Stylist Aarti paswan Ankit Arjun Athing Femita [PERSON_NAME] [PERSON_NAM…" at bounding box center [216, 388] width 95 height 23
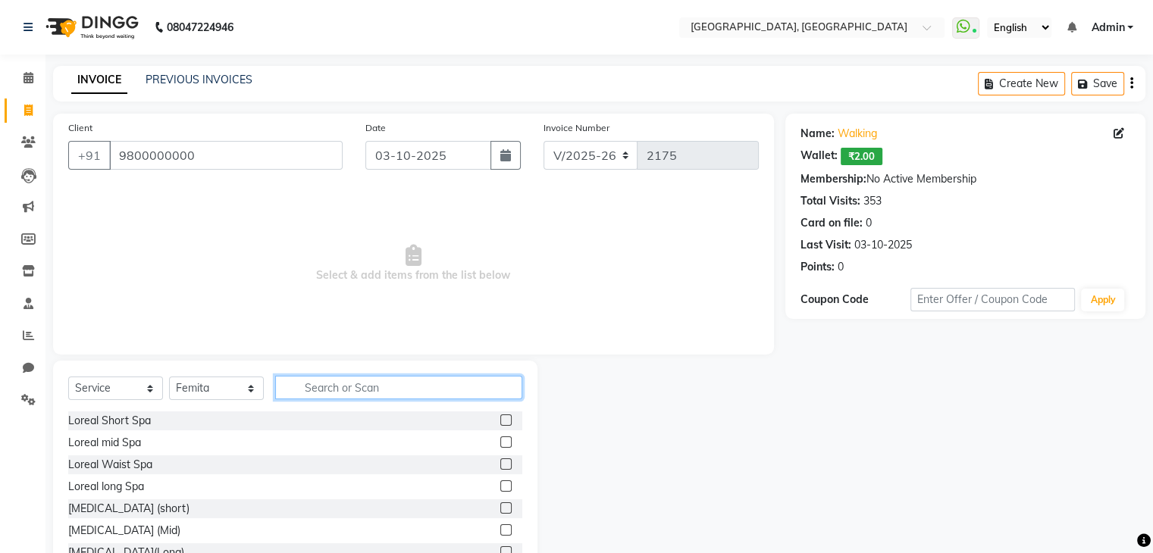
click at [364, 393] on input "text" at bounding box center [398, 387] width 247 height 23
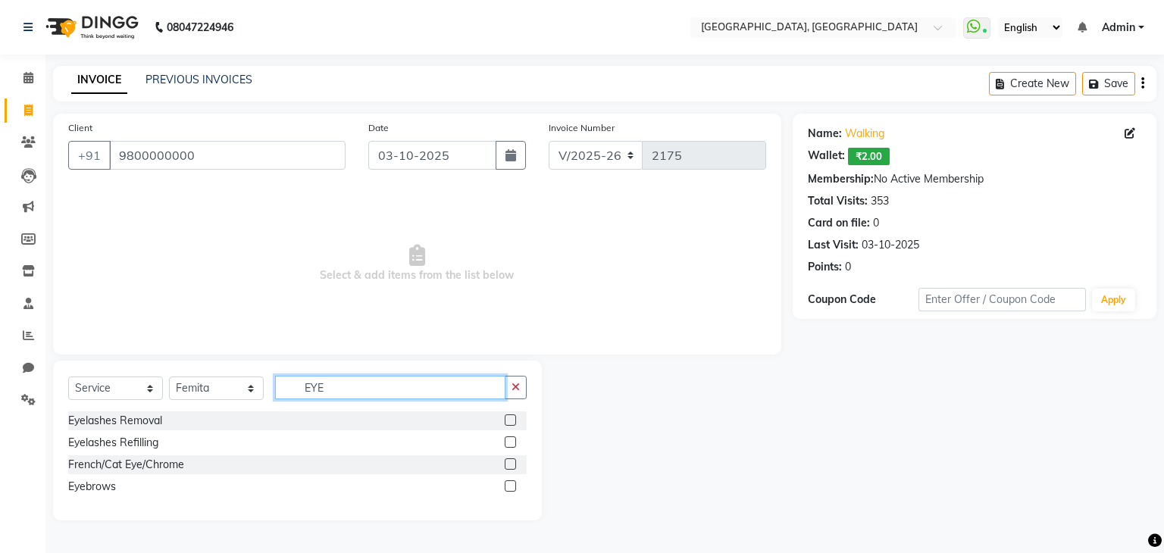
type input "EYE"
click at [515, 485] on label at bounding box center [510, 485] width 11 height 11
click at [515, 485] on input "checkbox" at bounding box center [510, 487] width 10 height 10
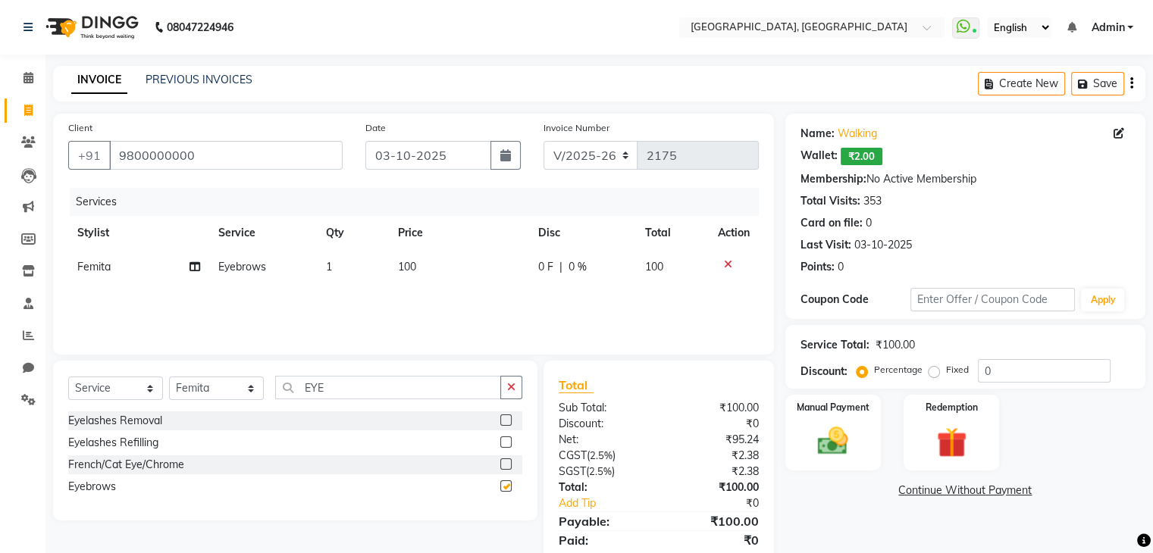
checkbox input "false"
click at [859, 449] on div "Manual Payment" at bounding box center [832, 432] width 99 height 78
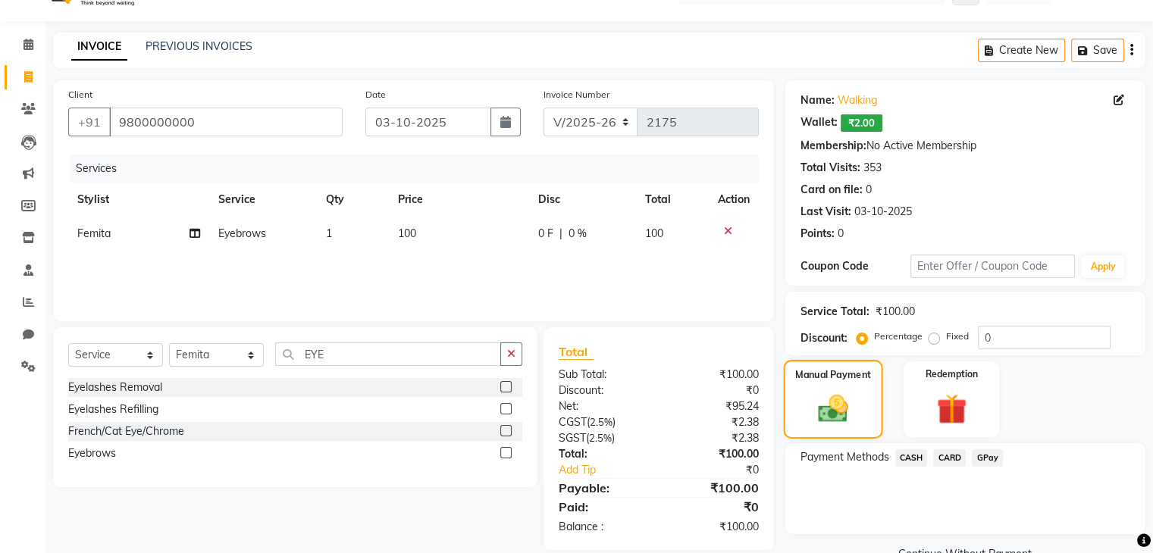
scroll to position [67, 0]
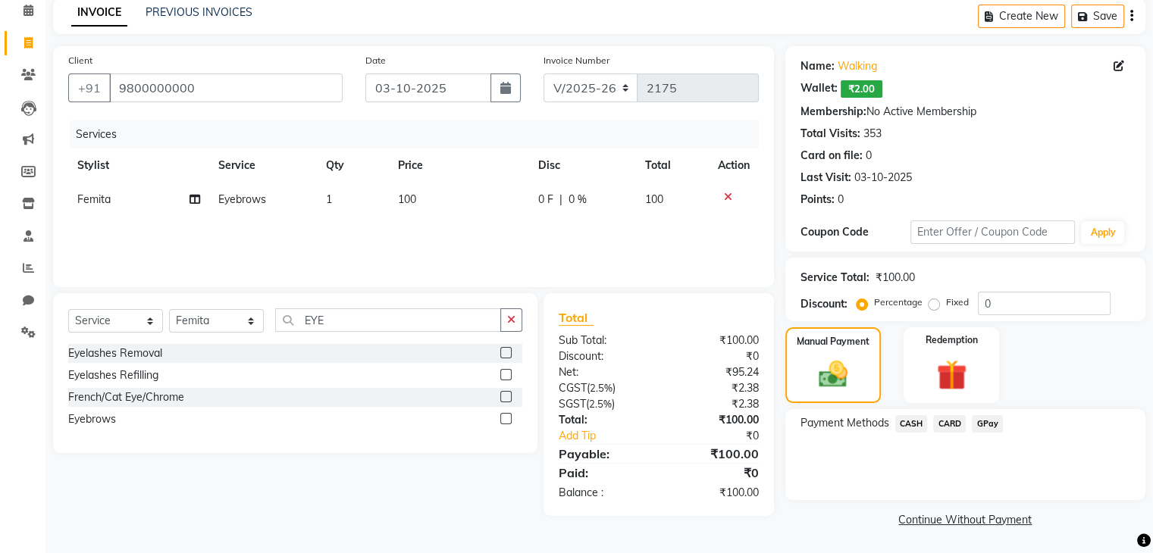
click at [882, 412] on div "Payment Methods CASH CARD GPay" at bounding box center [965, 454] width 360 height 91
click at [912, 429] on span "CASH" at bounding box center [911, 423] width 33 height 17
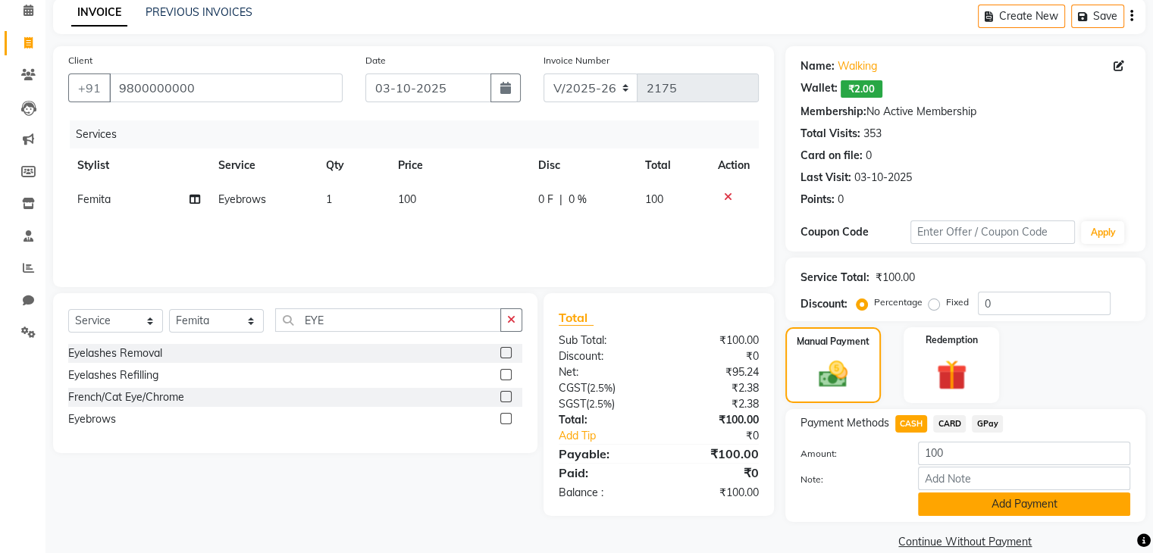
click at [965, 509] on button "Add Payment" at bounding box center [1024, 504] width 212 height 23
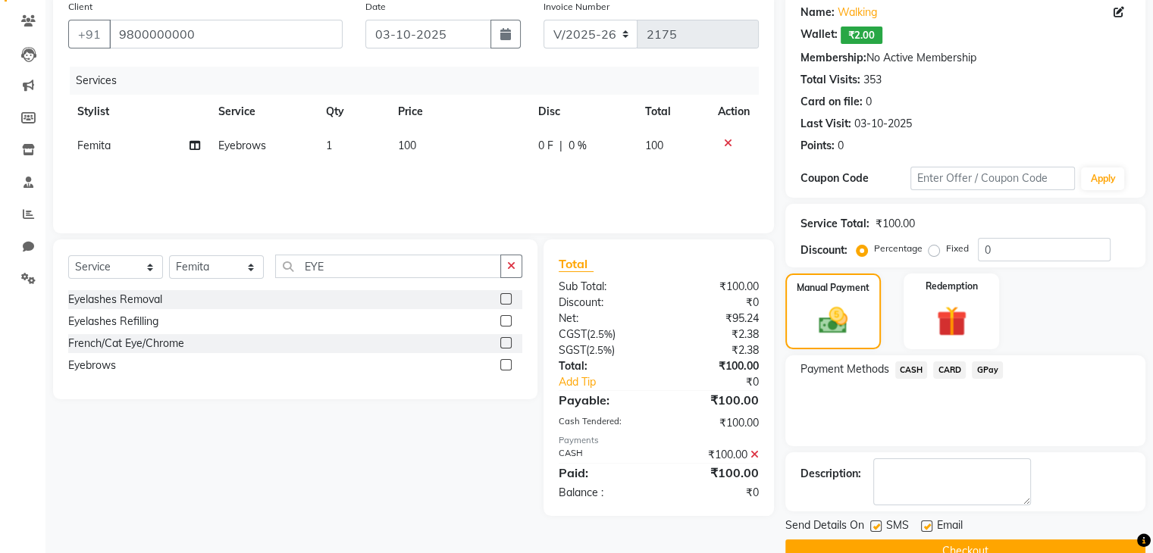
scroll to position [152, 0]
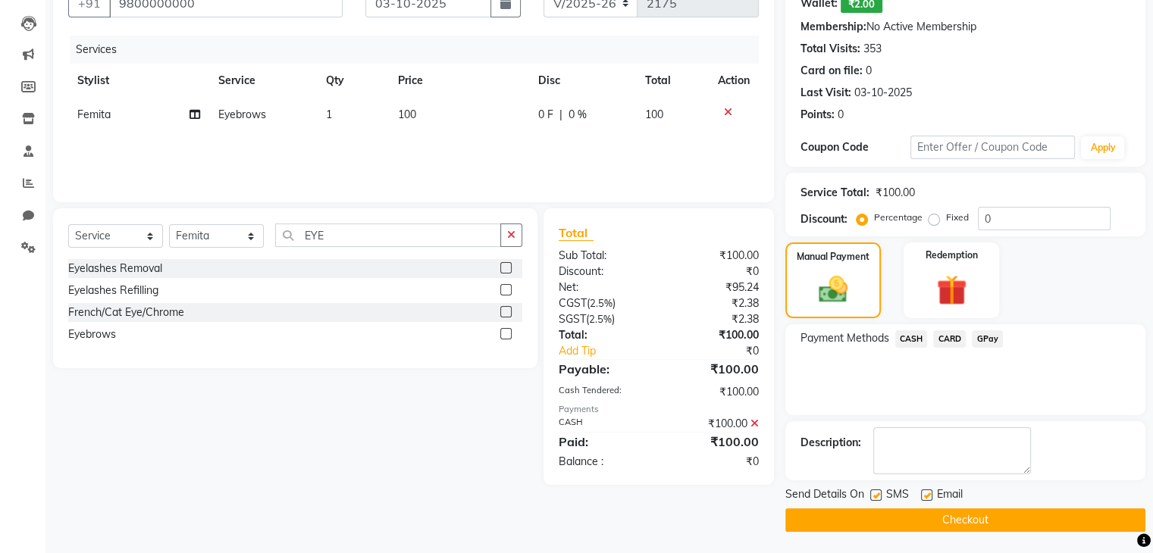
click at [936, 516] on button "Checkout" at bounding box center [965, 520] width 360 height 23
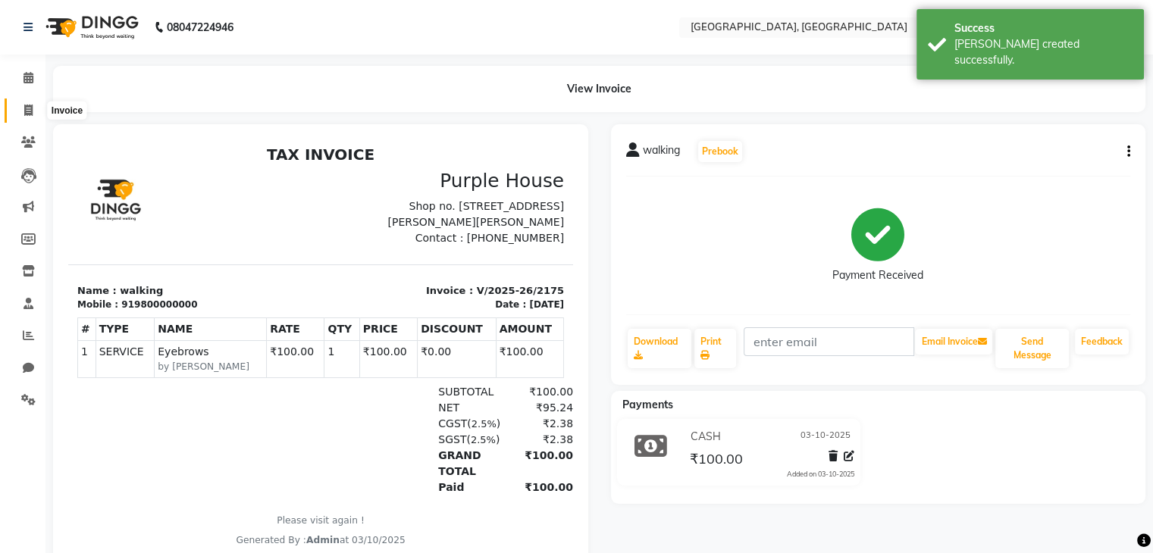
click at [19, 115] on span at bounding box center [28, 110] width 27 height 17
select select "service"
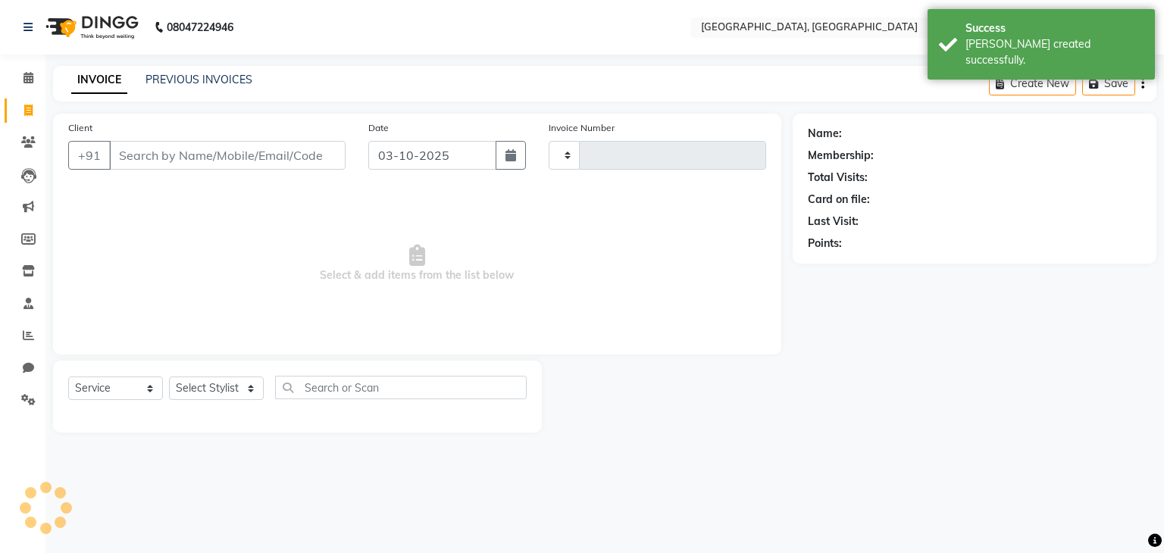
type input "2176"
select select "6682"
click at [189, 80] on link "PREVIOUS INVOICES" at bounding box center [199, 80] width 107 height 14
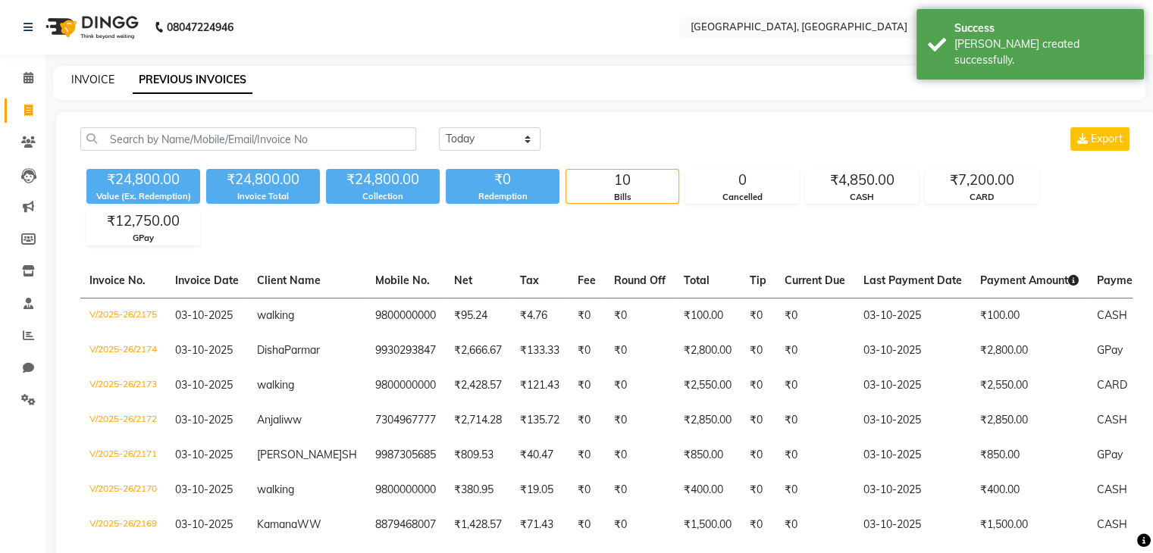
click at [91, 77] on link "INVOICE" at bounding box center [92, 80] width 43 height 14
select select "6682"
select select "service"
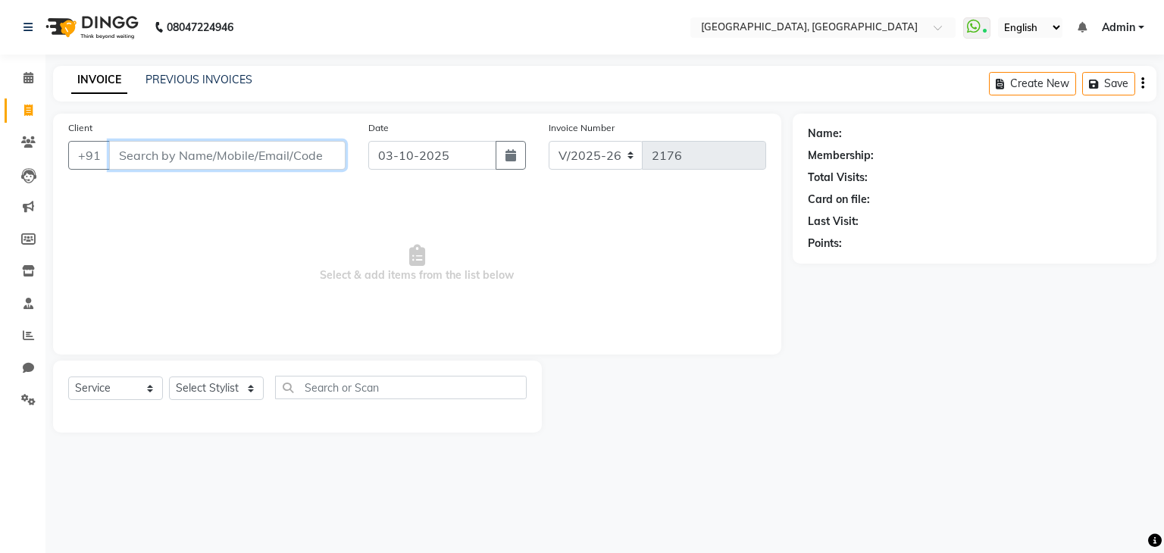
click at [314, 167] on input "Client" at bounding box center [227, 155] width 236 height 29
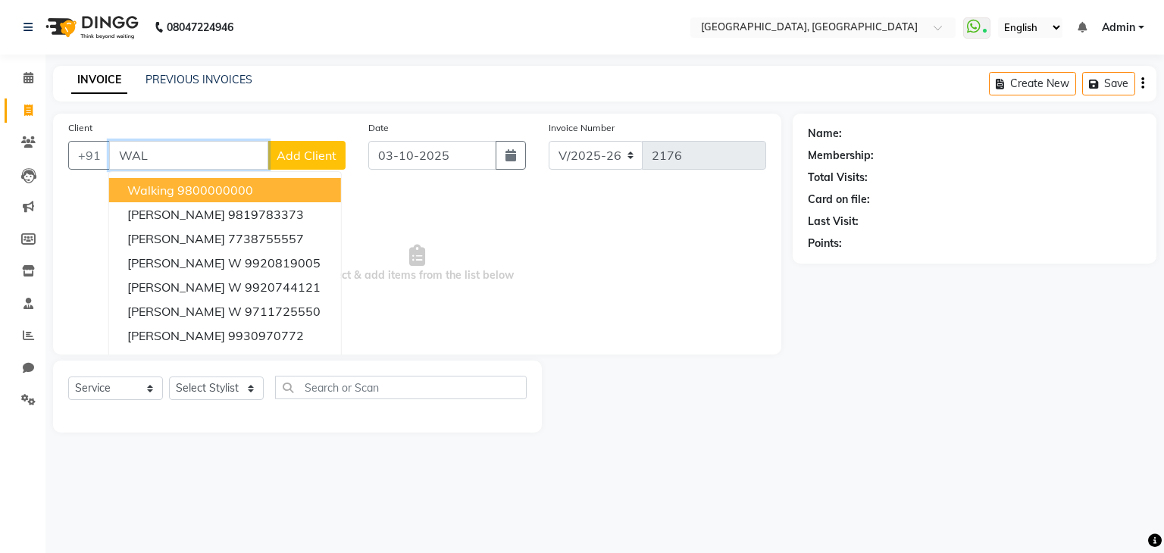
click at [218, 193] on ngb-highlight "9800000000" at bounding box center [215, 190] width 76 height 15
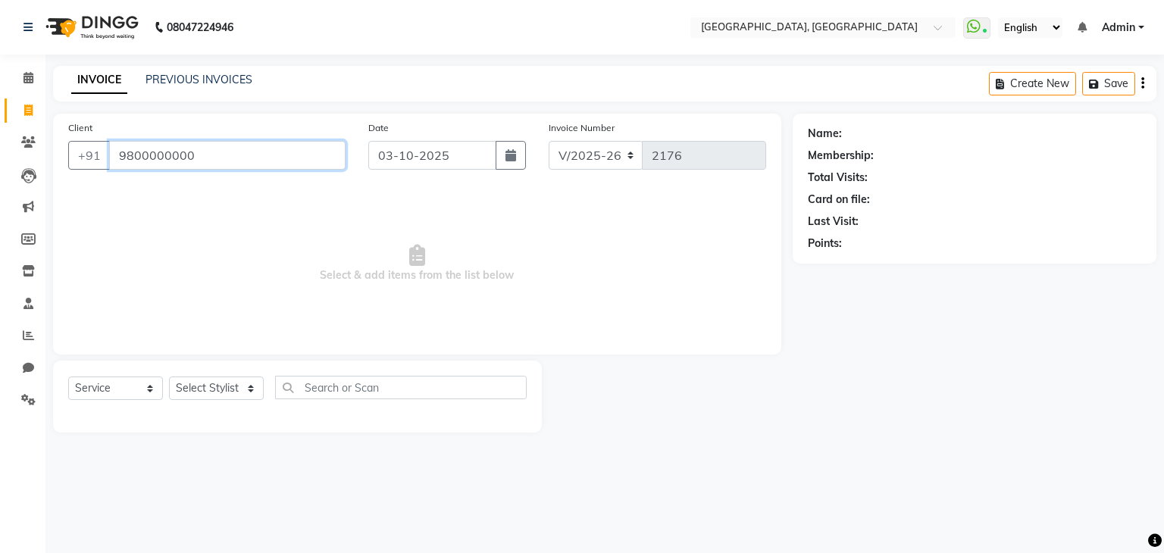
type input "9800000000"
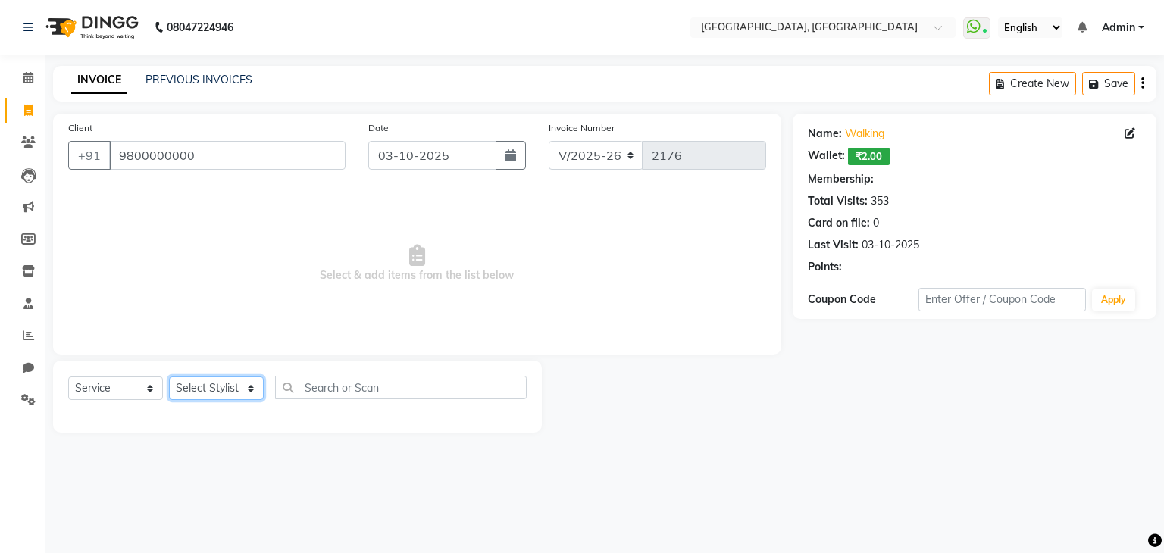
click at [234, 393] on select "Select Stylist Aarti paswan Ankit Arjun Athing Femita [PERSON_NAME] [PERSON_NAM…" at bounding box center [216, 388] width 95 height 23
select select "52261"
click at [169, 377] on select "Select Stylist Aarti paswan Ankit Arjun Athing Femita [PERSON_NAME] [PERSON_NAM…" at bounding box center [216, 388] width 95 height 23
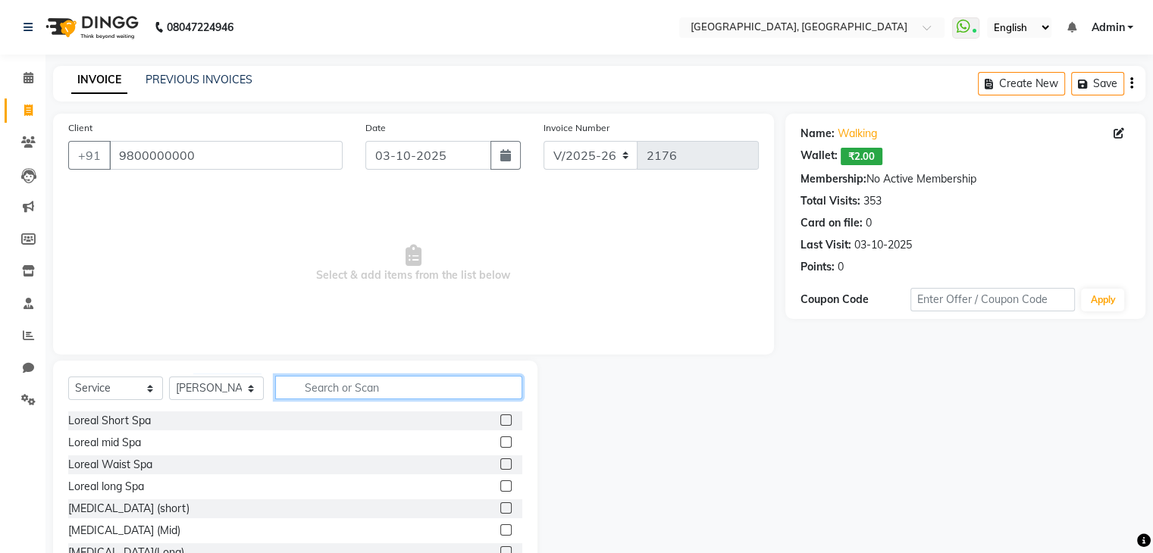
click at [326, 397] on input "text" at bounding box center [398, 387] width 247 height 23
type input "CUT"
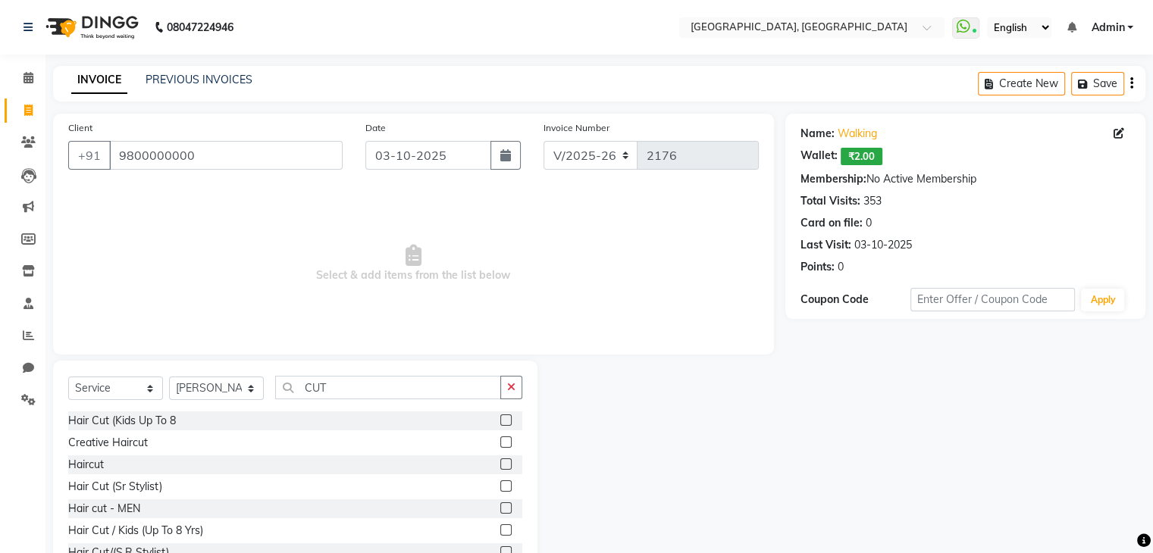
click at [500, 465] on label at bounding box center [505, 464] width 11 height 11
click at [500, 465] on input "checkbox" at bounding box center [505, 465] width 10 height 10
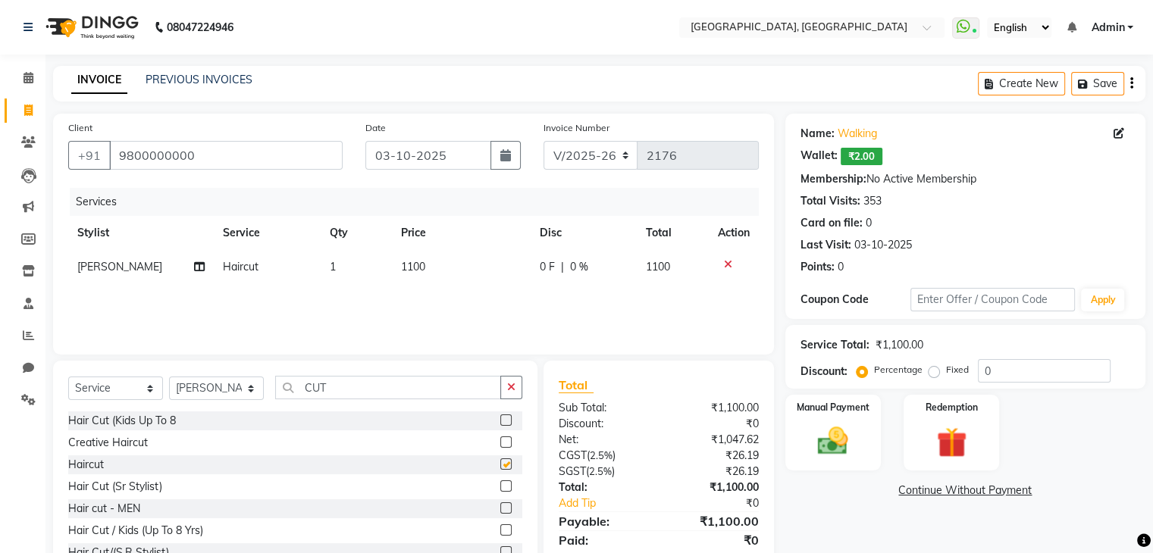
checkbox input "false"
click at [430, 273] on td "1100" at bounding box center [461, 267] width 139 height 34
select select "52261"
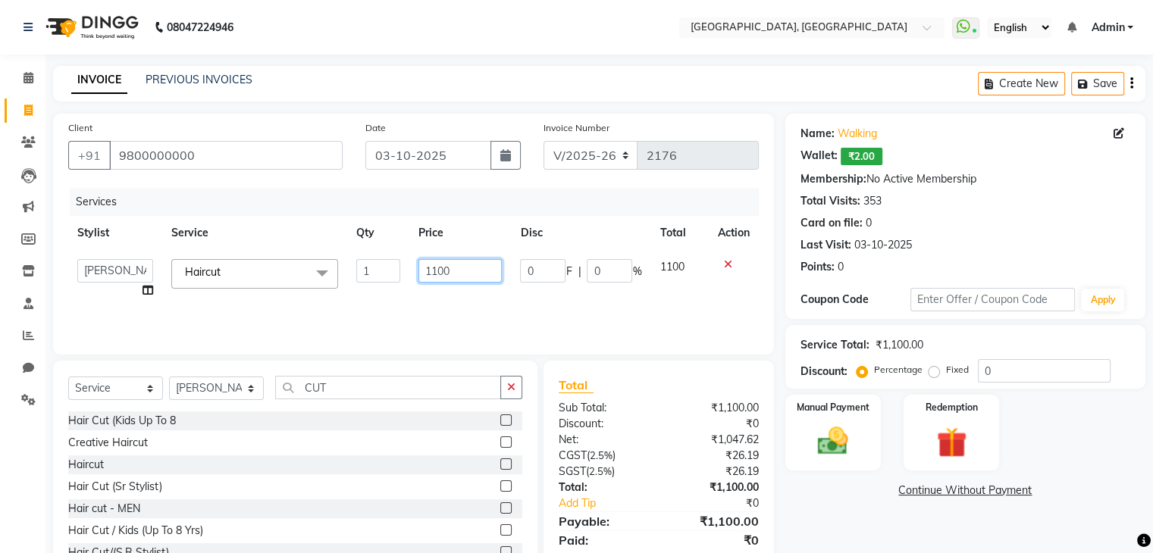
click at [438, 277] on input "1100" at bounding box center [459, 270] width 83 height 23
type input "1200"
click at [829, 440] on img at bounding box center [832, 442] width 51 height 36
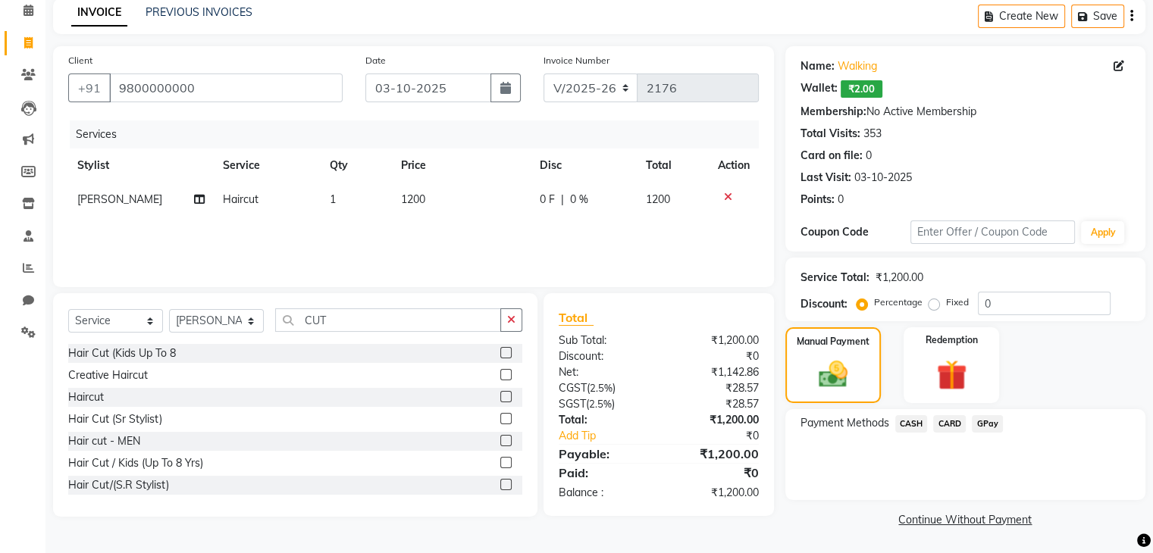
click at [992, 428] on span "GPay" at bounding box center [987, 423] width 31 height 17
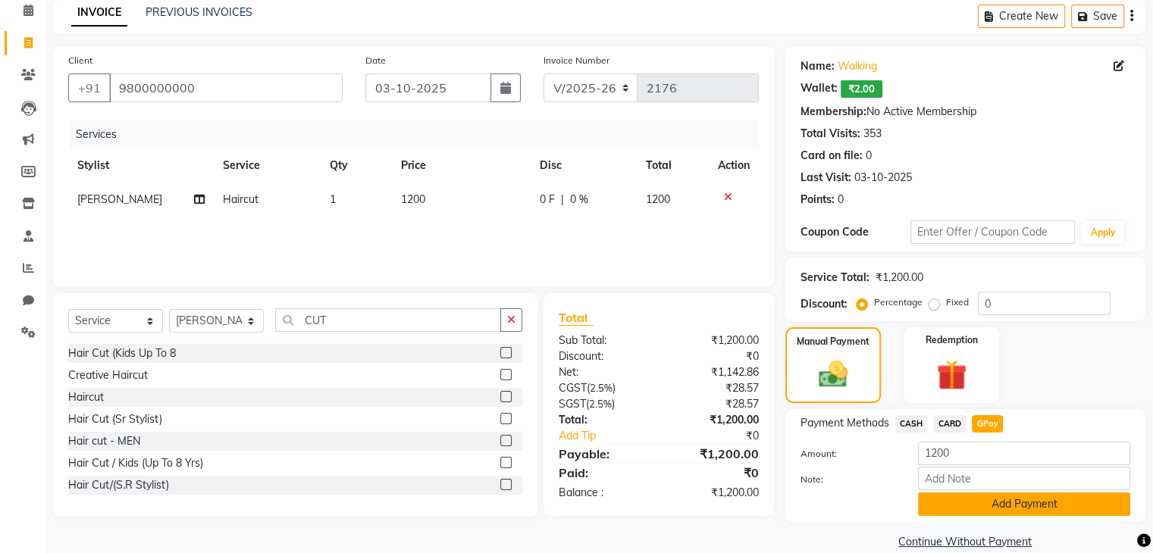
click at [1022, 512] on button "Add Payment" at bounding box center [1024, 504] width 212 height 23
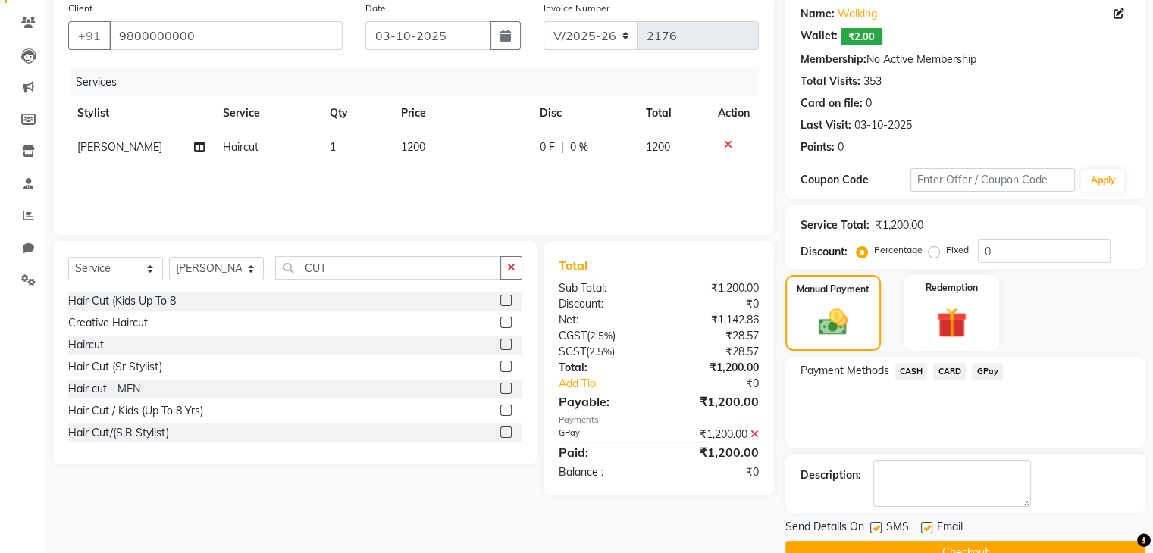
scroll to position [152, 0]
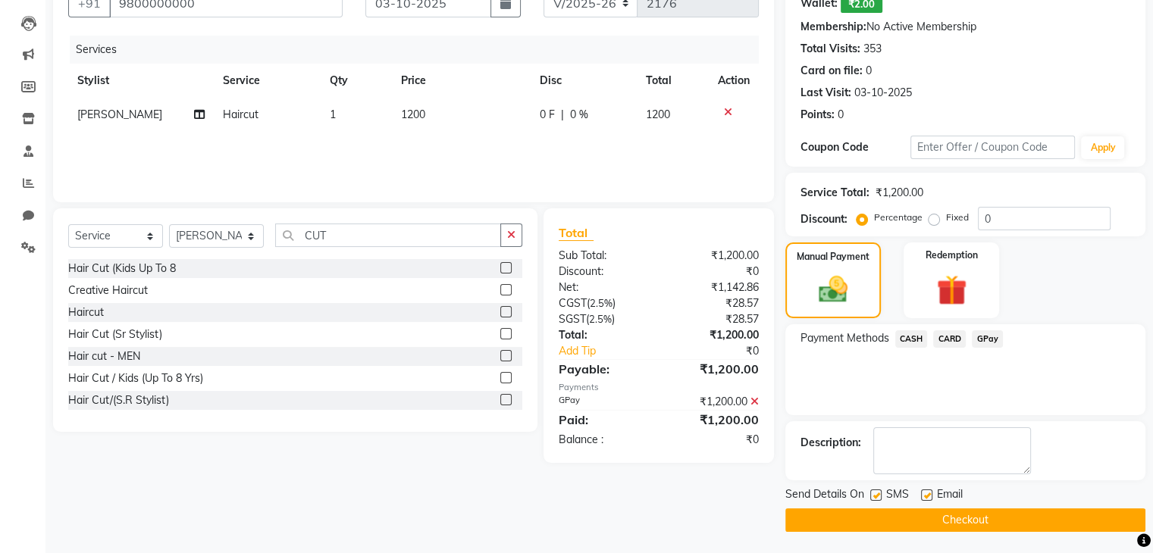
click at [1045, 510] on button "Checkout" at bounding box center [965, 520] width 360 height 23
